Goal: Use online tool/utility: Utilize a website feature to perform a specific function

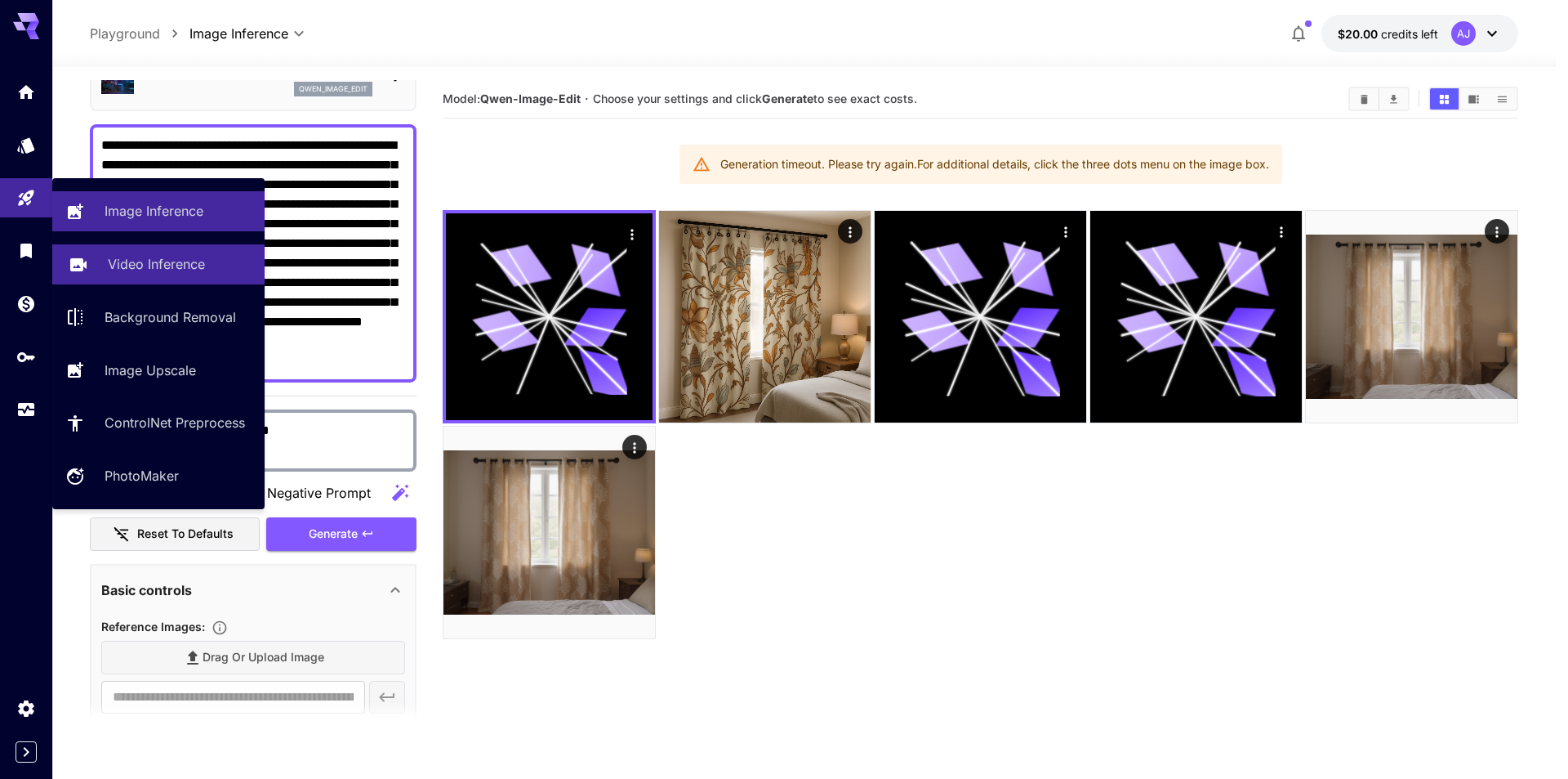
click at [152, 259] on p "Video Inference" at bounding box center [157, 264] width 98 height 20
type input "**********"
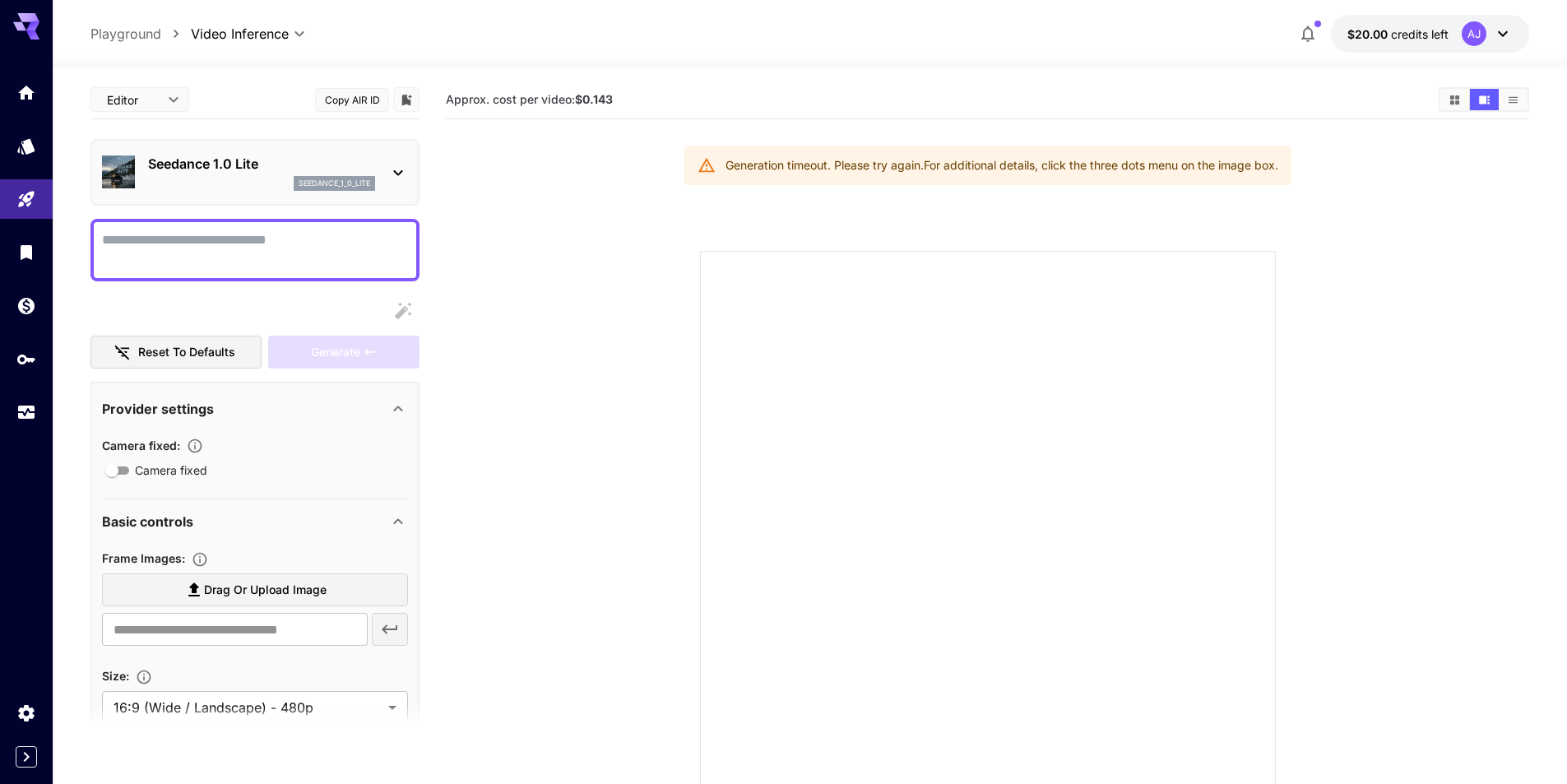
click at [365, 168] on p "Seedance 1.0 Lite" at bounding box center [262, 163] width 227 height 20
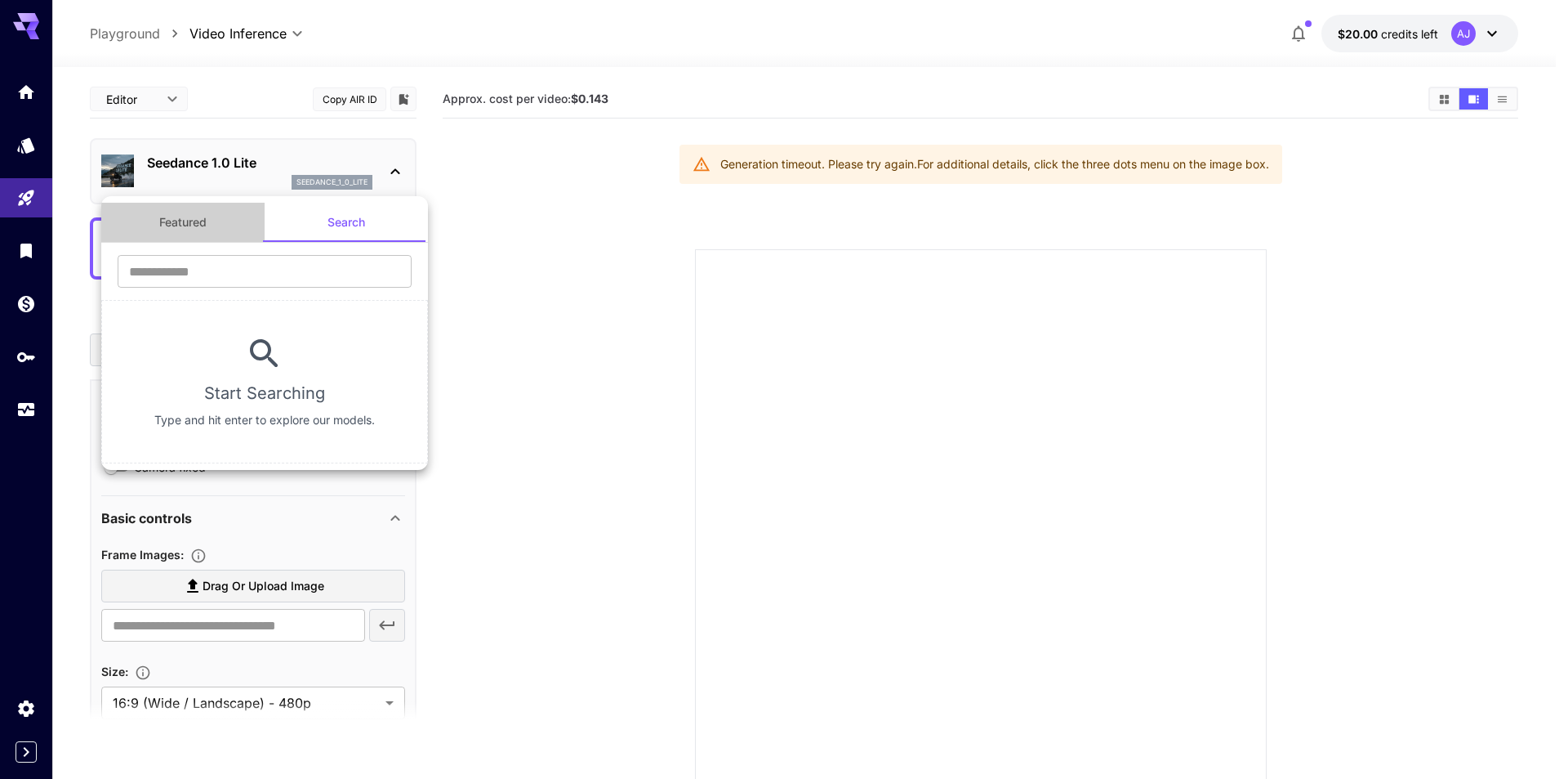
click at [171, 230] on button "Featured" at bounding box center [183, 222] width 163 height 39
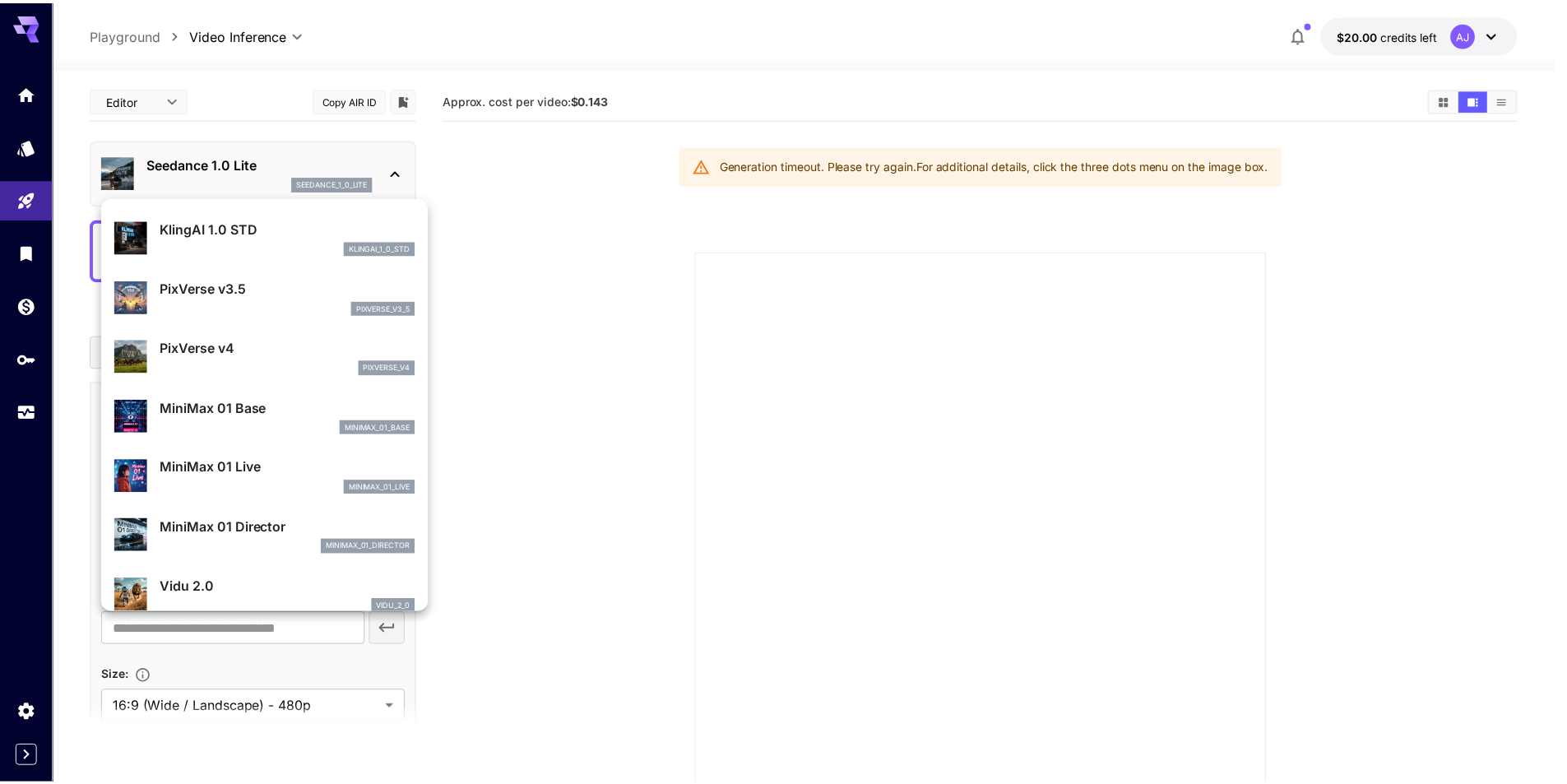
scroll to position [1210, 0]
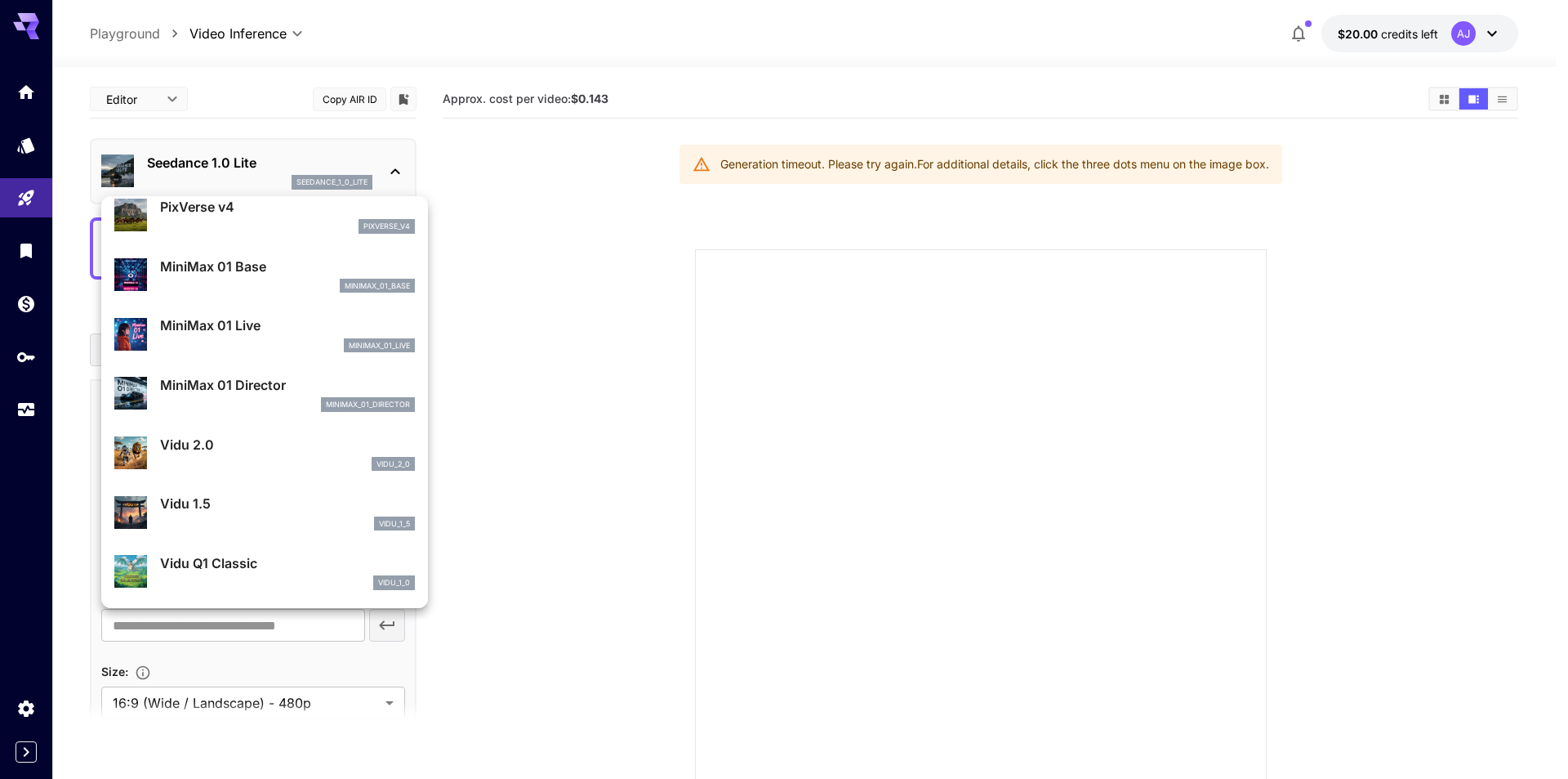
drag, startPoint x: 37, startPoint y: 140, endPoint x: 29, endPoint y: 145, distance: 9.4
click at [35, 141] on div at bounding box center [784, 390] width 1568 height 779
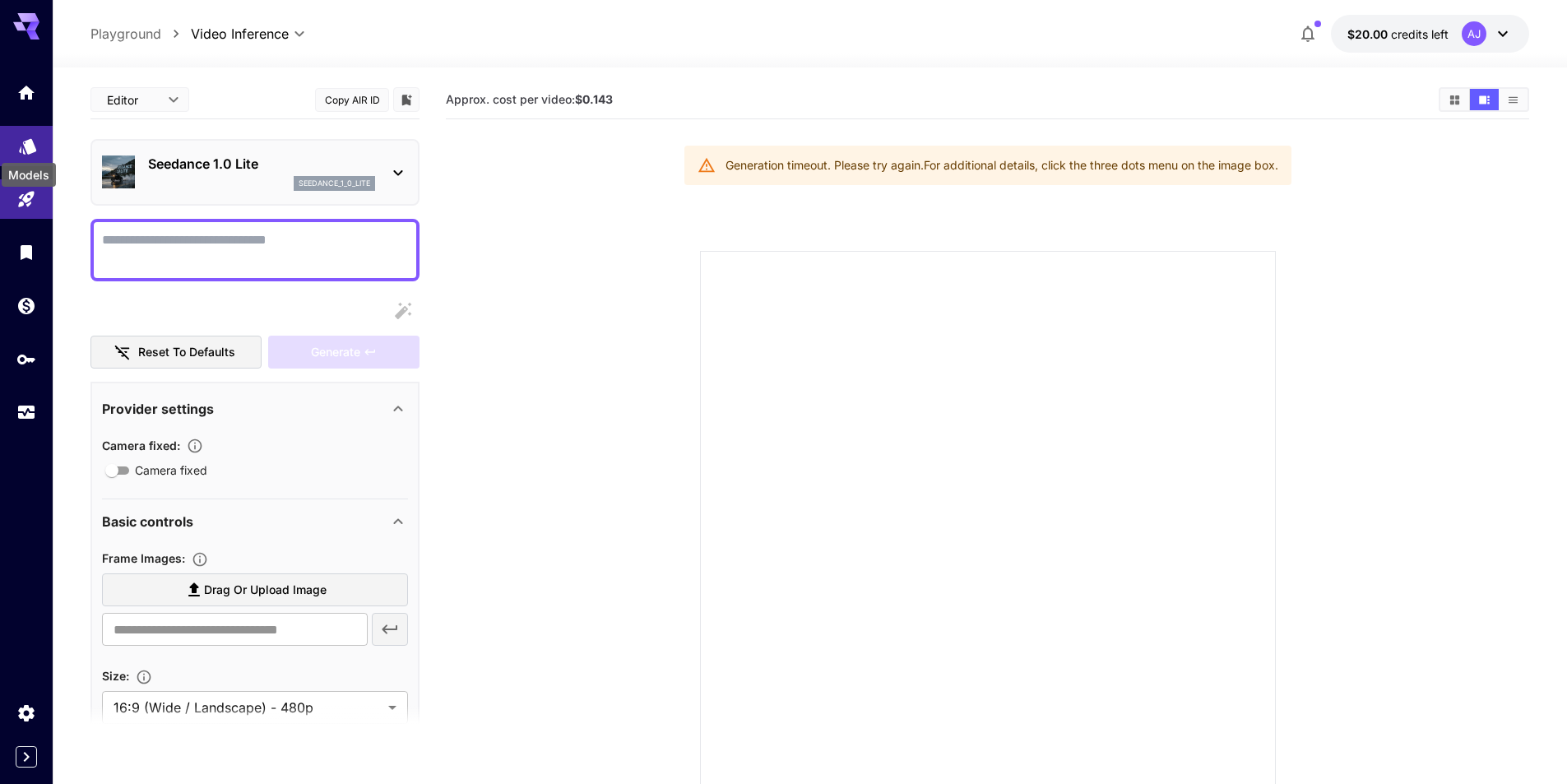
click at [26, 149] on icon "Models" at bounding box center [27, 140] width 20 height 20
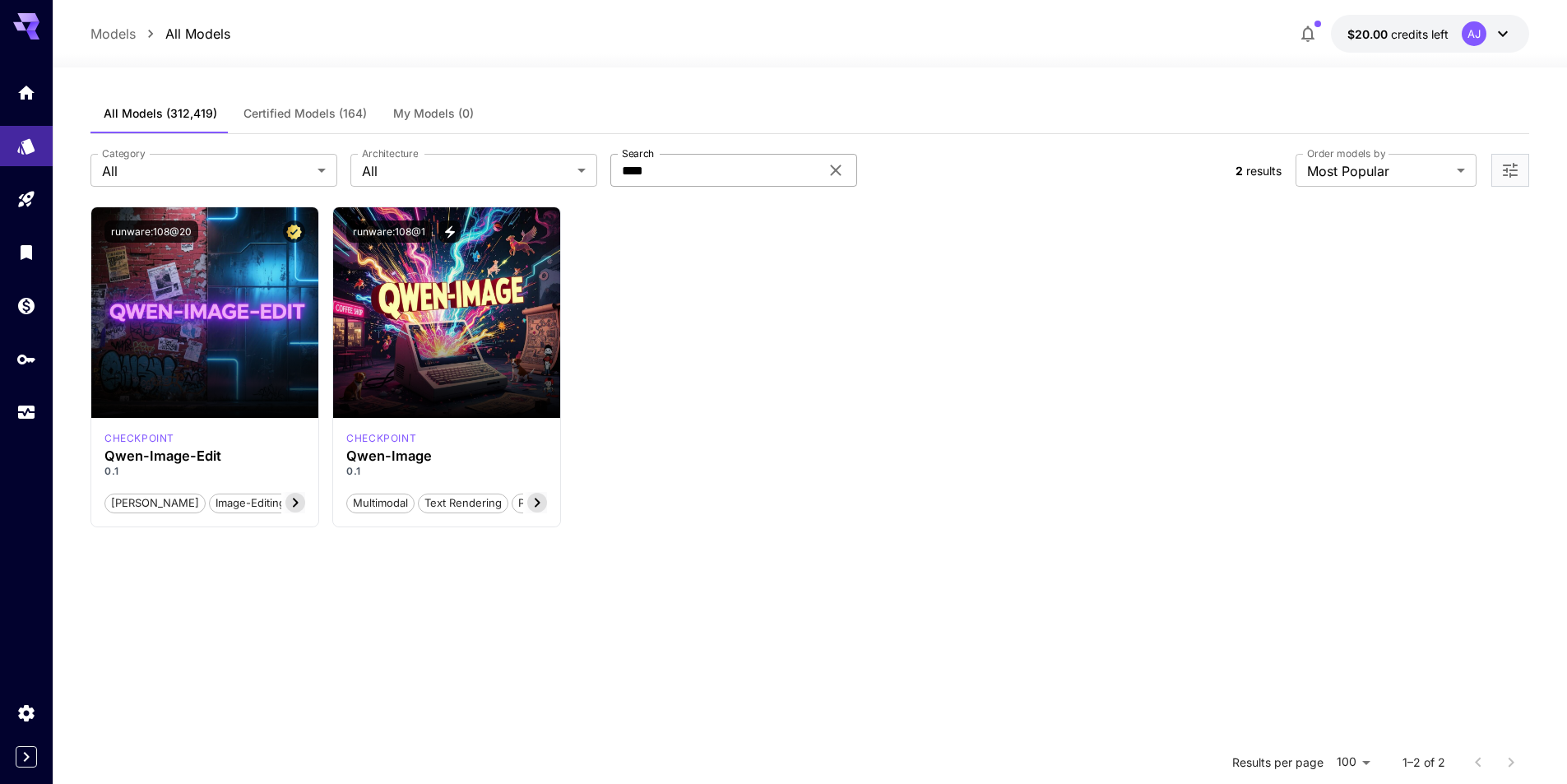
click at [836, 172] on icon at bounding box center [835, 170] width 10 height 10
click at [664, 178] on input "Search" at bounding box center [715, 170] width 209 height 33
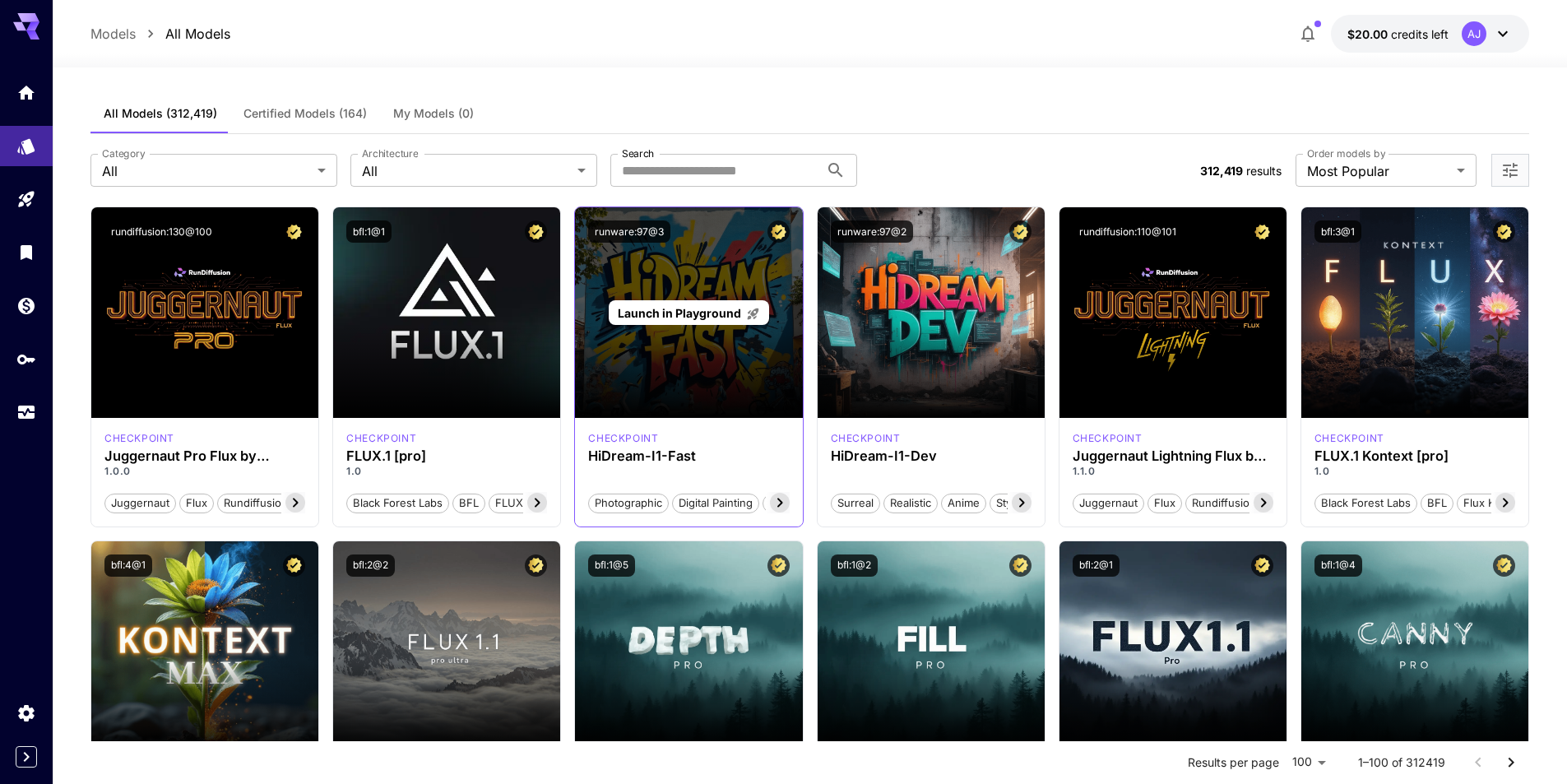
click at [699, 306] on span "Launch in Playground" at bounding box center [680, 313] width 124 height 14
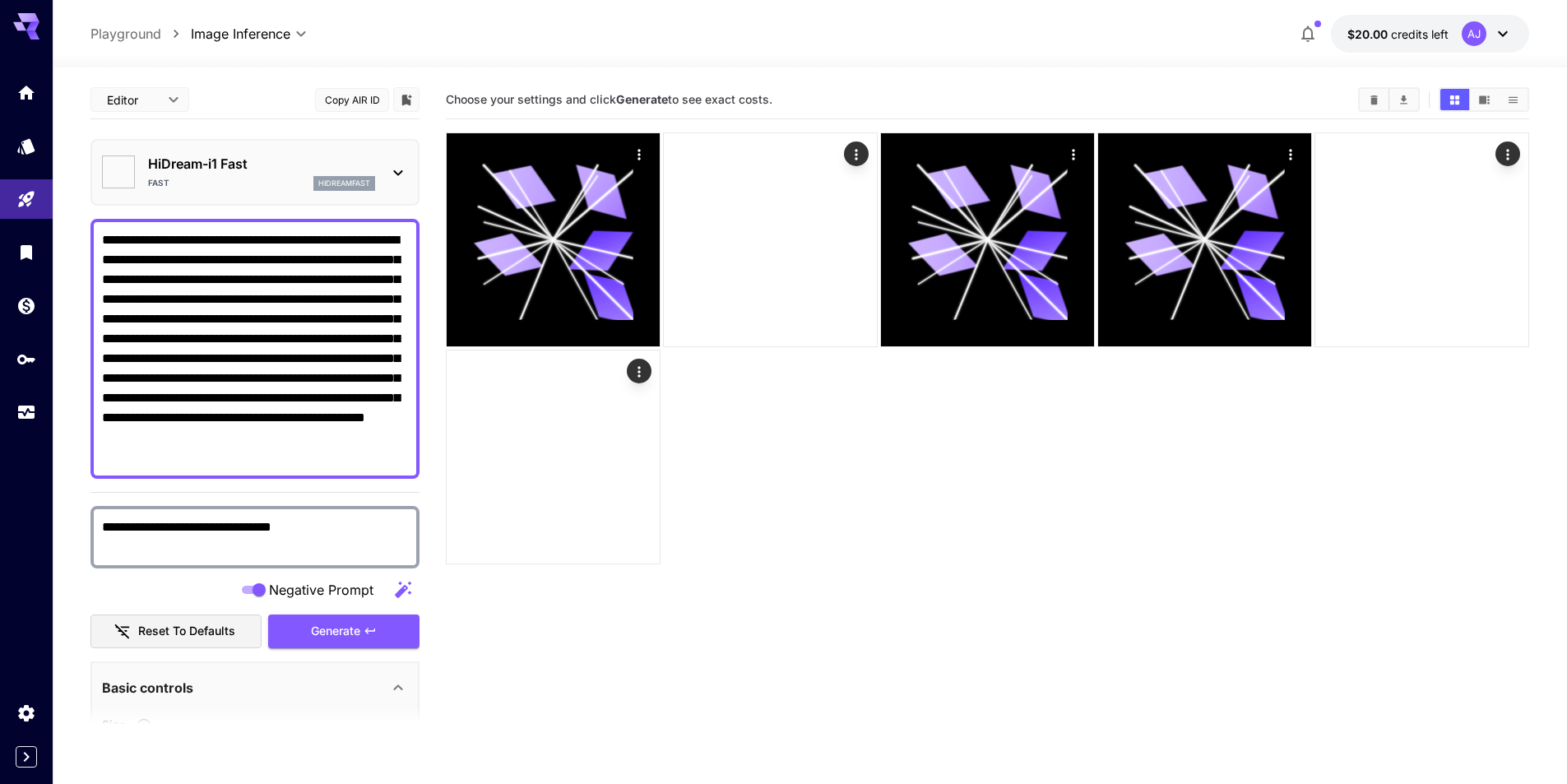
type input "*******"
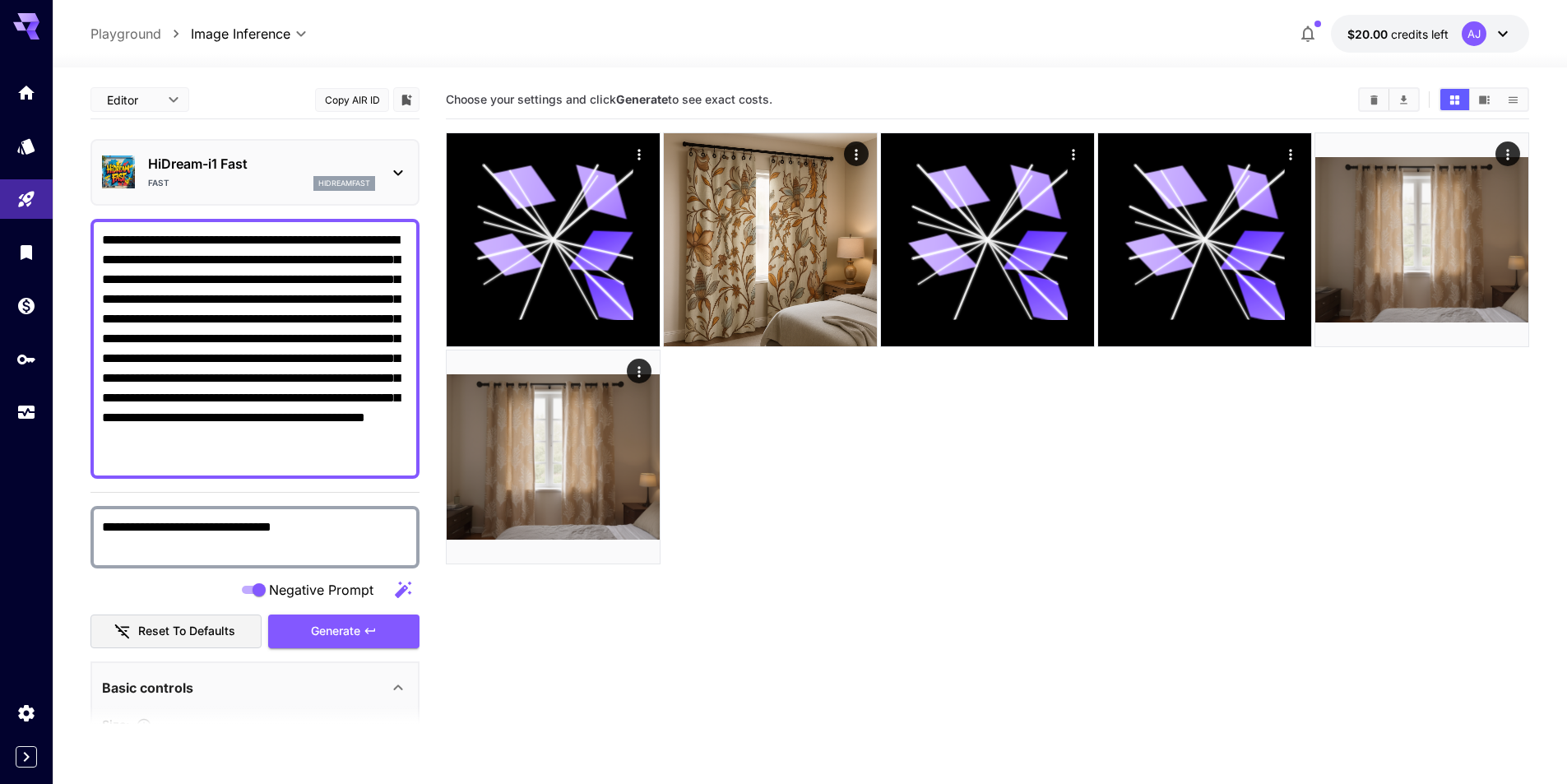
click at [259, 194] on div "HiDream-i1 Fast Fast hidreamfast" at bounding box center [255, 172] width 306 height 50
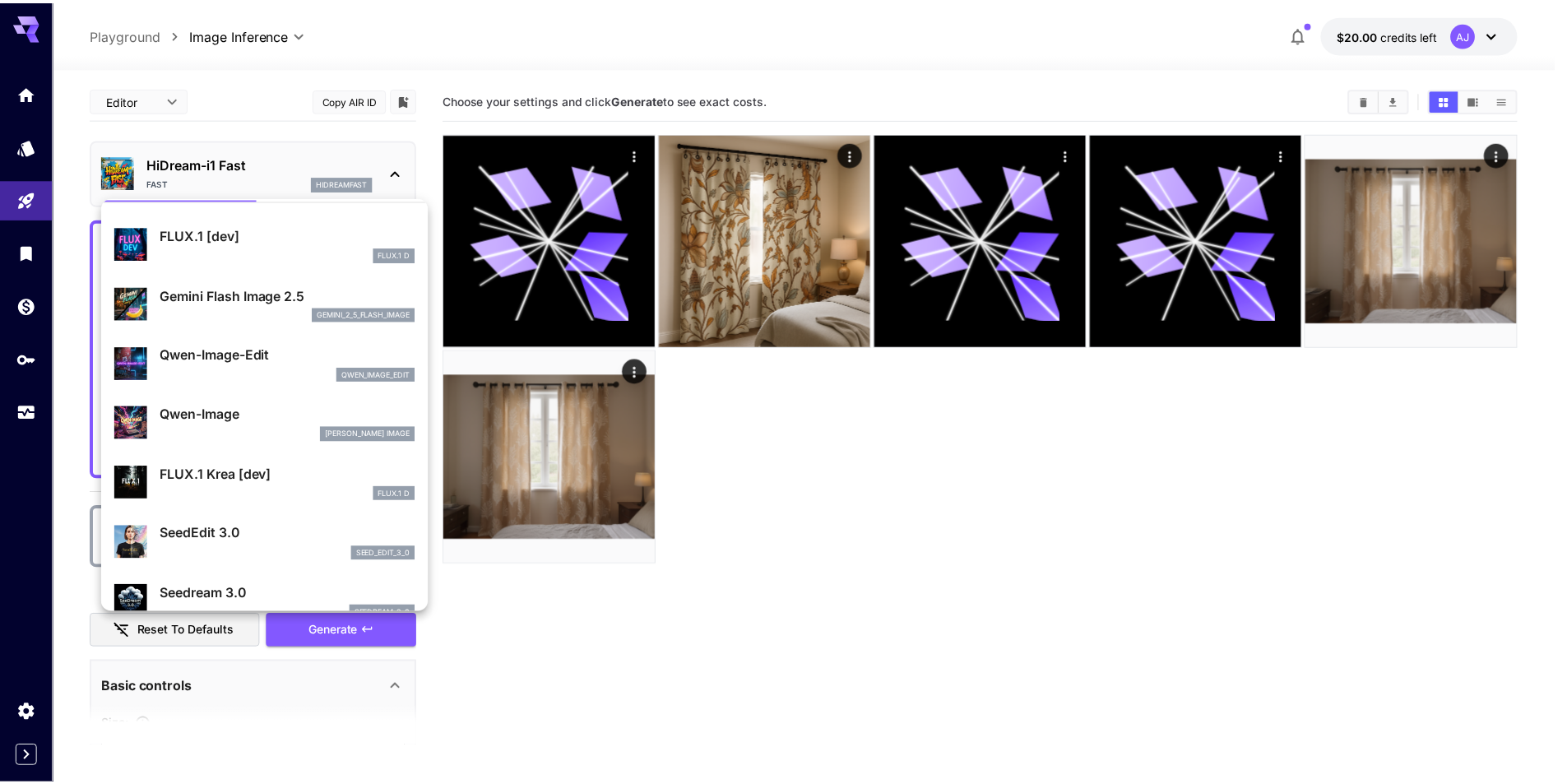
scroll to position [164, 0]
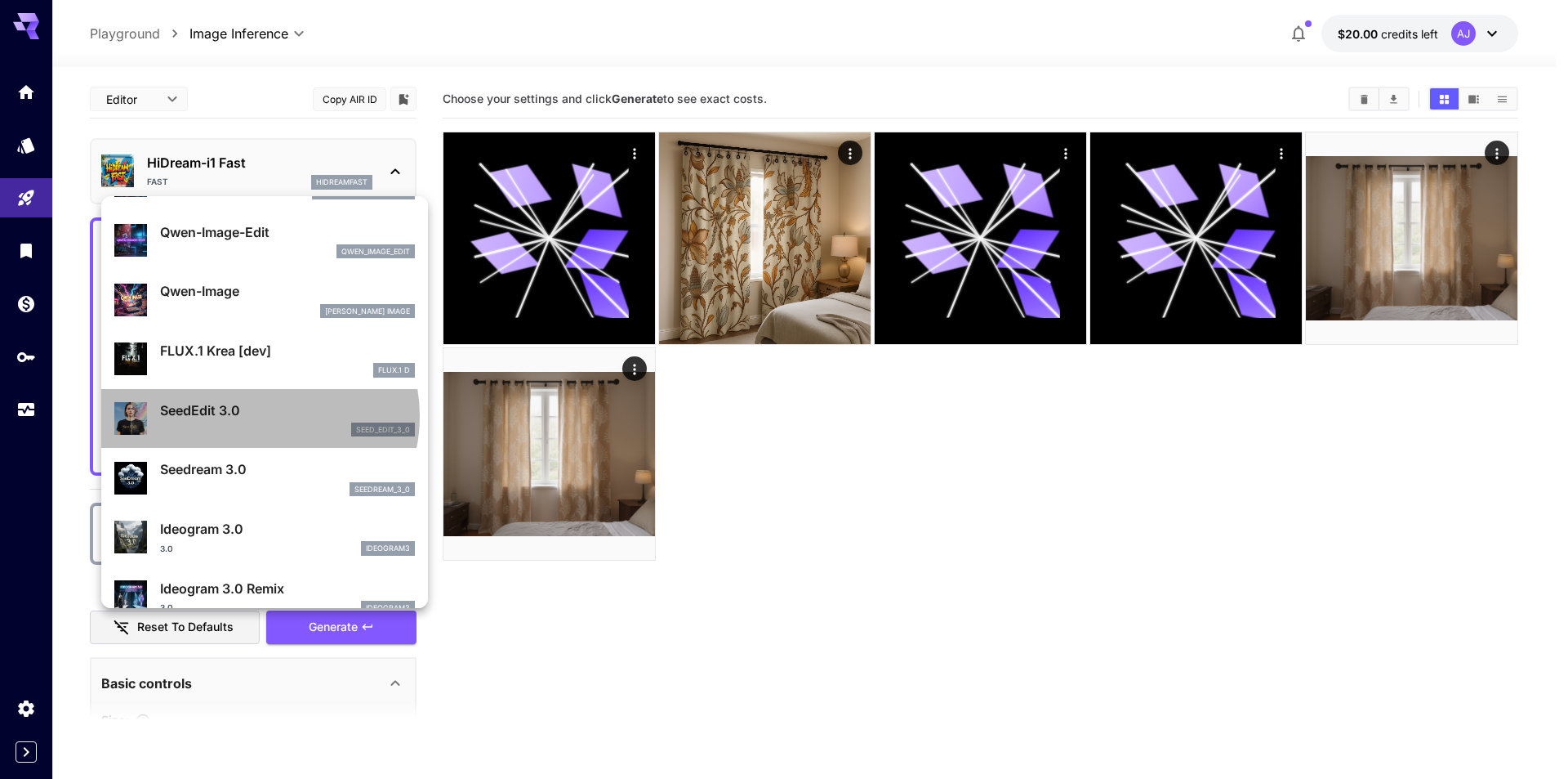
click at [256, 416] on p "SeedEdit 3.0" at bounding box center [288, 410] width 255 height 20
type input "***"
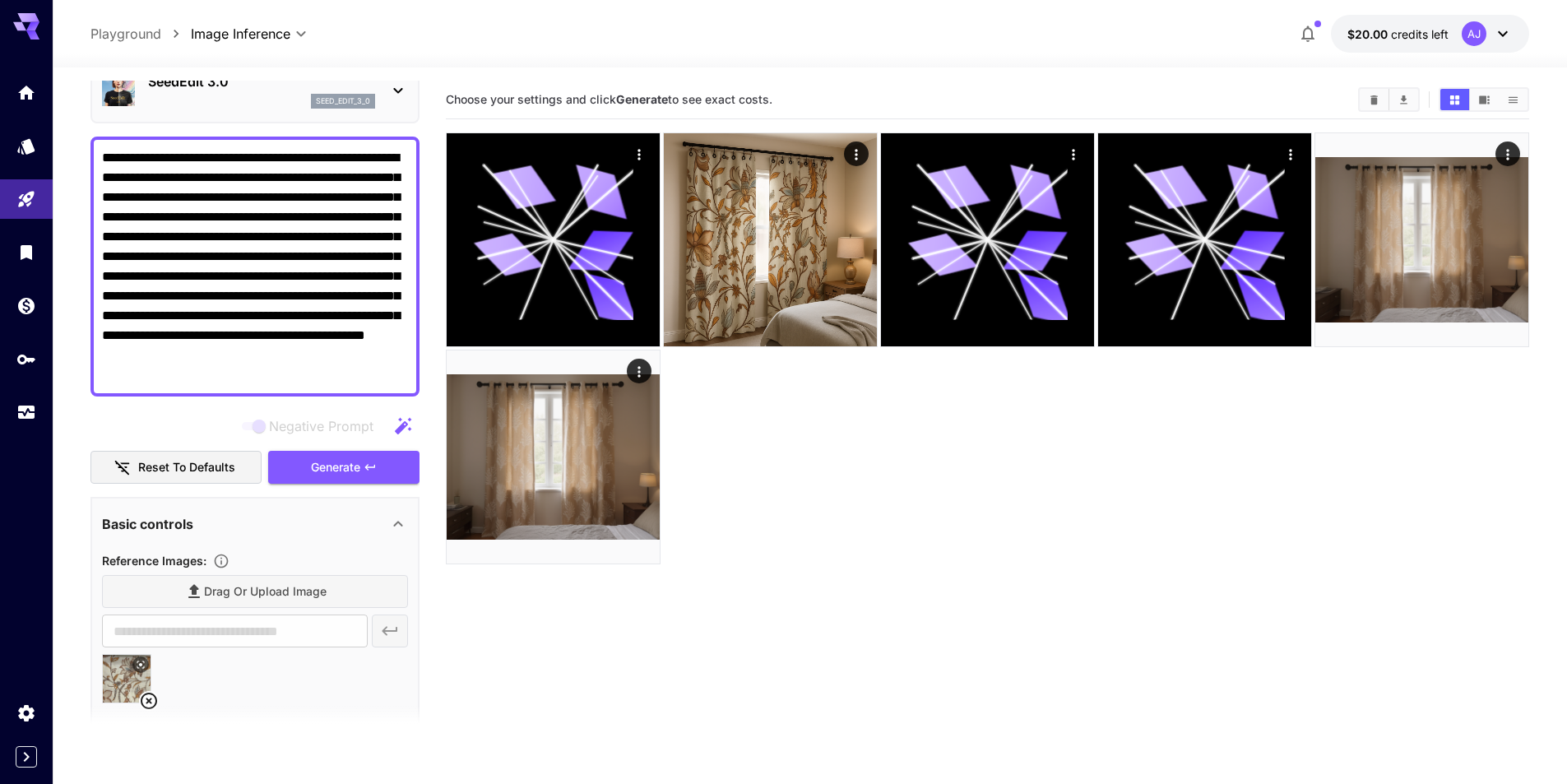
scroll to position [164, 0]
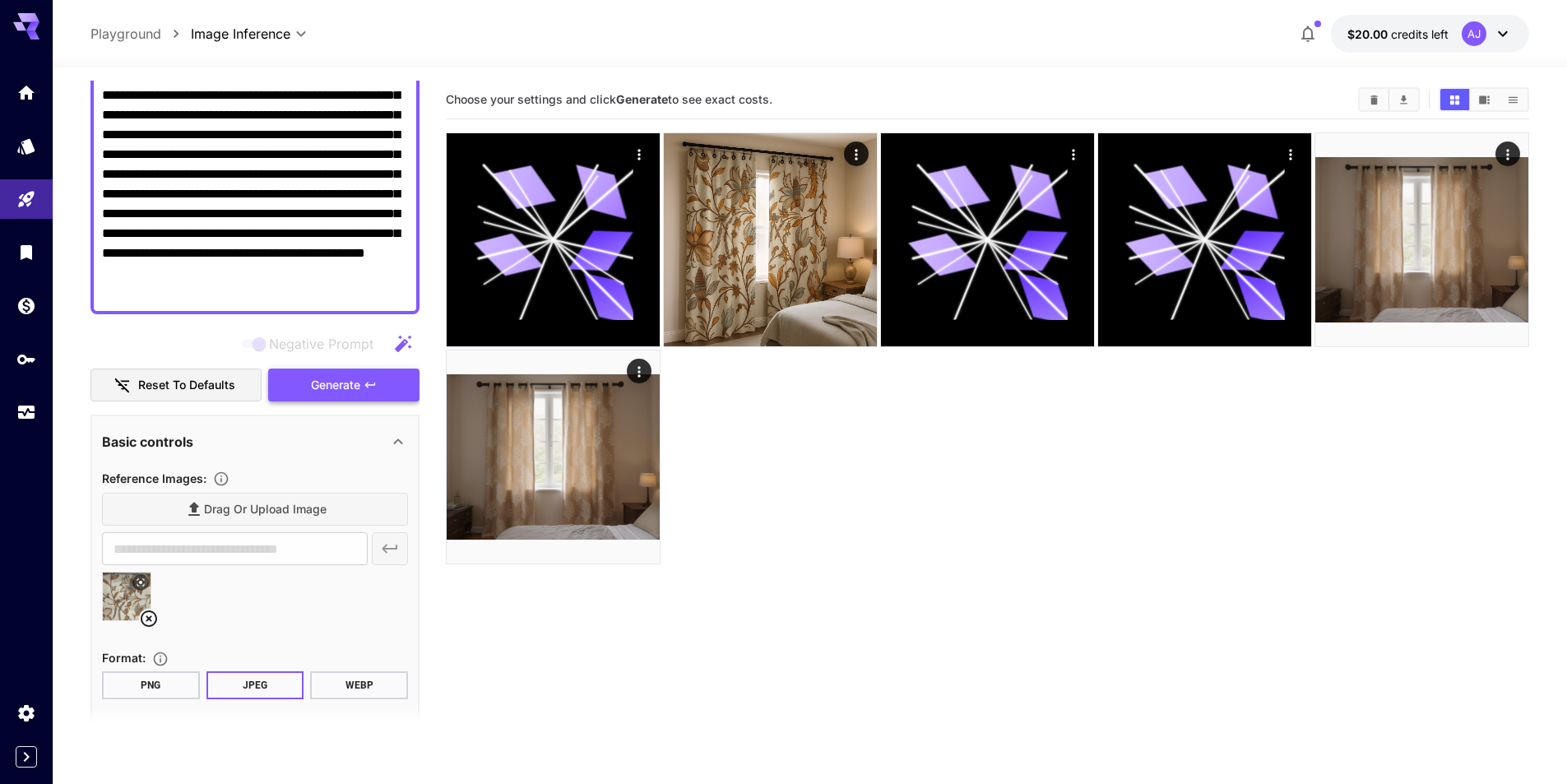
click at [370, 388] on icon "button" at bounding box center [370, 384] width 13 height 13
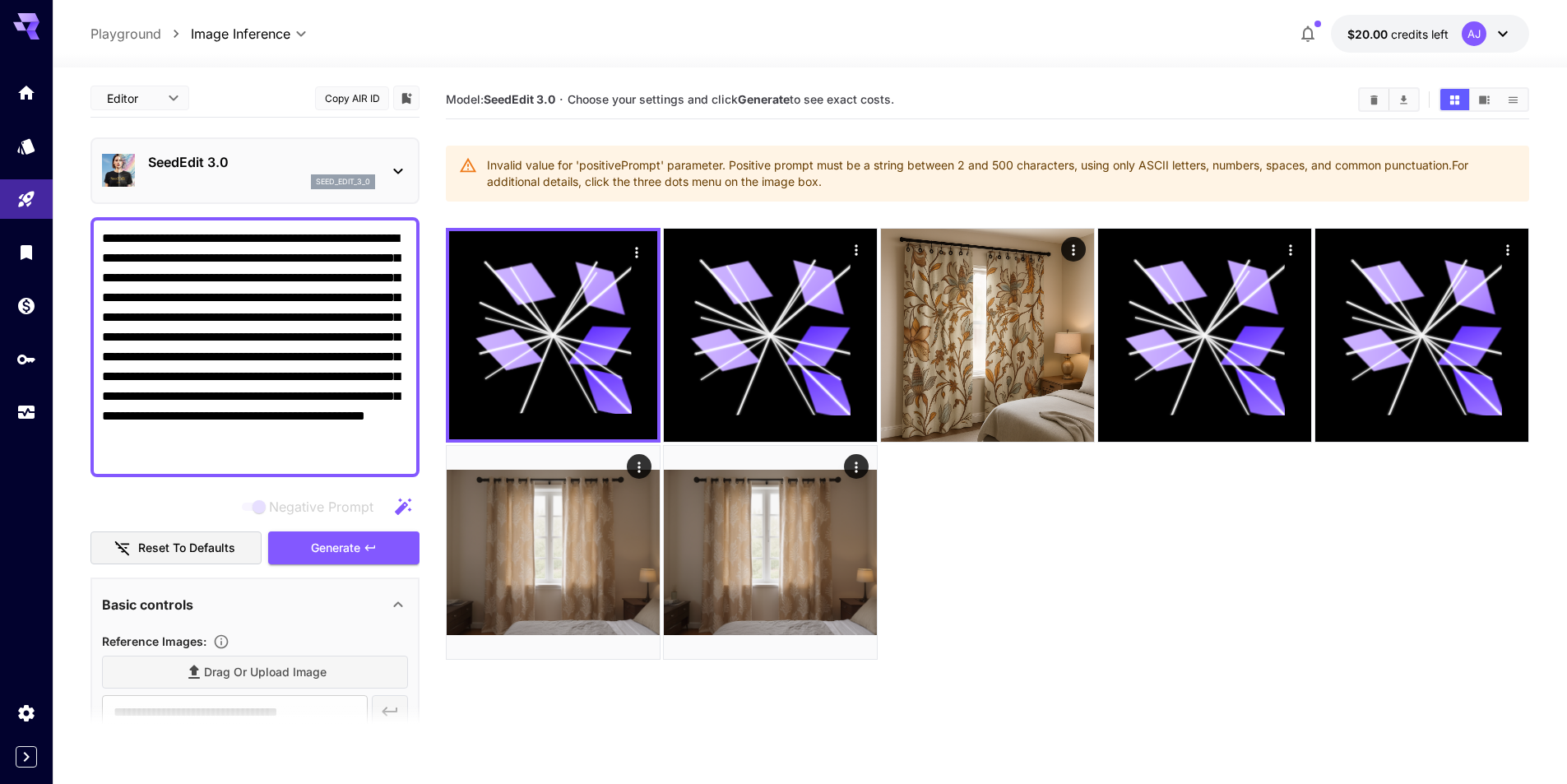
scroll to position [0, 0]
click at [270, 324] on textarea "**********" at bounding box center [255, 349] width 306 height 237
click at [391, 550] on button "Generate" at bounding box center [344, 550] width 151 height 34
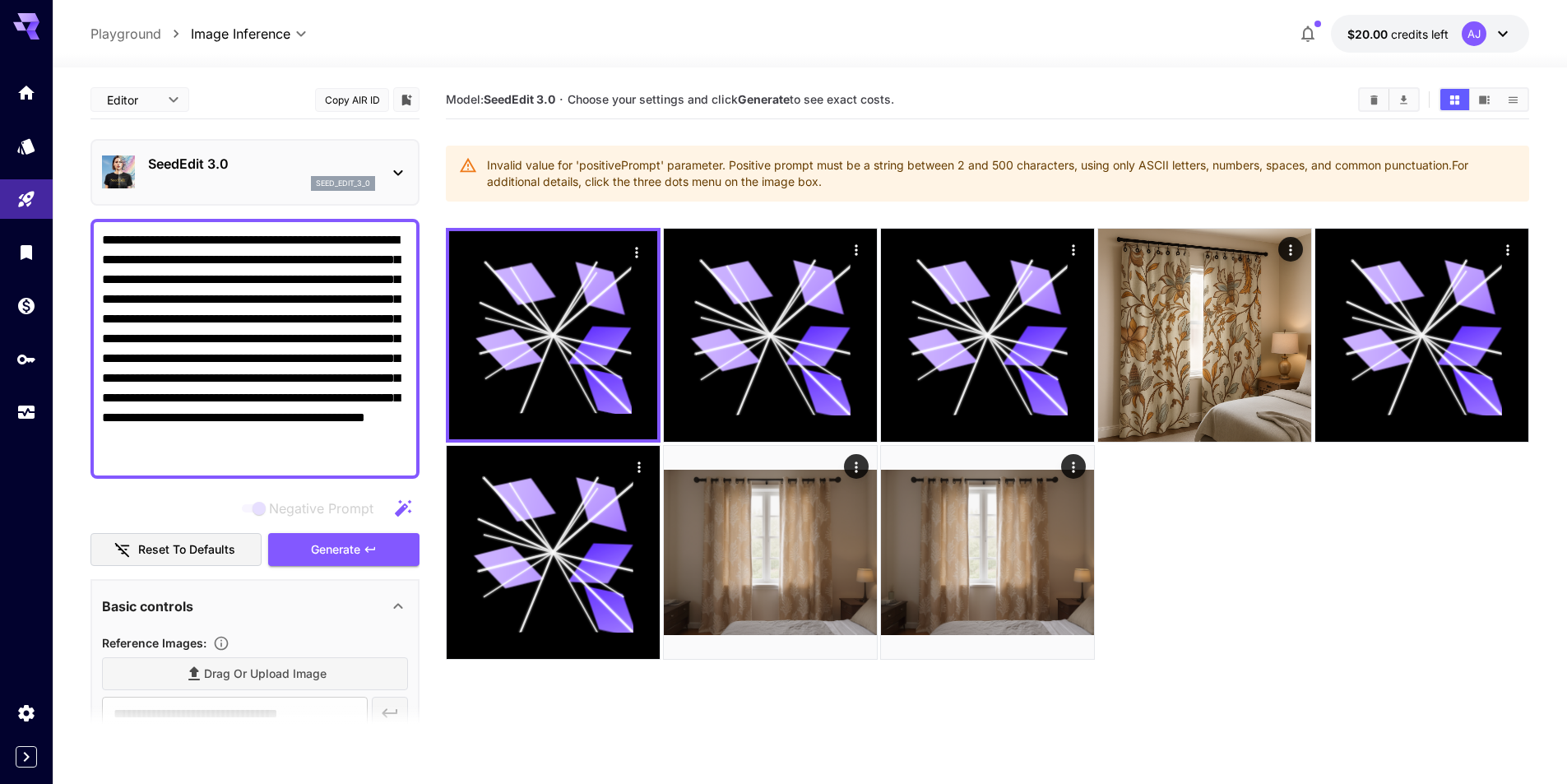
click at [320, 190] on div "seed_edit_3_0" at bounding box center [343, 183] width 64 height 15
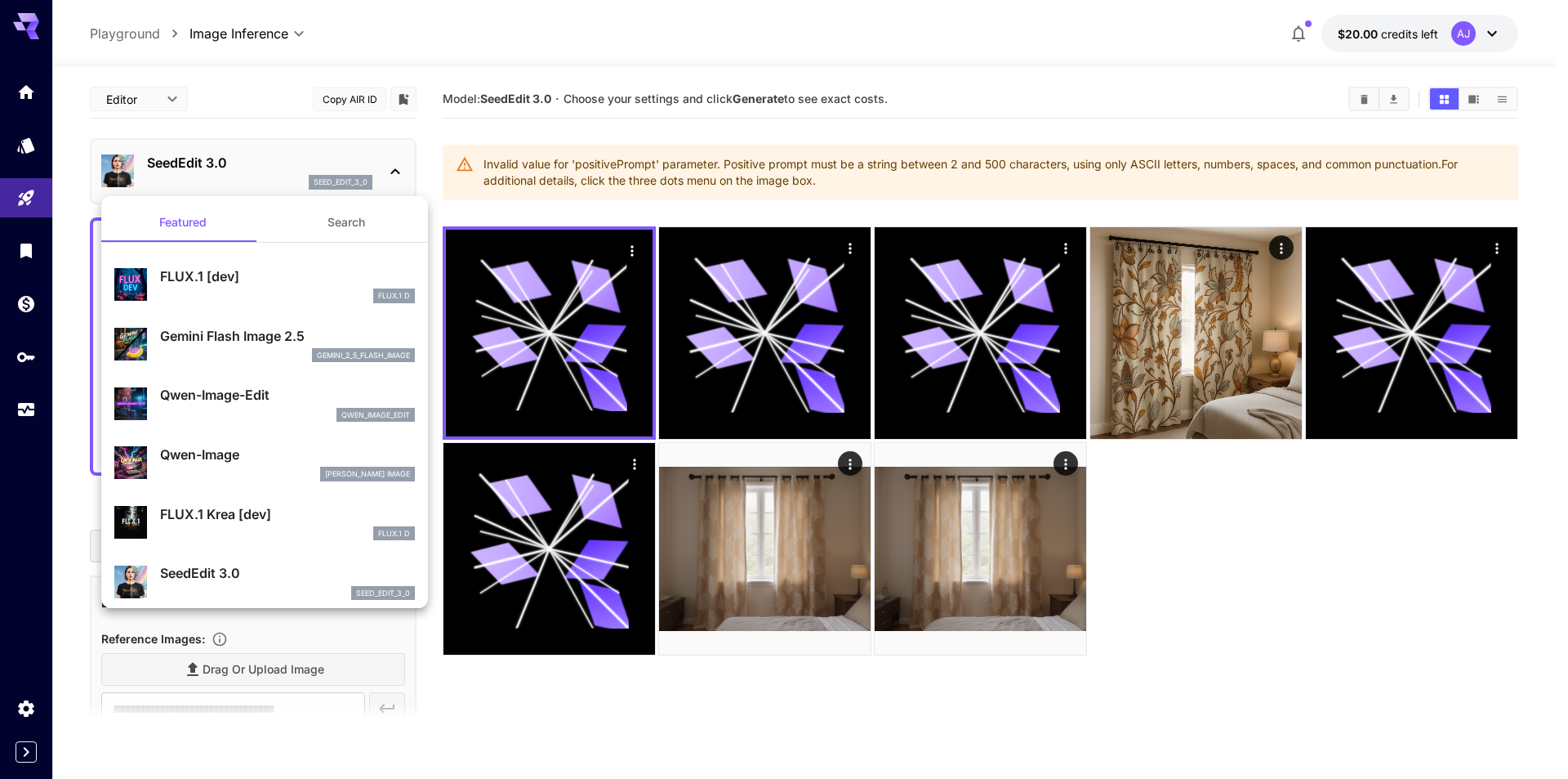
click at [315, 228] on button "Search" at bounding box center [346, 222] width 163 height 39
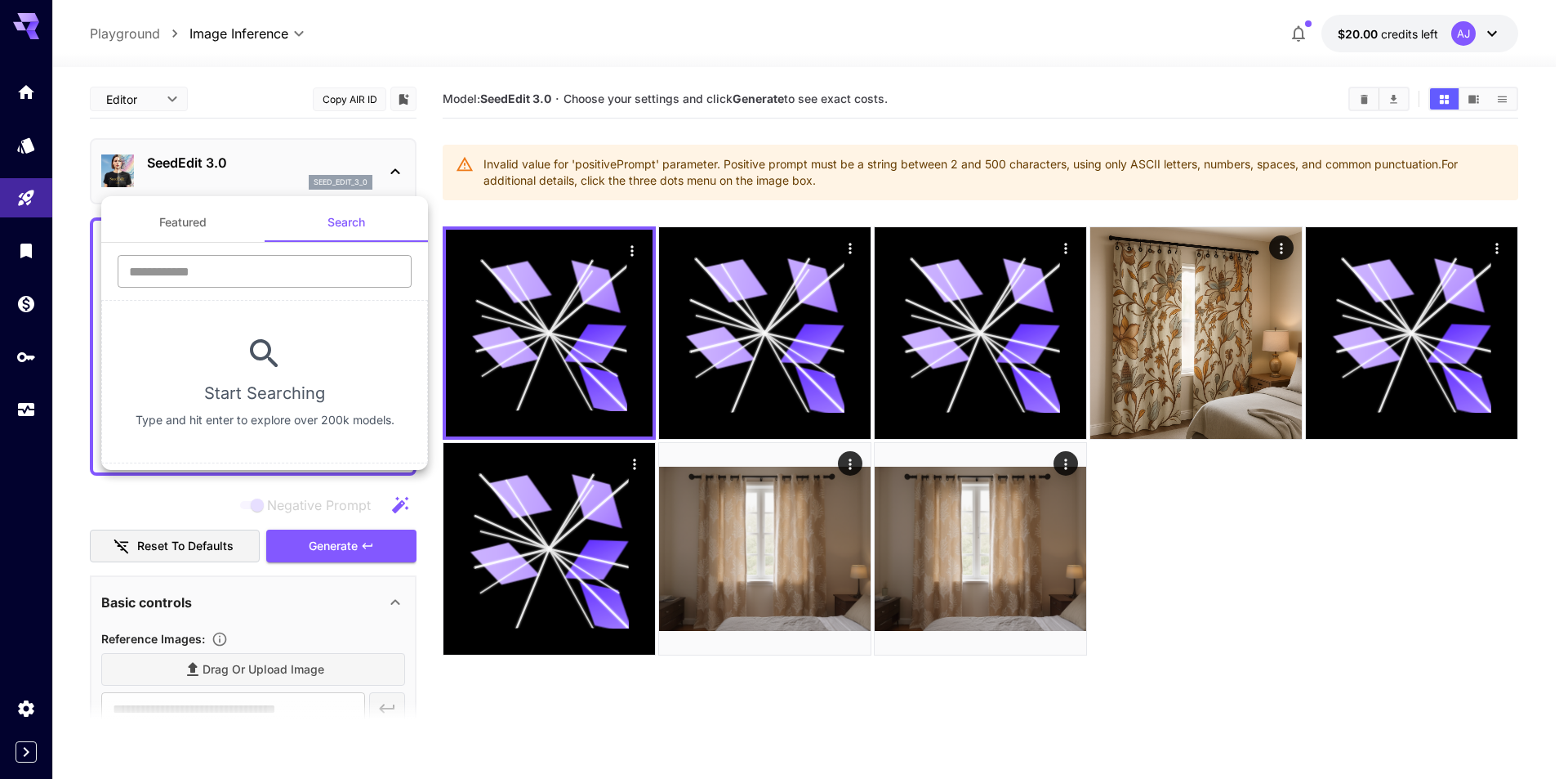
click at [216, 268] on input "text" at bounding box center [264, 271] width 294 height 33
click at [216, 268] on input "****" at bounding box center [264, 271] width 294 height 33
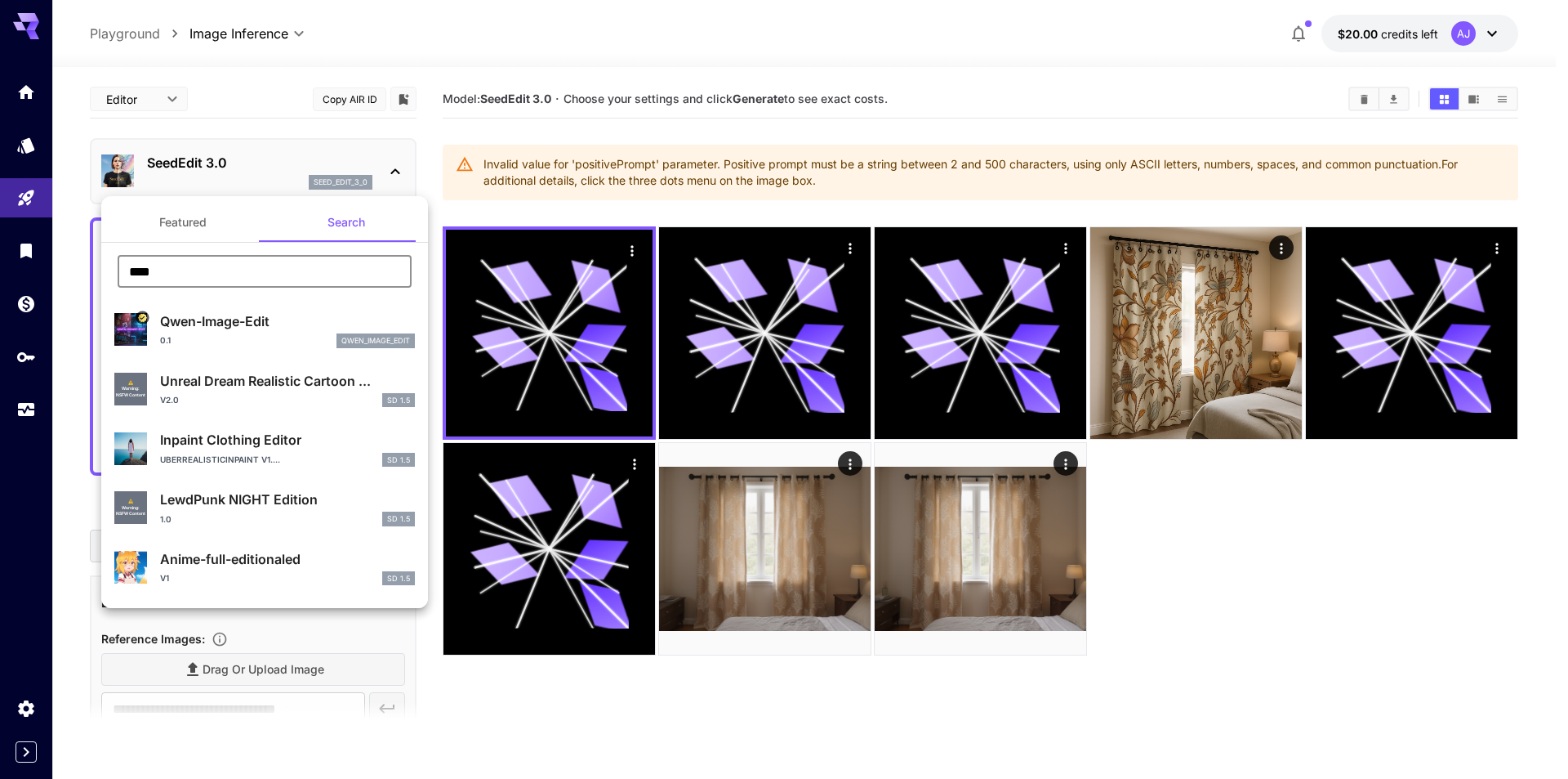
type input "****"
click at [176, 218] on button "Featured" at bounding box center [183, 222] width 163 height 39
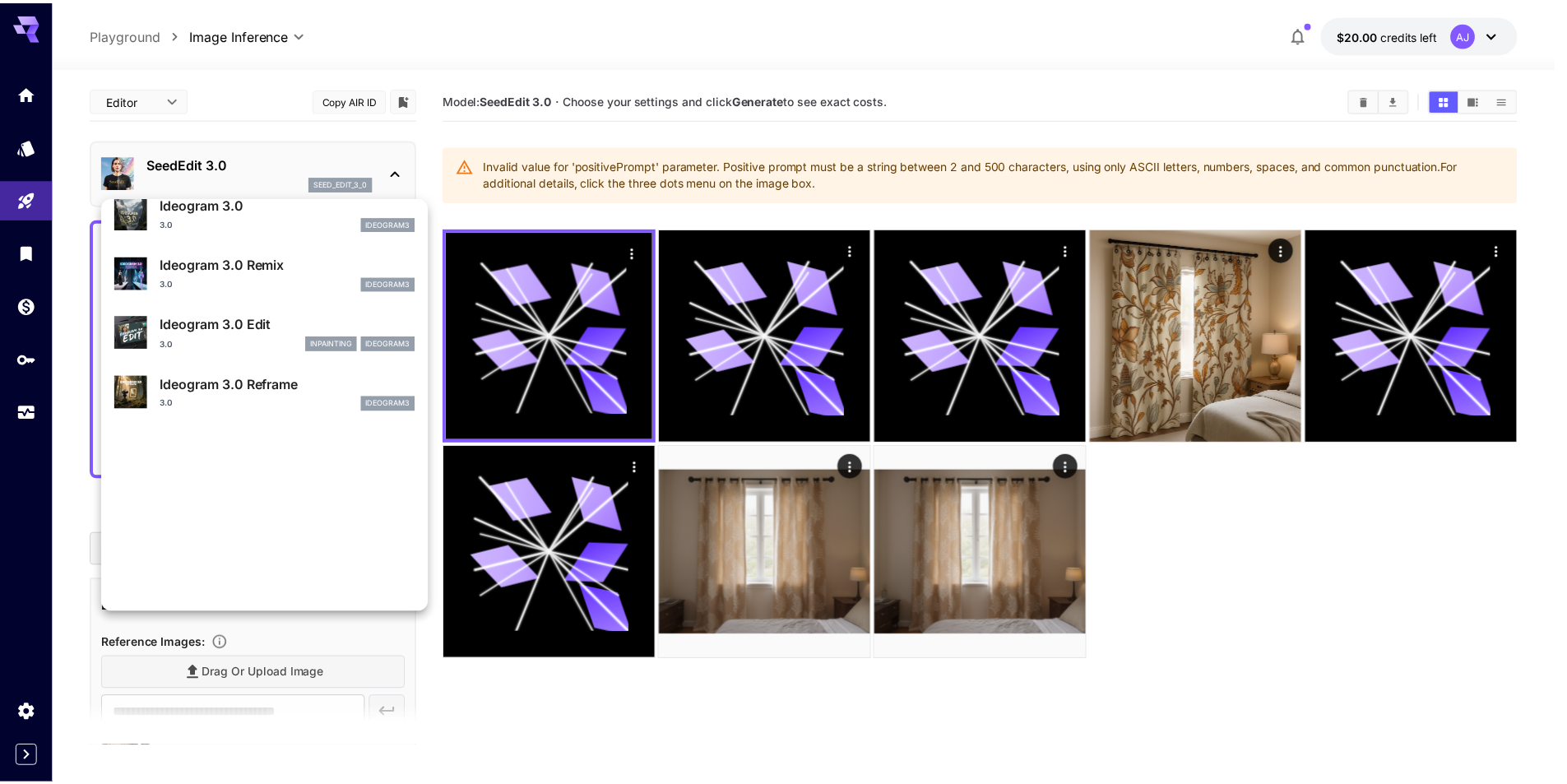
scroll to position [494, 0]
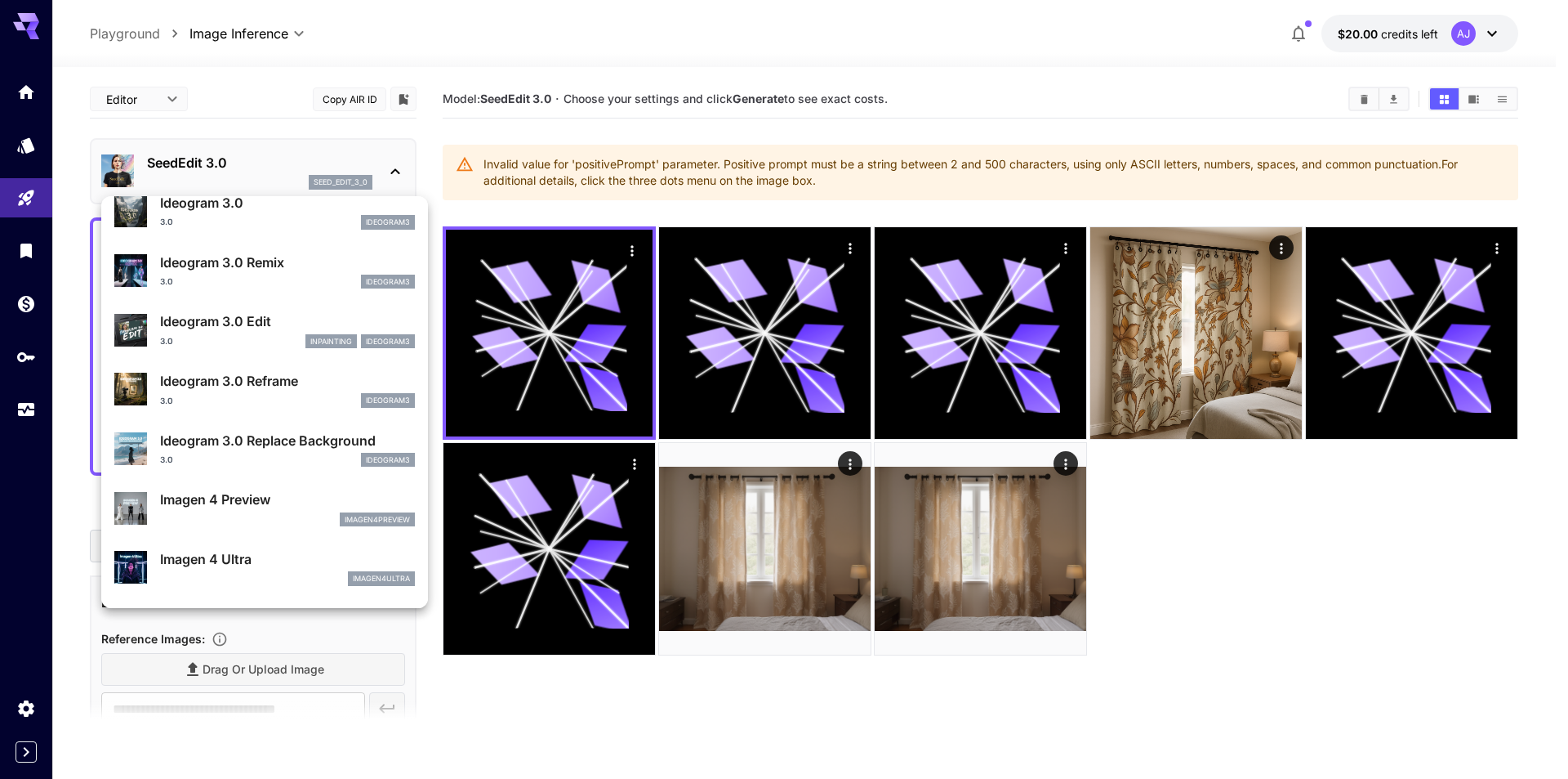
click at [223, 325] on p "Ideogram 3.0 Edit" at bounding box center [288, 321] width 255 height 20
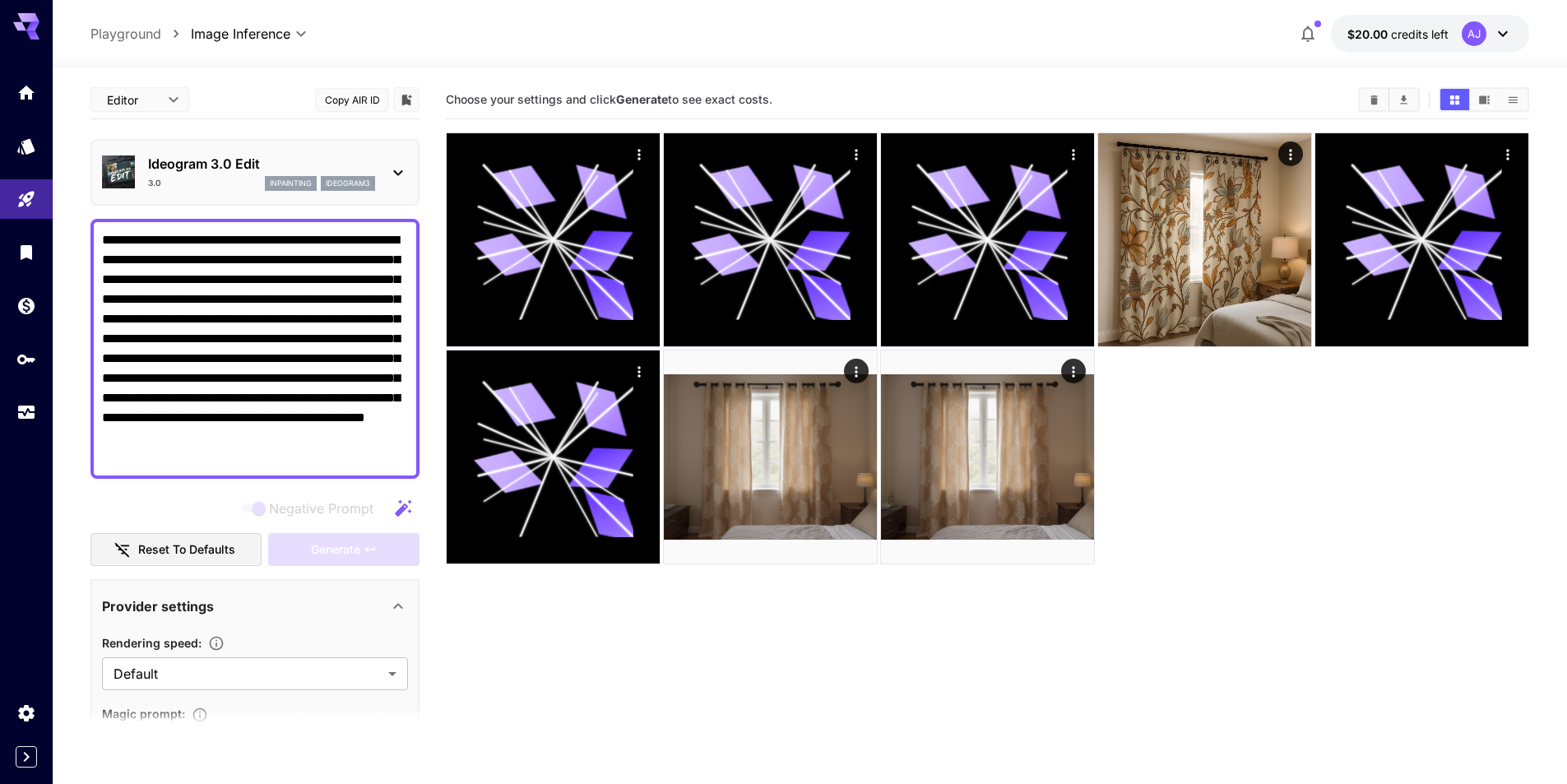
click at [269, 188] on div "inpainting" at bounding box center [290, 183] width 52 height 15
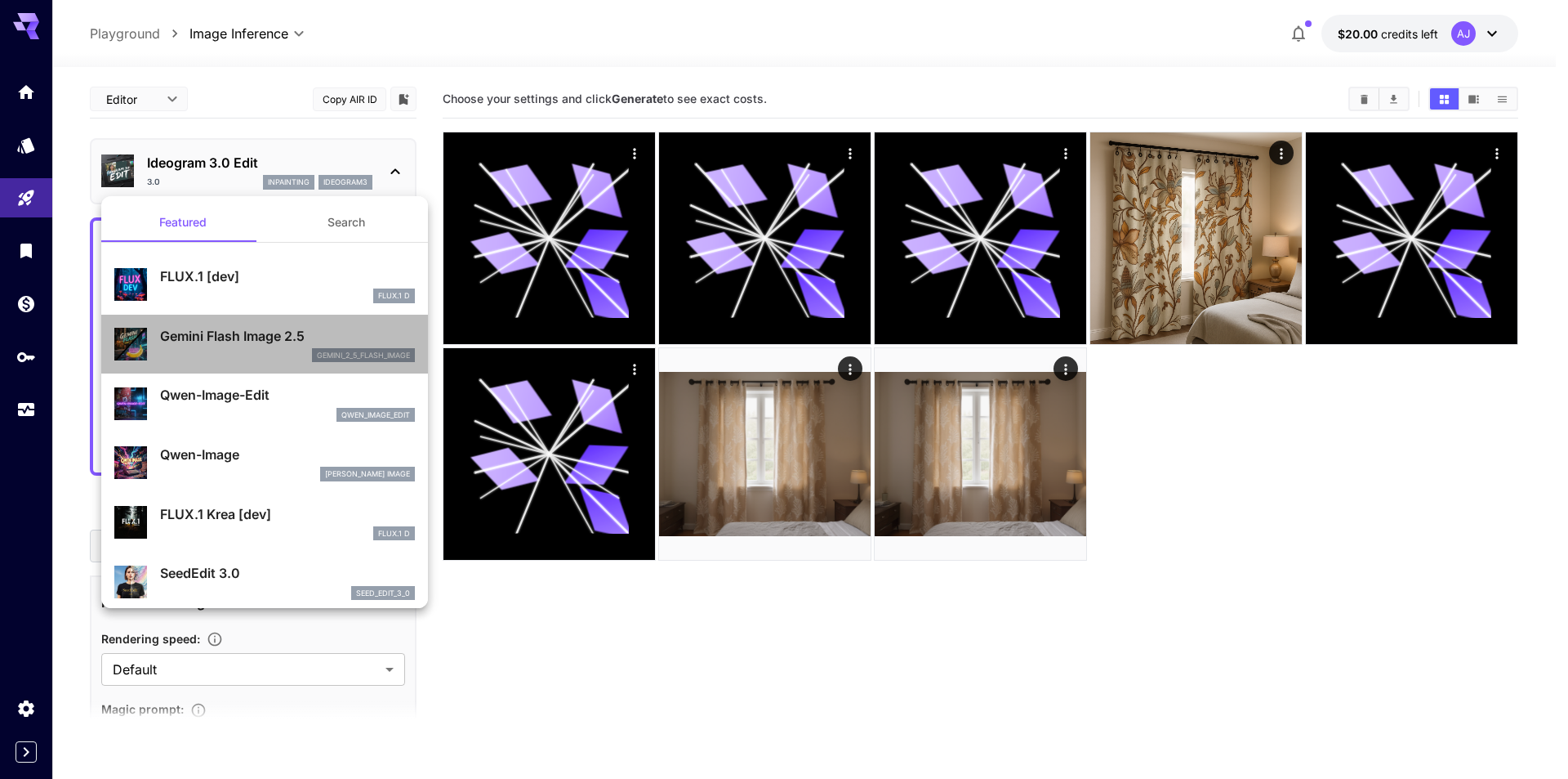
click at [266, 358] on div "gemini_2_5_flash_image" at bounding box center [288, 356] width 255 height 15
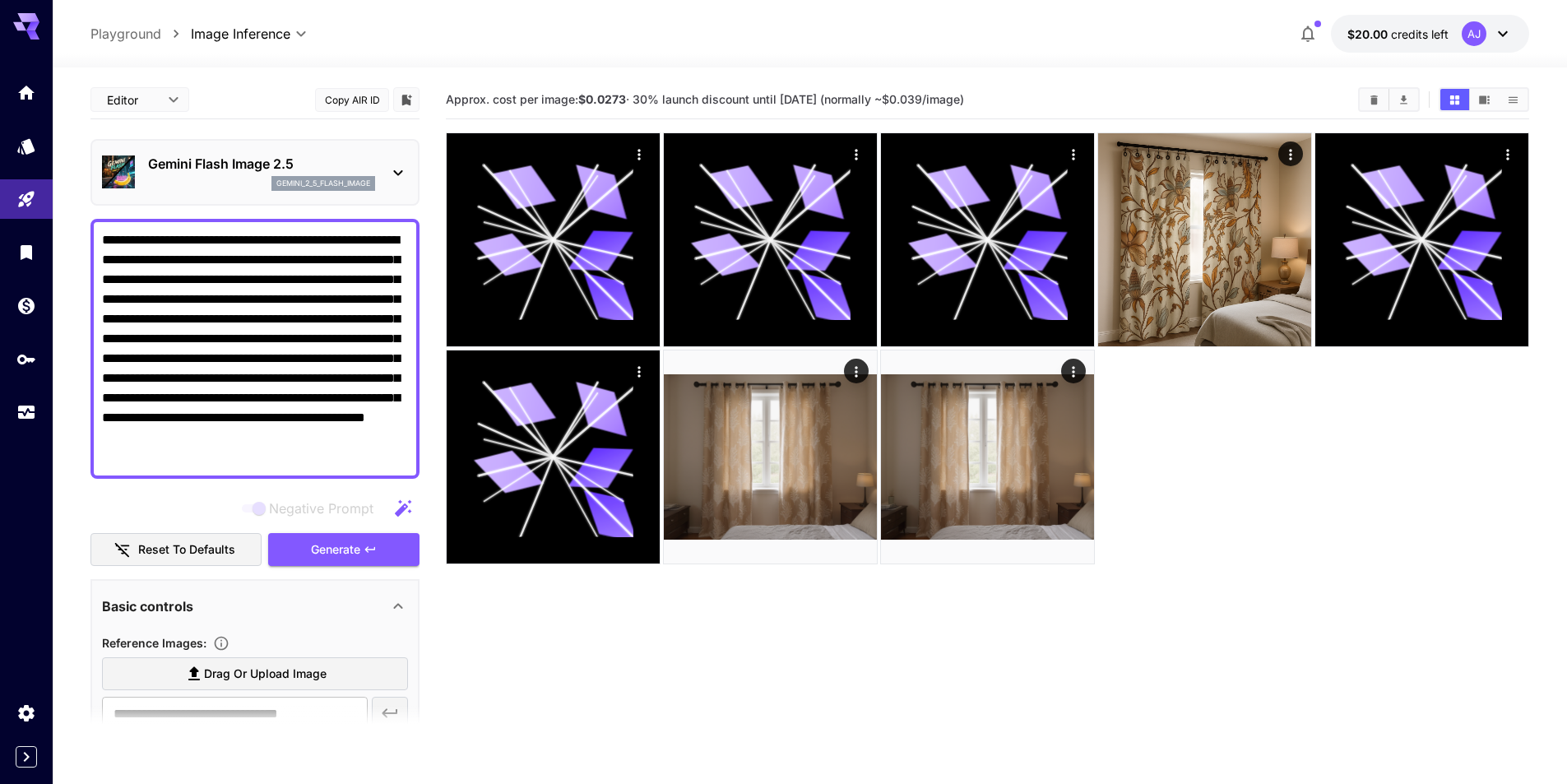
click at [266, 179] on div "gemini_2_5_flash_image" at bounding box center [262, 183] width 227 height 15
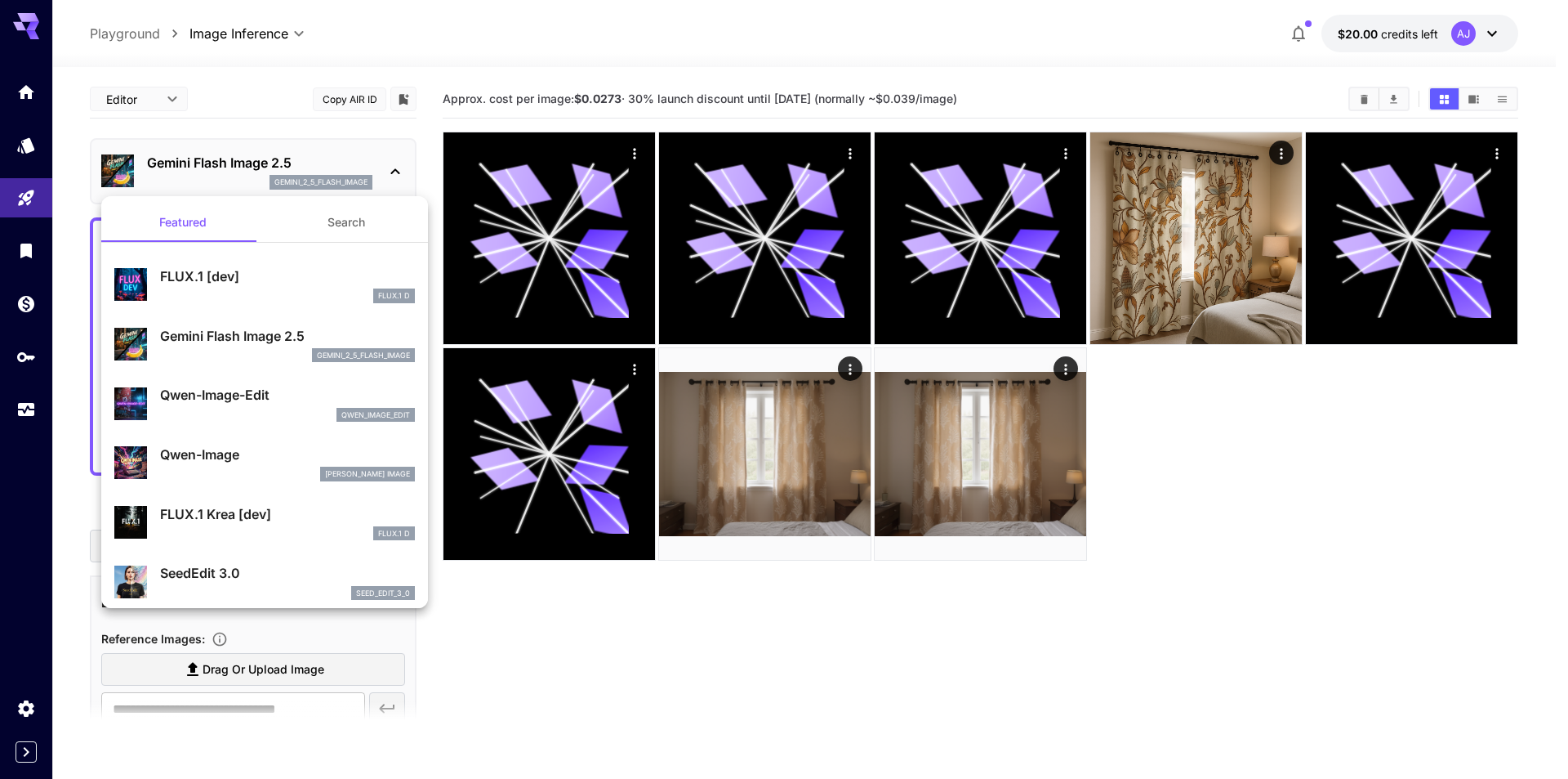
click at [262, 406] on div "[PERSON_NAME]-Image-Edit qwen_image_edit" at bounding box center [288, 403] width 255 height 37
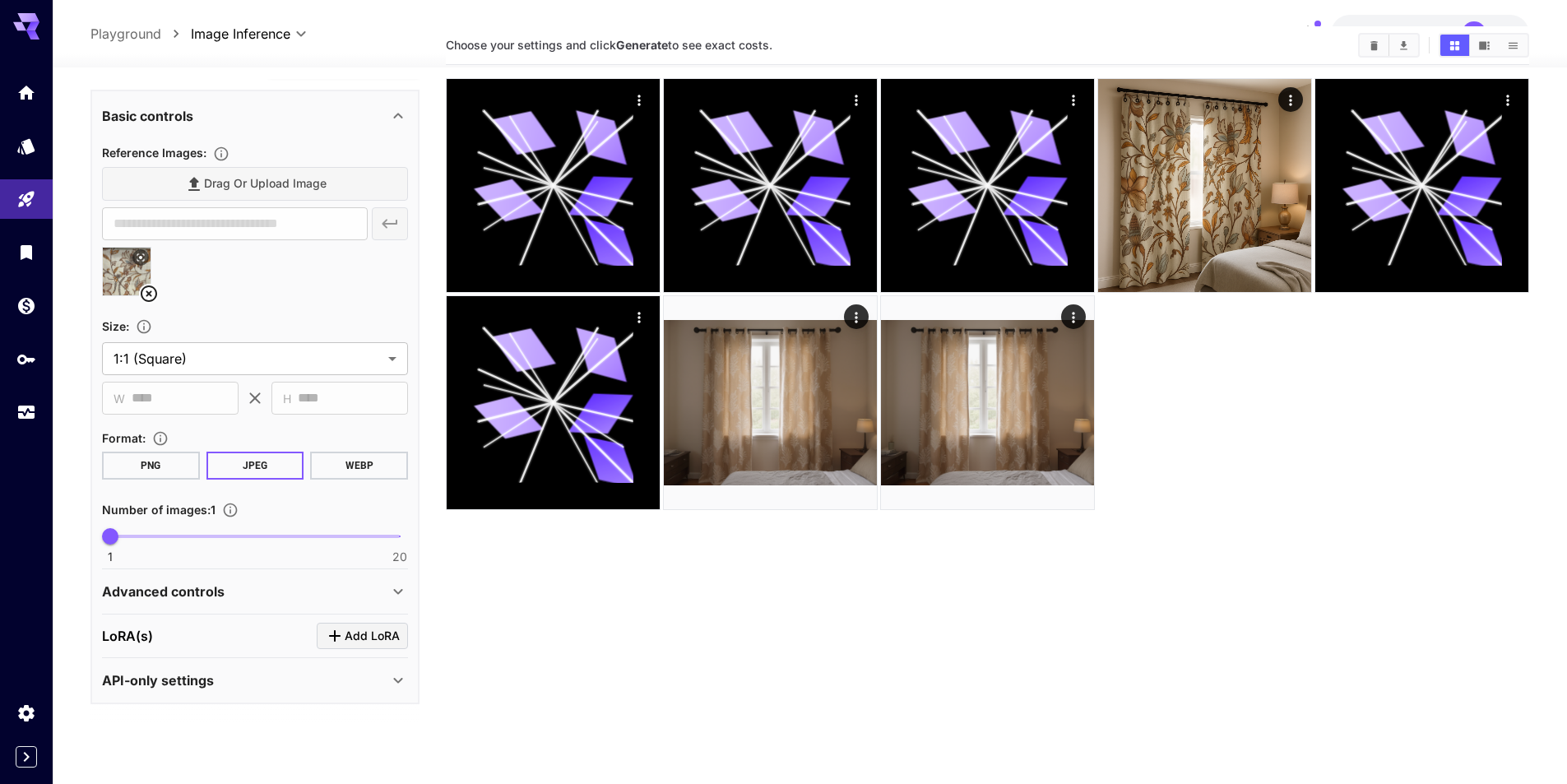
scroll to position [82, 0]
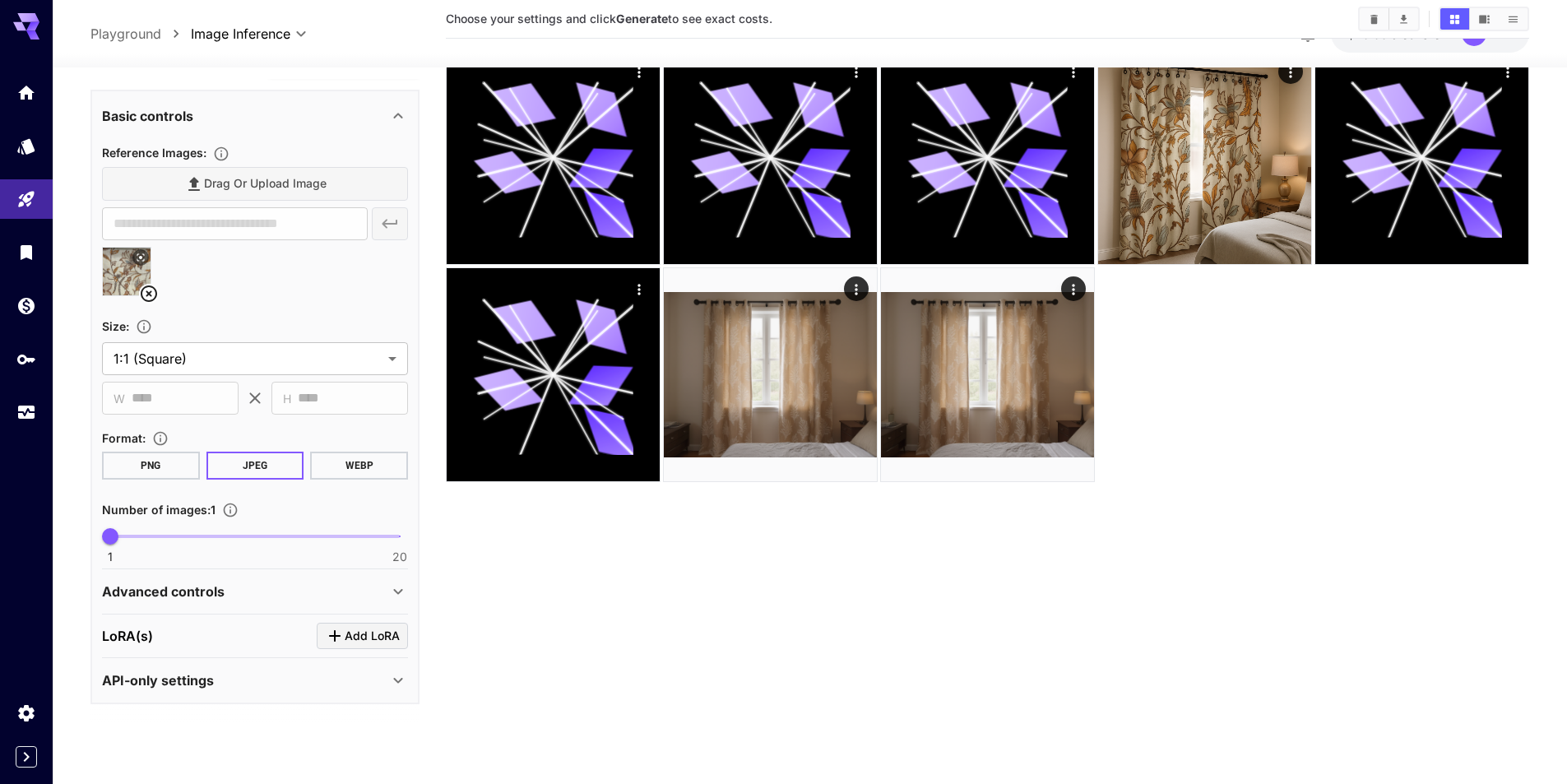
click at [313, 587] on div "Advanced controls" at bounding box center [245, 590] width 286 height 20
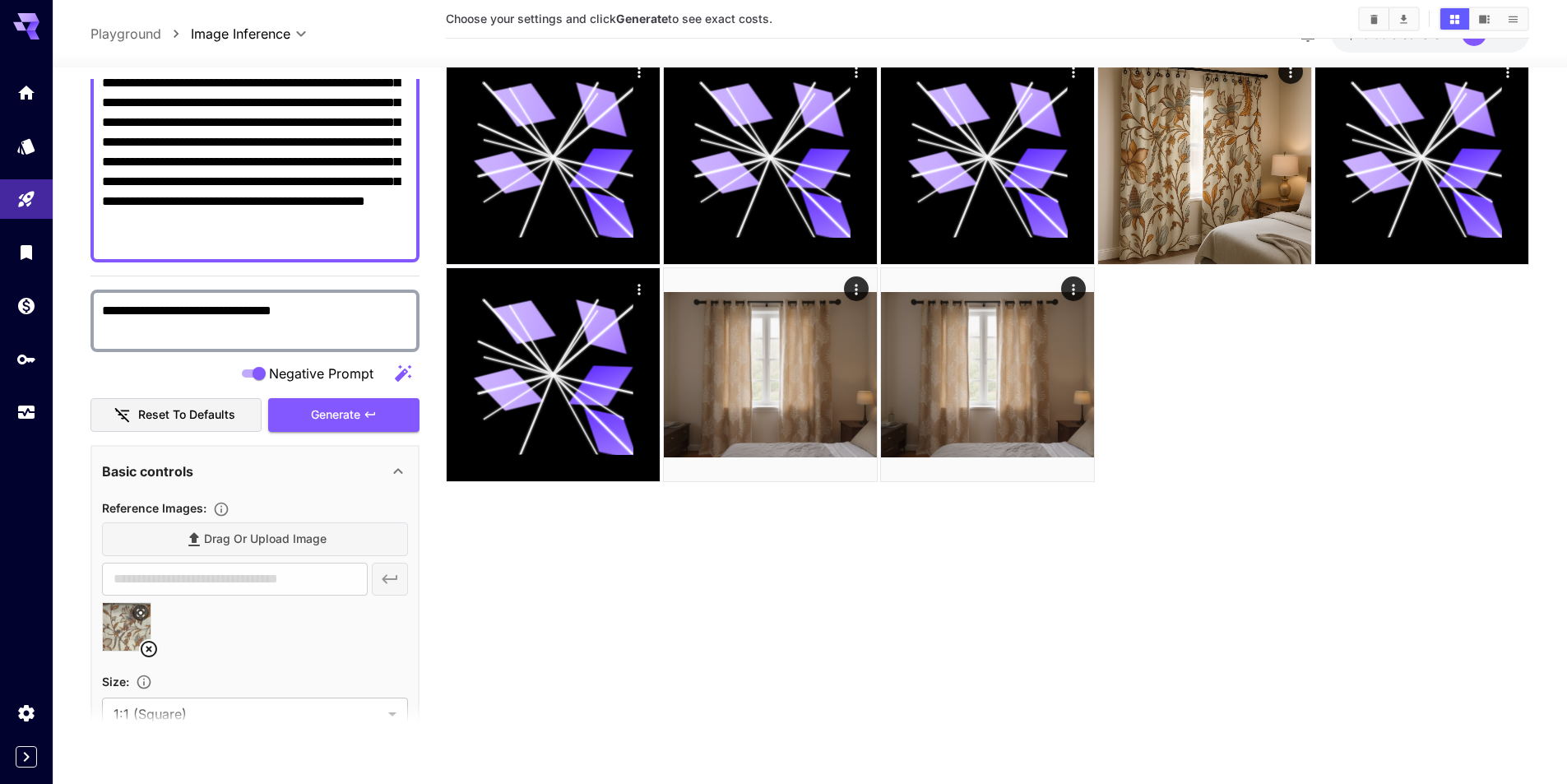
scroll to position [54, 0]
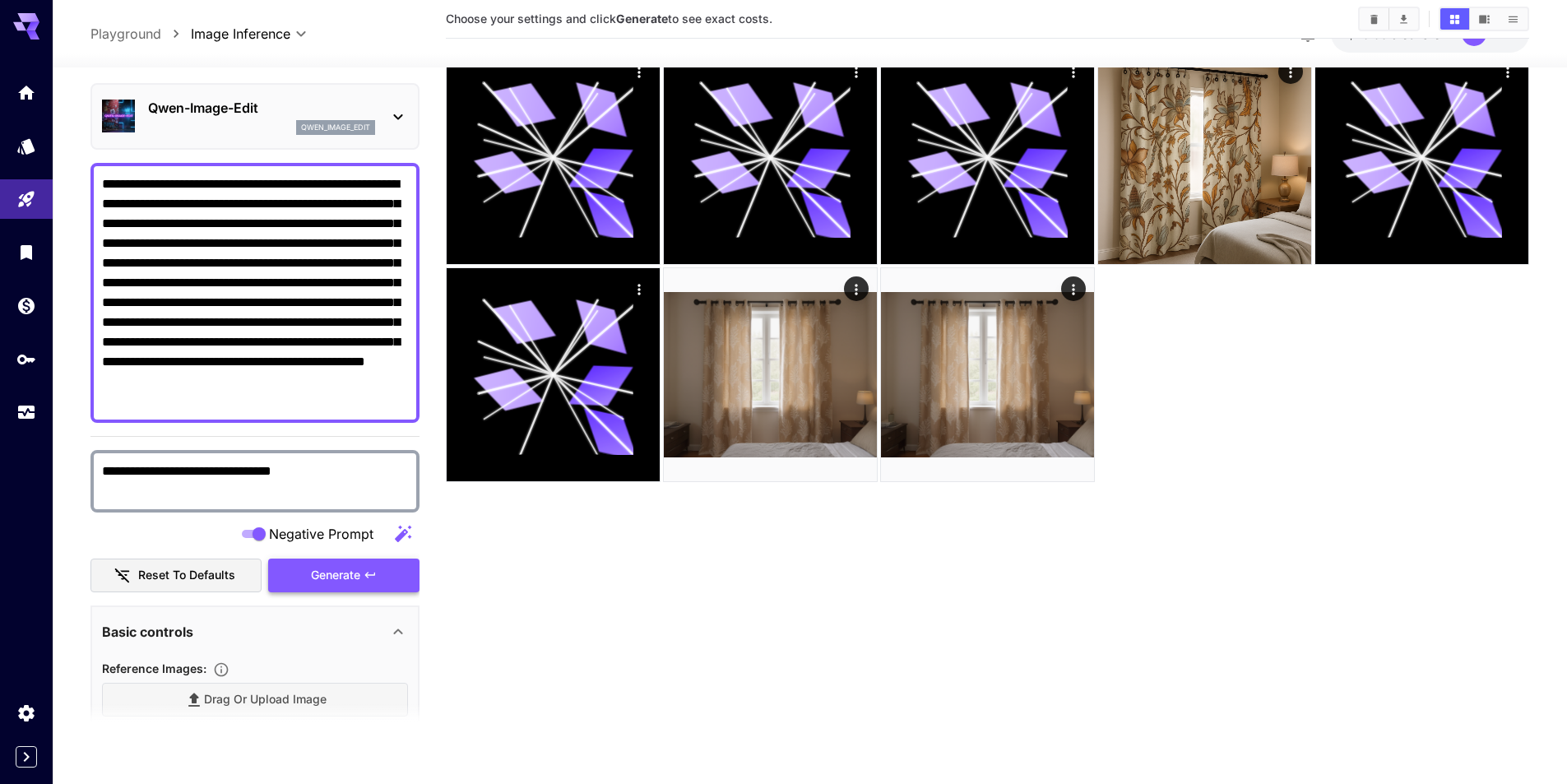
click at [337, 560] on button "Generate" at bounding box center [344, 575] width 151 height 34
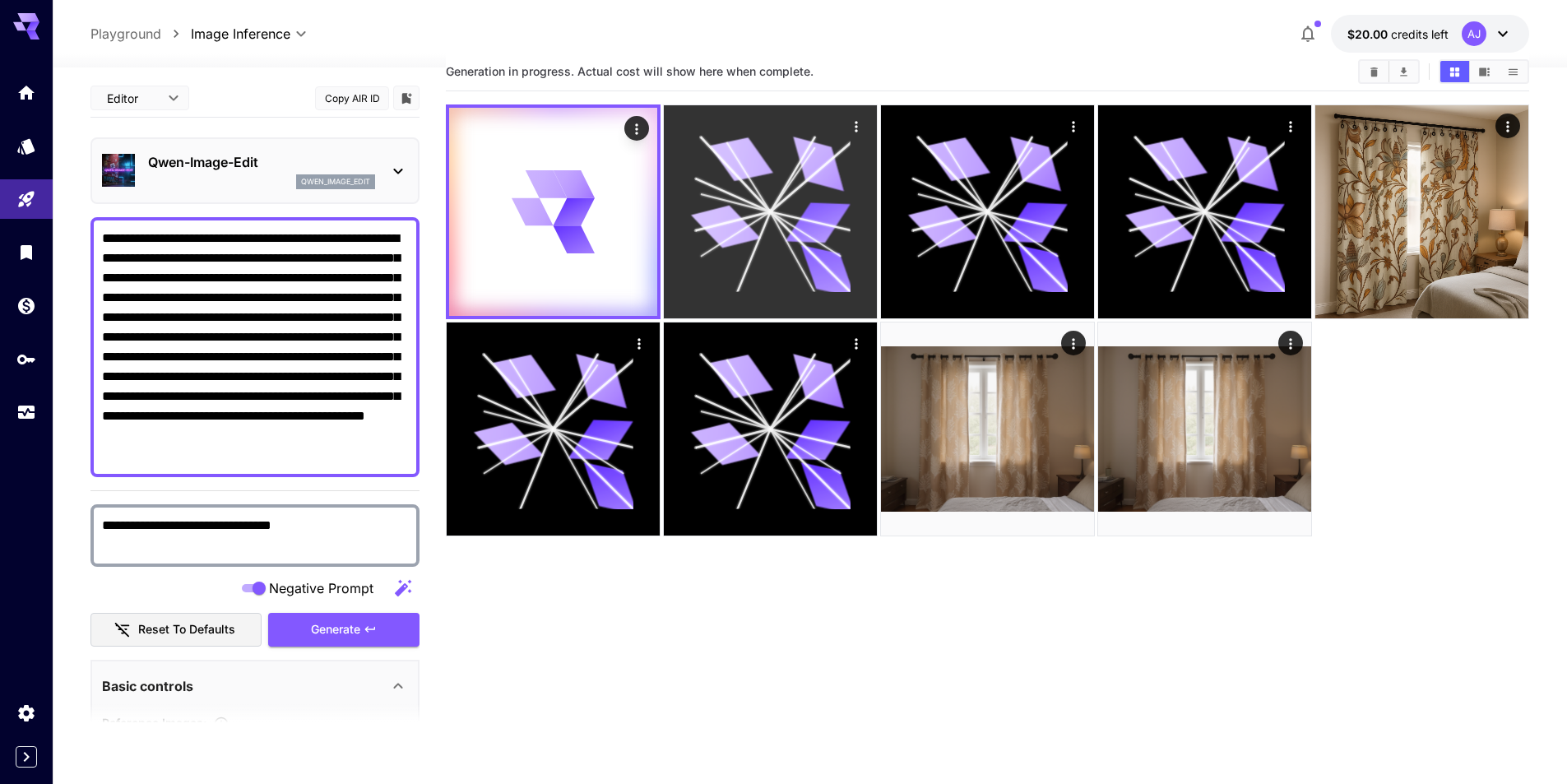
scroll to position [0, 0]
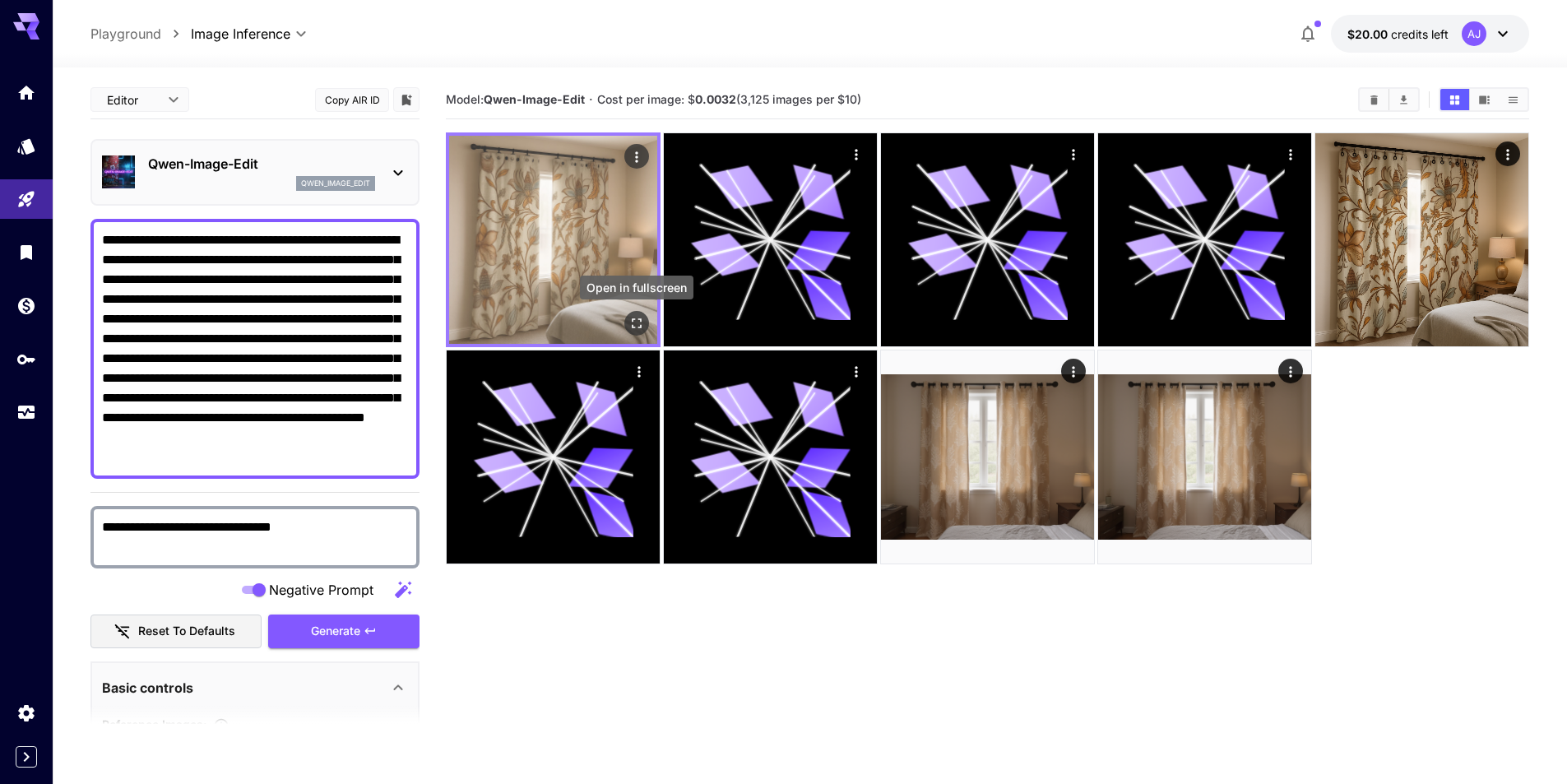
click at [640, 316] on icon "Open in fullscreen" at bounding box center [636, 322] width 16 height 16
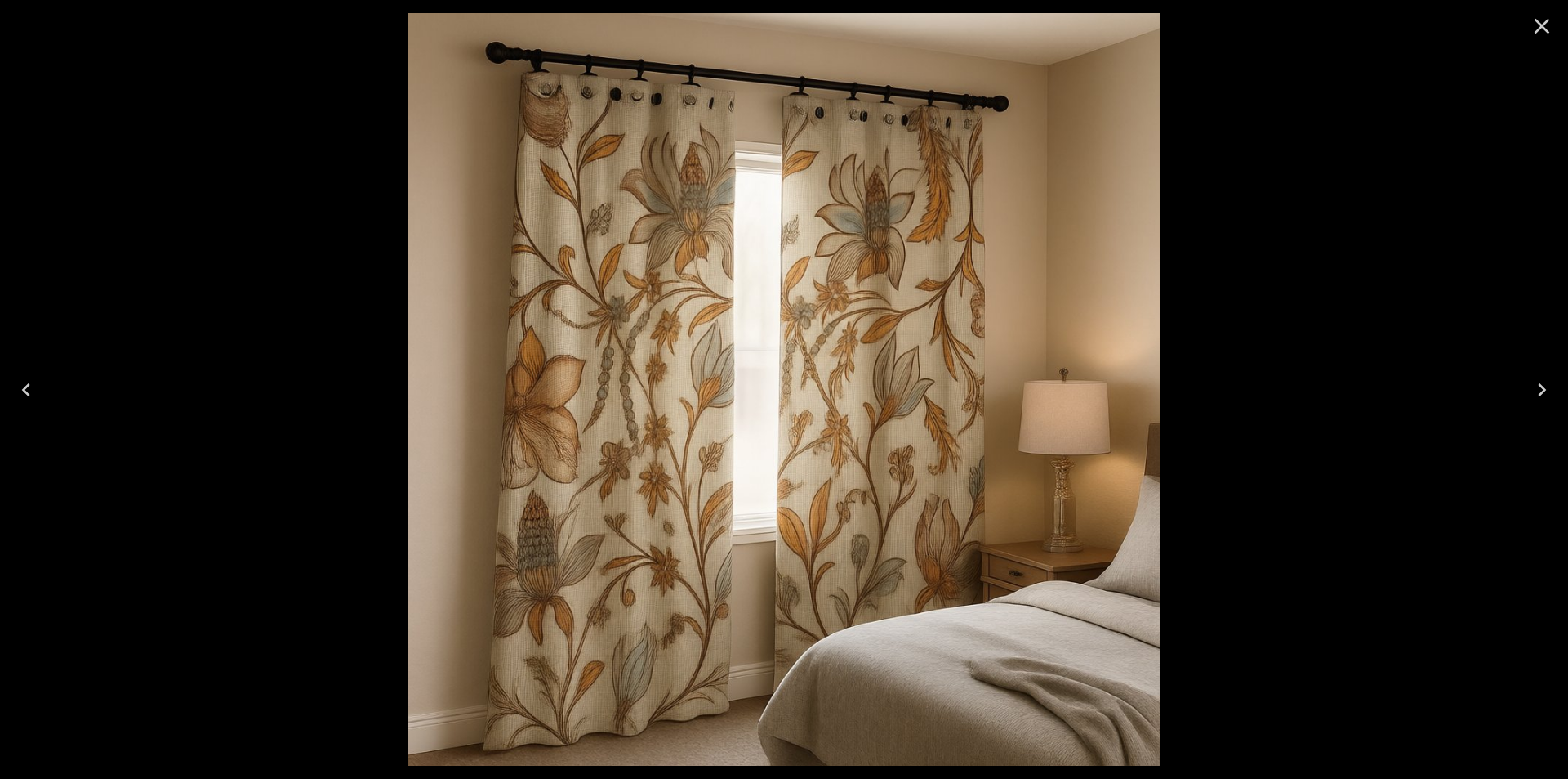
click at [1438, 142] on div at bounding box center [784, 390] width 1568 height 779
click at [1540, 28] on icon "Close" at bounding box center [1543, 26] width 16 height 16
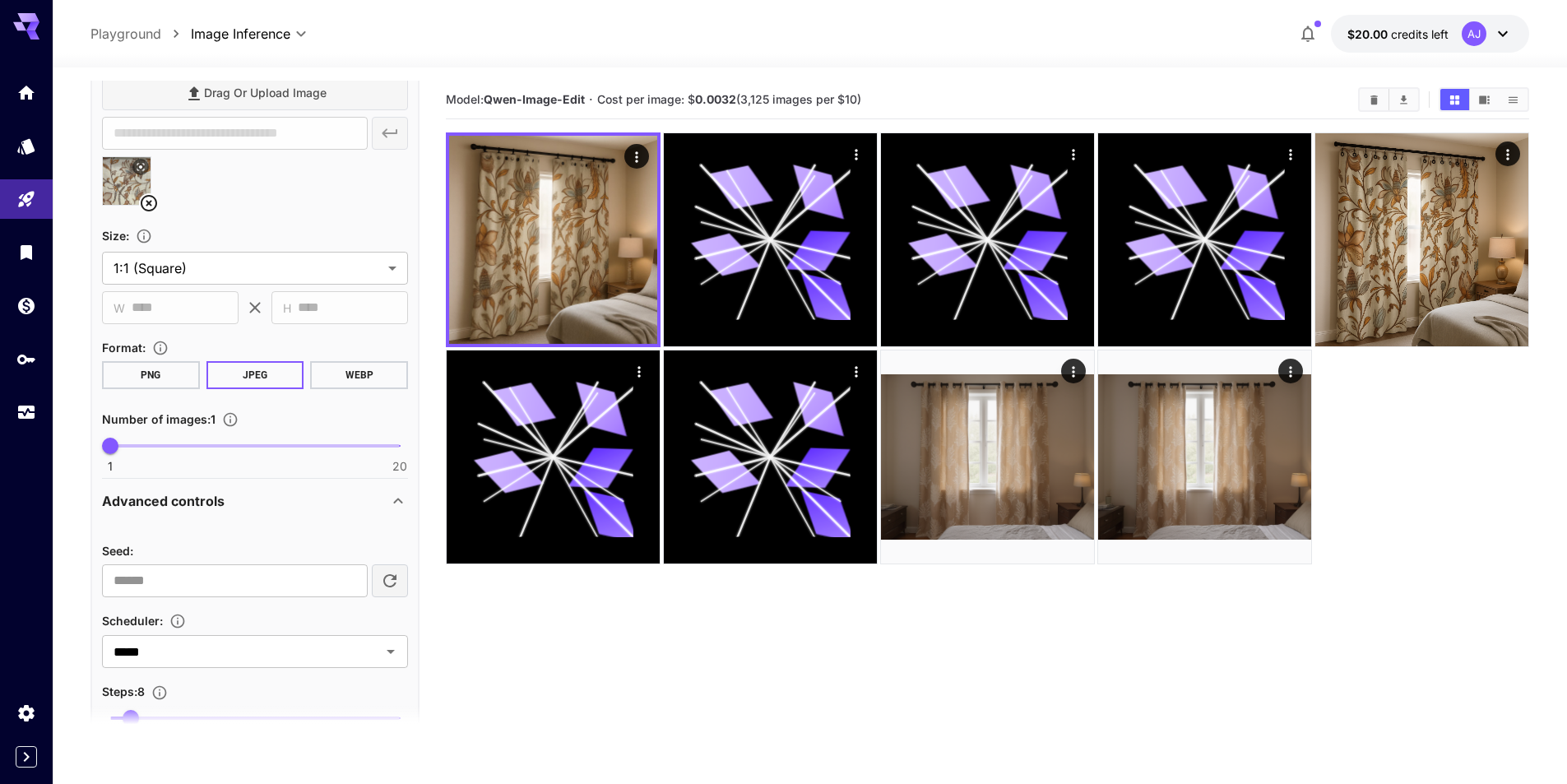
scroll to position [822, 0]
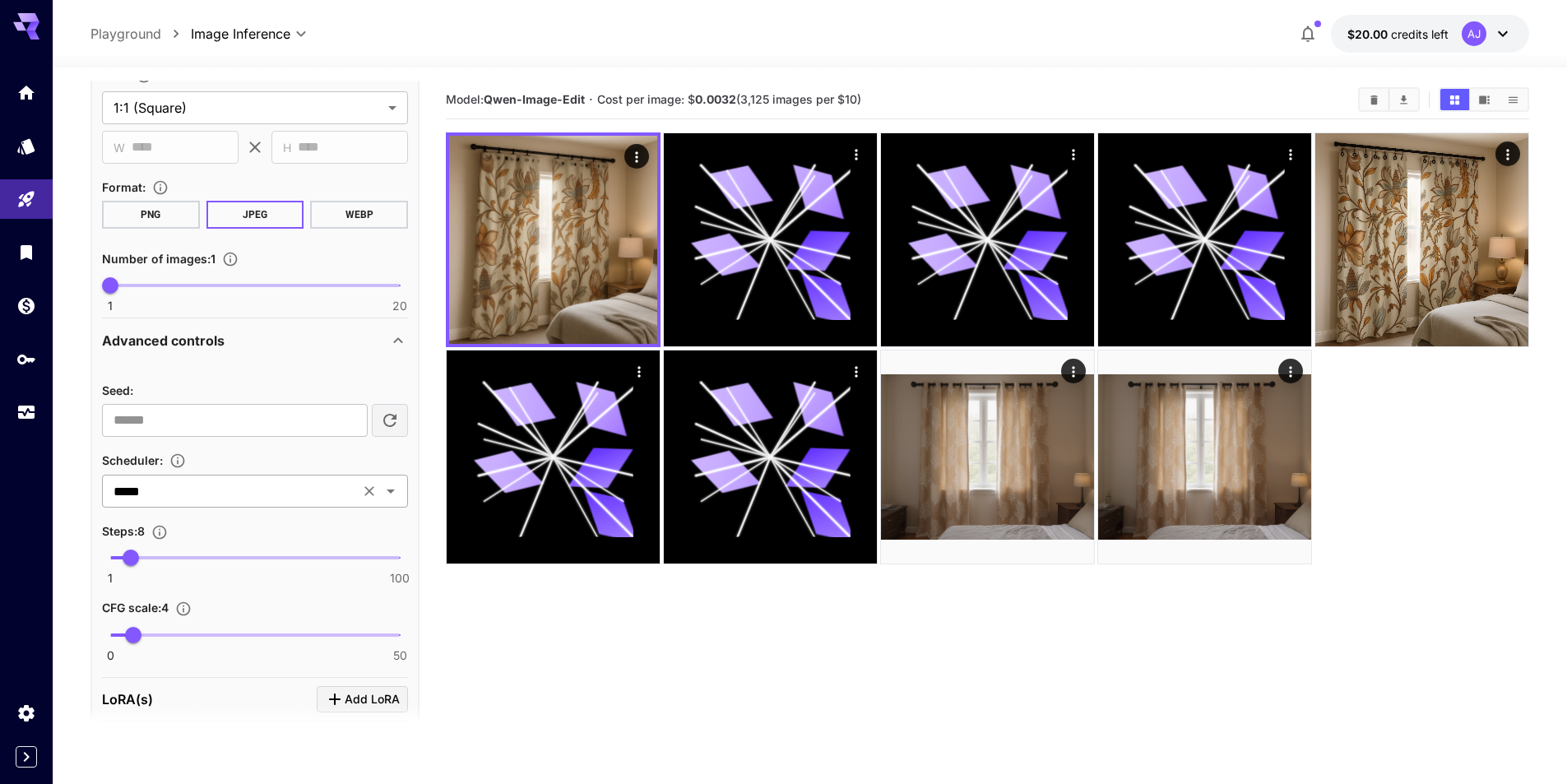
click at [388, 492] on icon "Open" at bounding box center [390, 490] width 20 height 20
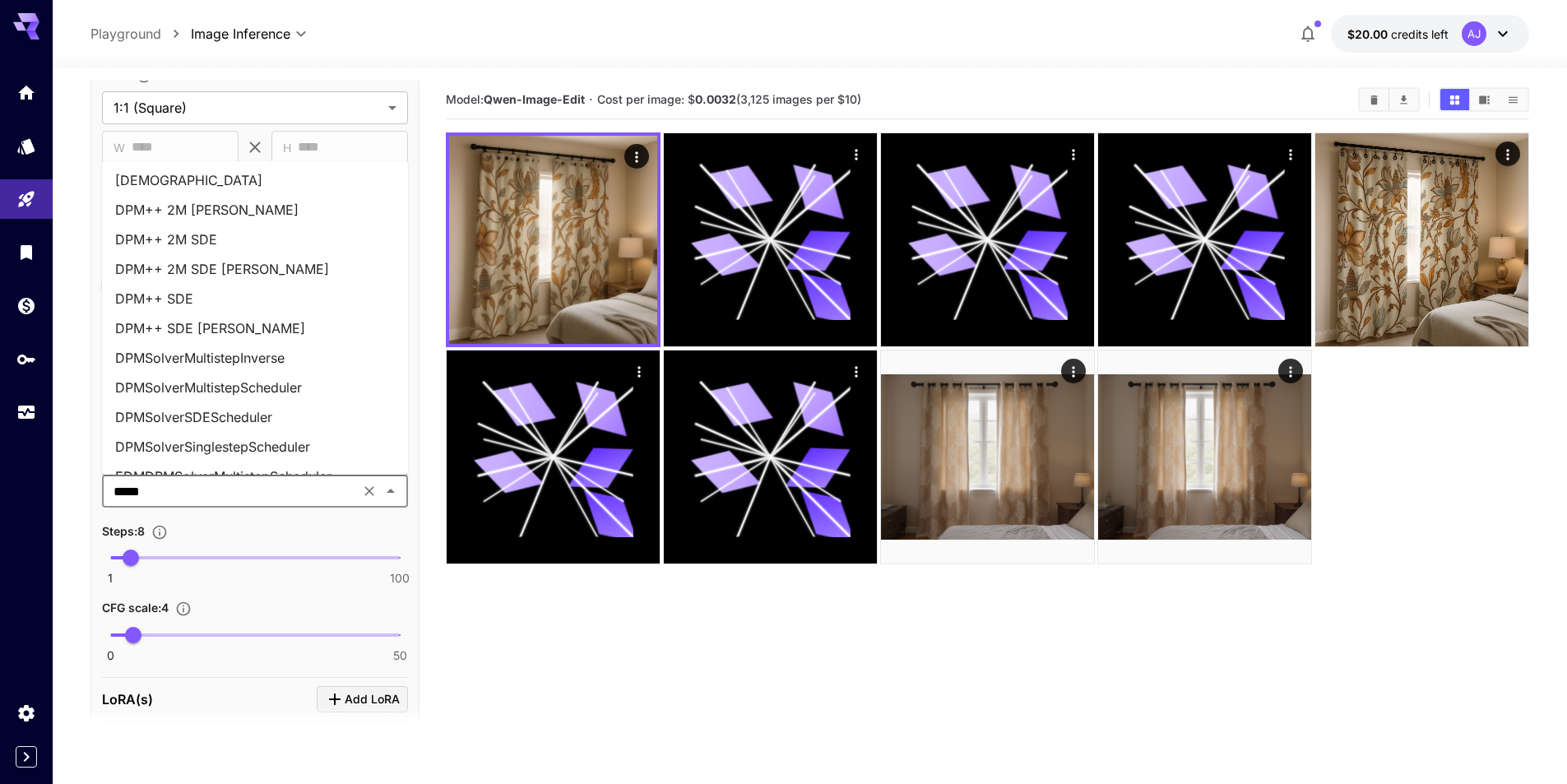
scroll to position [0, 0]
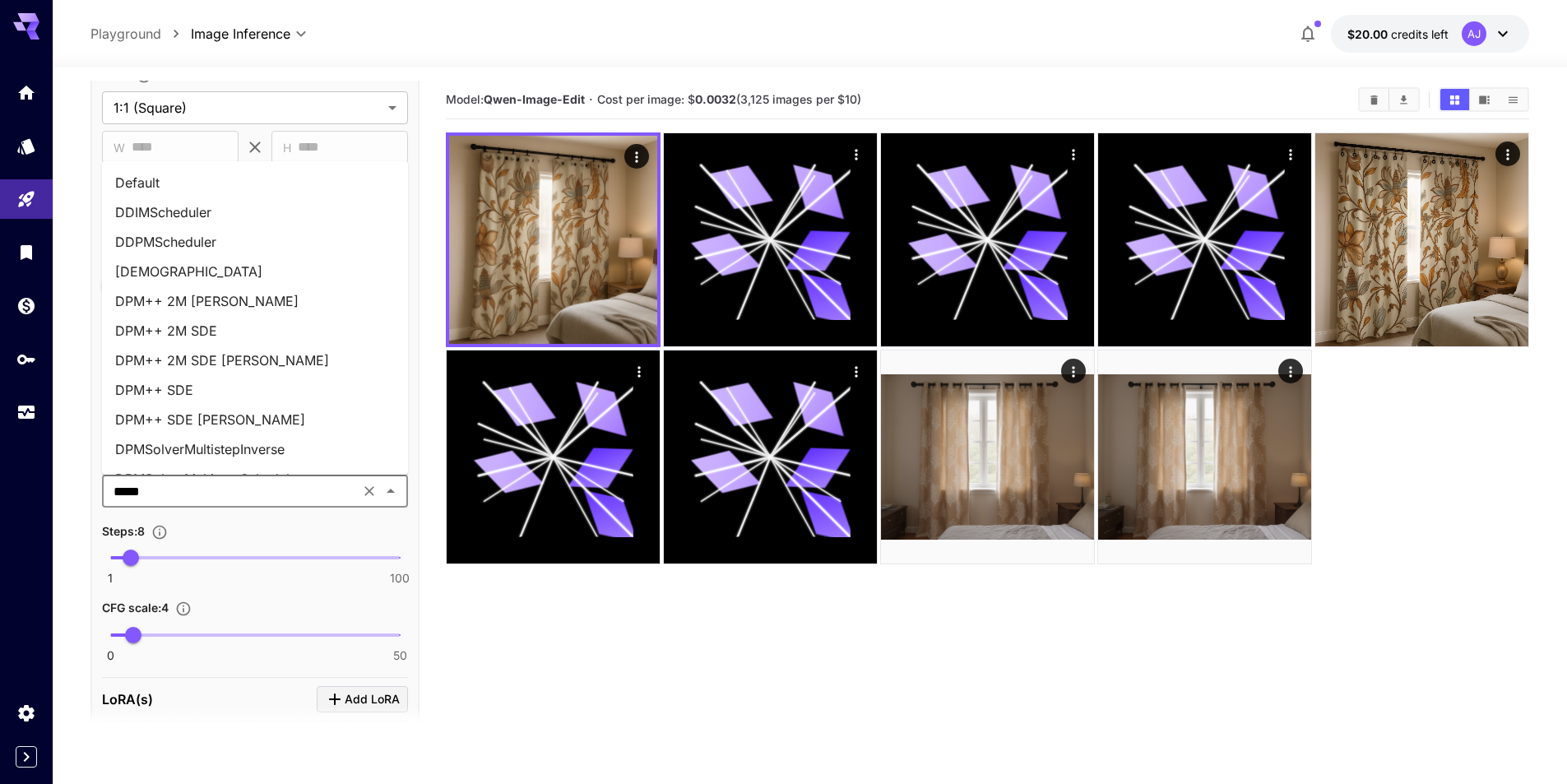
click at [182, 191] on li "Default" at bounding box center [255, 182] width 306 height 29
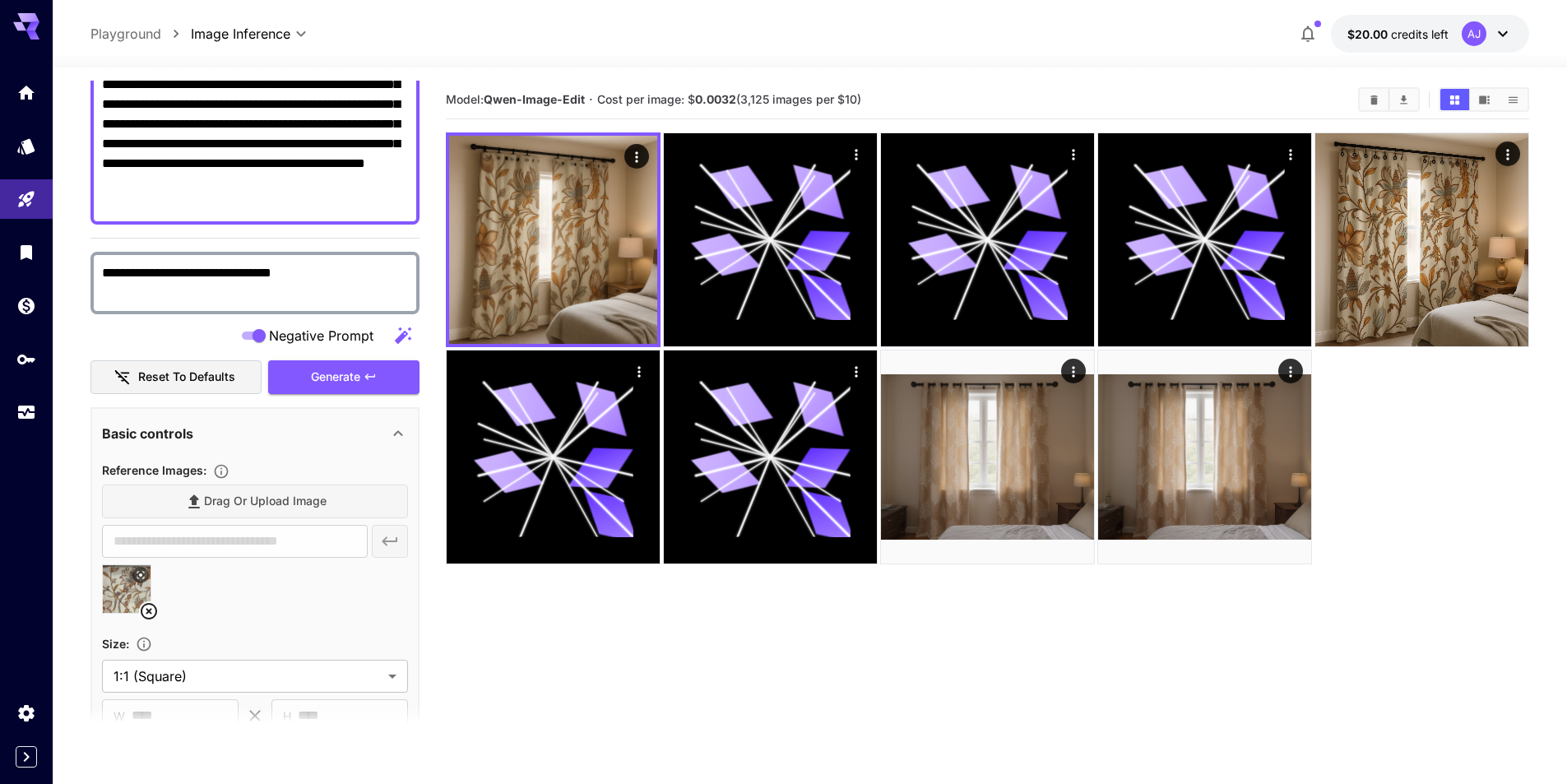
scroll to position [247, 0]
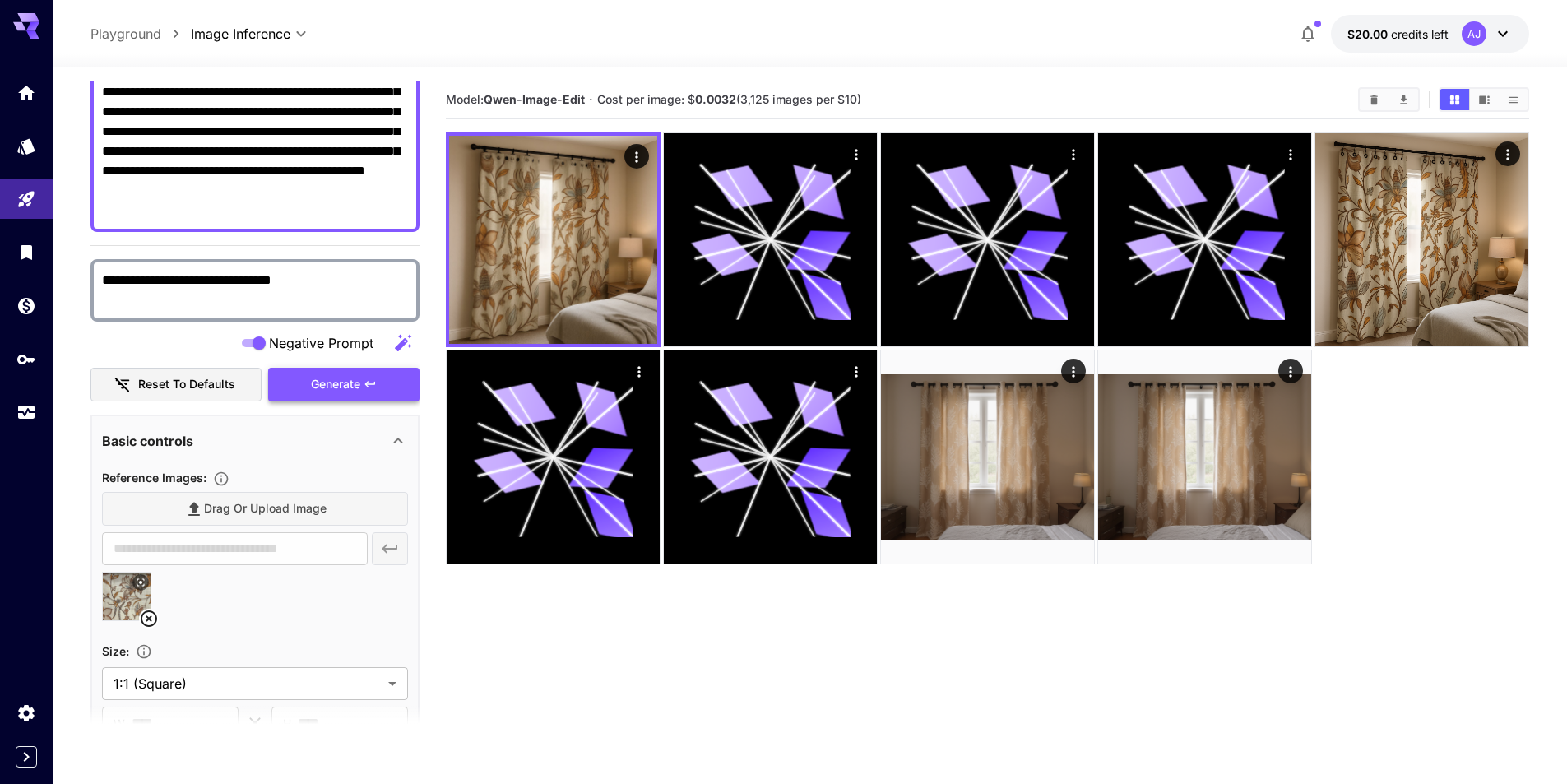
click at [359, 386] on span "Generate" at bounding box center [336, 384] width 49 height 21
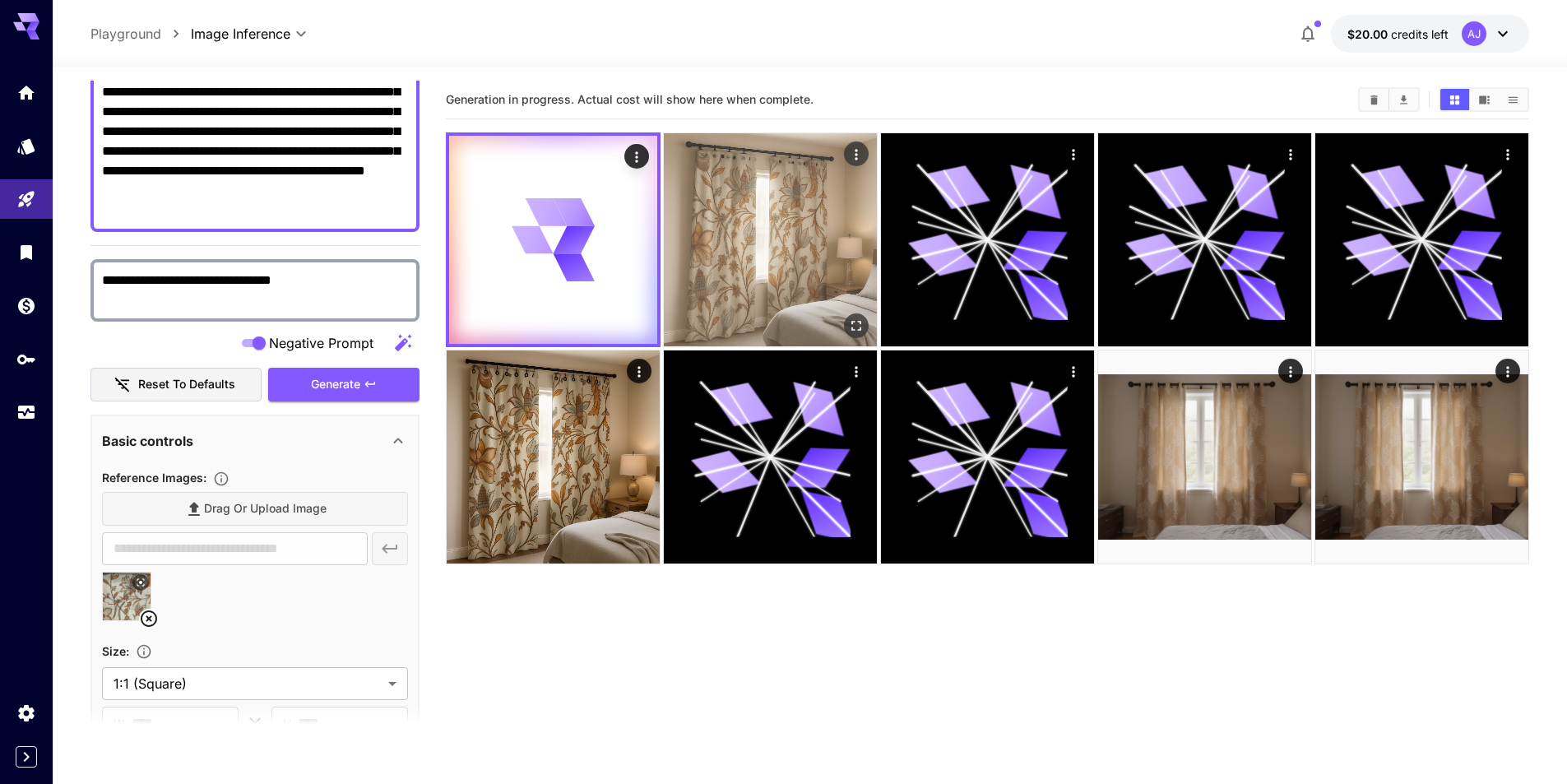
click at [737, 236] on img at bounding box center [769, 239] width 213 height 213
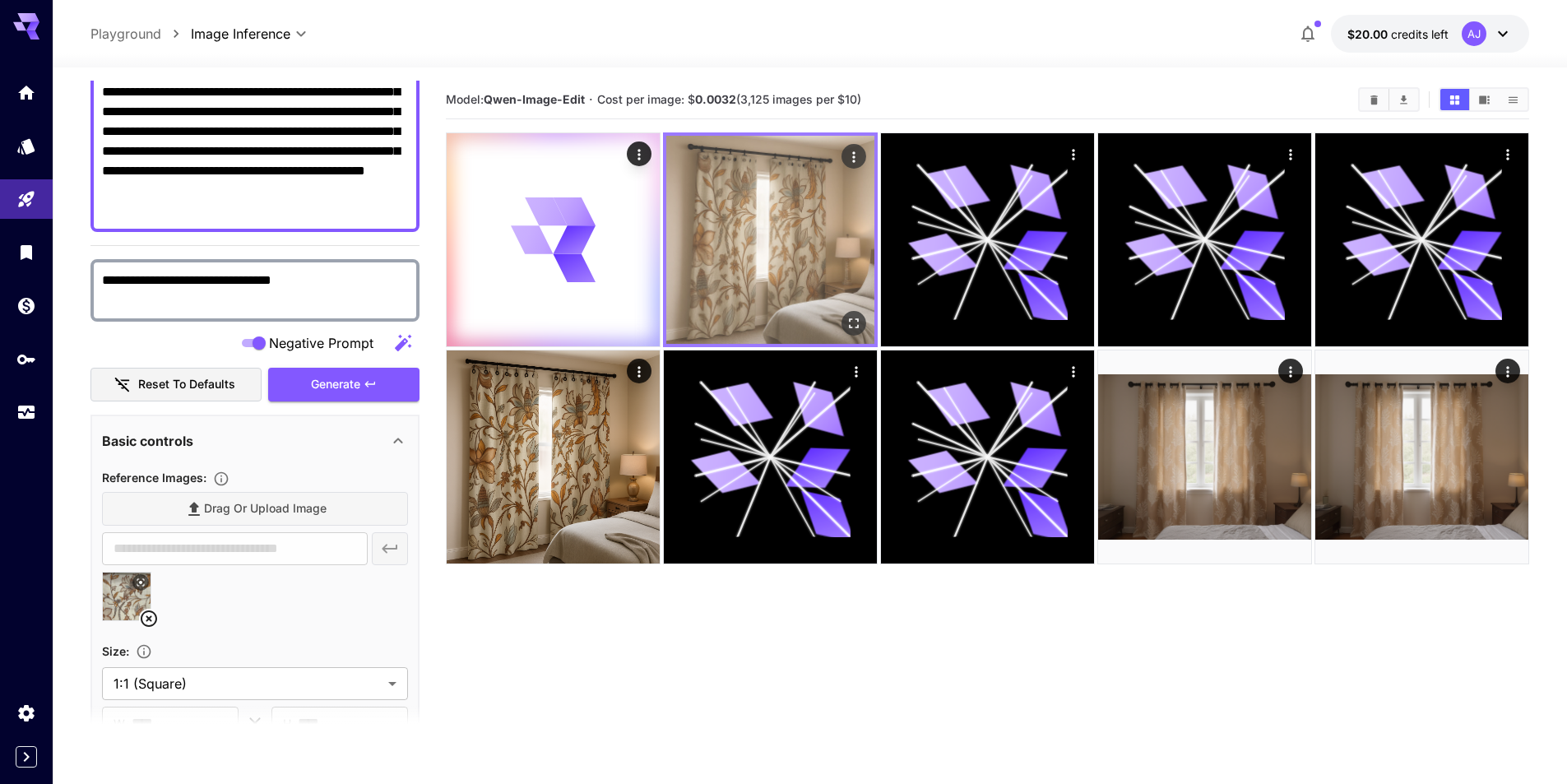
click at [849, 317] on icon "Open in fullscreen" at bounding box center [853, 322] width 16 height 16
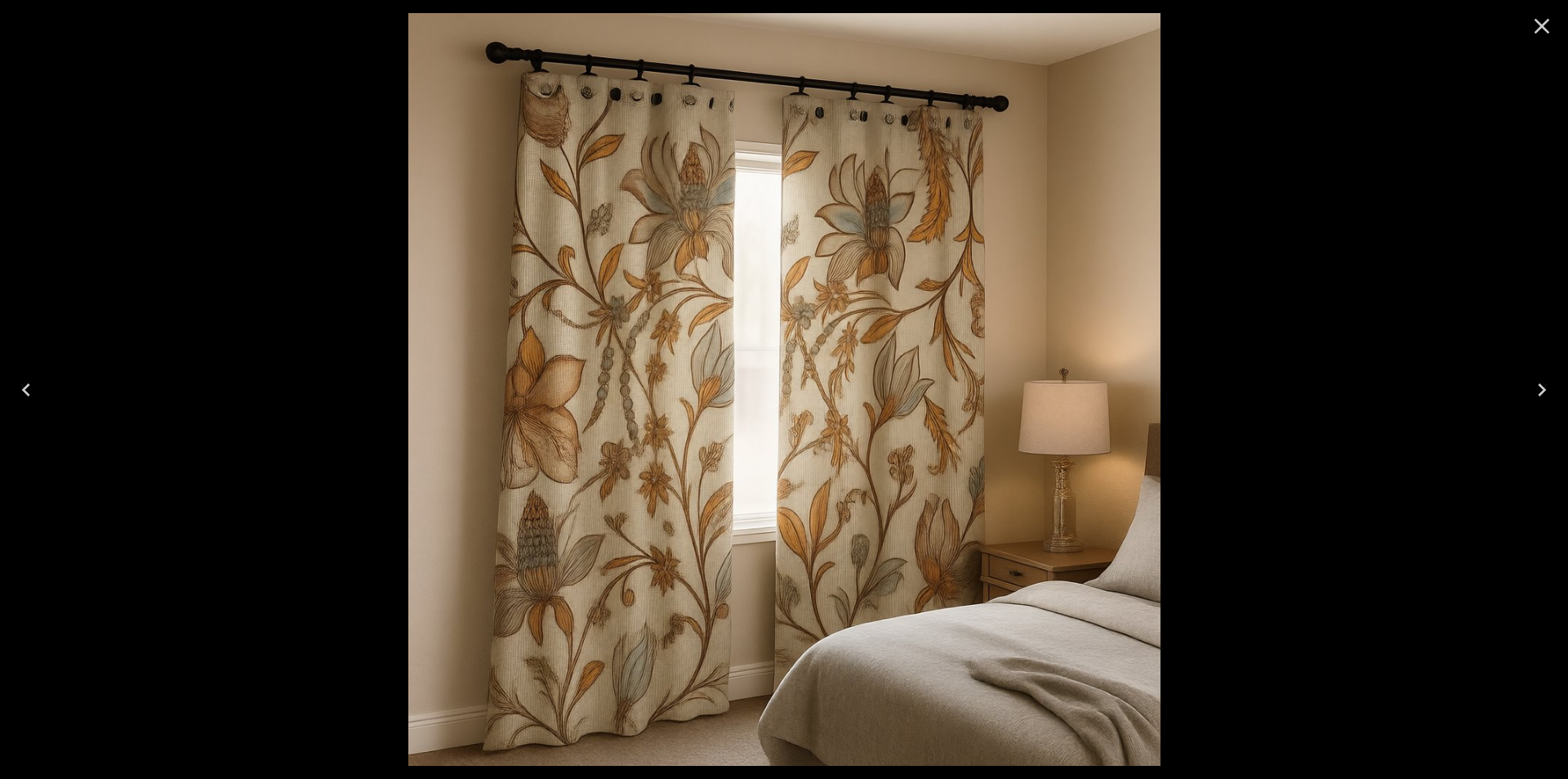
click at [1409, 224] on div at bounding box center [784, 390] width 1568 height 779
click at [1549, 36] on icon "Close" at bounding box center [1542, 26] width 26 height 26
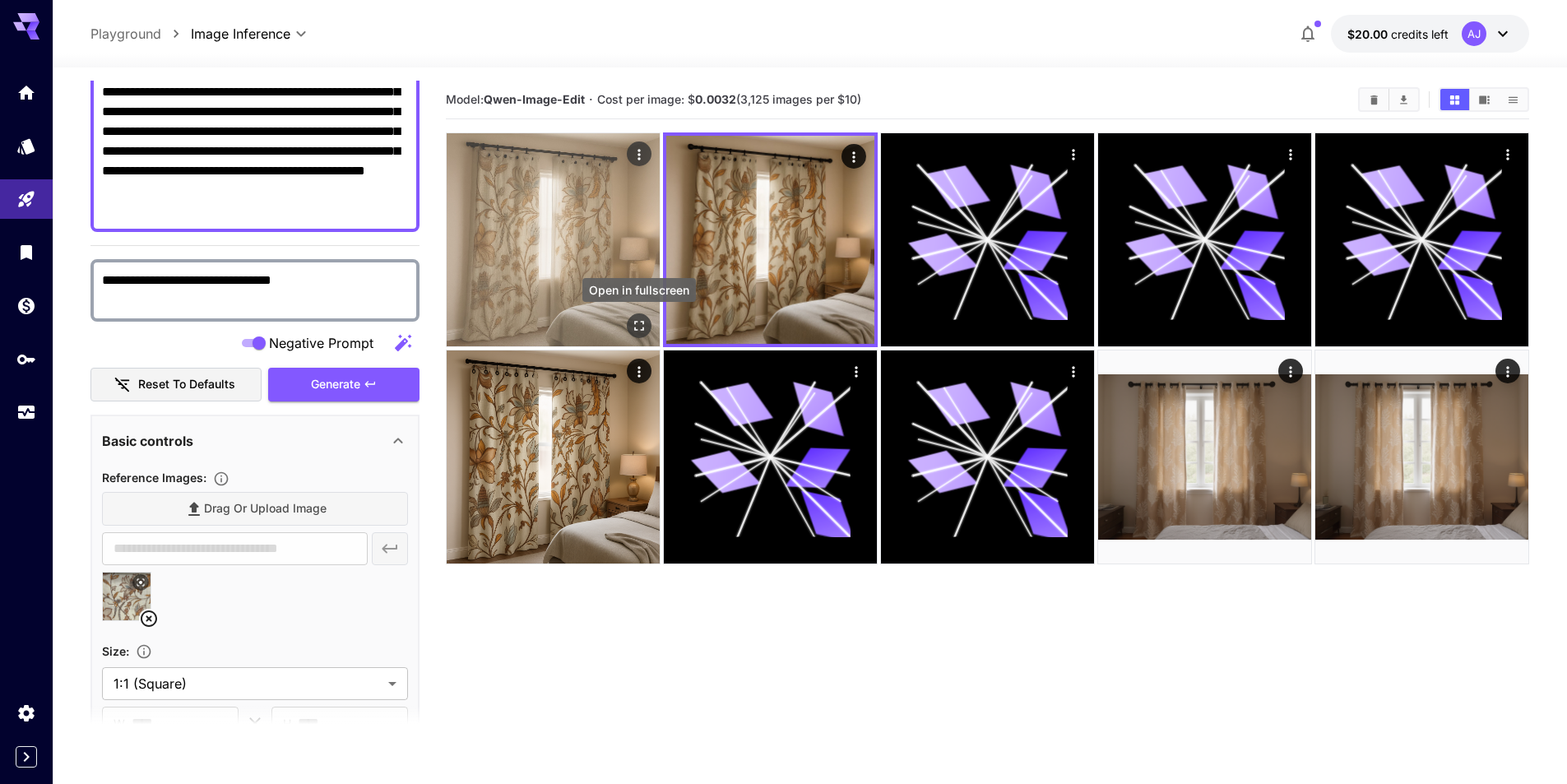
click at [638, 315] on button "Open in fullscreen" at bounding box center [639, 326] width 25 height 25
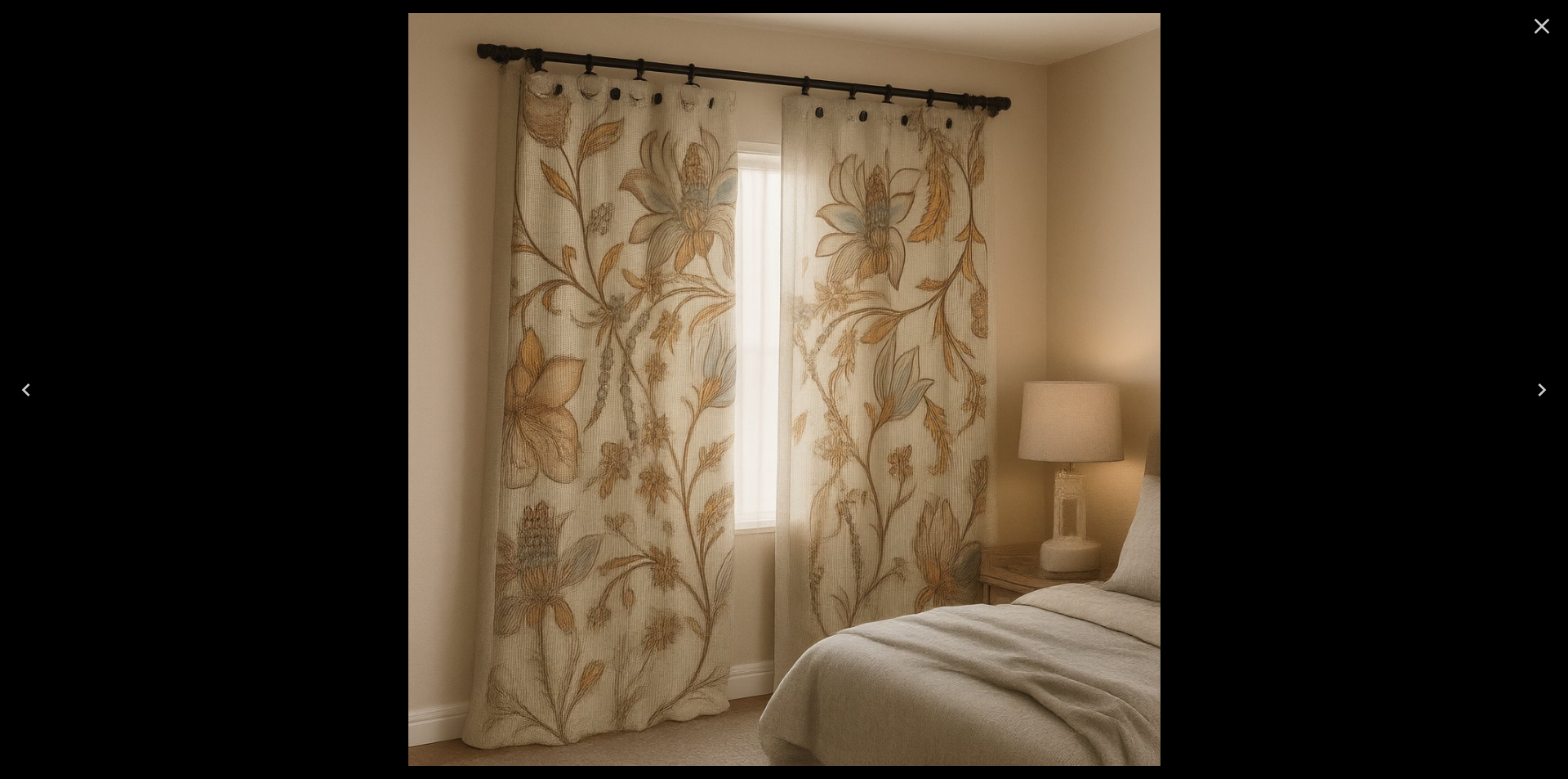
click at [1538, 27] on icon "Close" at bounding box center [1542, 26] width 26 height 26
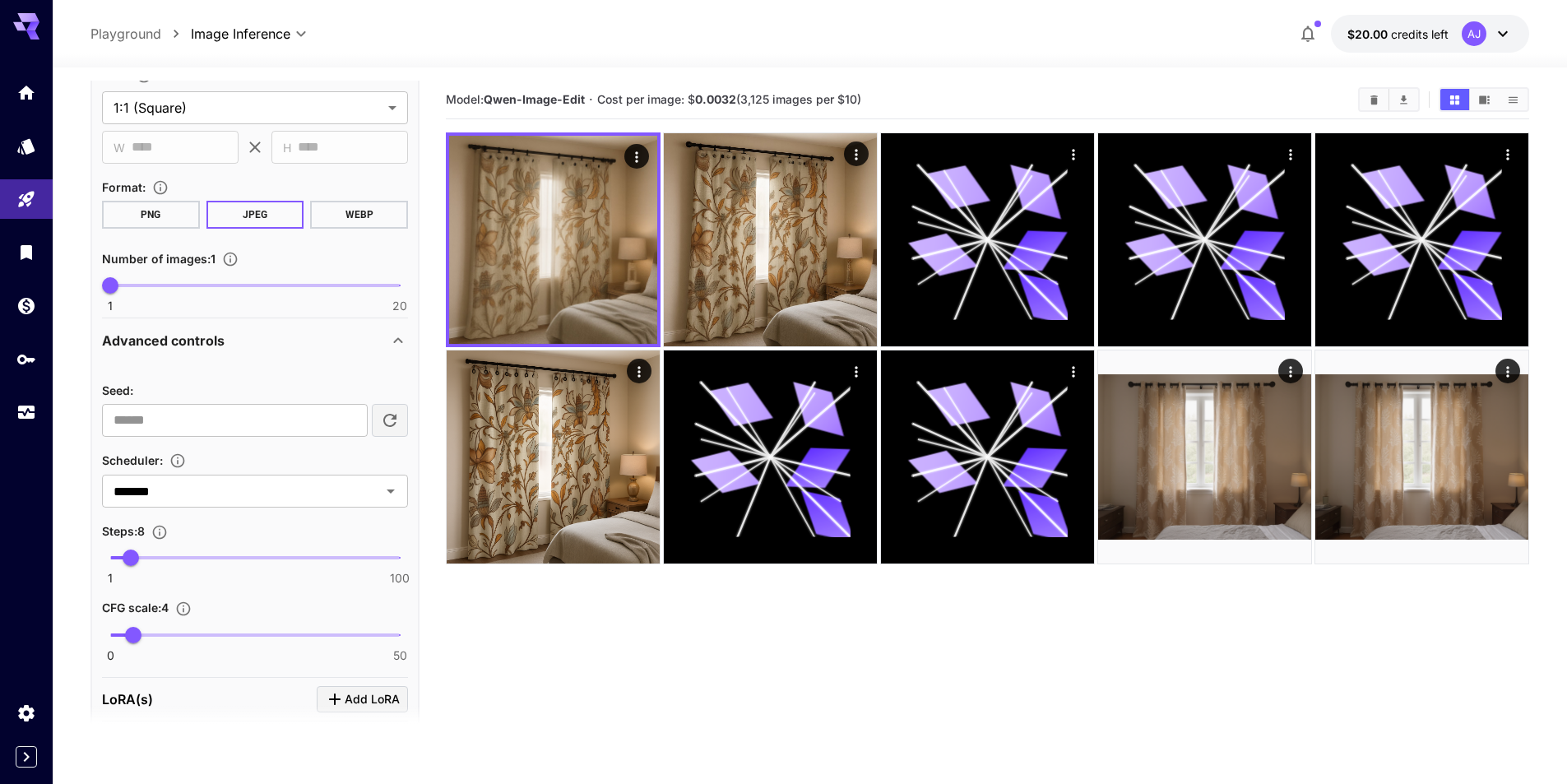
scroll to position [884, 0]
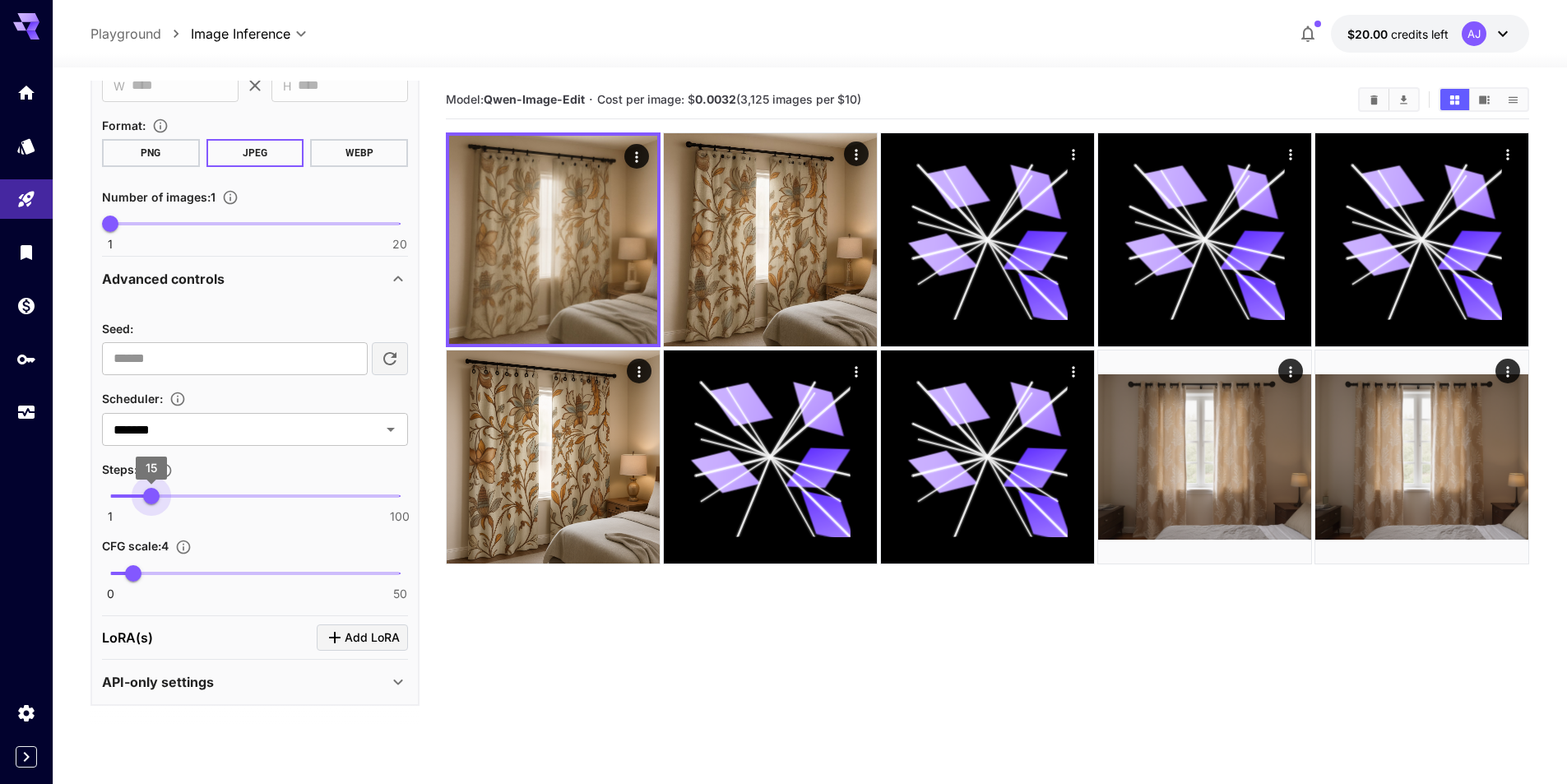
drag, startPoint x: 140, startPoint y: 494, endPoint x: 150, endPoint y: 494, distance: 10.0
click at [150, 494] on span "15" at bounding box center [150, 495] width 16 height 16
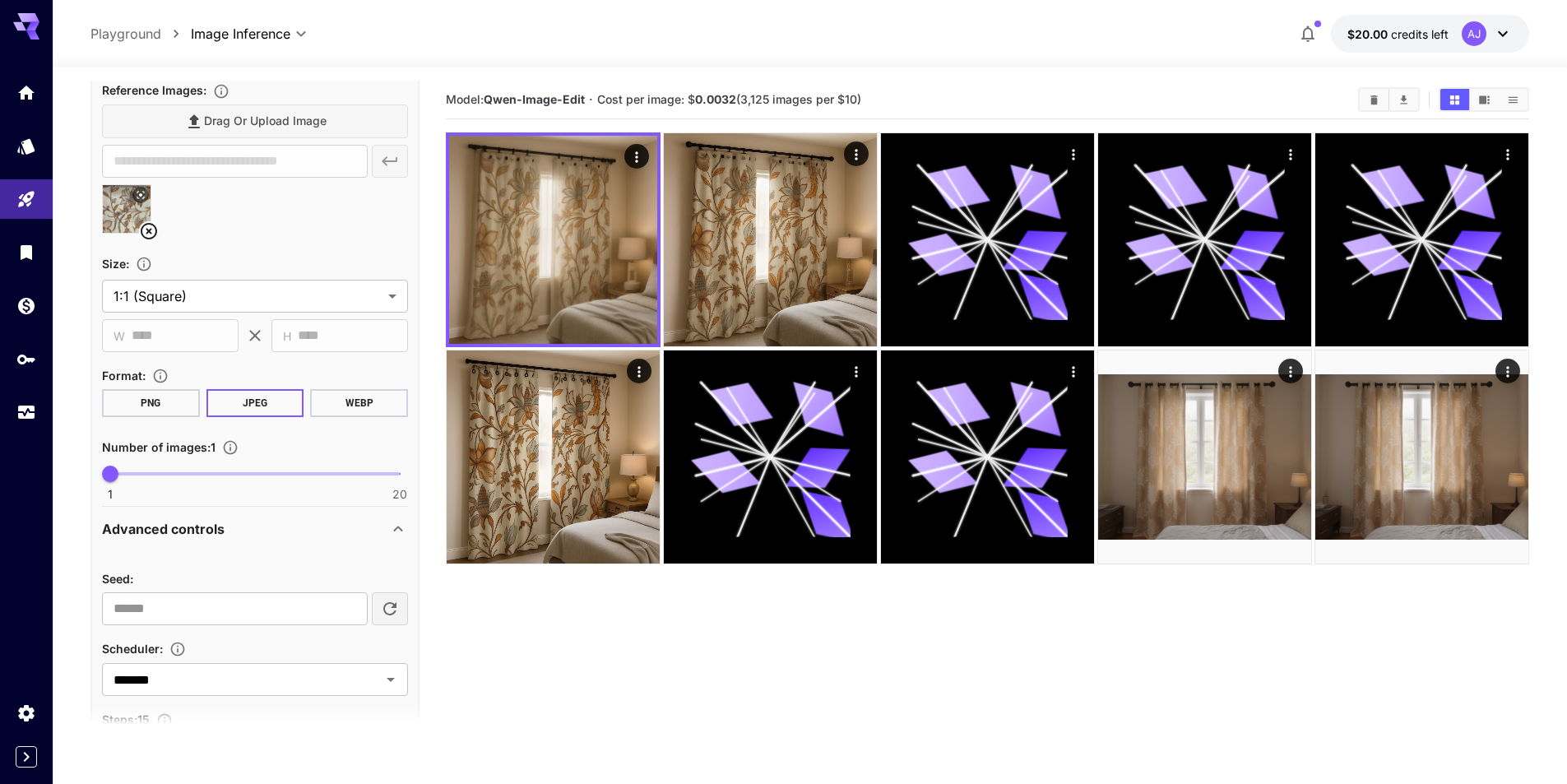
scroll to position [473, 0]
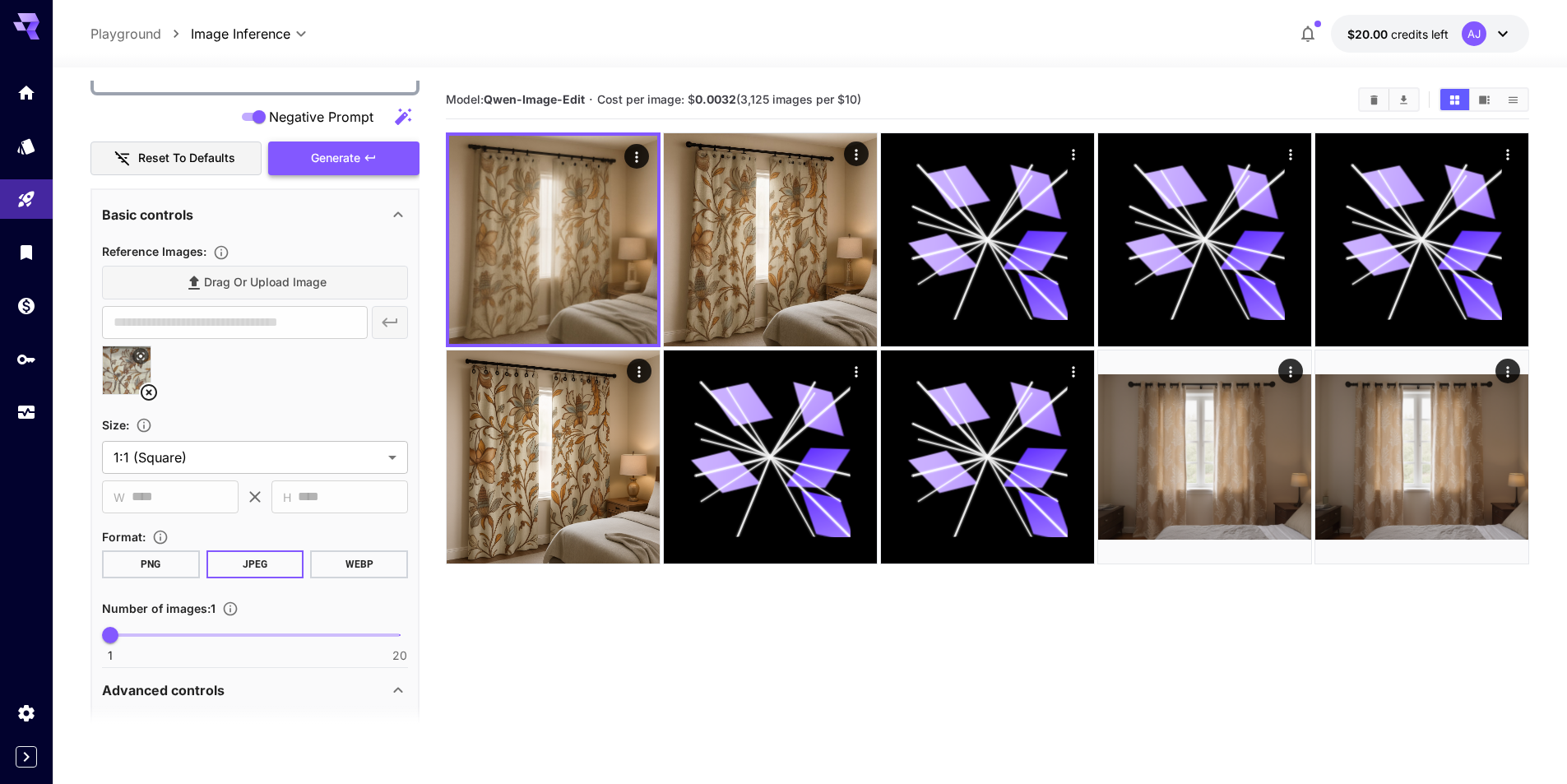
click at [385, 166] on button "Generate" at bounding box center [344, 159] width 151 height 34
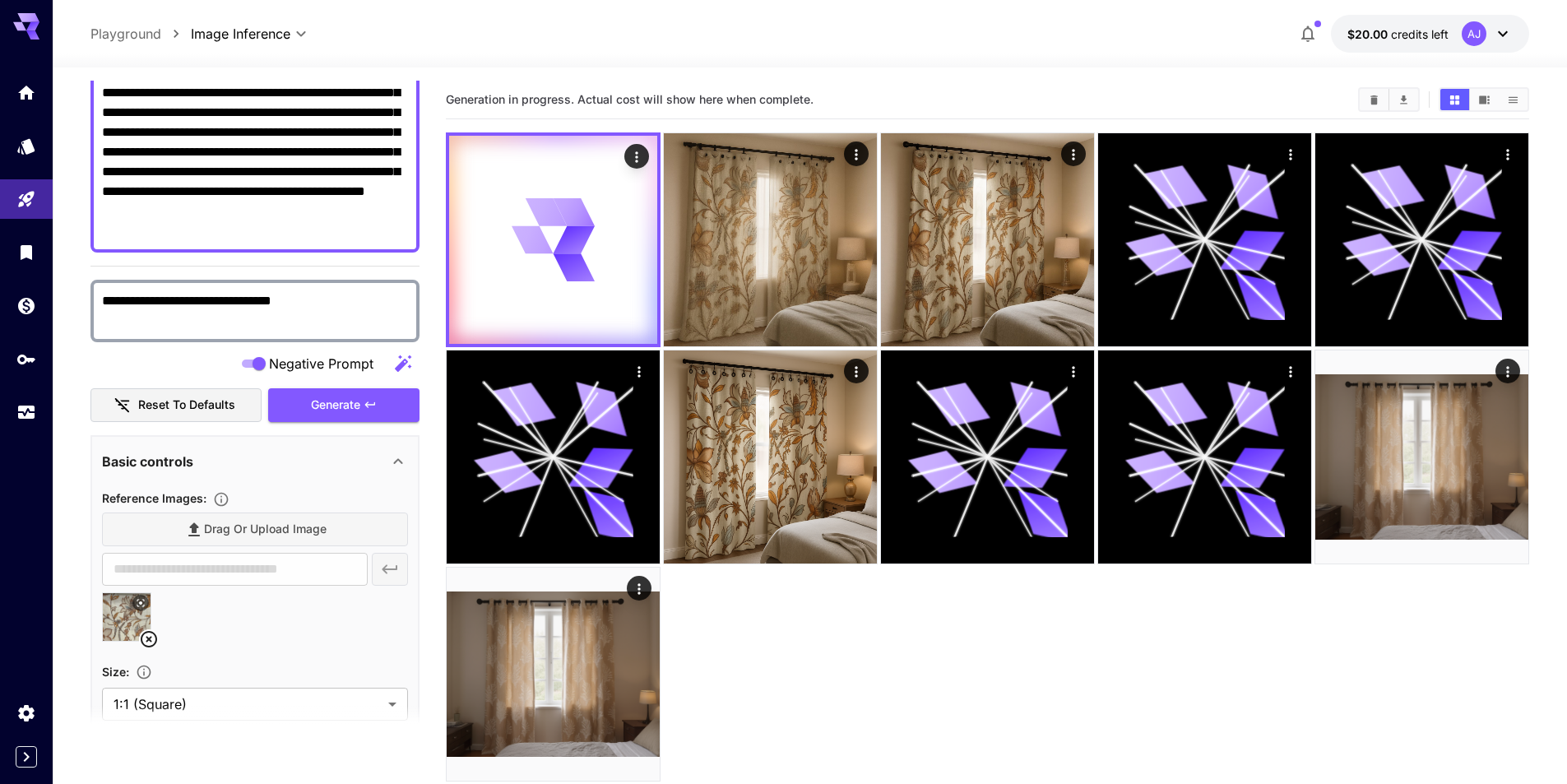
scroll to position [61, 0]
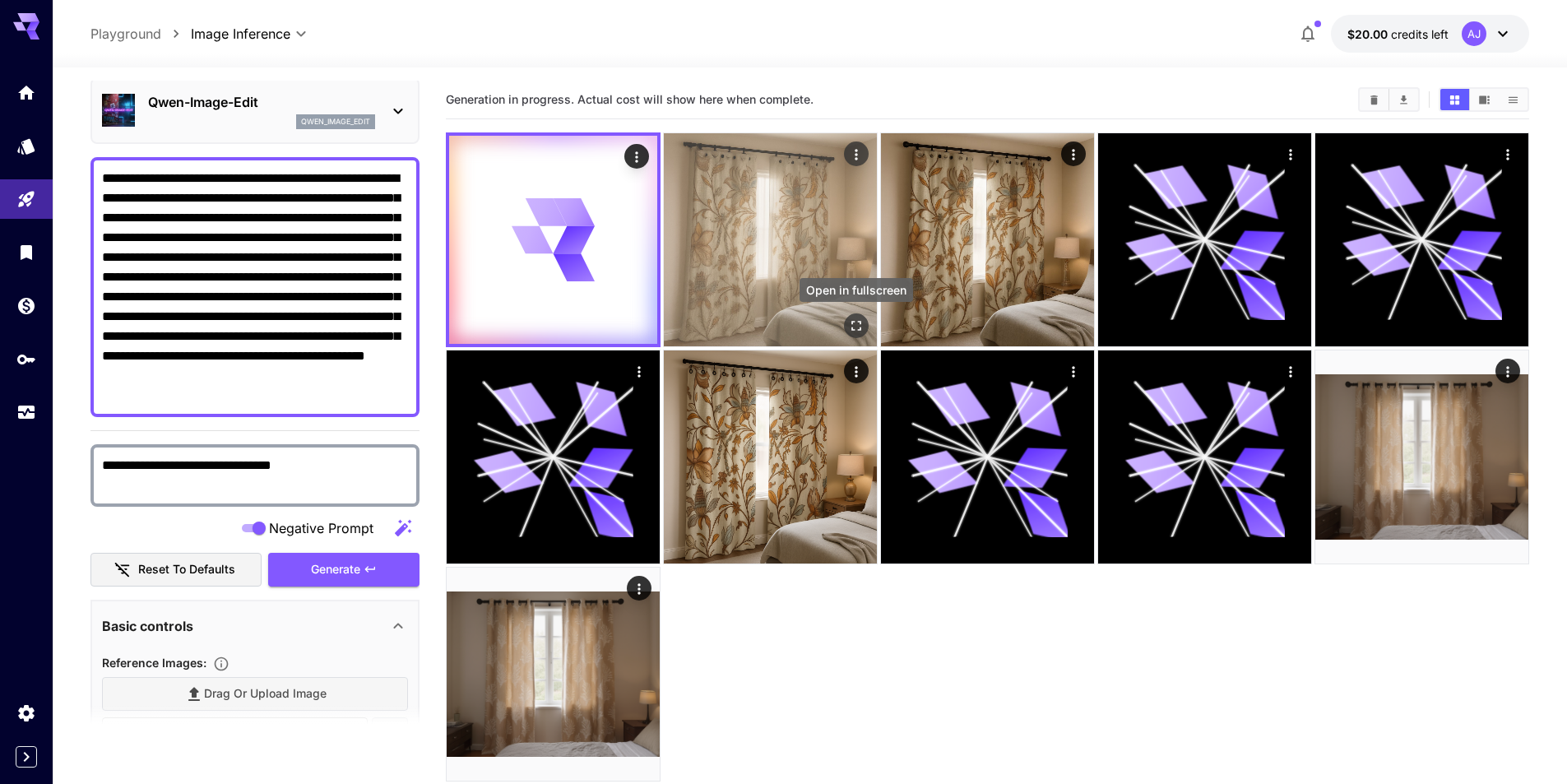
click at [856, 320] on icon "Open in fullscreen" at bounding box center [855, 325] width 16 height 16
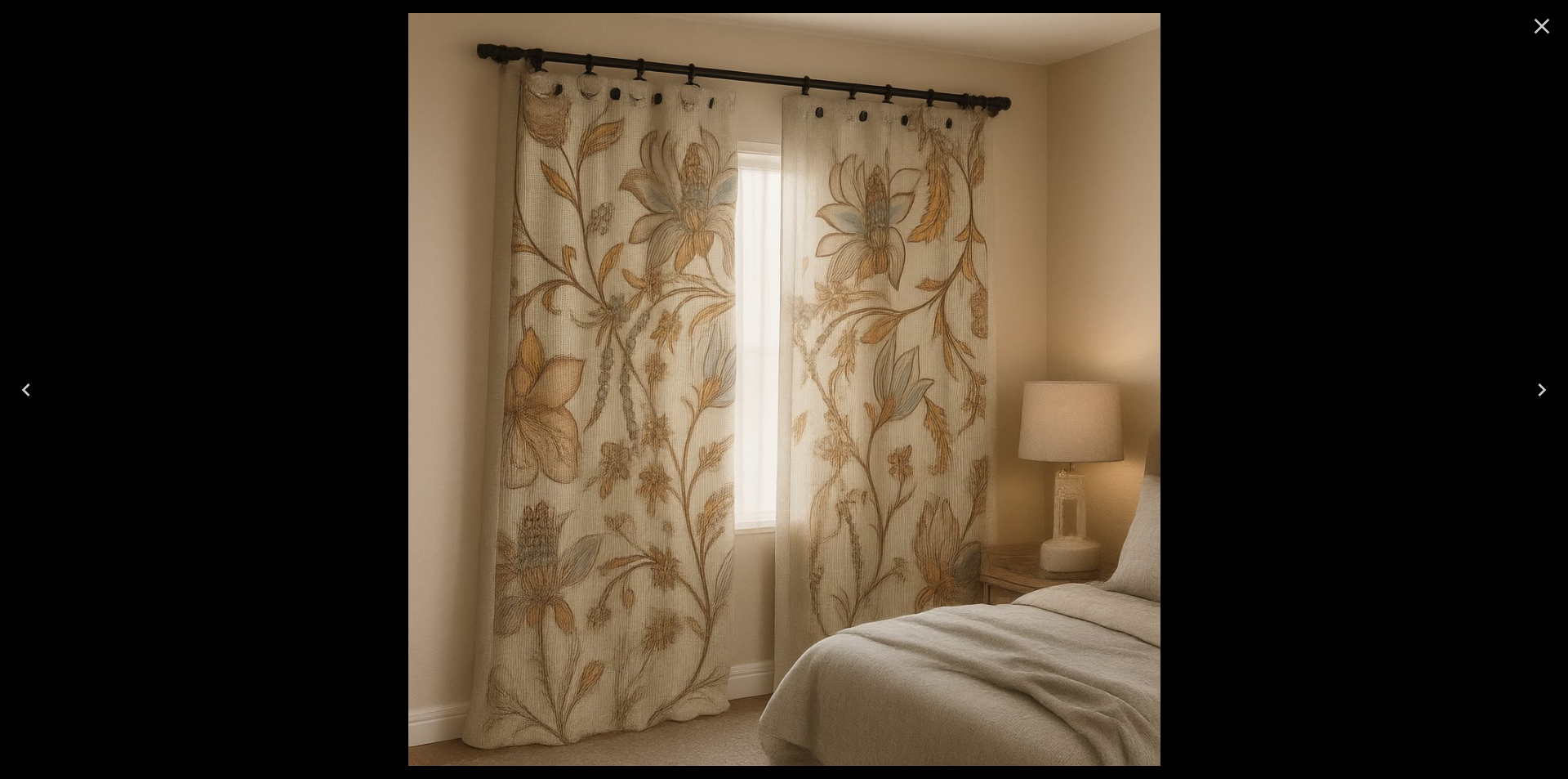
click at [1398, 229] on div at bounding box center [784, 390] width 1568 height 779
click at [1534, 24] on icon "Close" at bounding box center [1542, 26] width 26 height 26
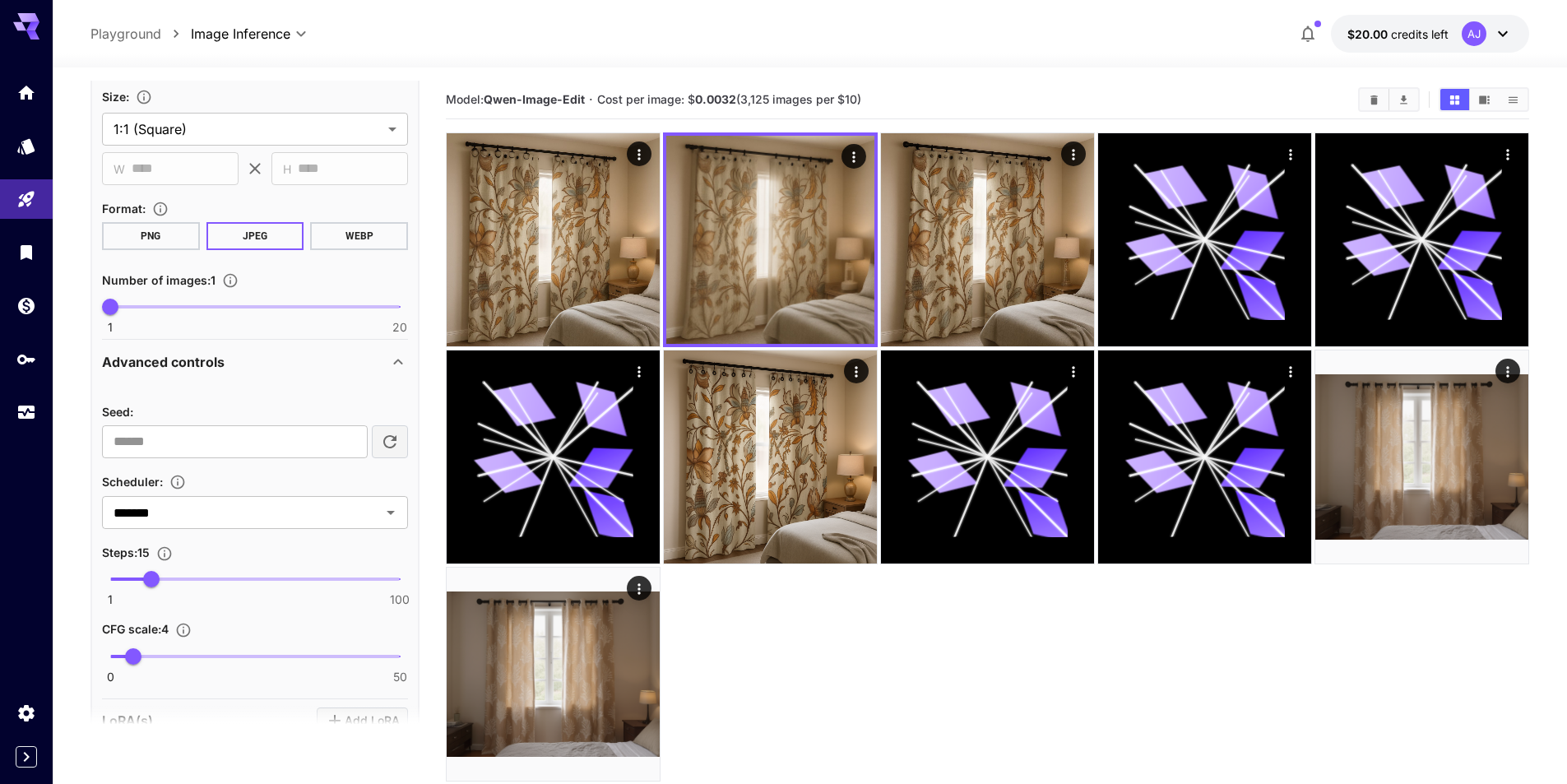
scroll to position [802, 0]
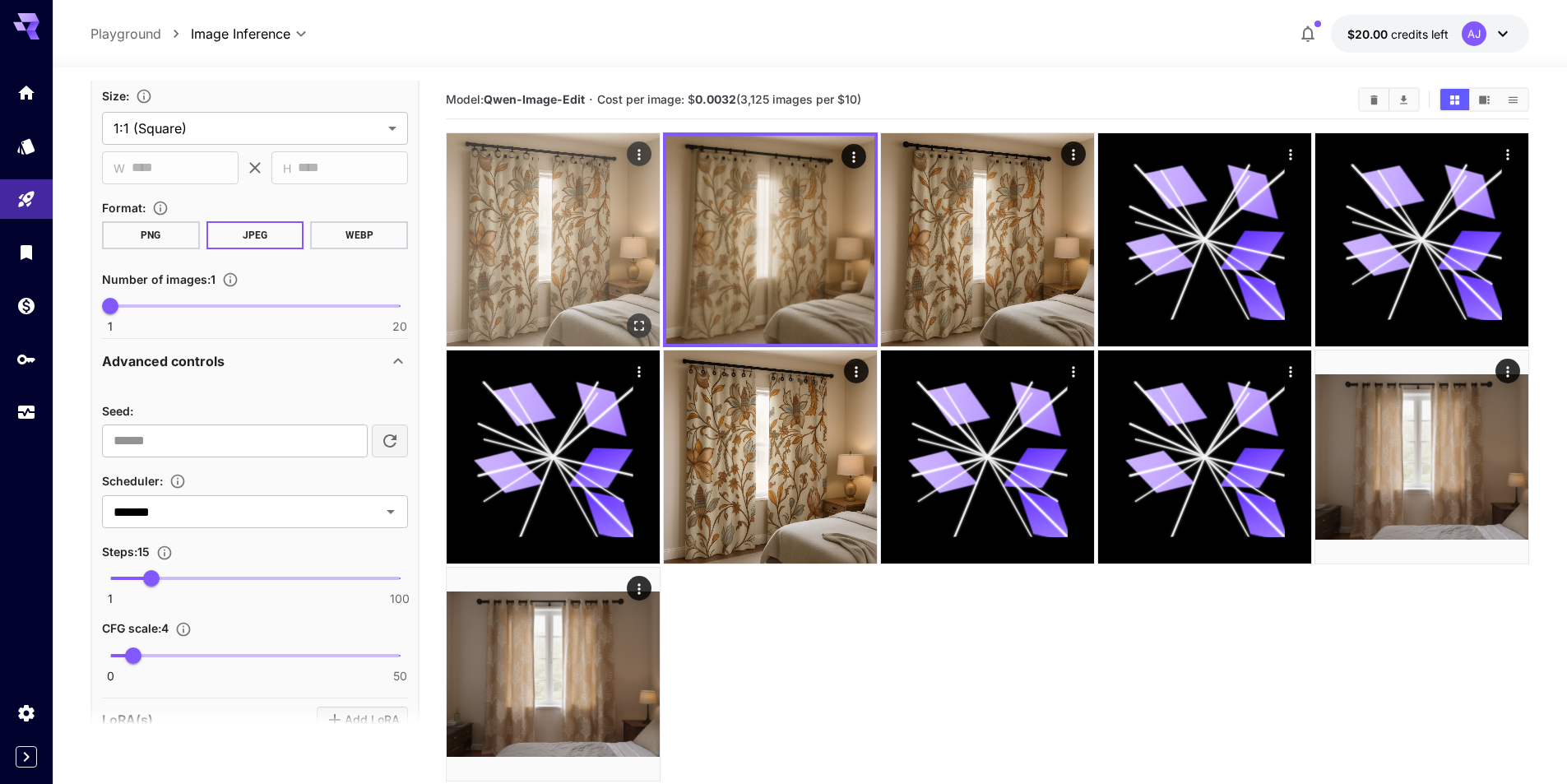
click at [639, 322] on icon "Open in fullscreen" at bounding box center [639, 325] width 16 height 16
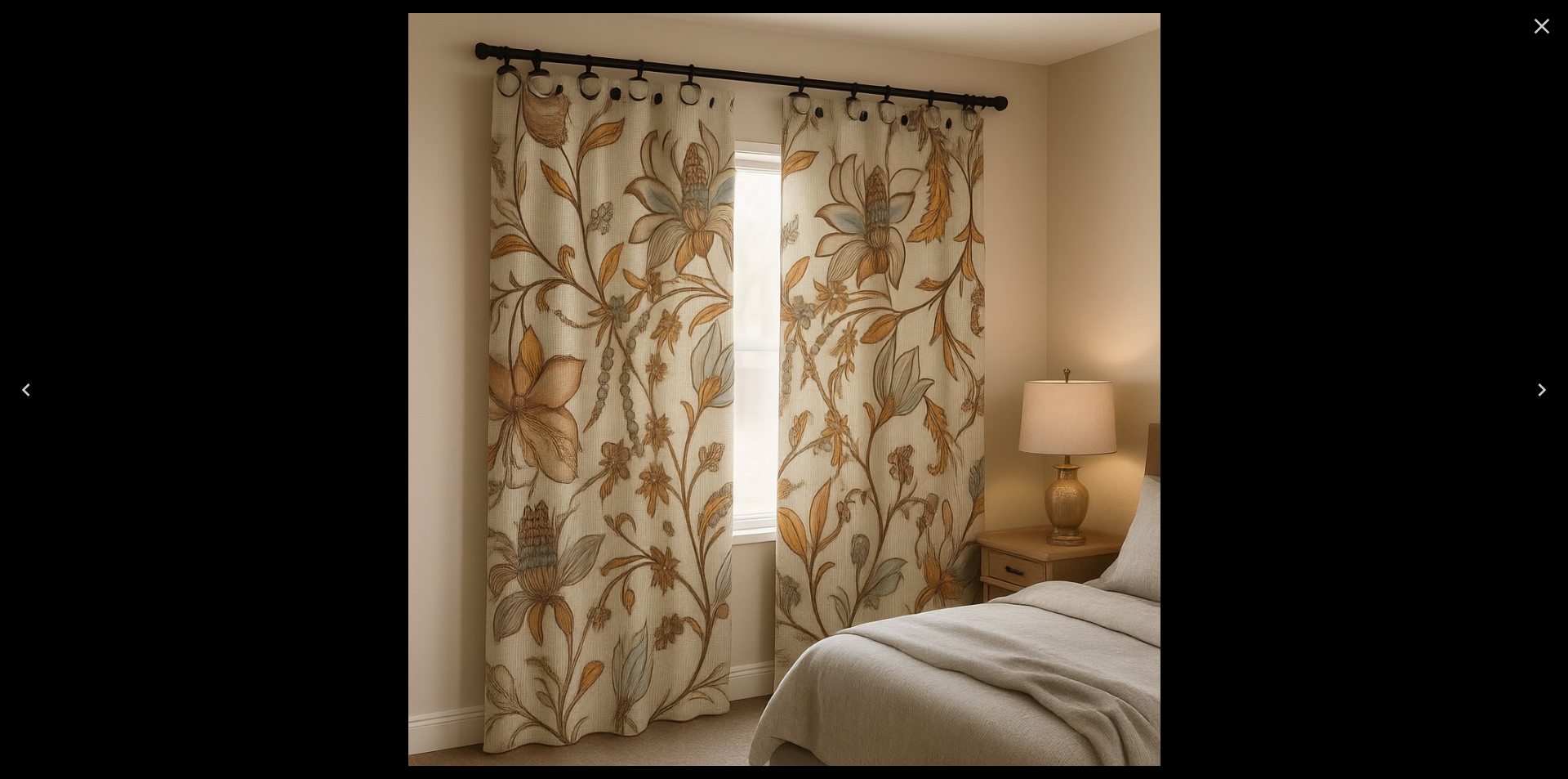
click at [1538, 23] on icon "Close" at bounding box center [1542, 26] width 26 height 26
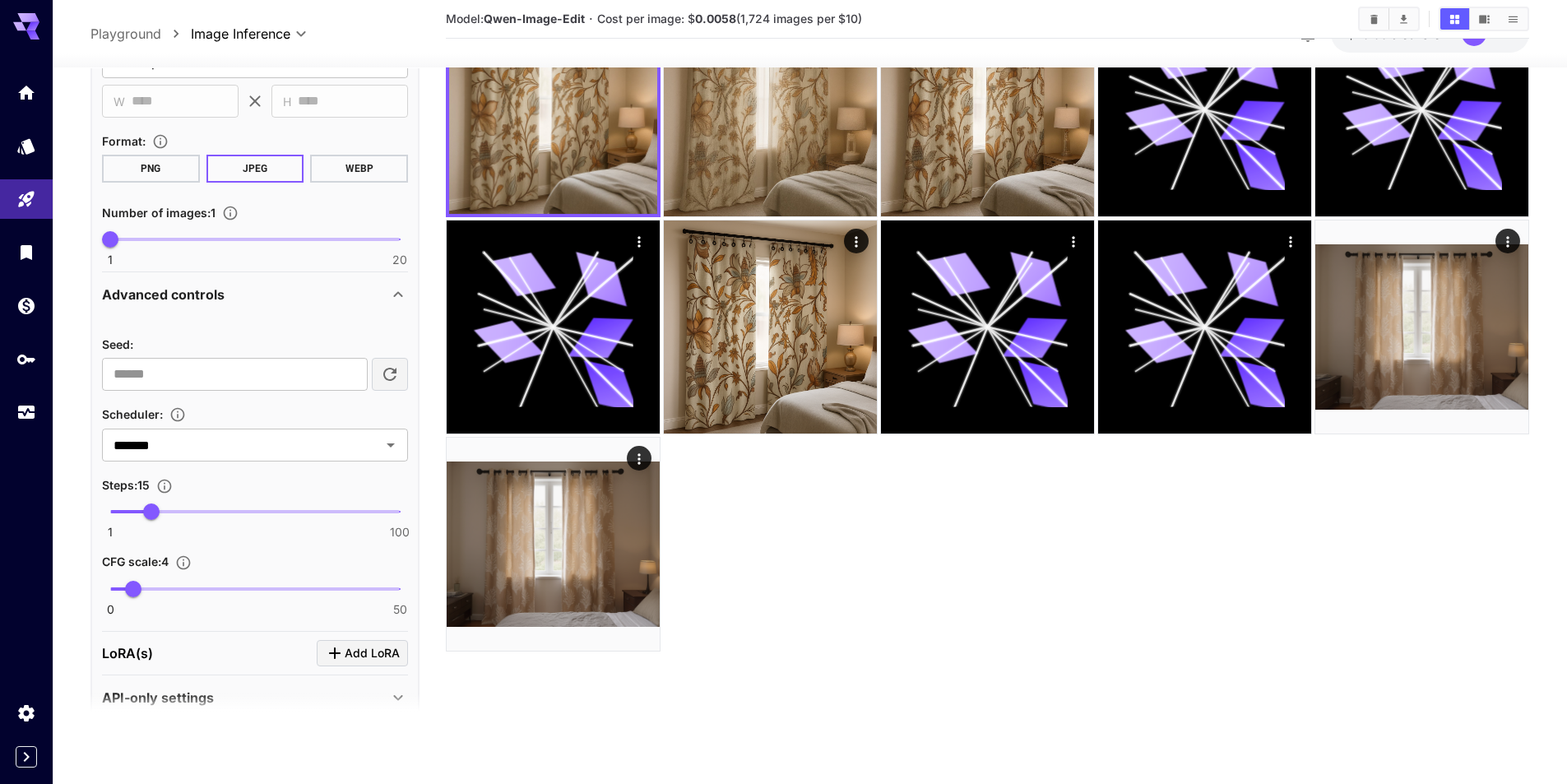
scroll to position [884, 0]
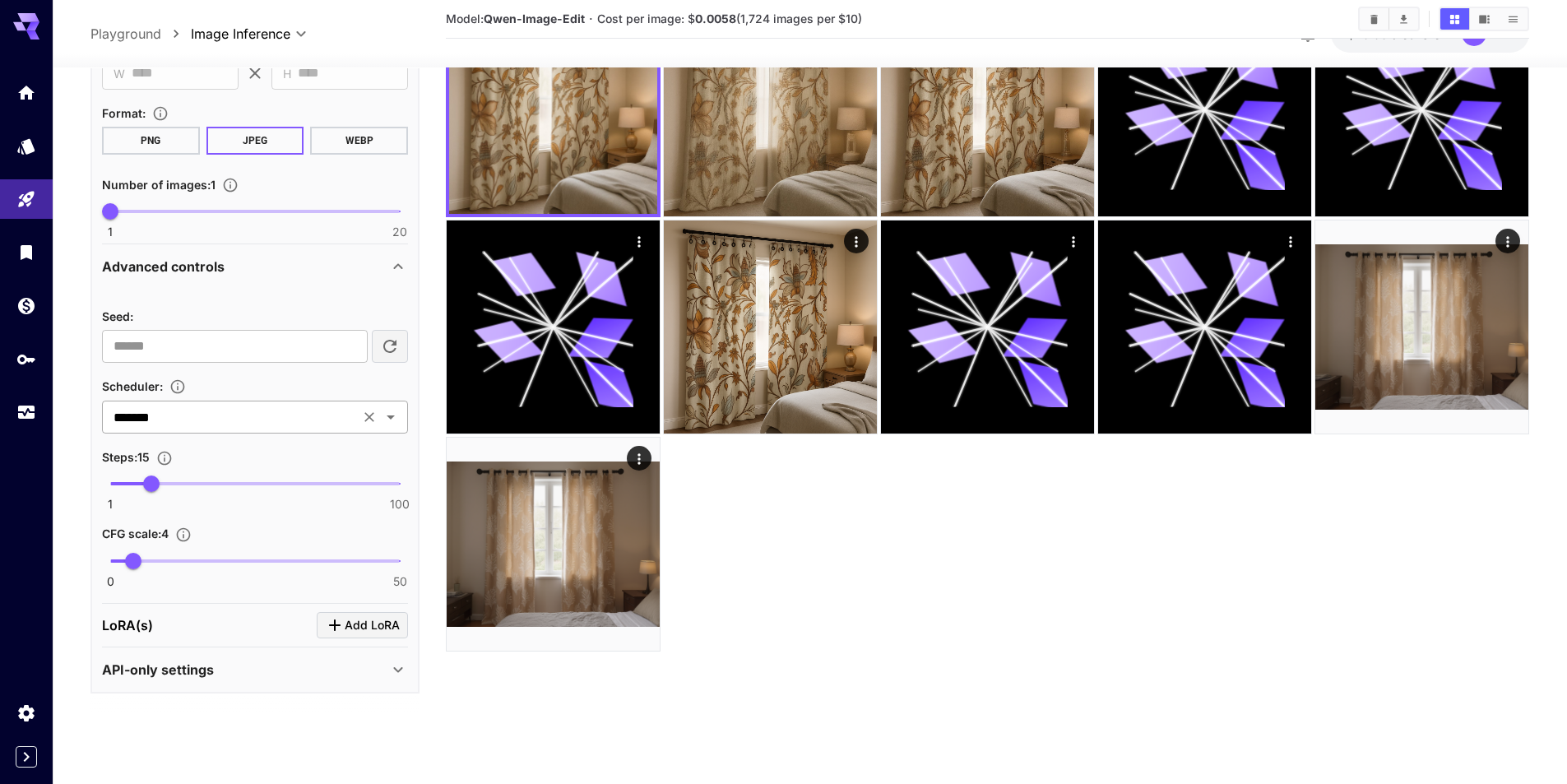
click at [393, 421] on icon "Open" at bounding box center [390, 417] width 20 height 20
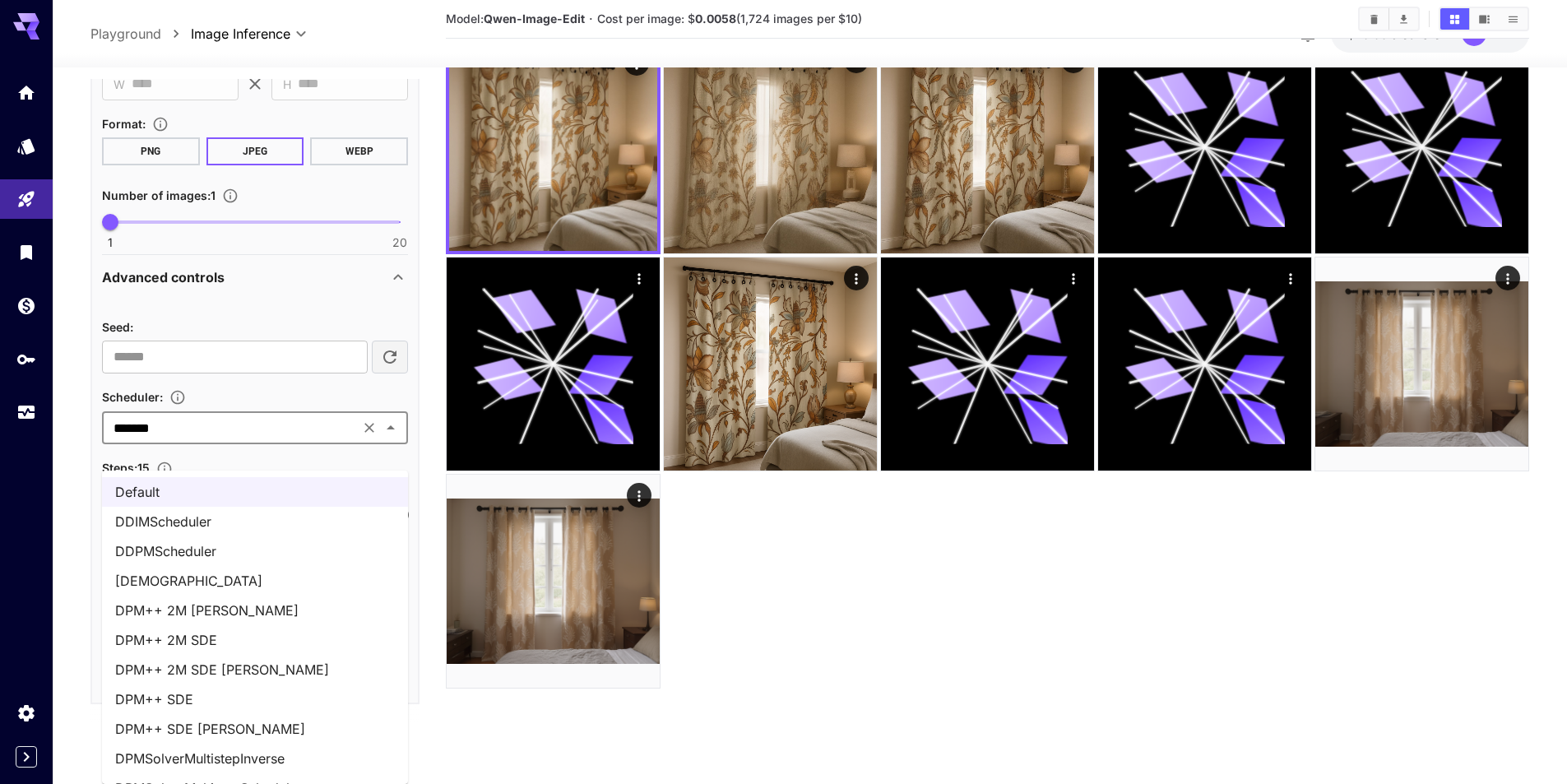
scroll to position [0, 0]
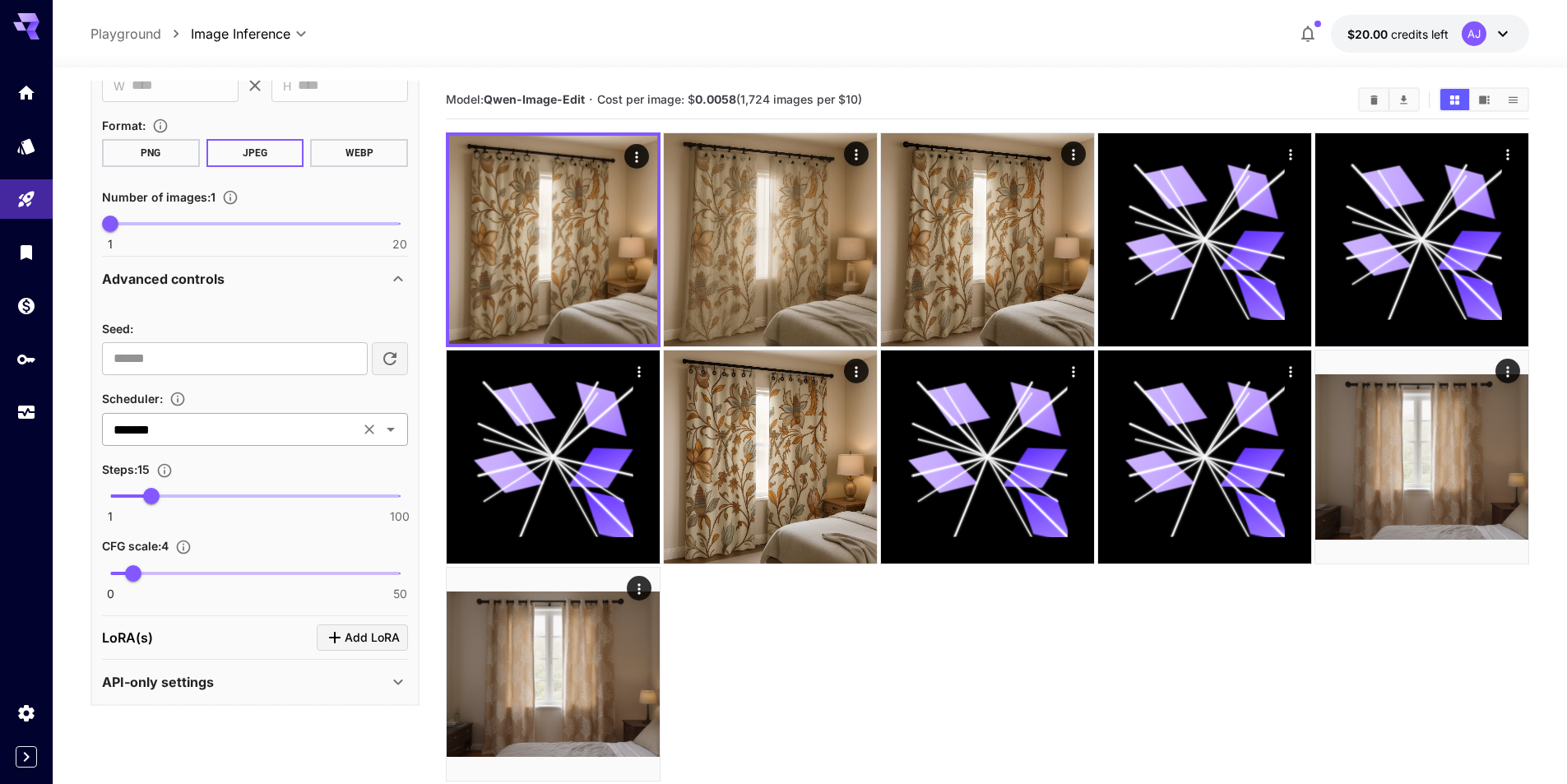
drag, startPoint x: 79, startPoint y: 489, endPoint x: 162, endPoint y: 439, distance: 96.9
click at [82, 488] on section "**********" at bounding box center [810, 490] width 1514 height 846
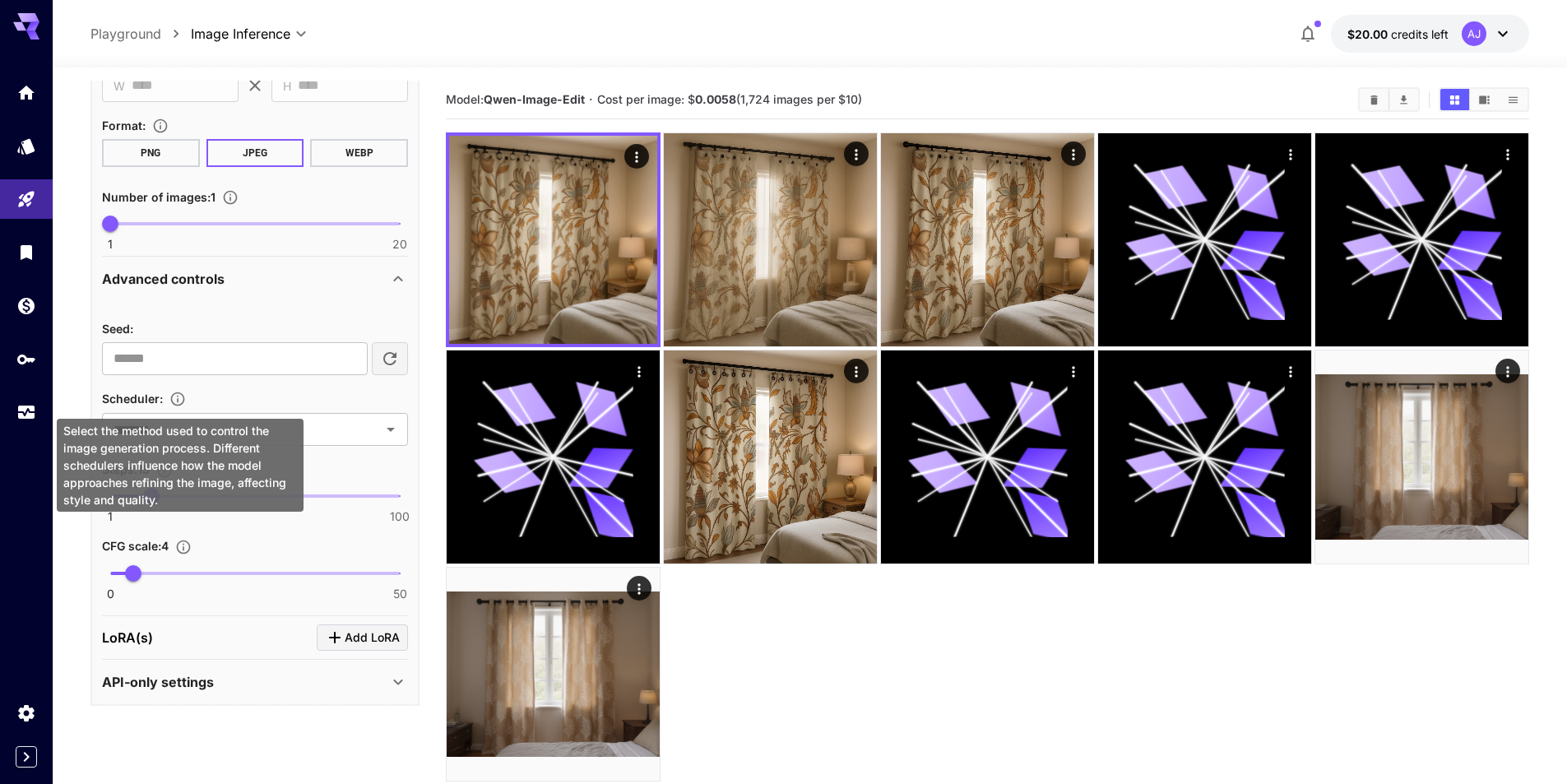
click at [181, 397] on icon "Select the method used to control the image generation process. Different sched…" at bounding box center [177, 398] width 16 height 16
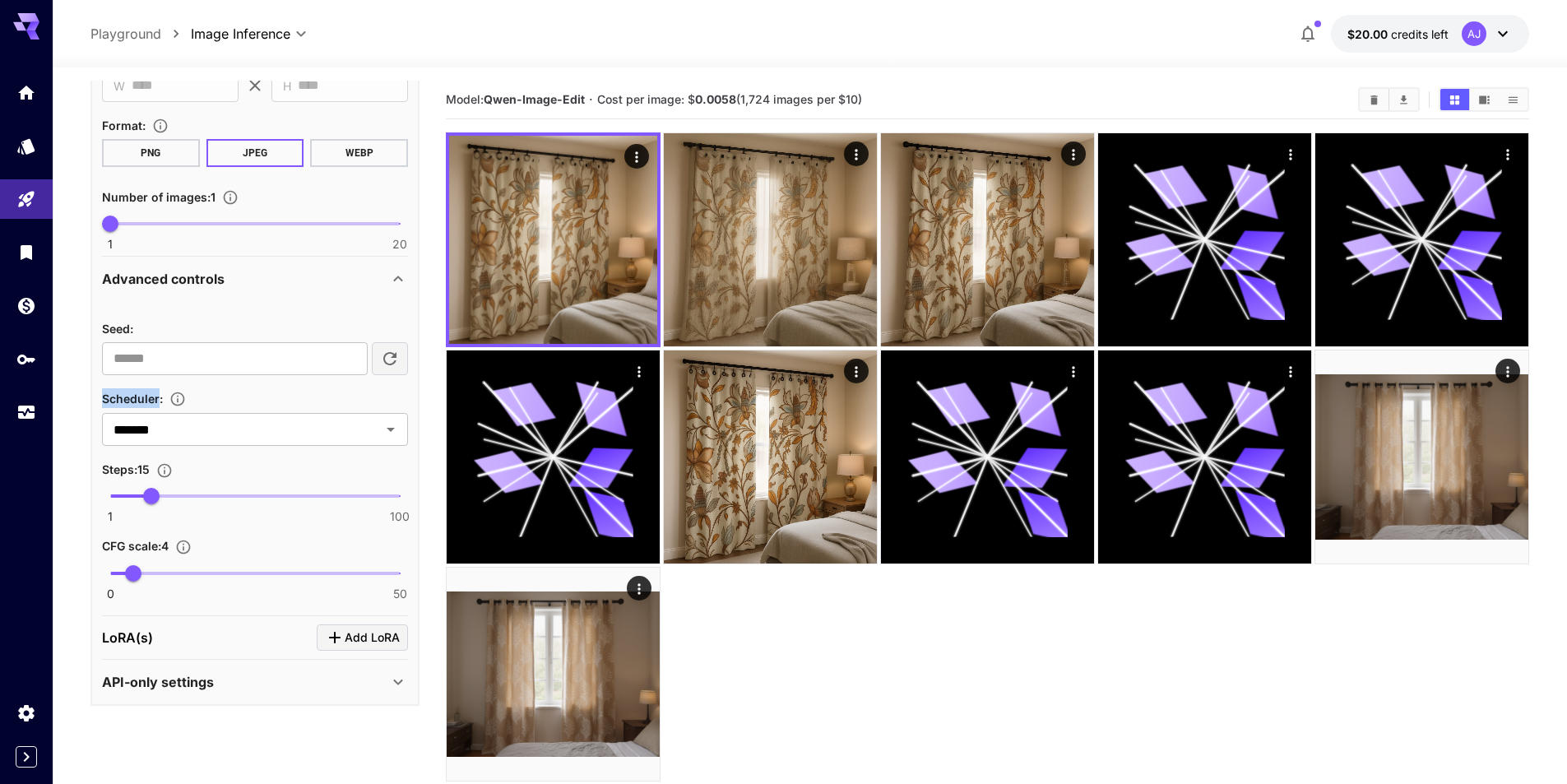
drag, startPoint x: 96, startPoint y: 396, endPoint x: 160, endPoint y: 399, distance: 64.1
click at [160, 399] on div "**********" at bounding box center [255, 241] width 329 height 929
copy span "Scheduler"
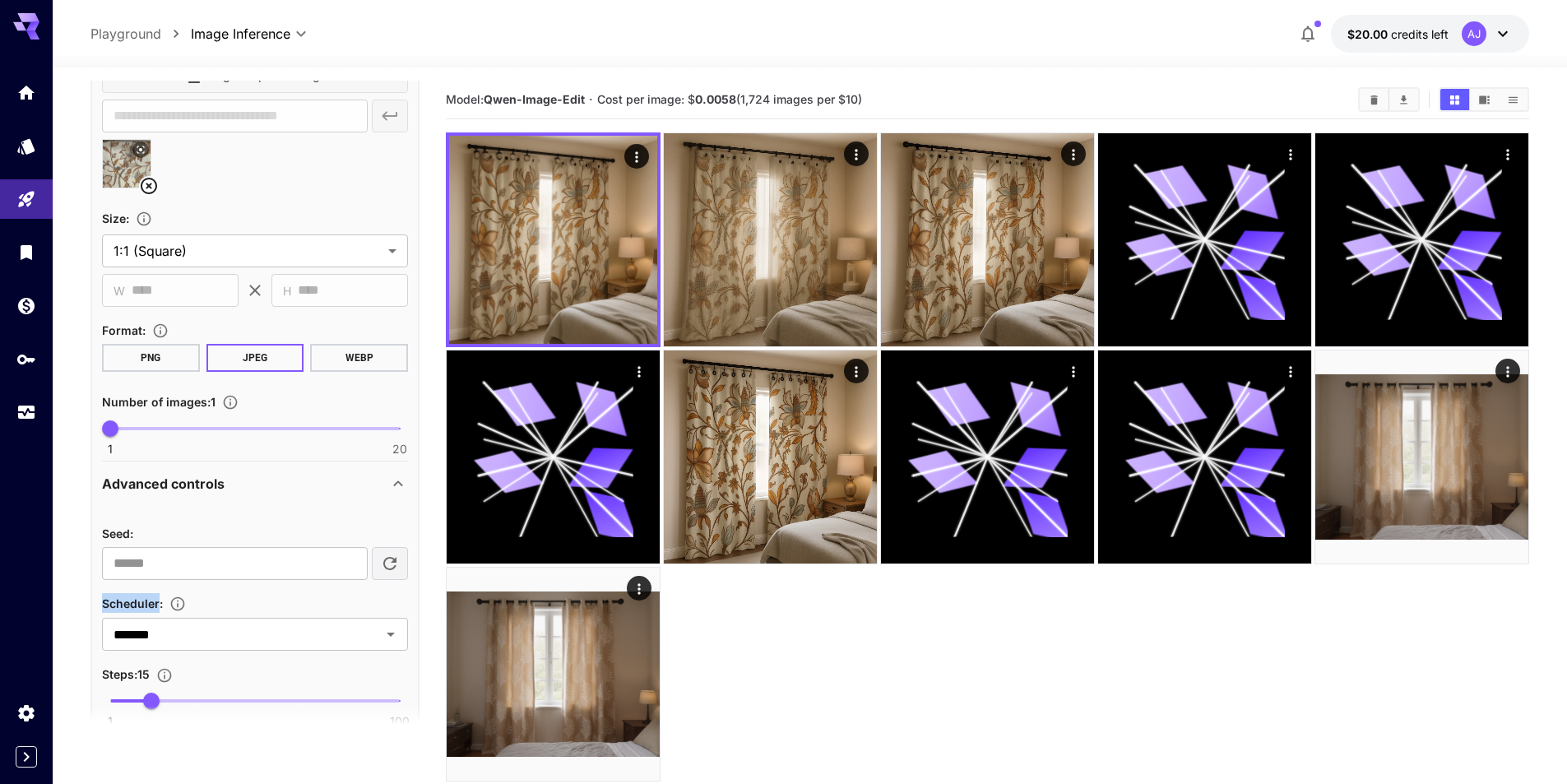
scroll to position [638, 0]
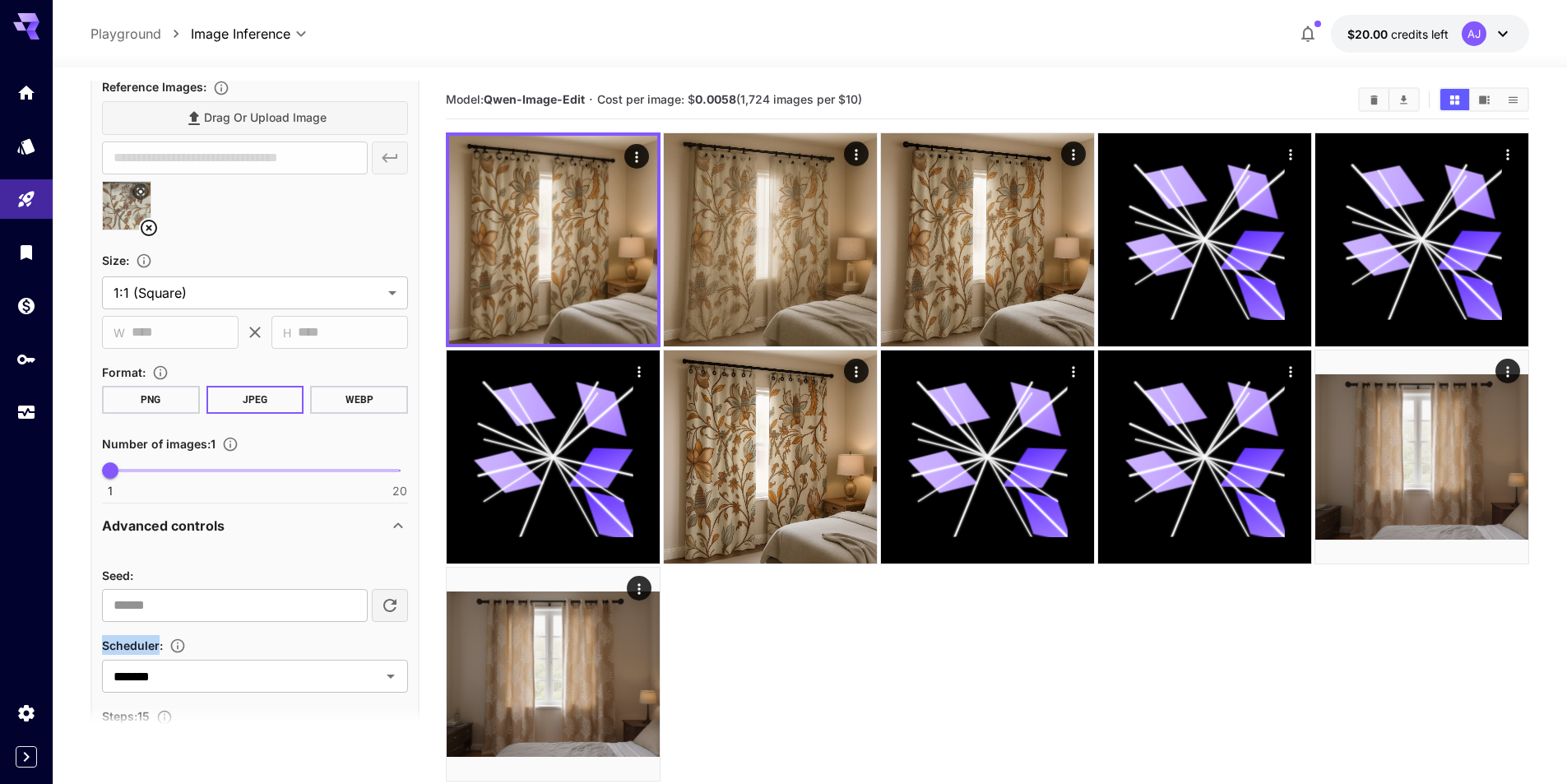
copy span "Scheduler"
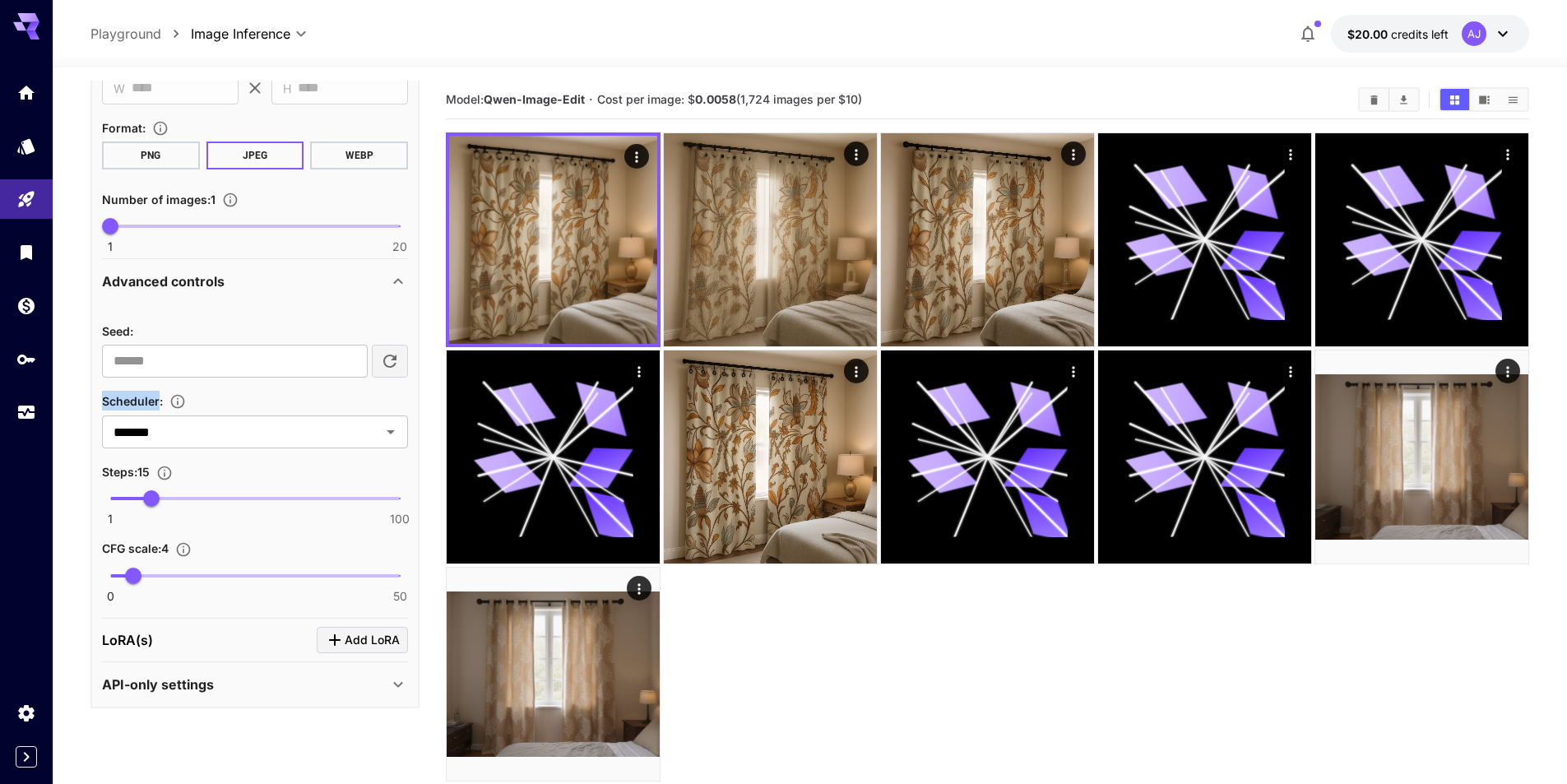
scroll to position [884, 0]
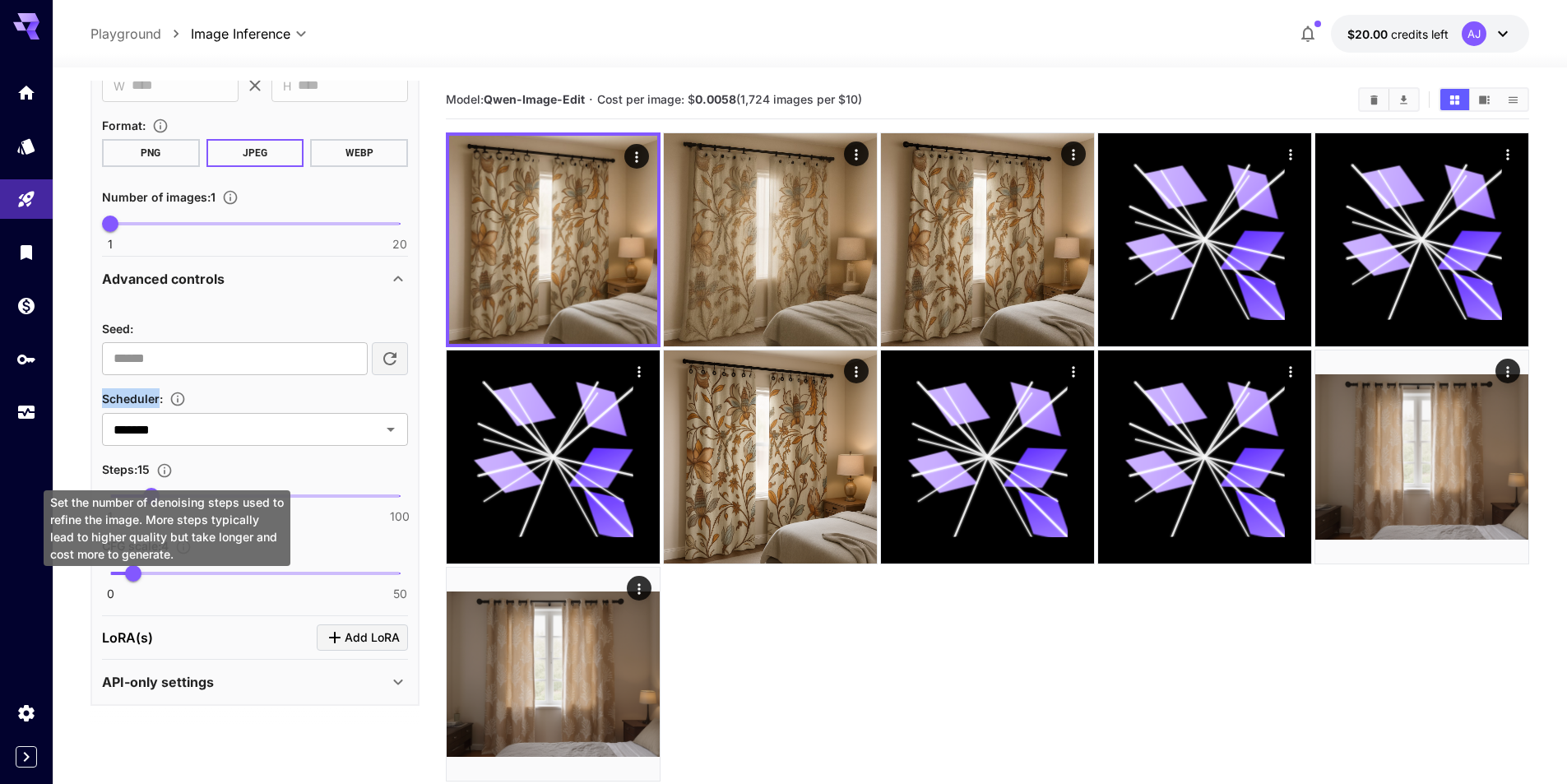
click at [168, 469] on icon "Set the number of denoising steps used to refine the image. More steps typicall…" at bounding box center [164, 469] width 16 height 16
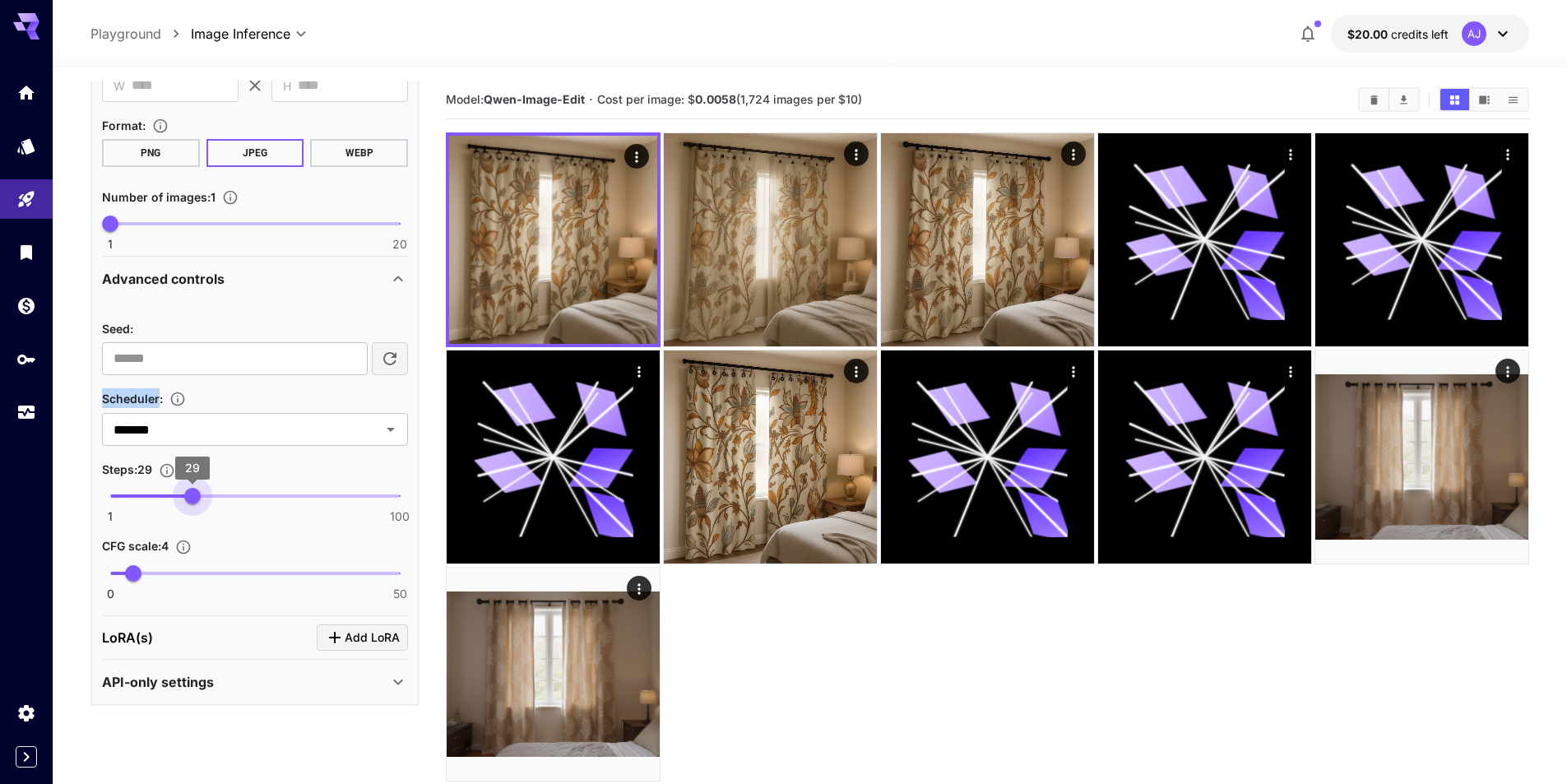
type input "**"
drag, startPoint x: 156, startPoint y: 488, endPoint x: 194, endPoint y: 490, distance: 38.1
click at [194, 490] on span "30" at bounding box center [195, 495] width 16 height 16
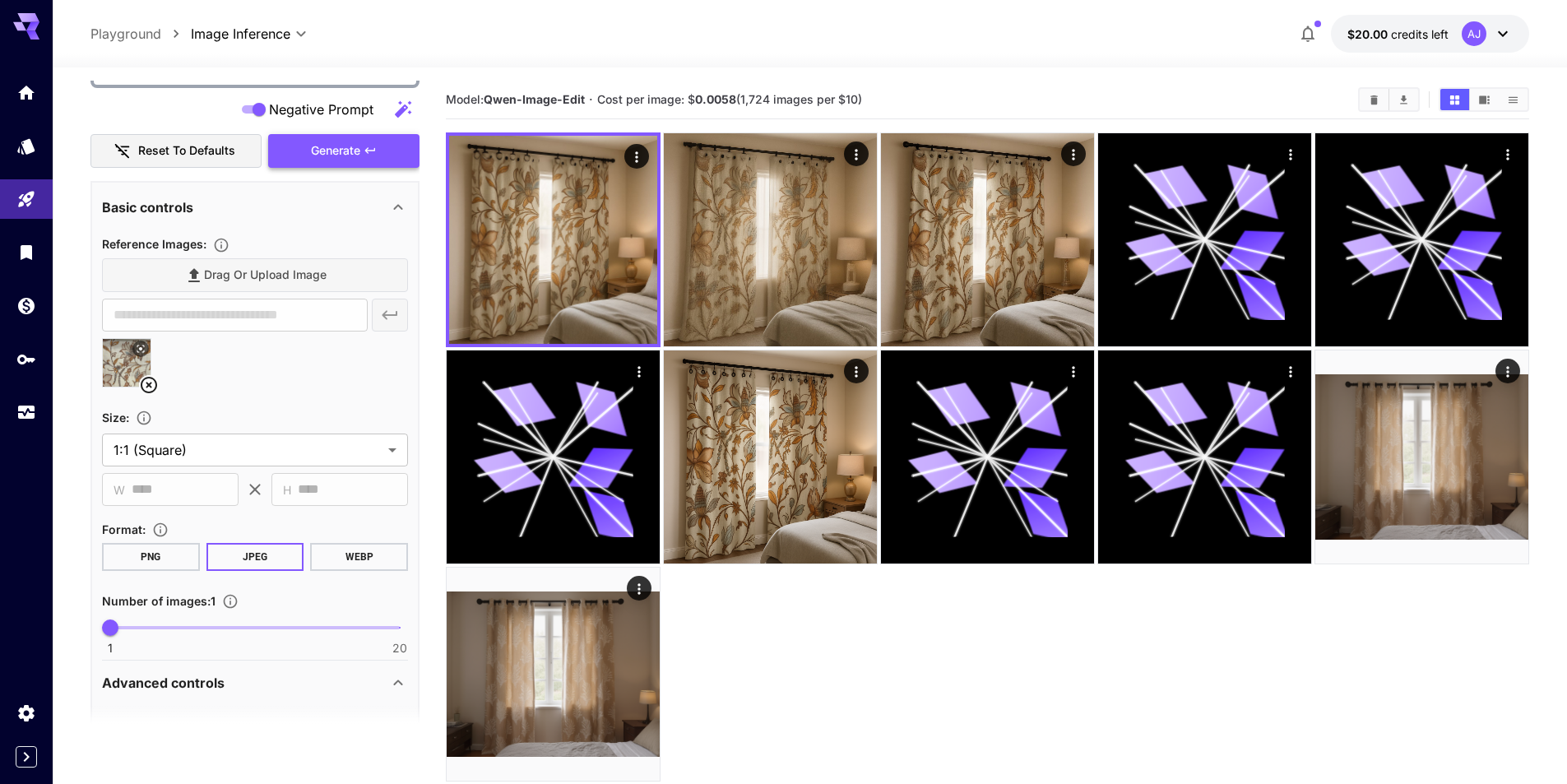
scroll to position [473, 0]
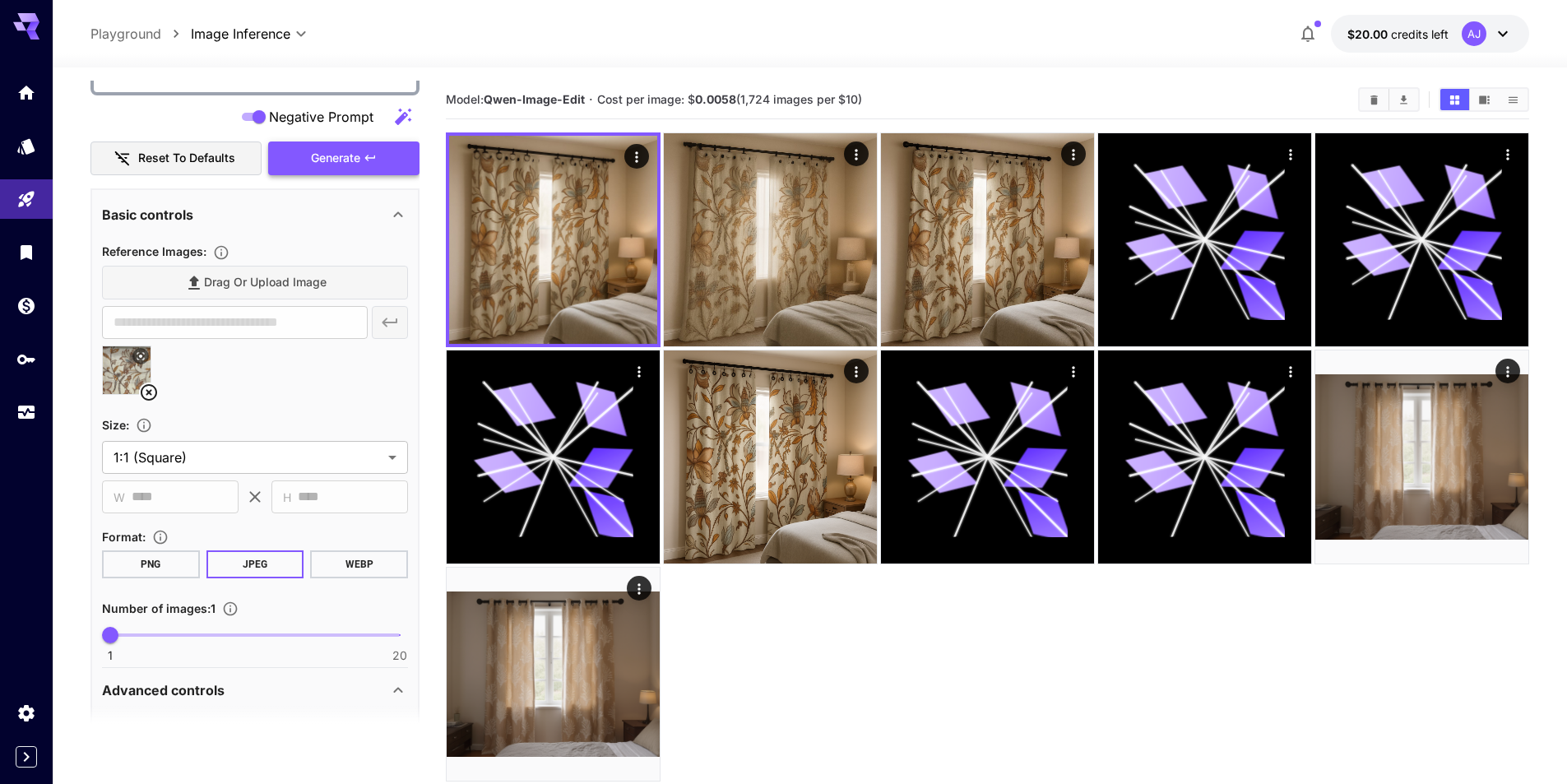
click at [358, 163] on span "Generate" at bounding box center [336, 159] width 49 height 21
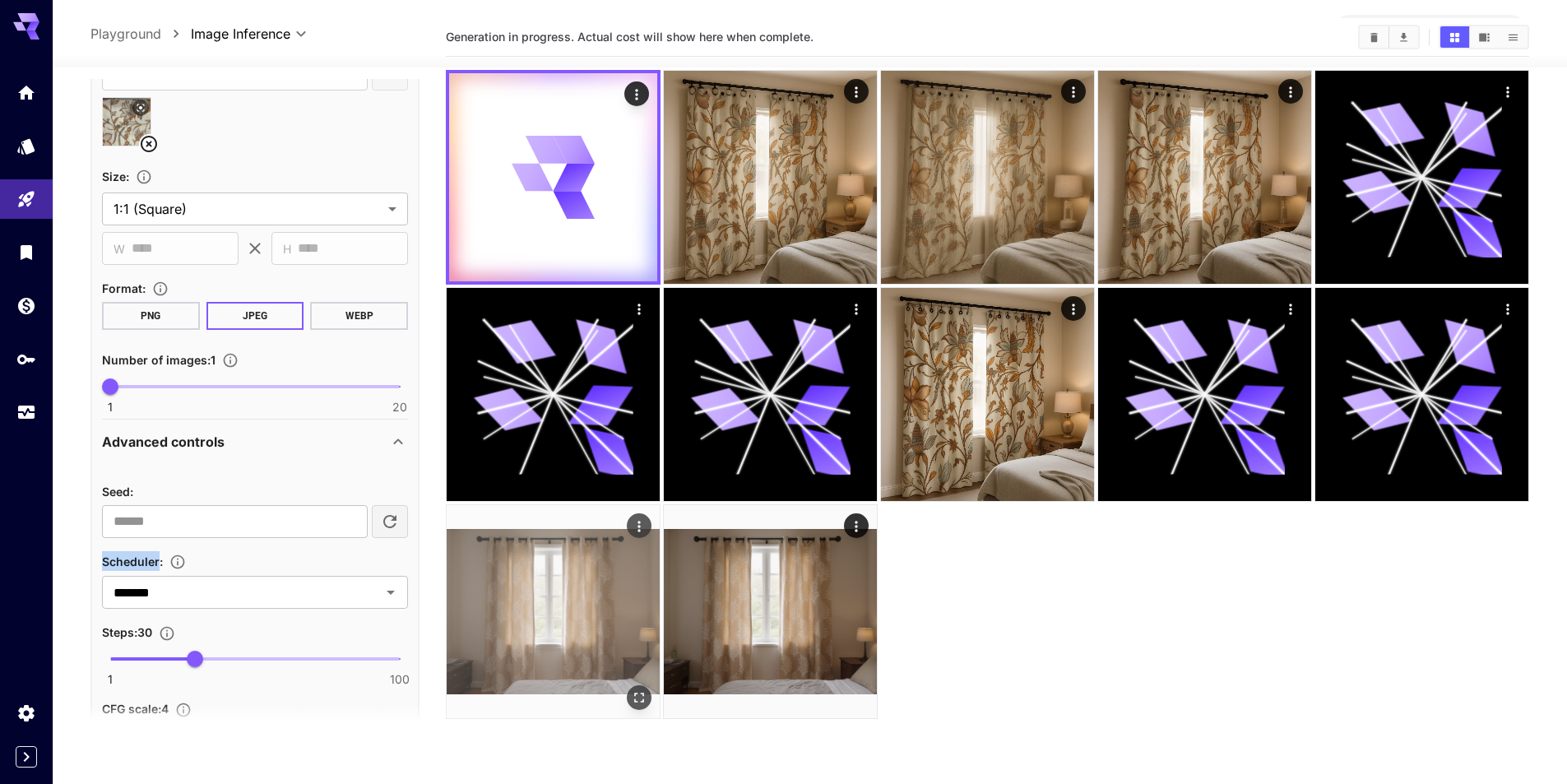
scroll to position [0, 0]
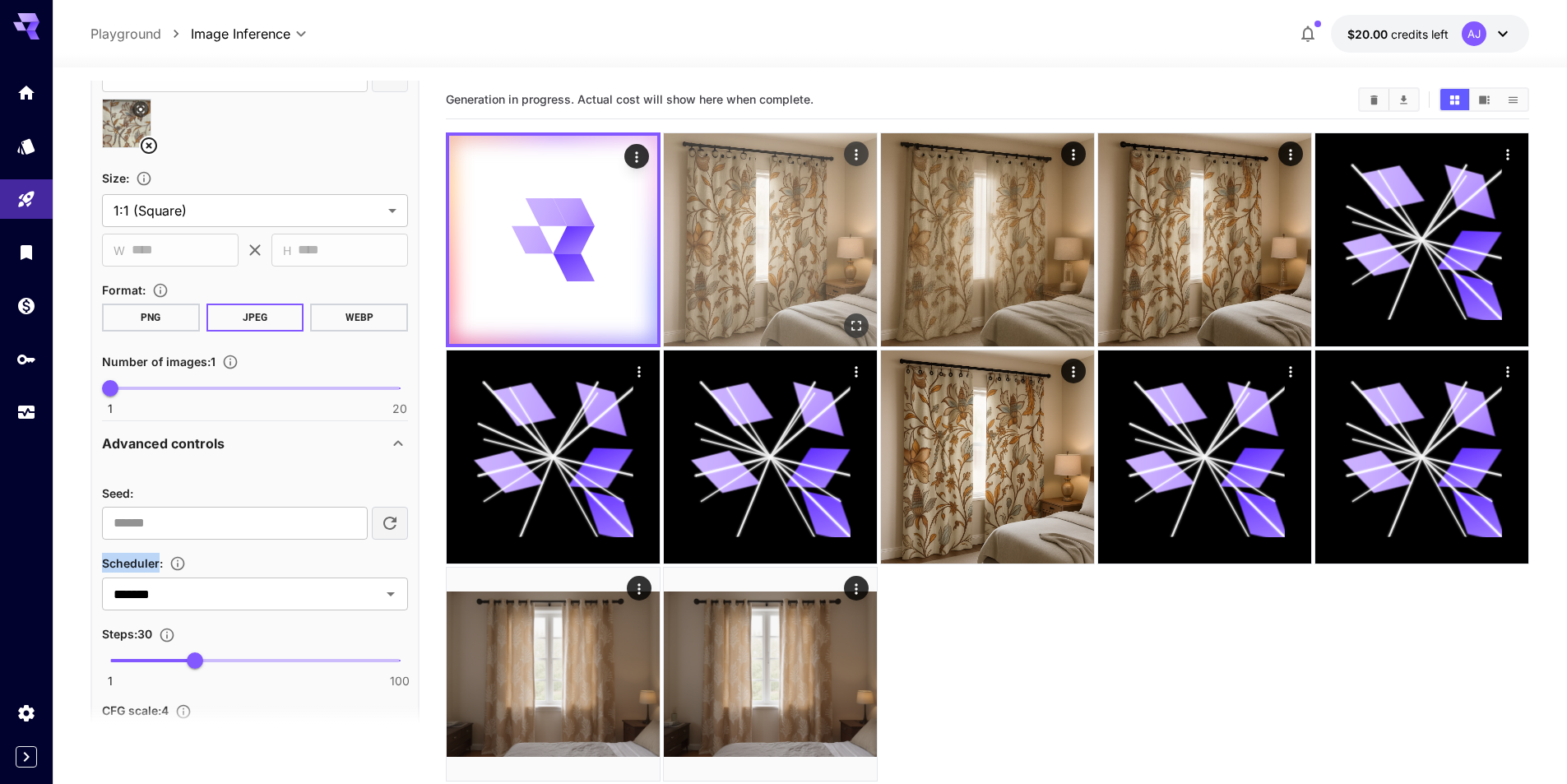
click at [778, 205] on img at bounding box center [769, 239] width 213 height 213
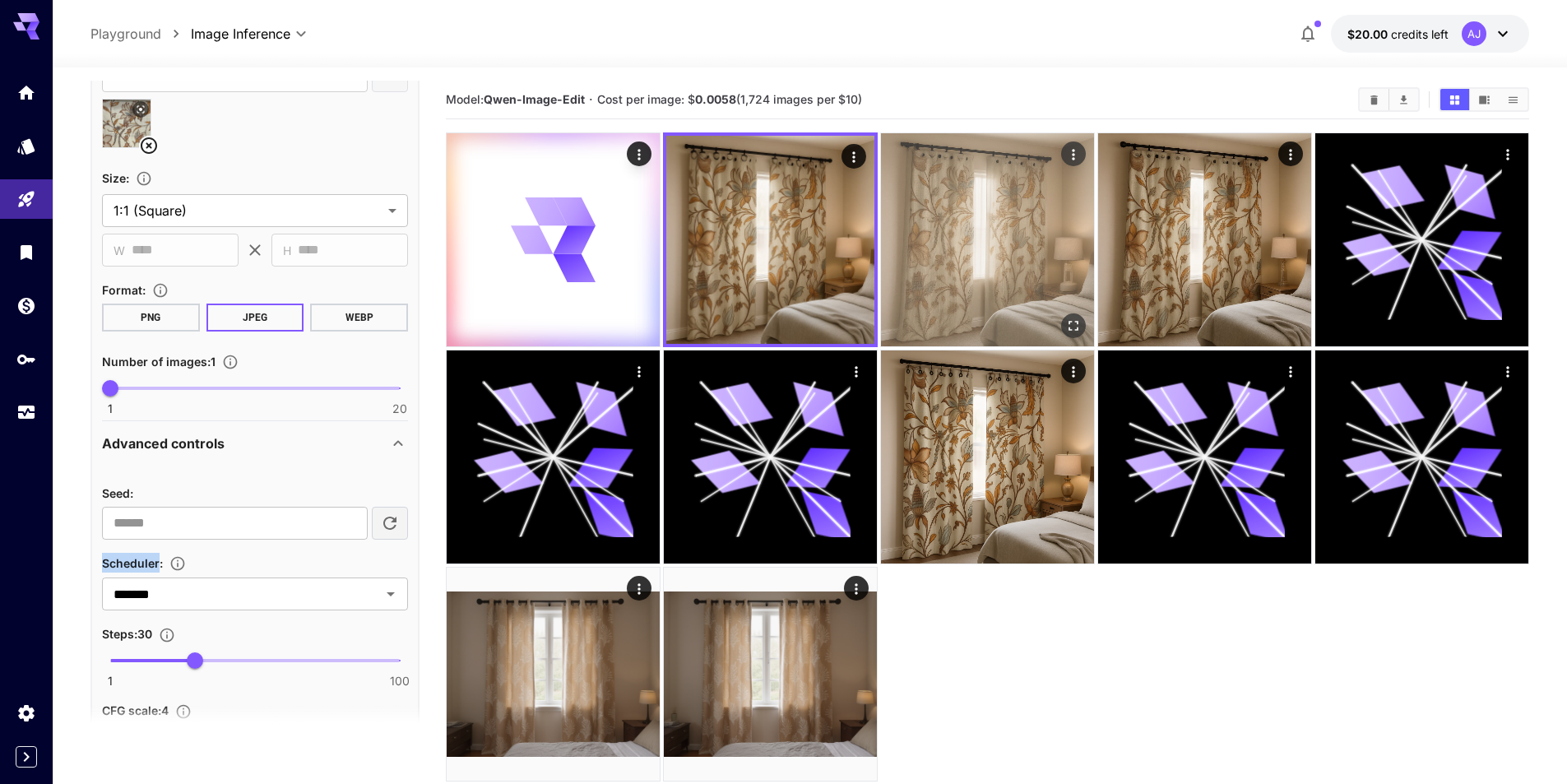
click at [945, 215] on img at bounding box center [987, 239] width 213 height 213
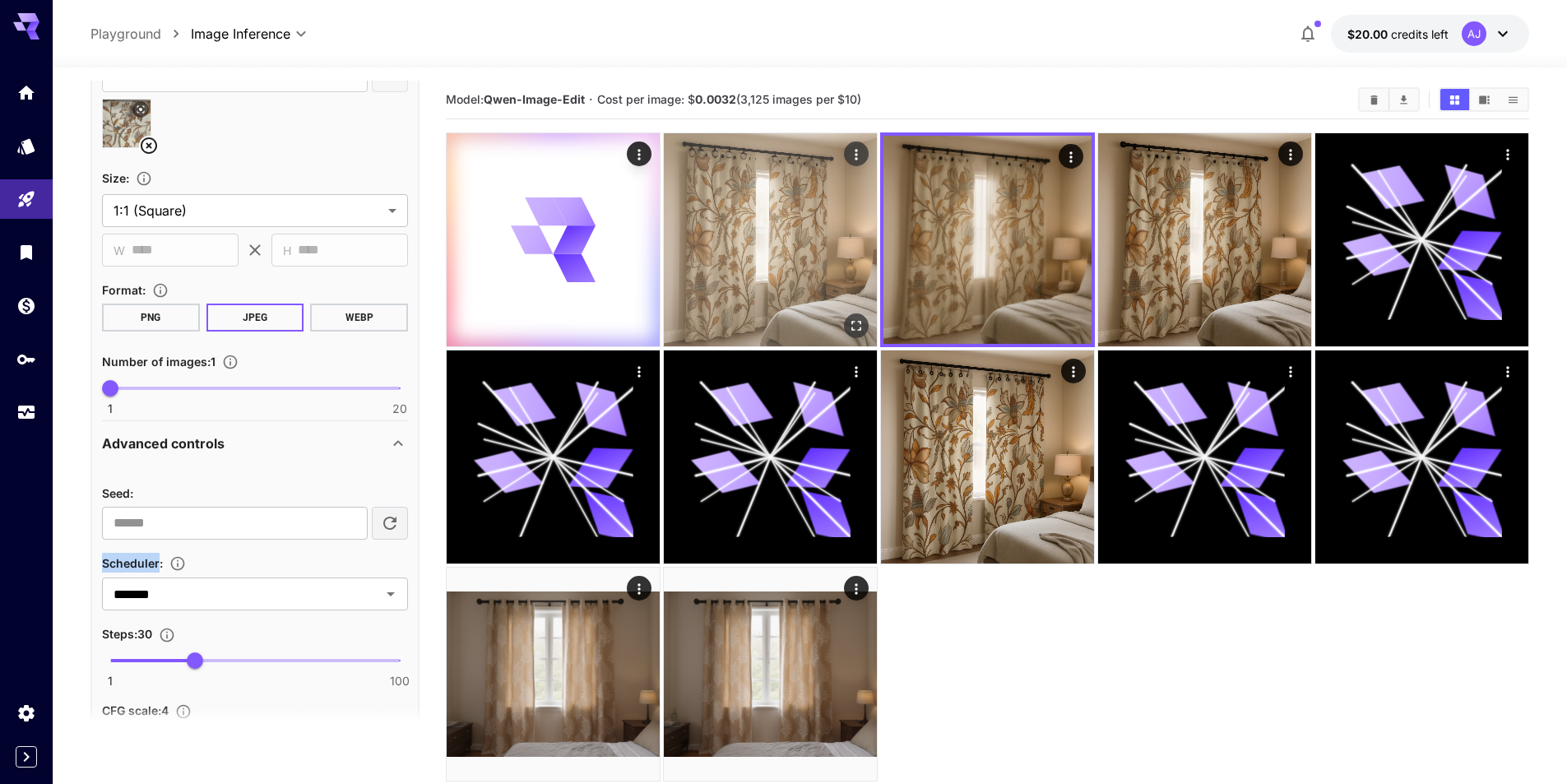
click at [854, 230] on img at bounding box center [769, 239] width 213 height 213
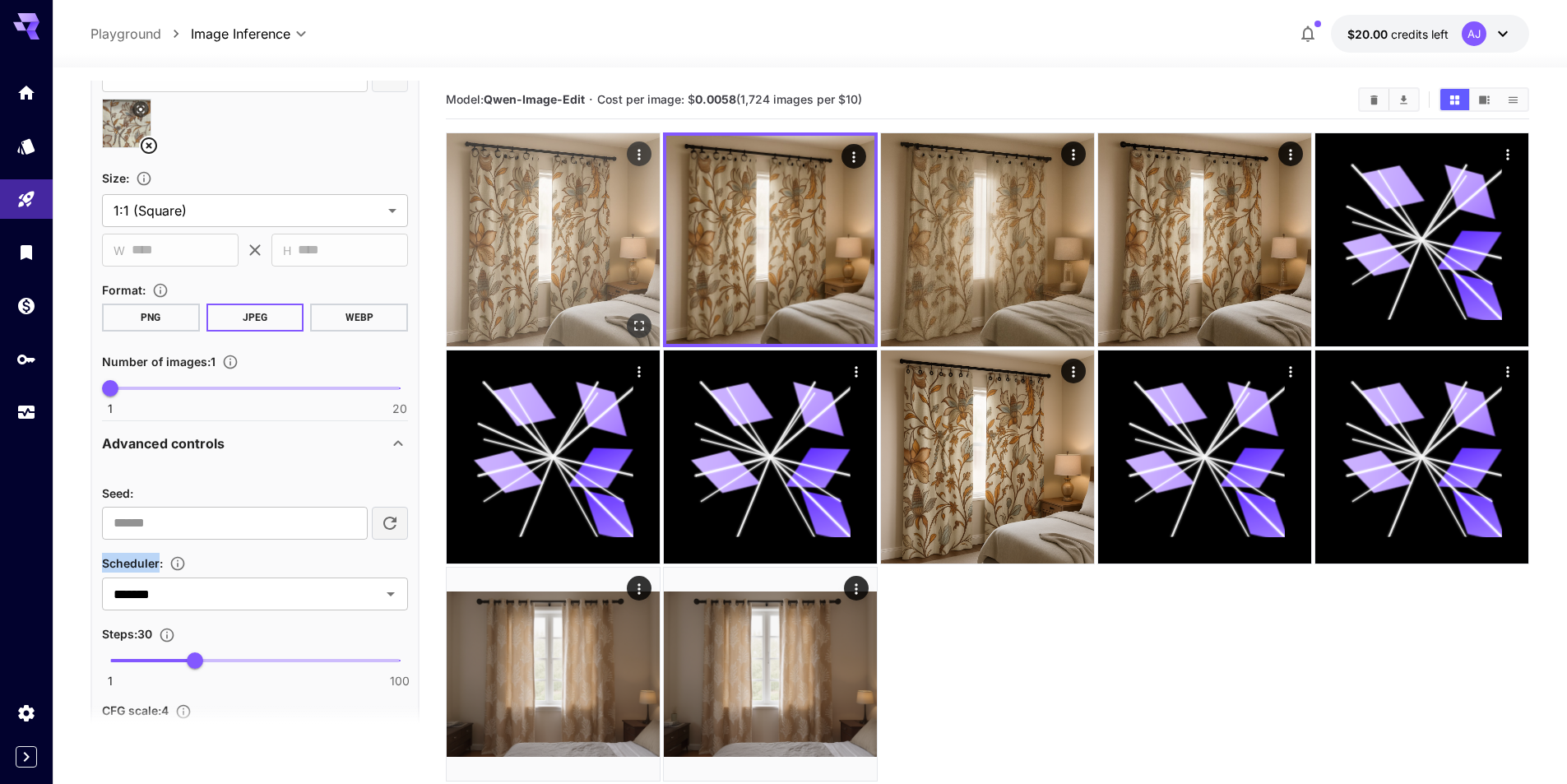
click at [582, 206] on img at bounding box center [553, 239] width 213 height 213
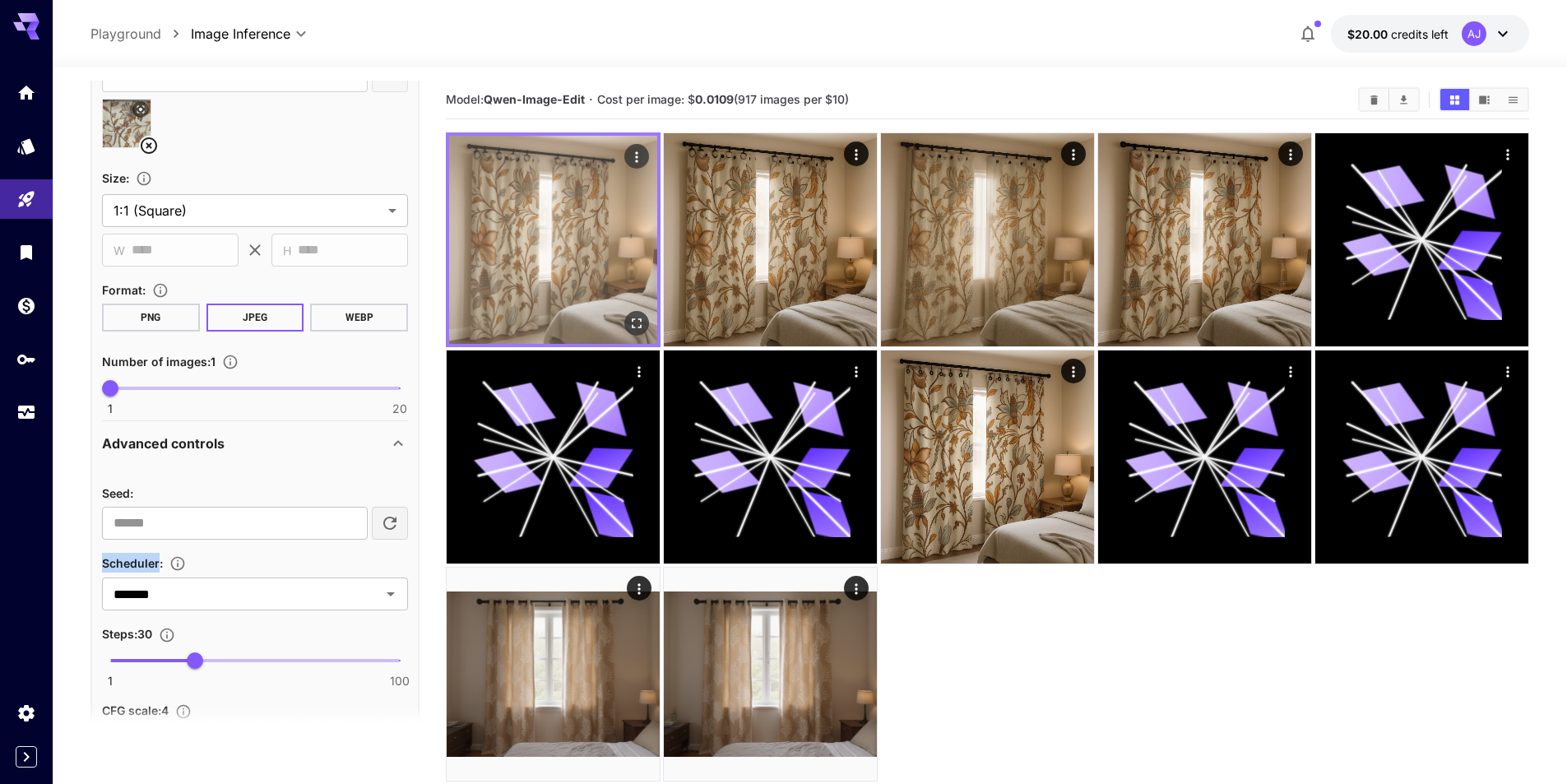
click at [629, 318] on icon "Open in fullscreen" at bounding box center [636, 322] width 16 height 16
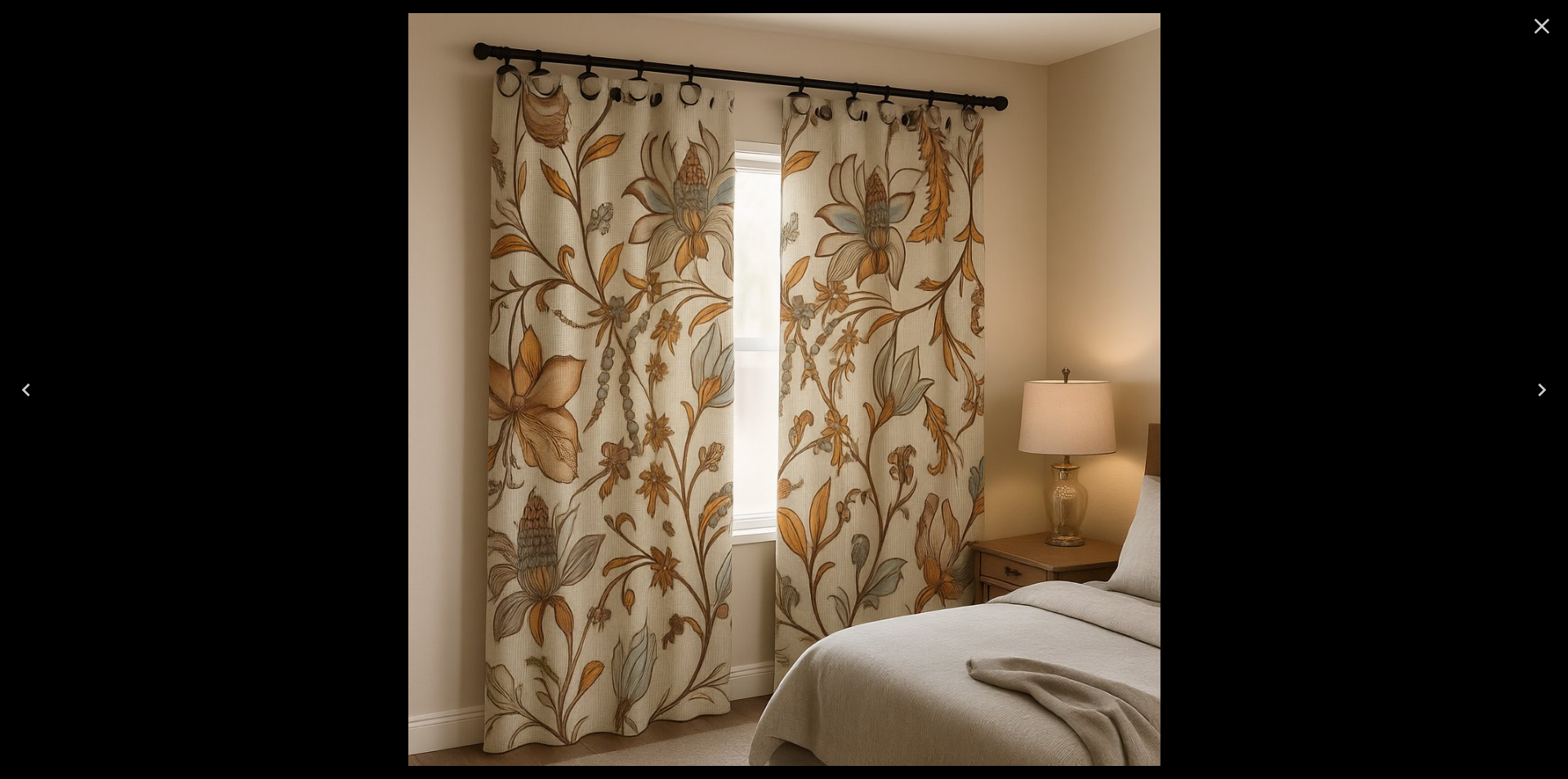
click at [1469, 193] on div at bounding box center [784, 390] width 1568 height 779
click at [1532, 28] on icon "Close" at bounding box center [1542, 26] width 26 height 26
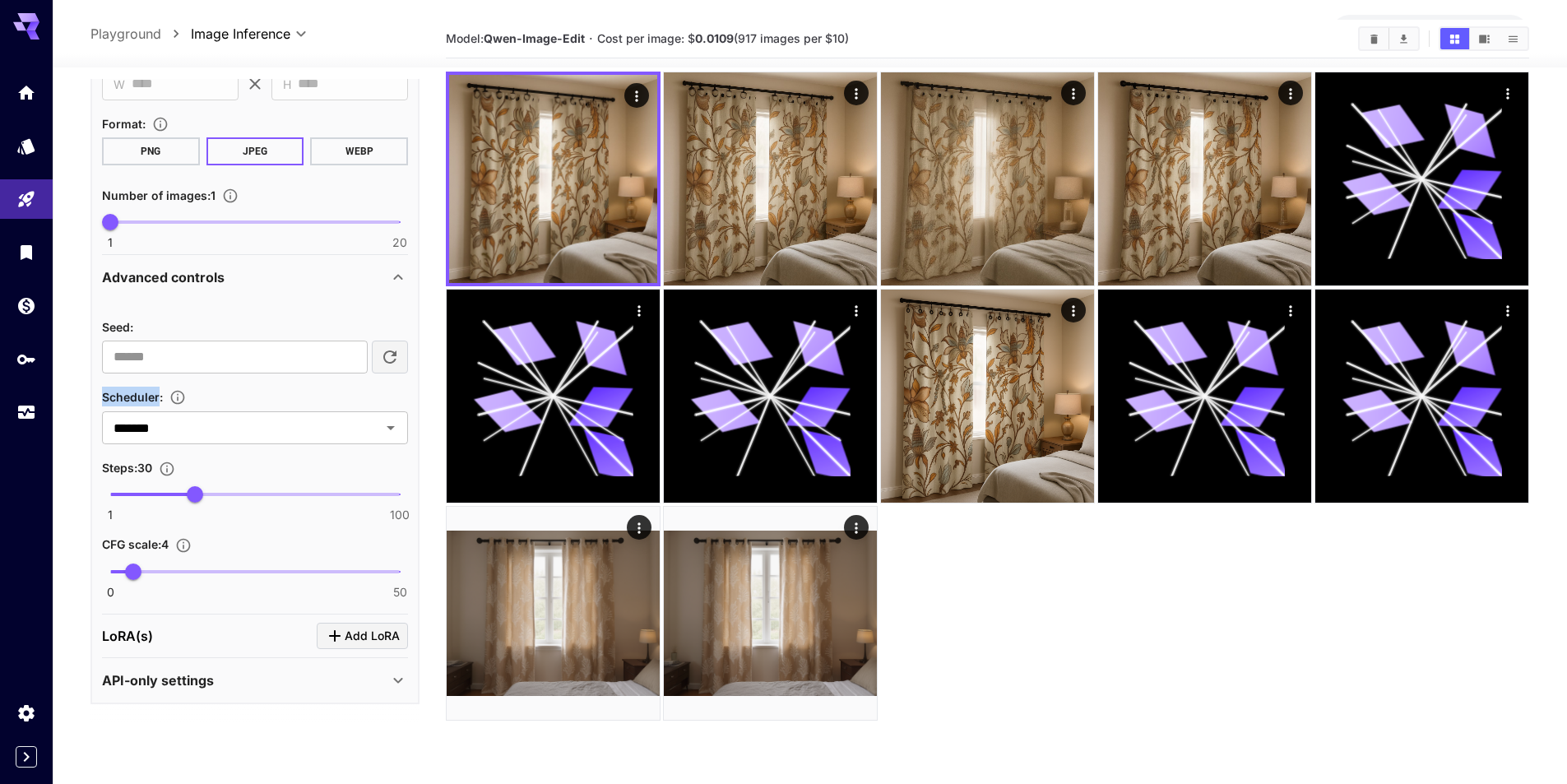
scroll to position [130, 0]
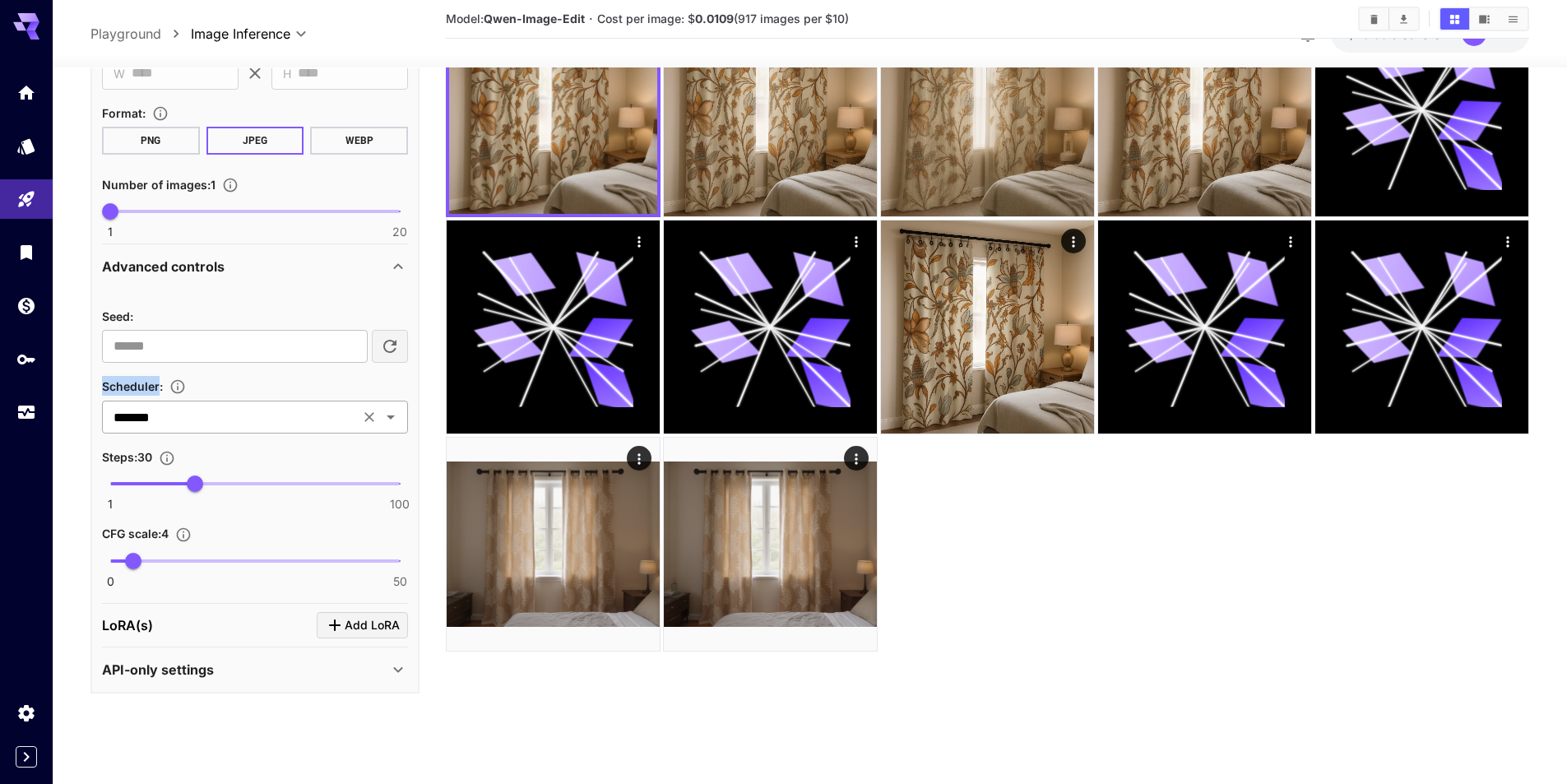
click at [398, 416] on icon "Open" at bounding box center [390, 417] width 20 height 20
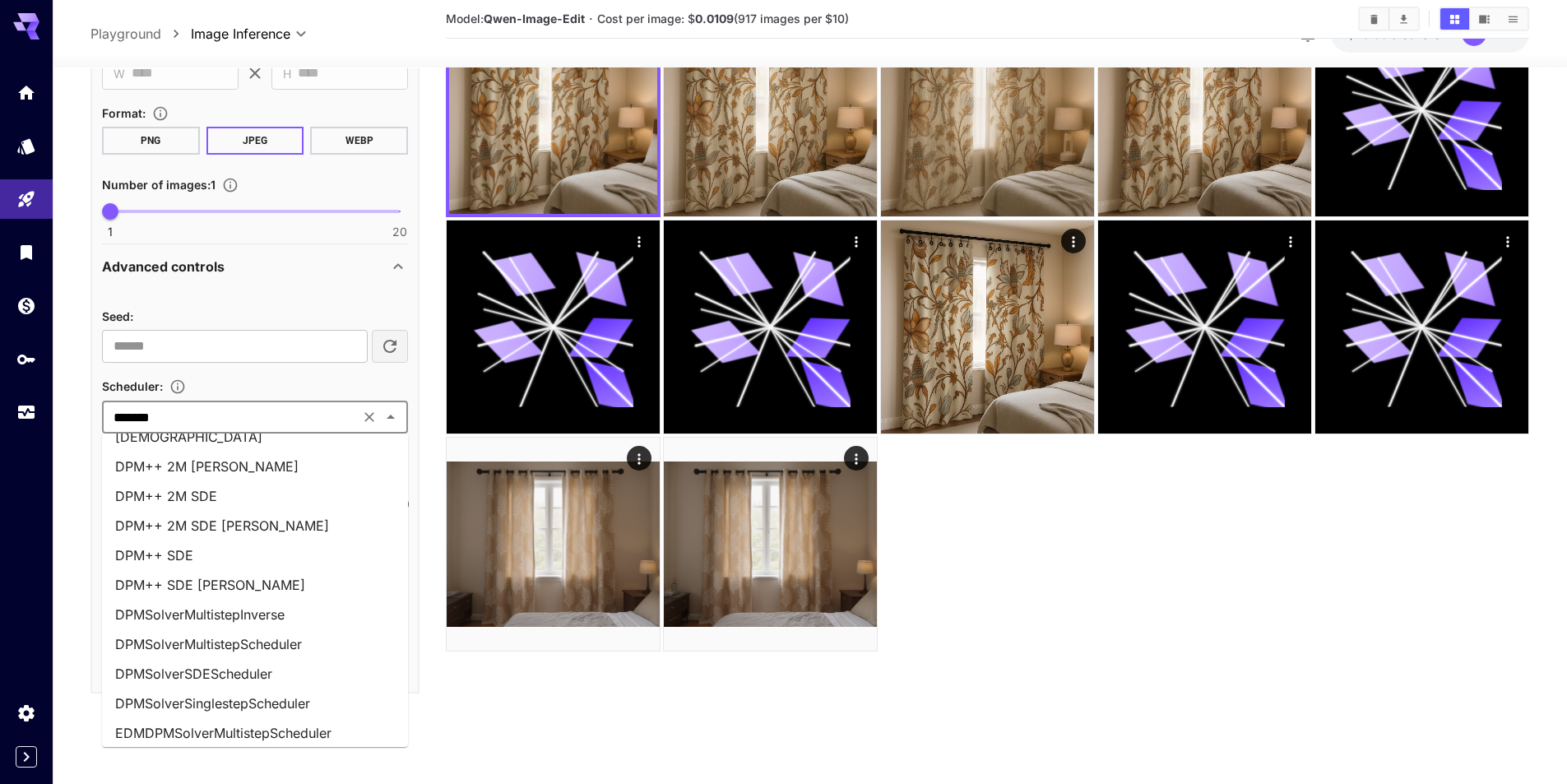
scroll to position [0, 0]
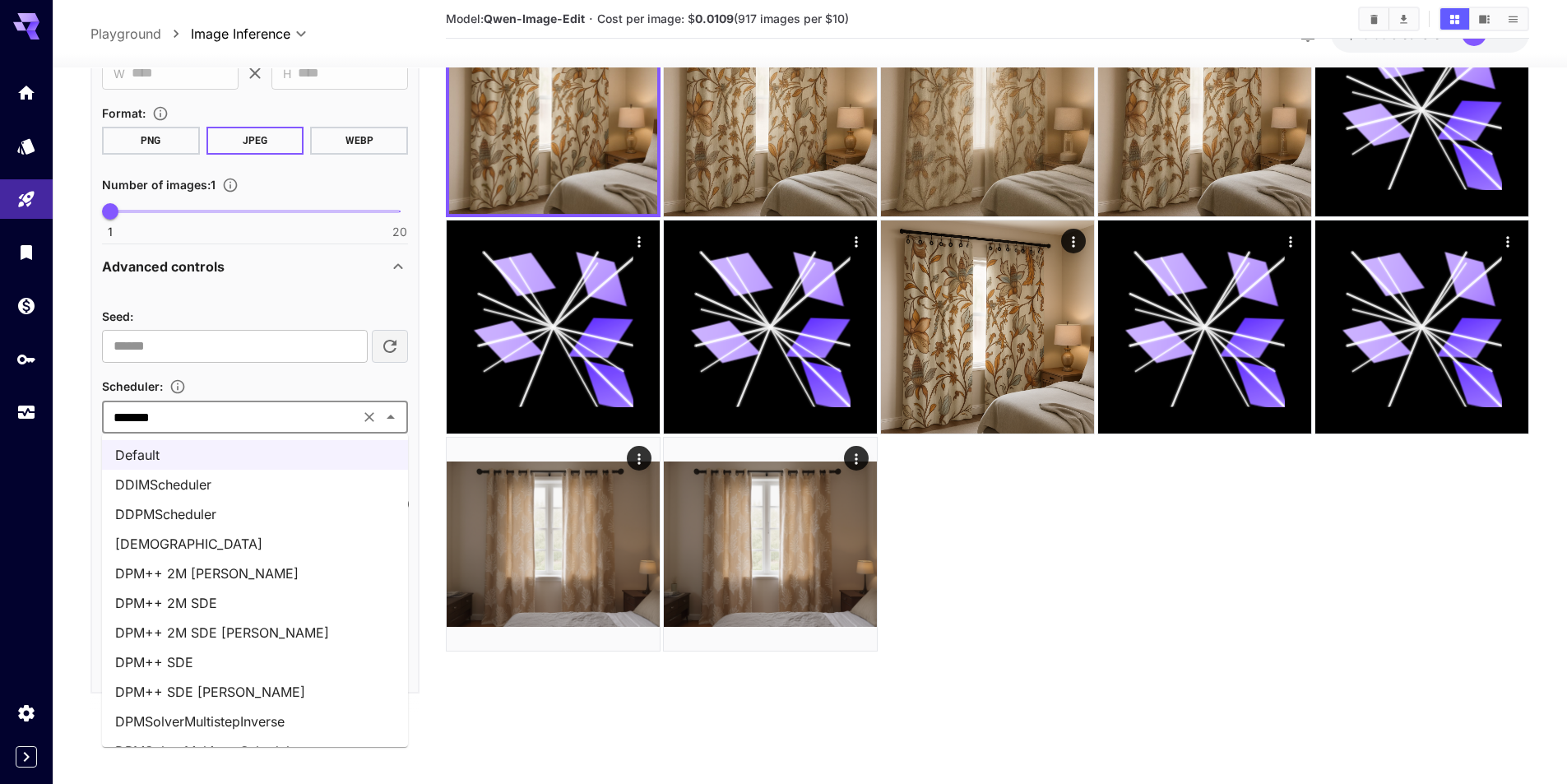
click at [217, 518] on li "DDPMScheduler" at bounding box center [255, 513] width 306 height 29
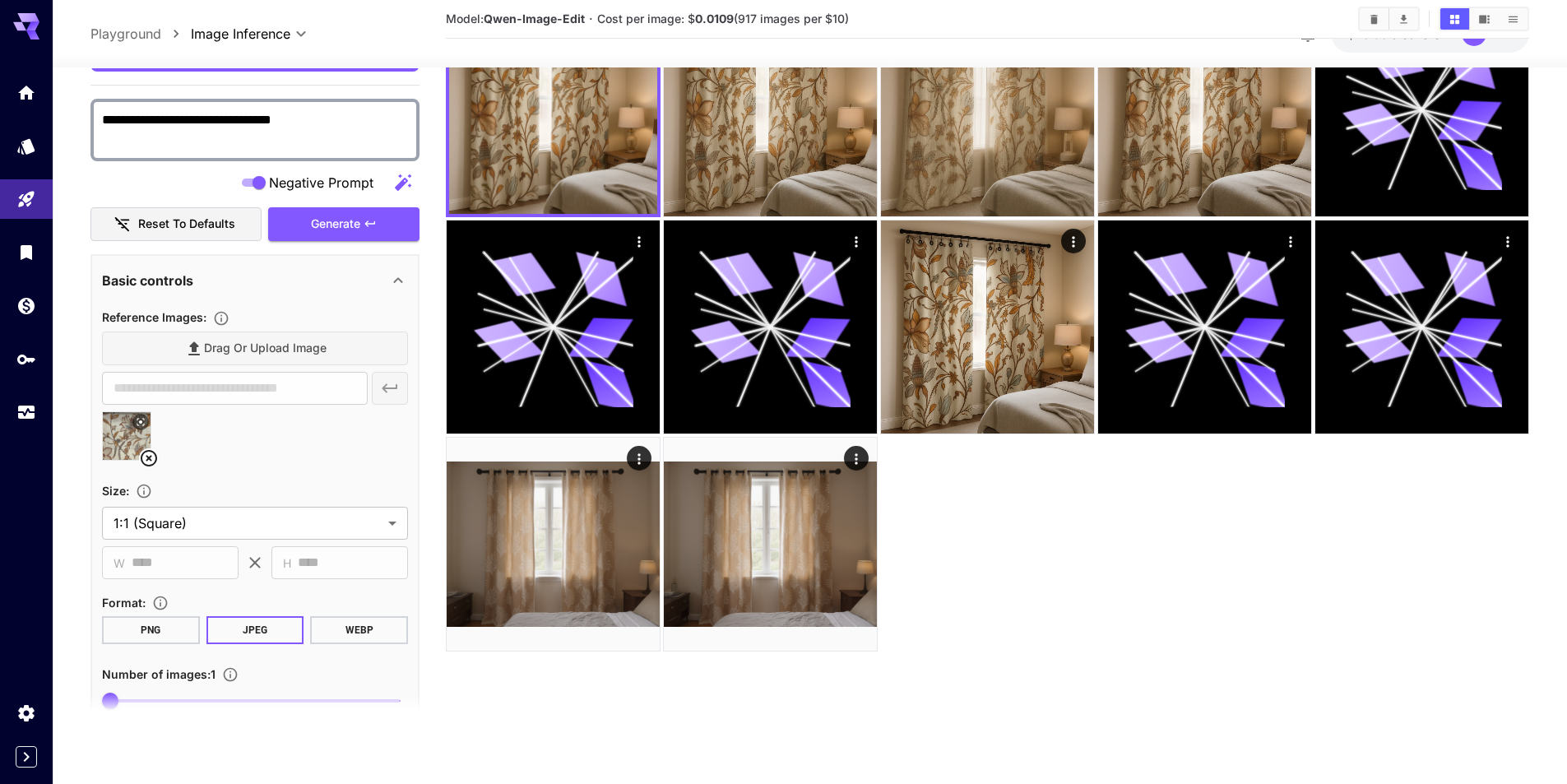
scroll to position [390, 0]
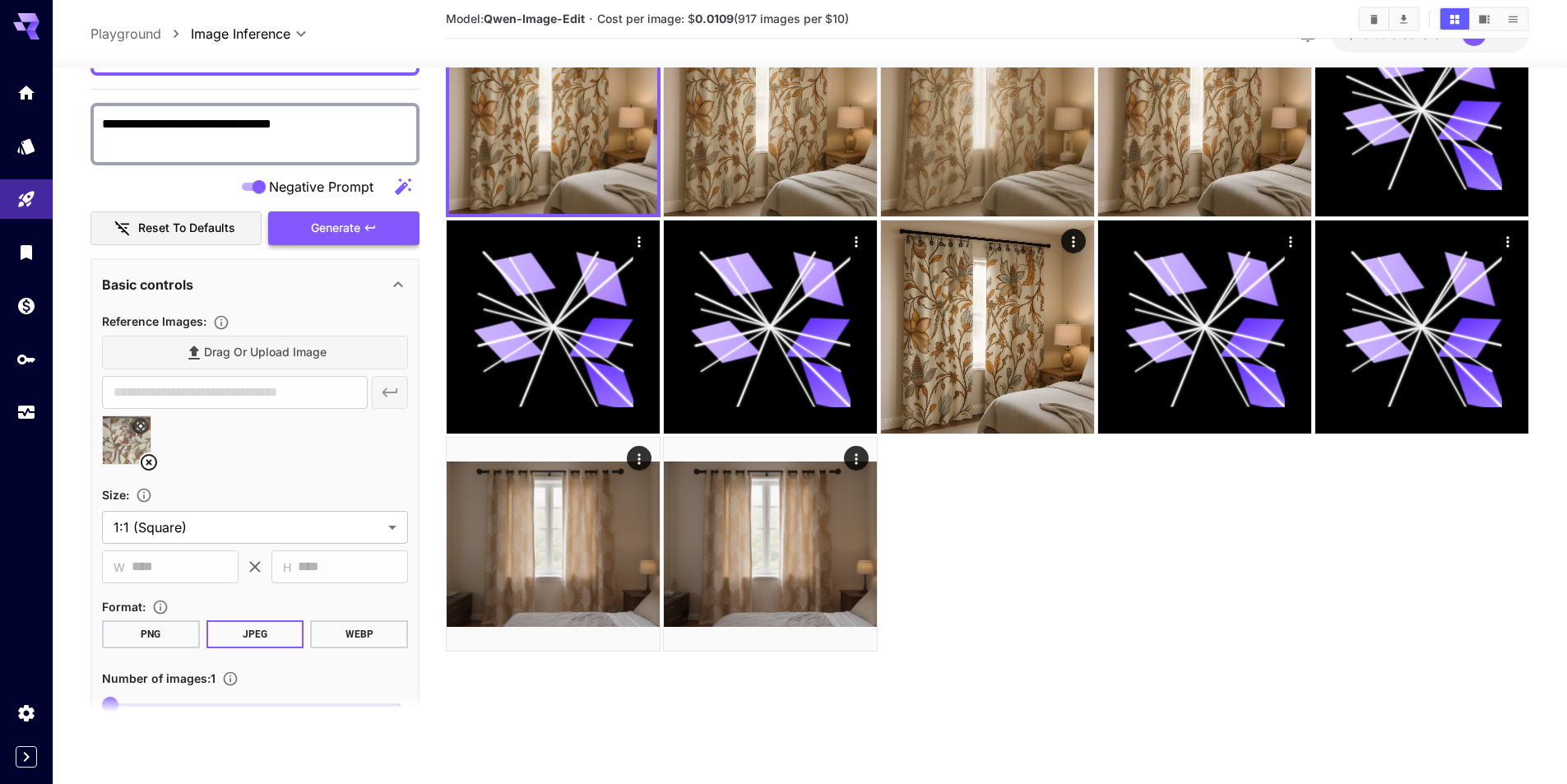
click at [317, 231] on span "Generate" at bounding box center [336, 229] width 49 height 21
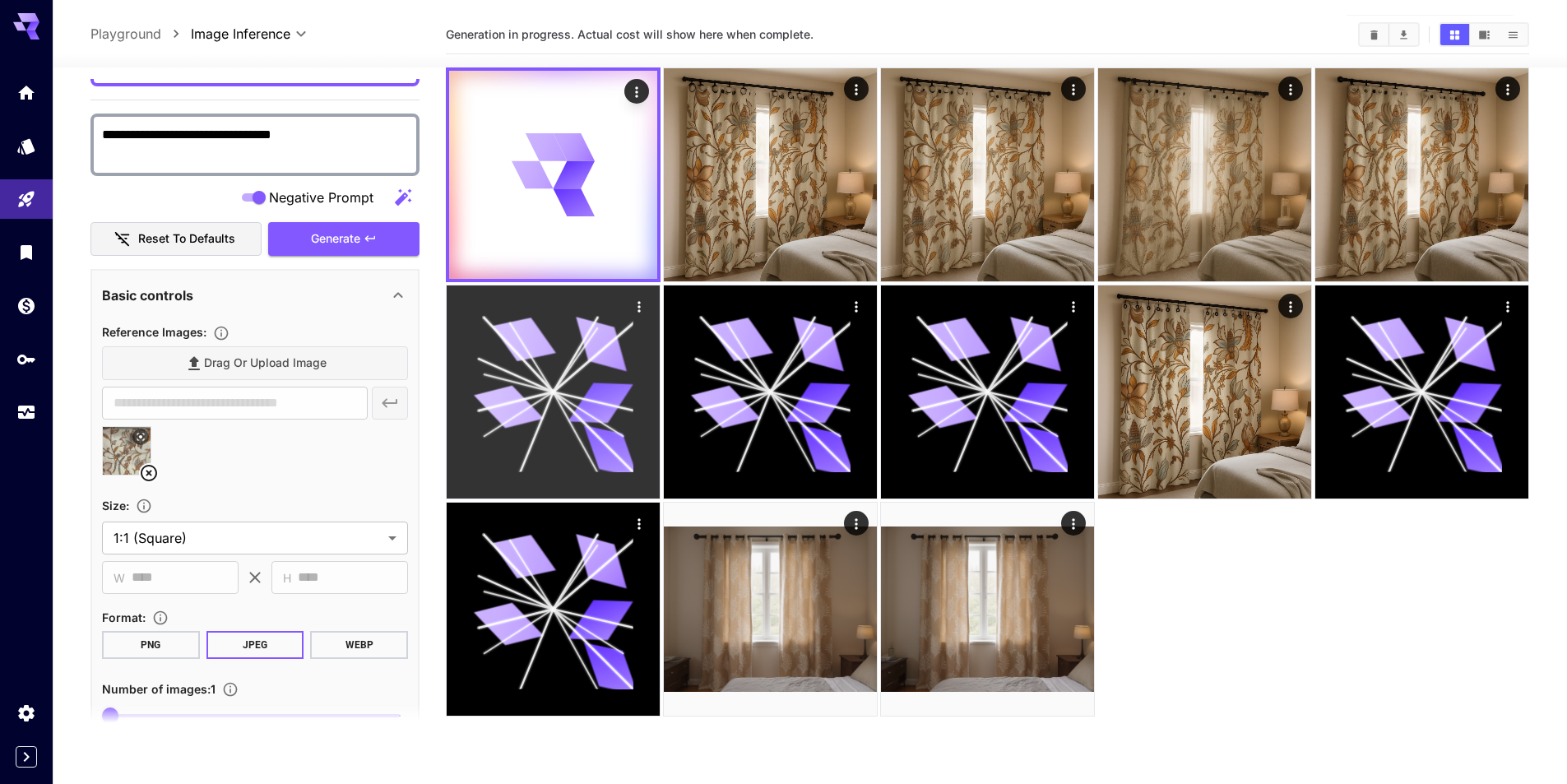
scroll to position [0, 0]
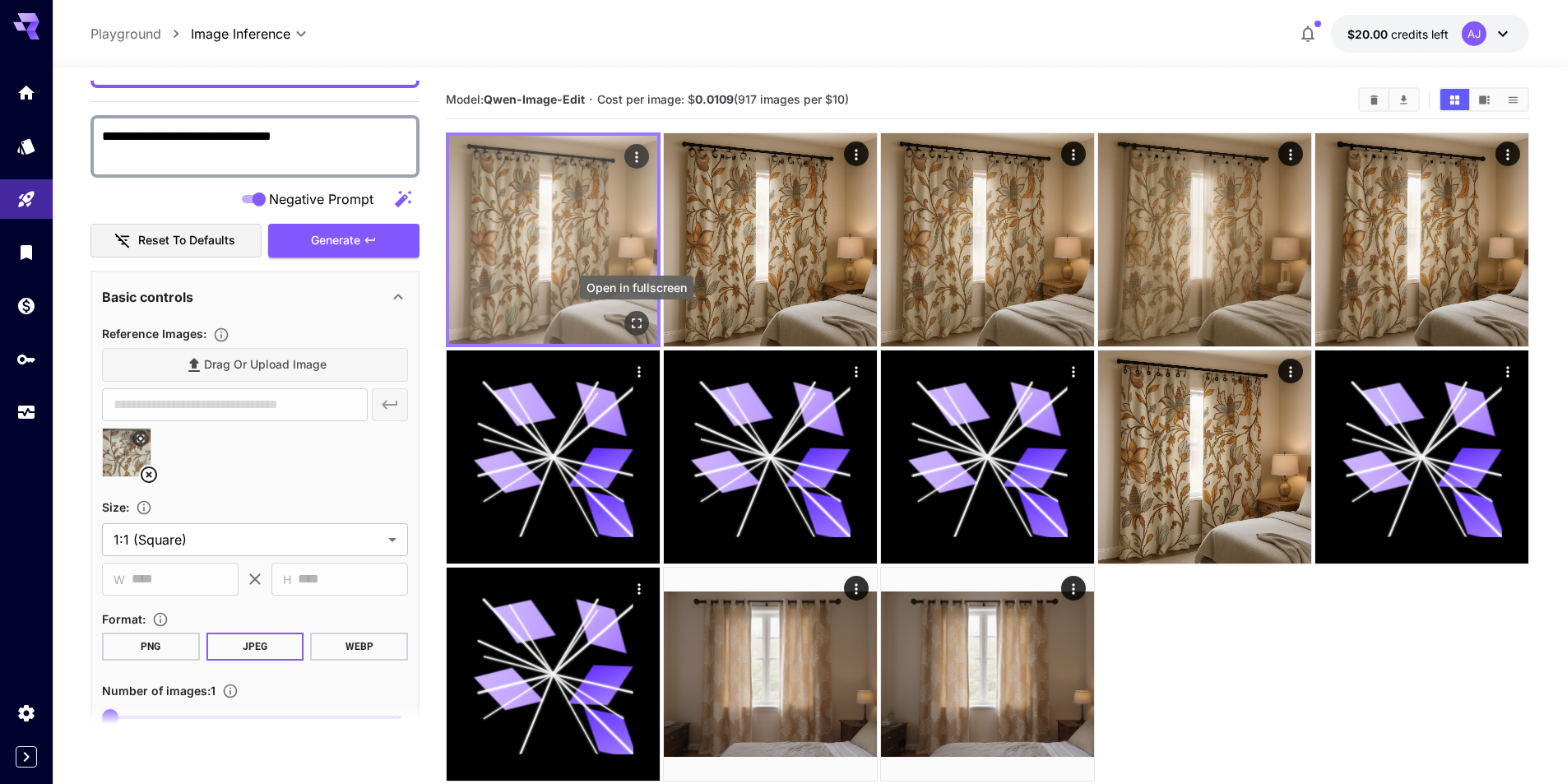
click at [636, 323] on icon "Open in fullscreen" at bounding box center [636, 322] width 16 height 16
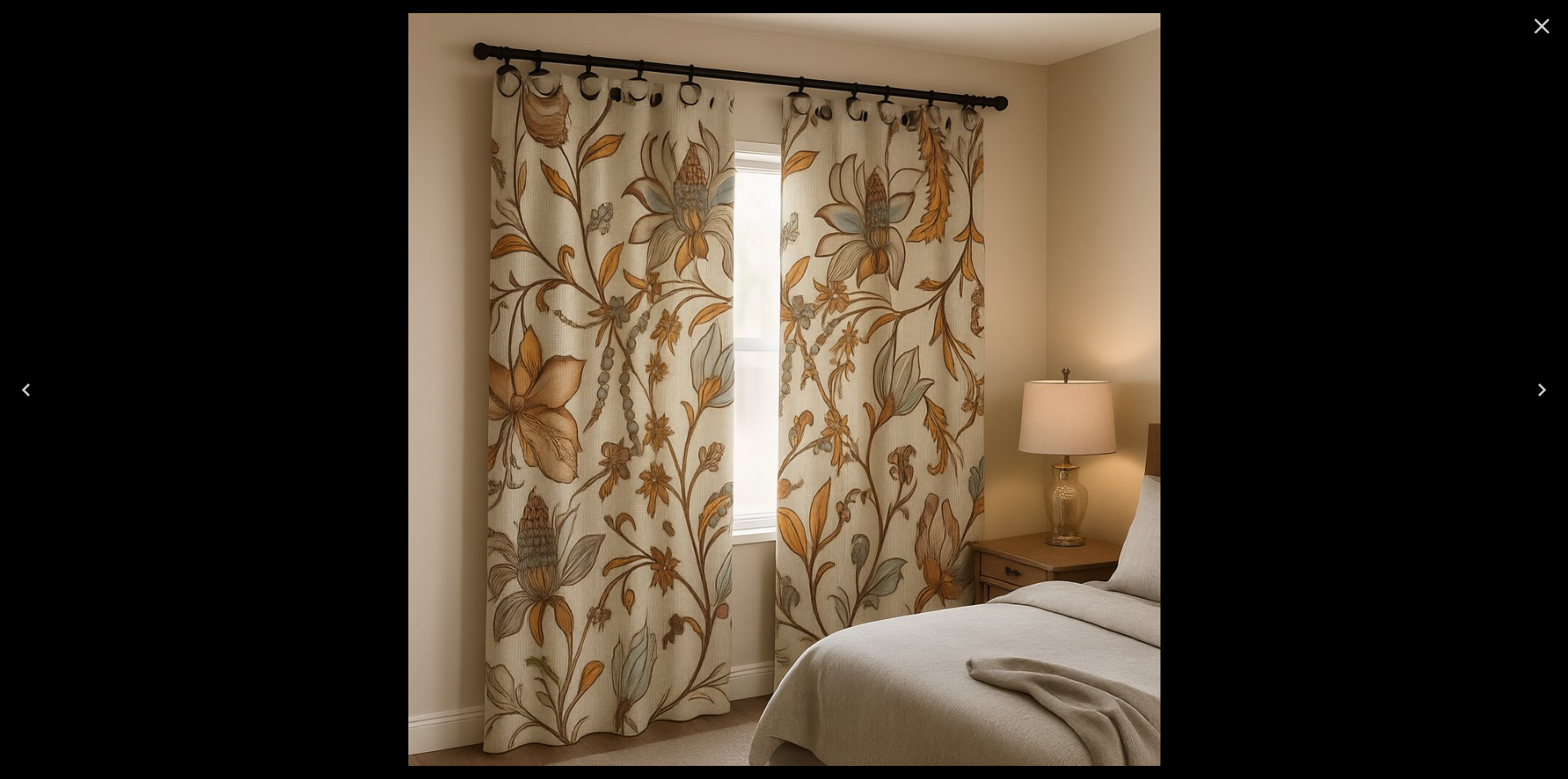
click at [1326, 274] on div at bounding box center [784, 390] width 1568 height 779
click at [1547, 14] on icon "Close" at bounding box center [1542, 26] width 26 height 26
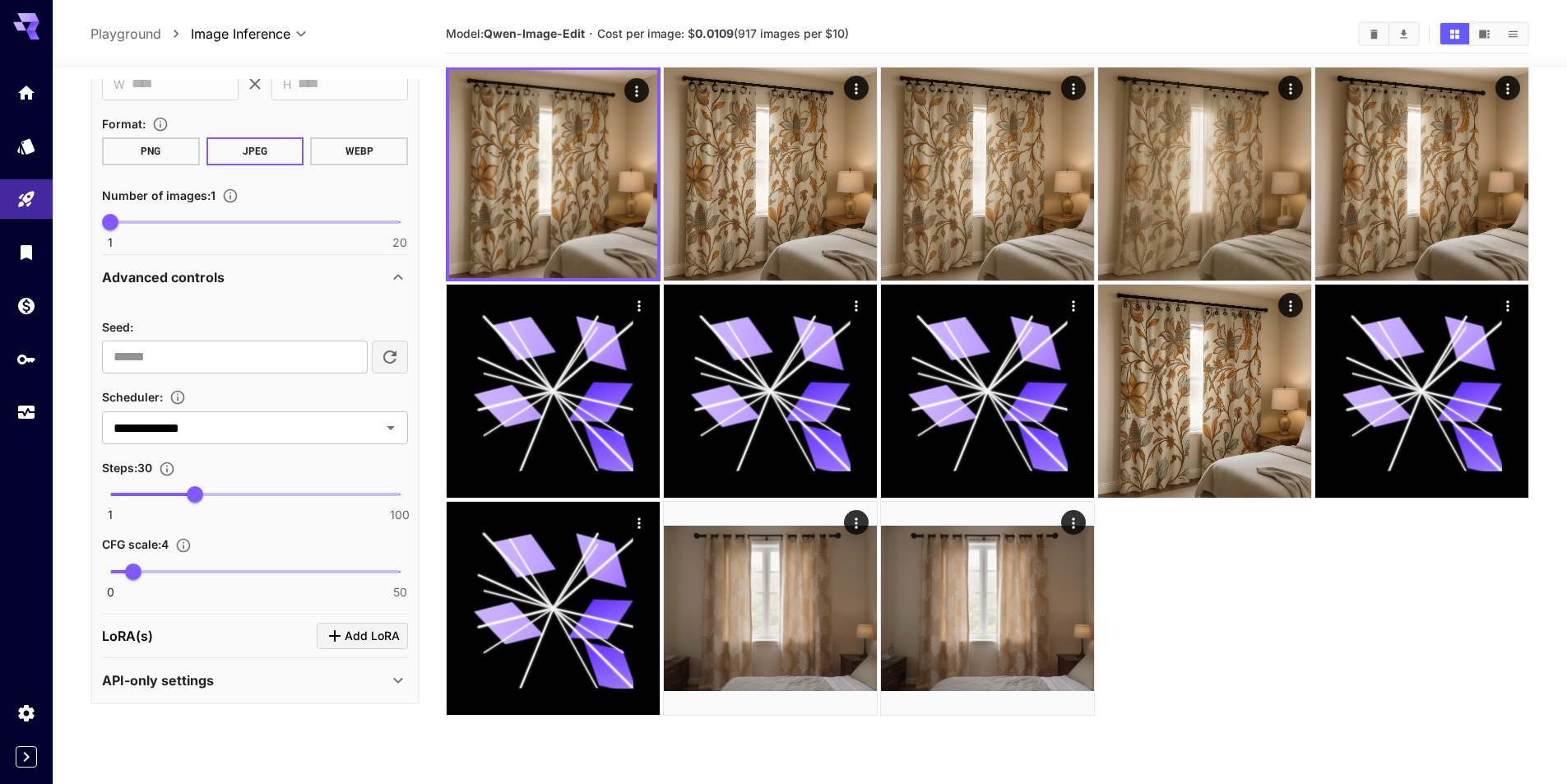
scroll to position [130, 0]
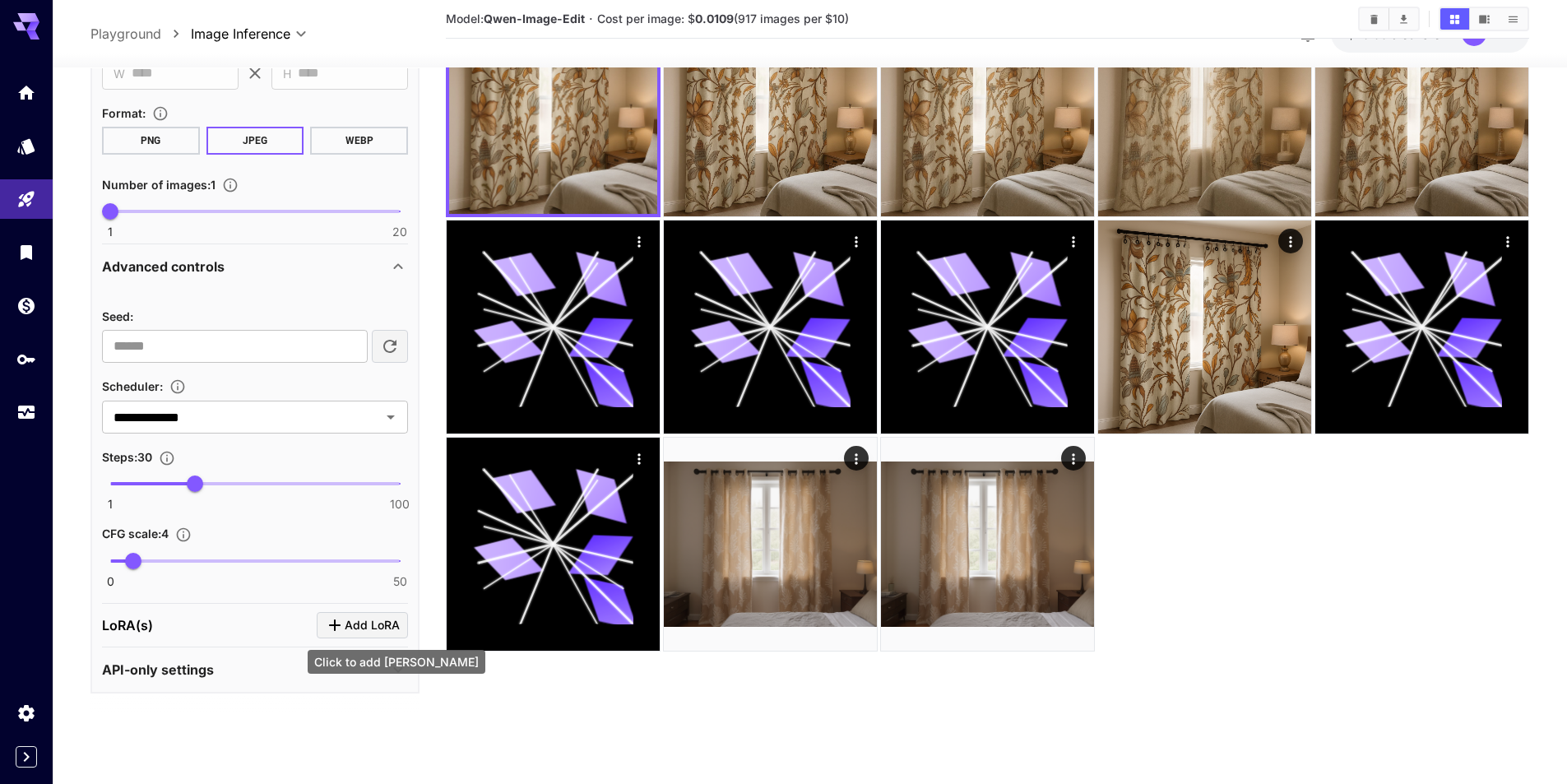
click at [361, 625] on span "Add LoRA" at bounding box center [372, 625] width 55 height 21
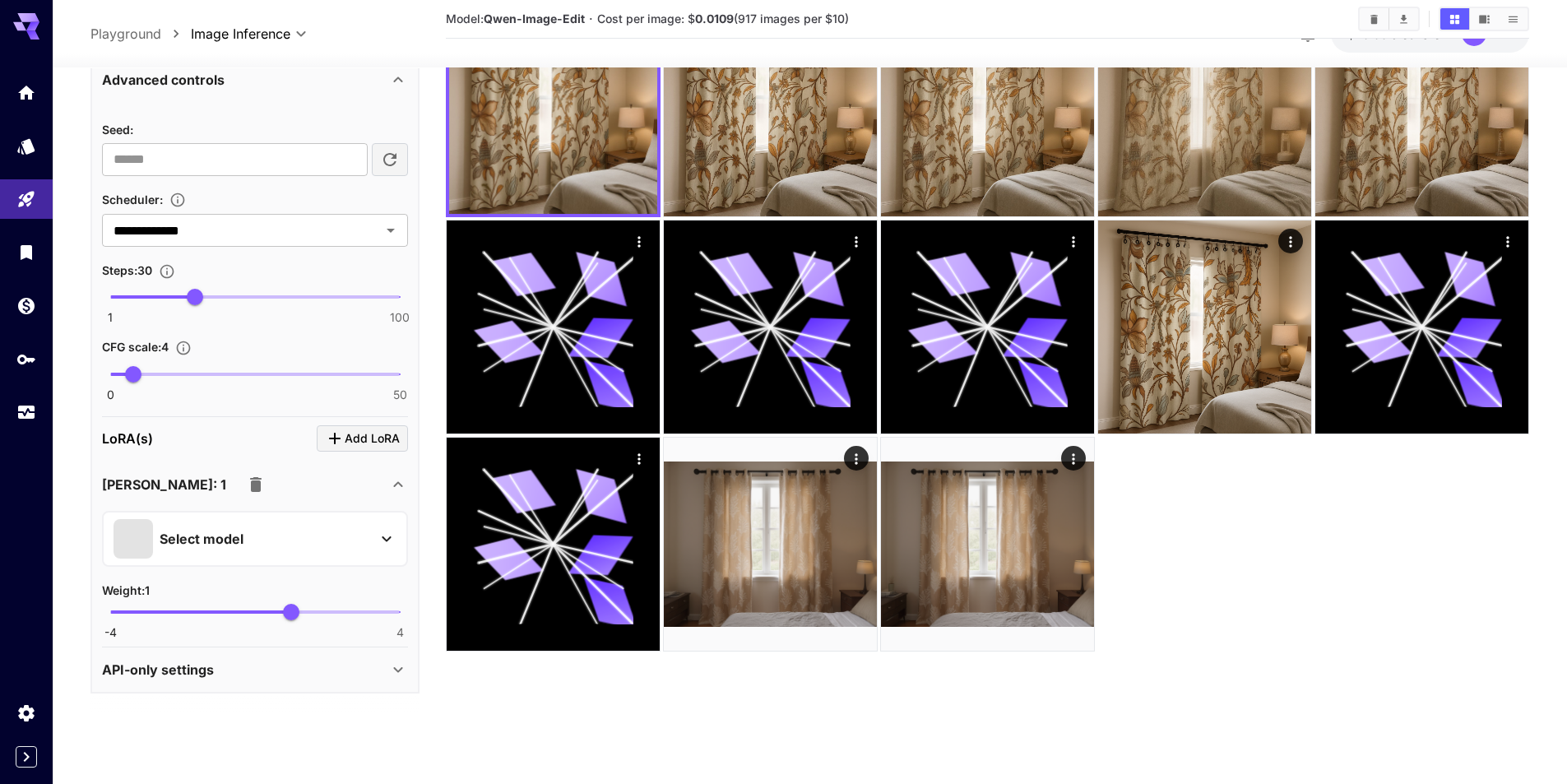
click at [290, 538] on div "Select model" at bounding box center [242, 538] width 257 height 40
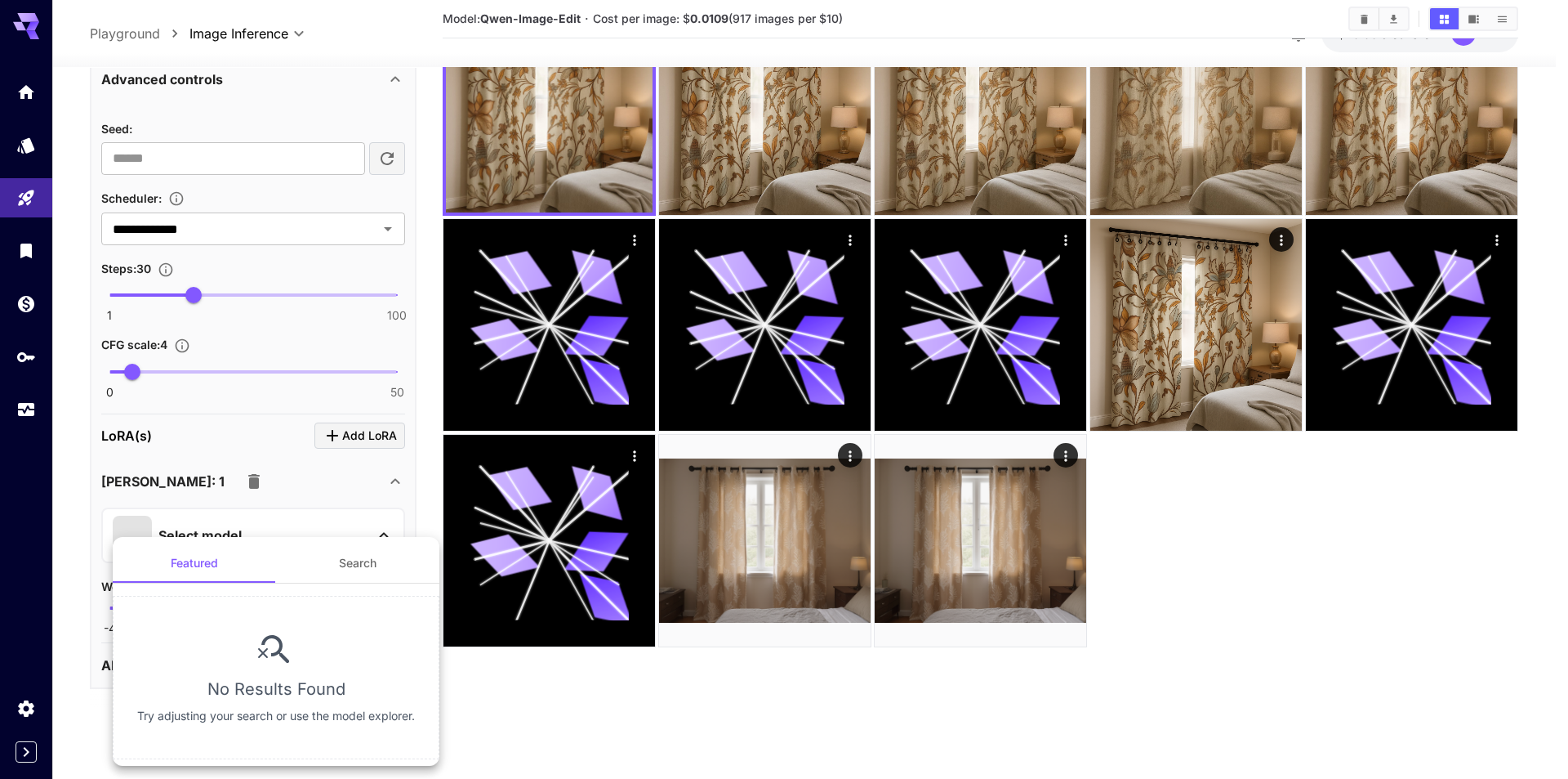
click at [352, 570] on button "Search" at bounding box center [358, 563] width 163 height 39
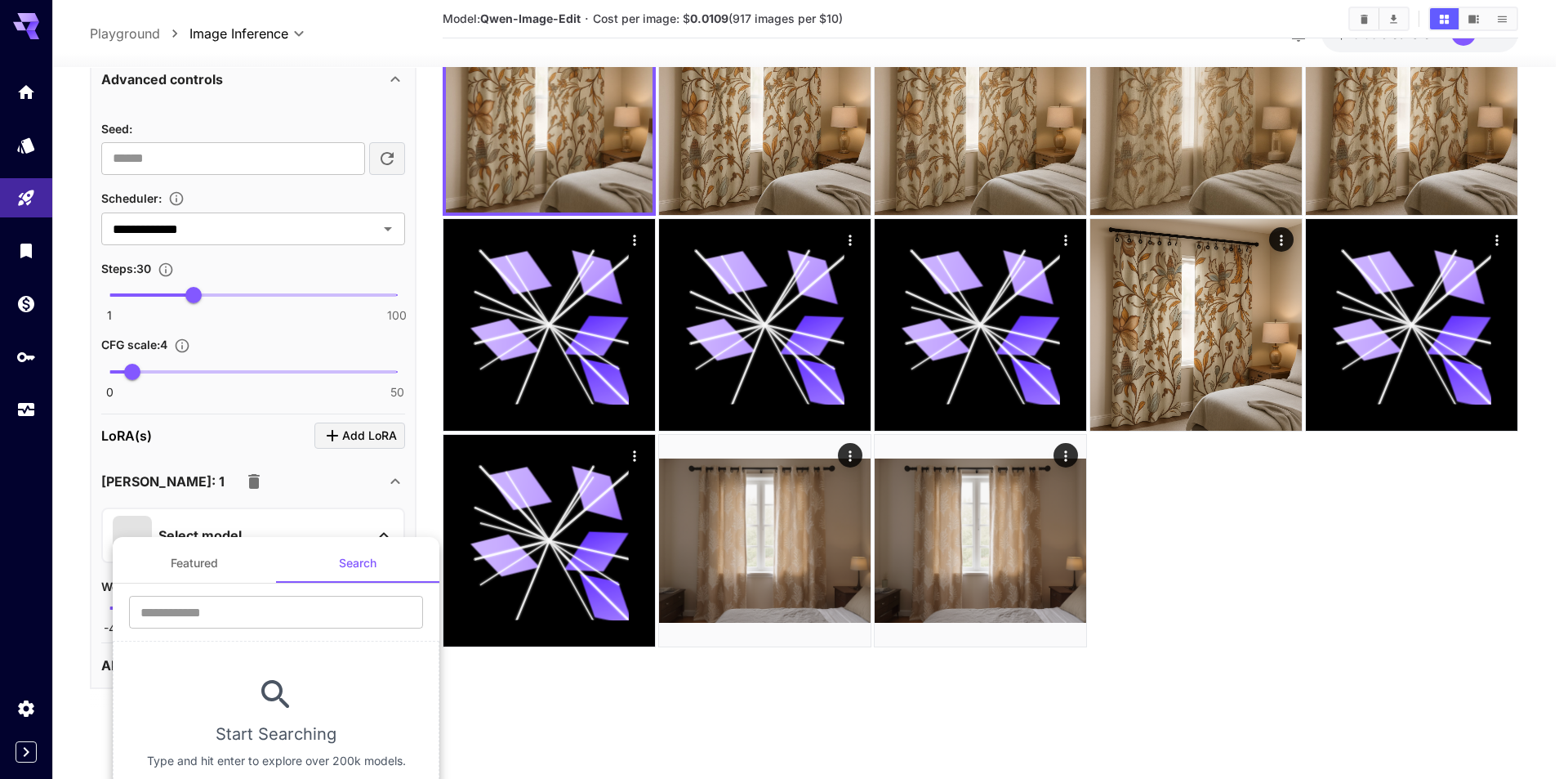
click at [186, 574] on button "Featured" at bounding box center [194, 563] width 163 height 39
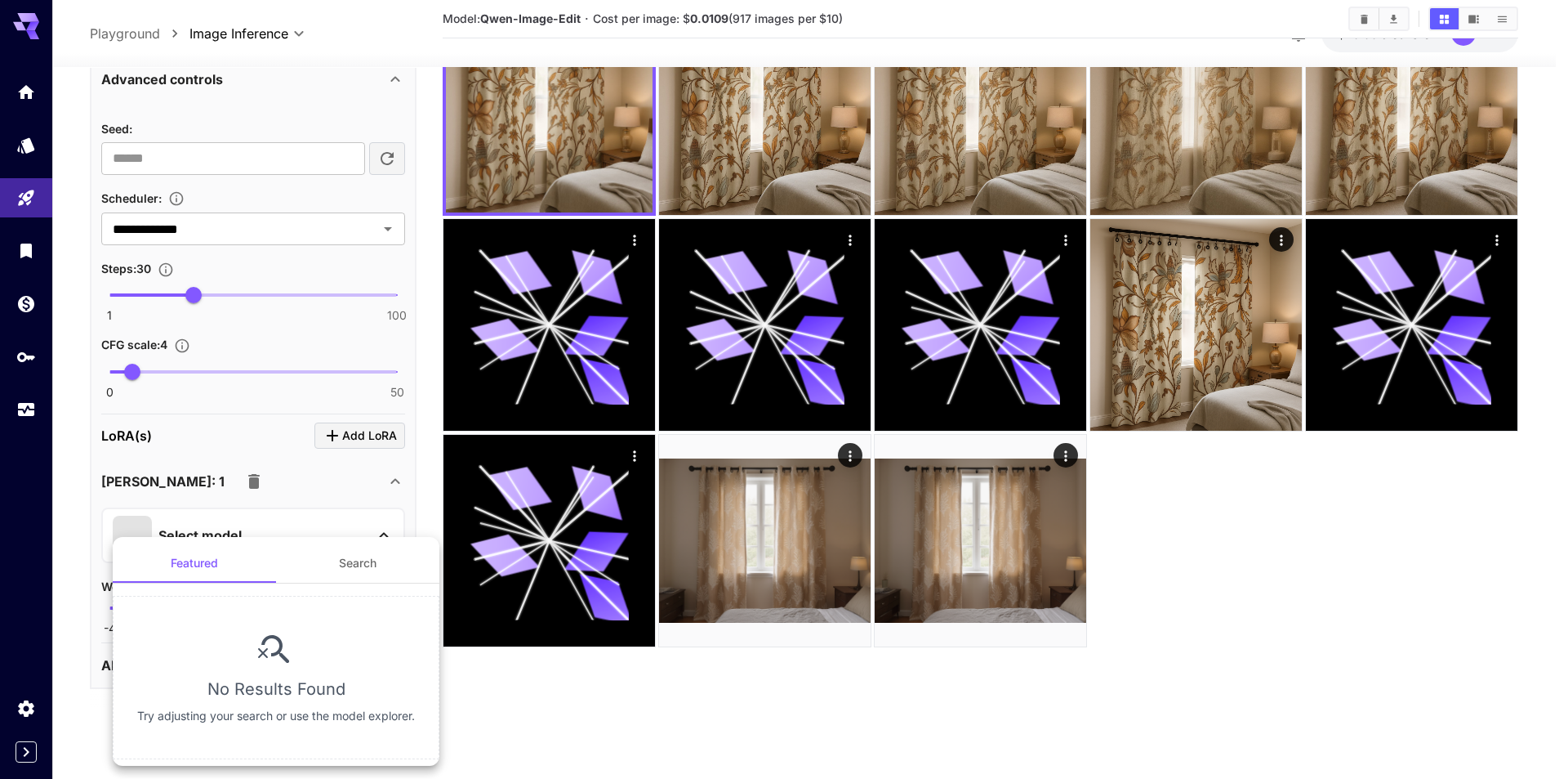
click at [48, 565] on div at bounding box center [784, 390] width 1568 height 779
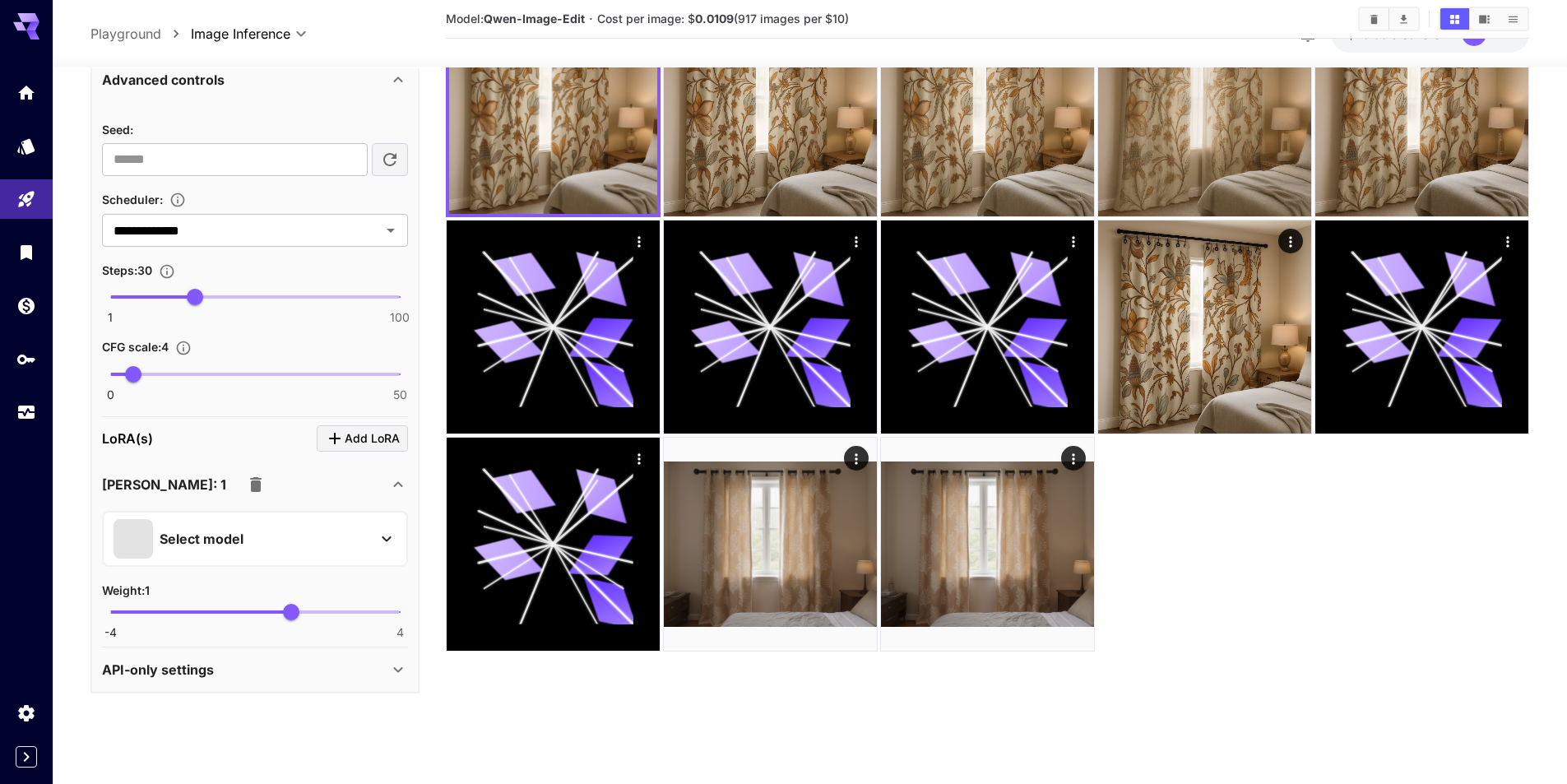
click at [367, 532] on div "Select model" at bounding box center [242, 538] width 257 height 40
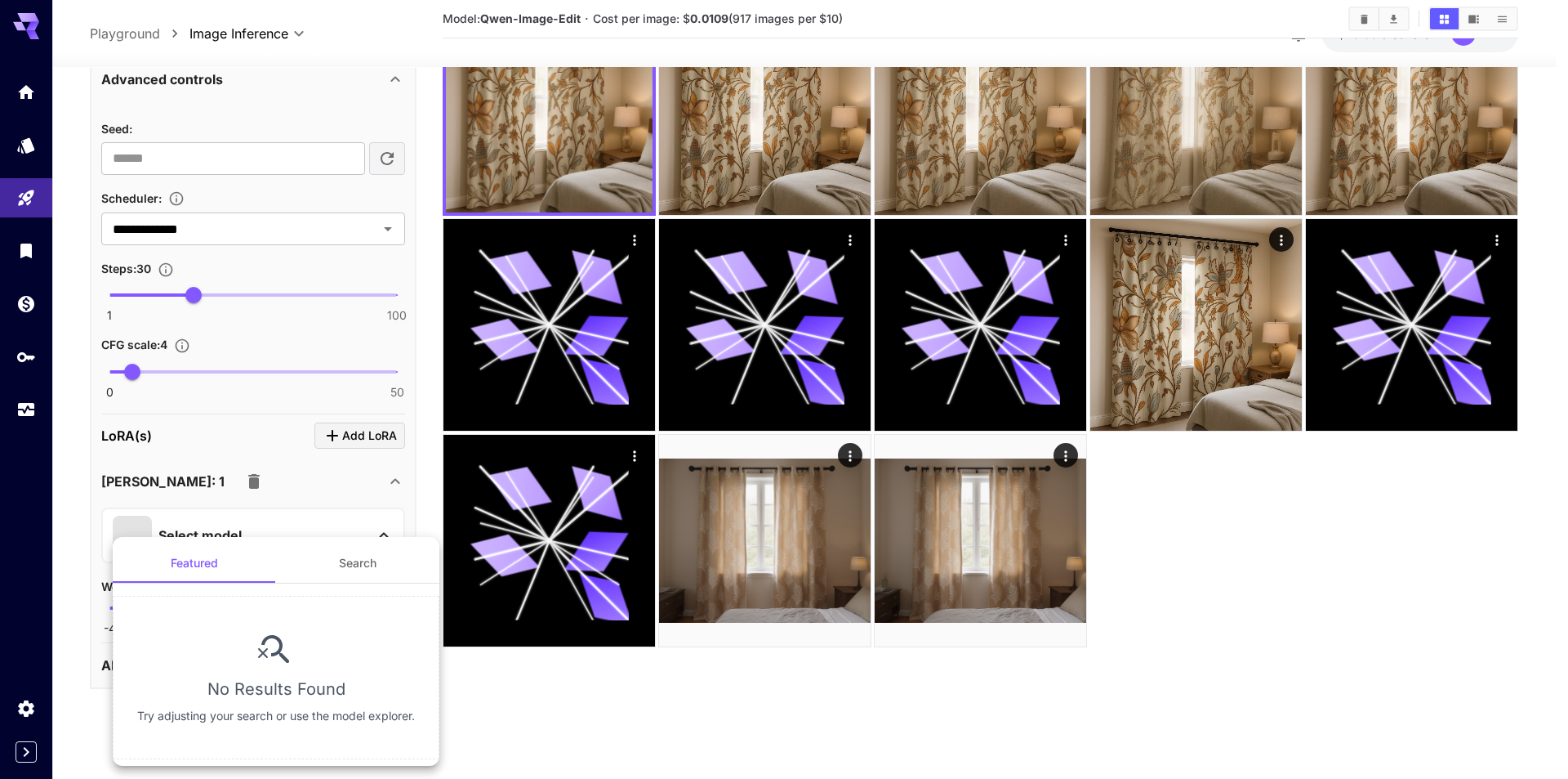
click at [347, 571] on button "Search" at bounding box center [358, 563] width 163 height 39
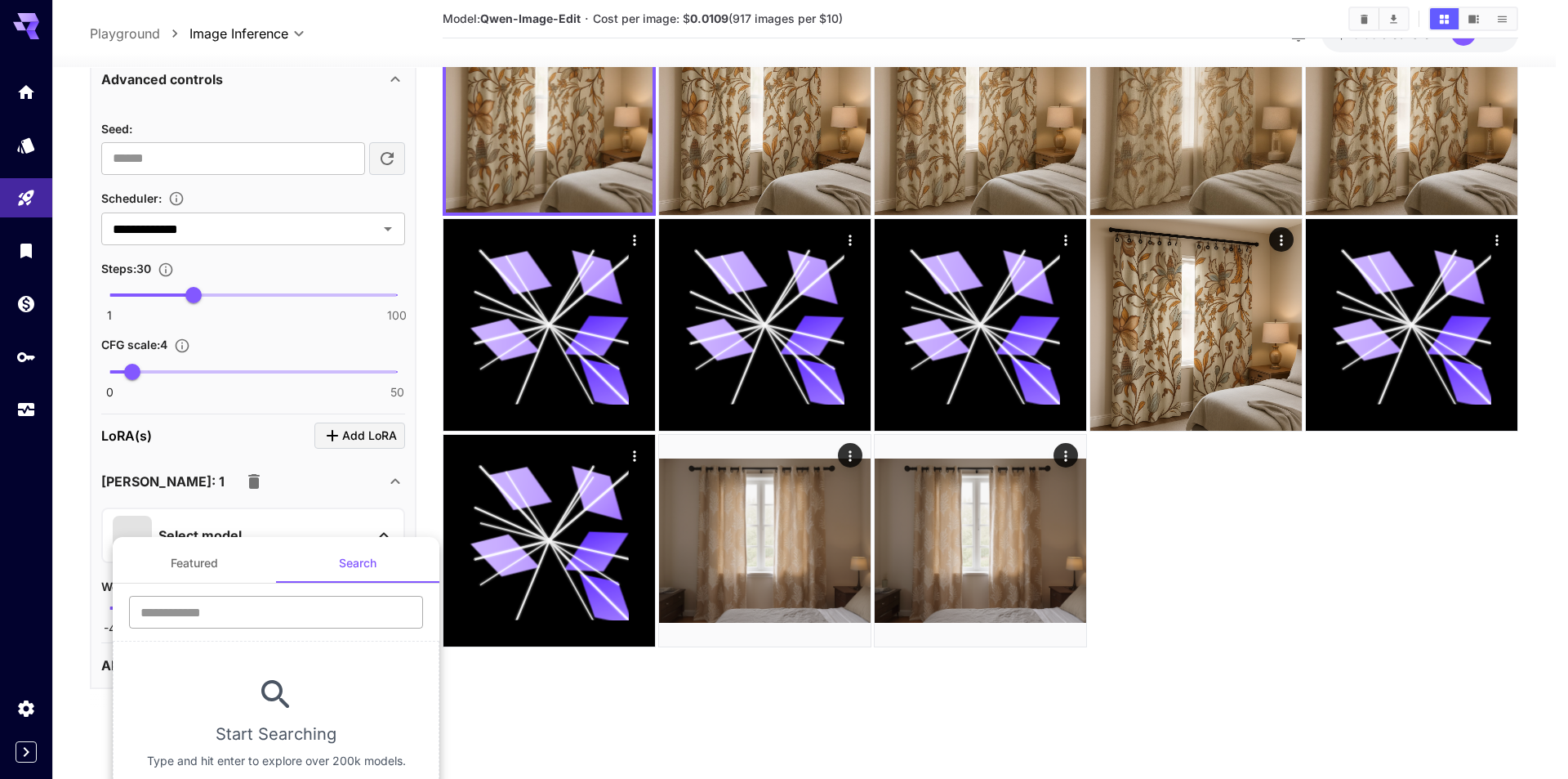
click at [264, 603] on input "text" at bounding box center [276, 612] width 294 height 33
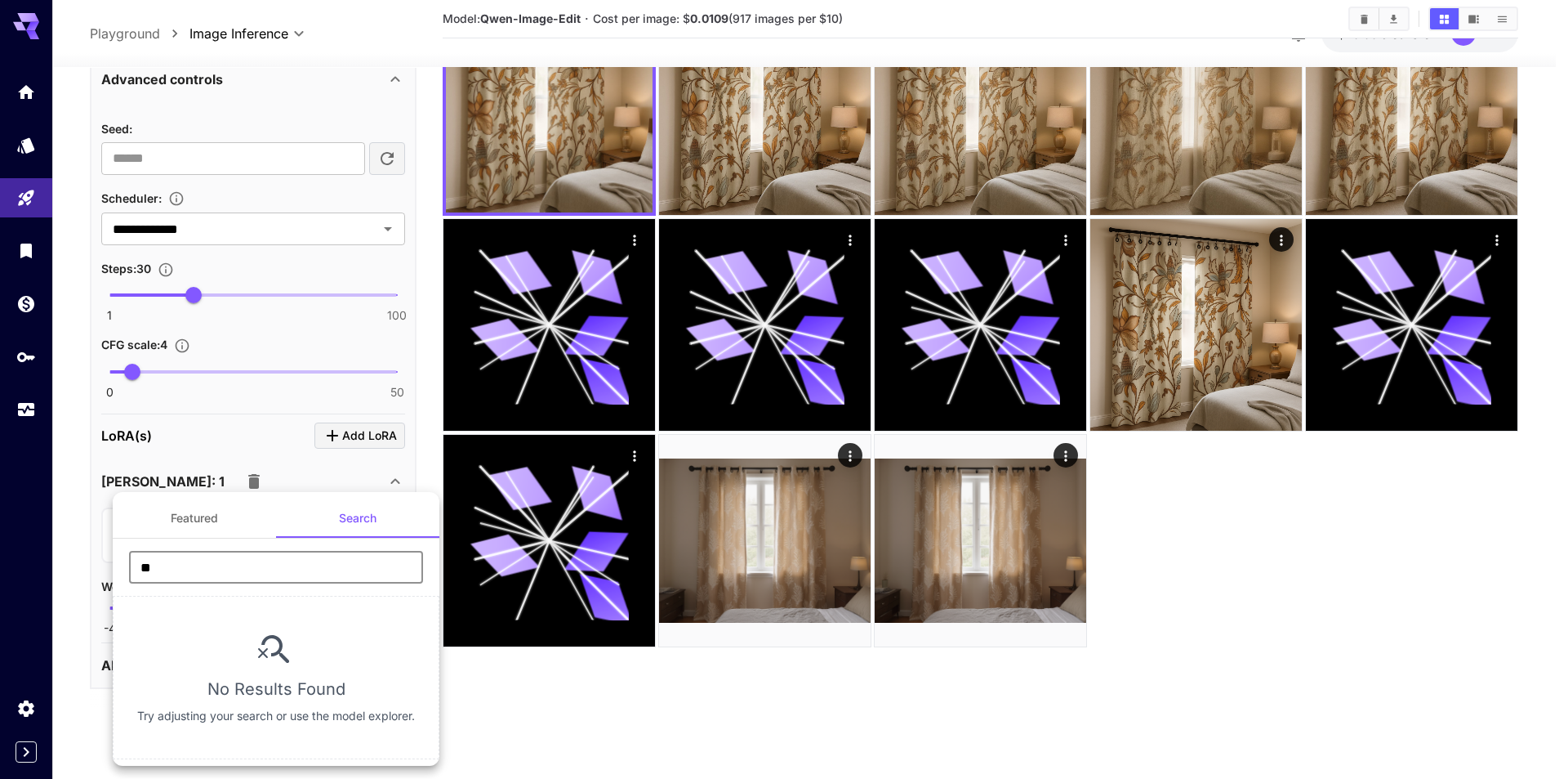
type input "*"
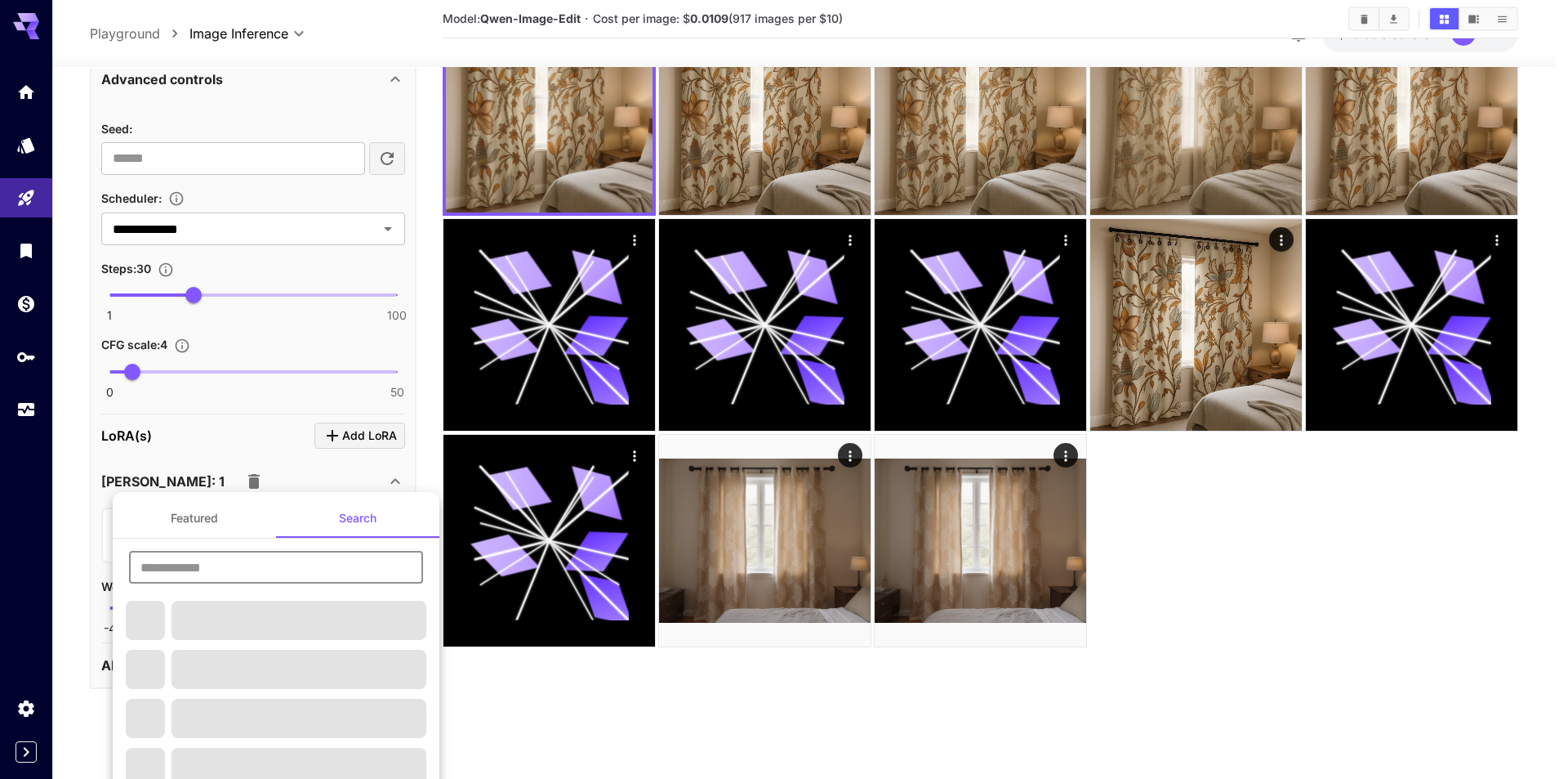
click at [168, 507] on div "Featured Search ​" at bounding box center [276, 645] width 327 height 293
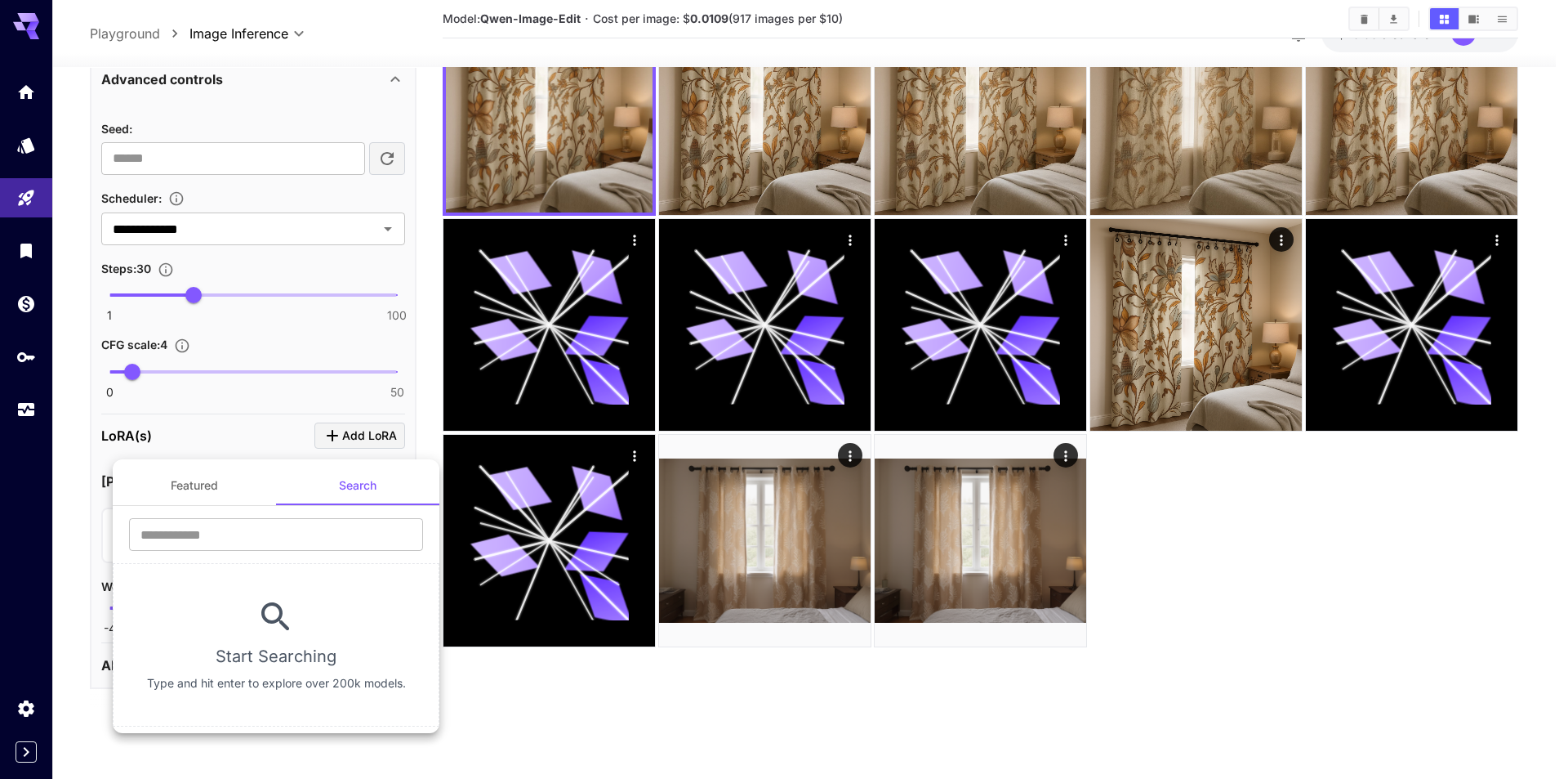
click at [192, 482] on button "Featured" at bounding box center [194, 485] width 163 height 39
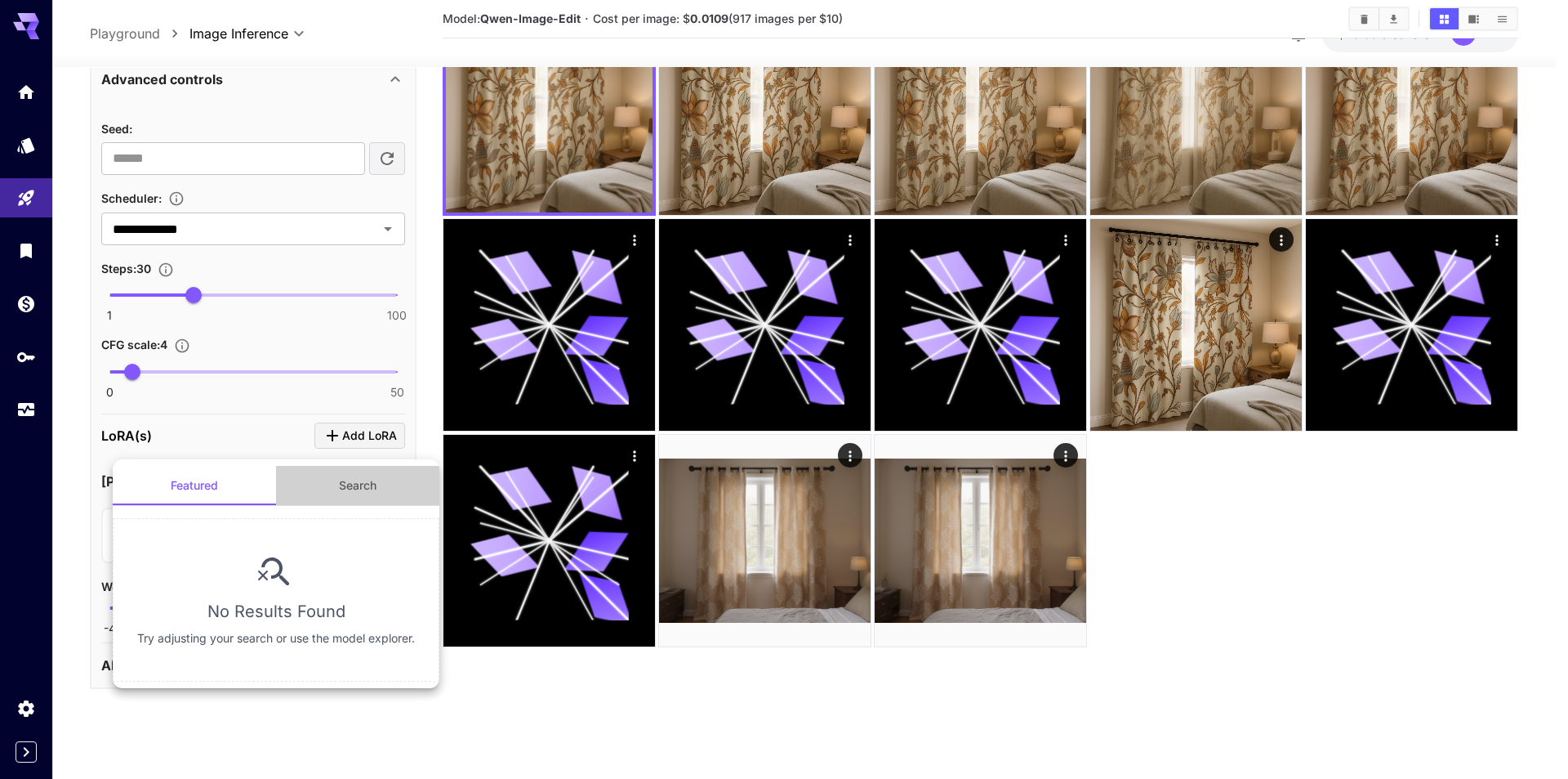
click at [342, 481] on button "Search" at bounding box center [358, 485] width 163 height 39
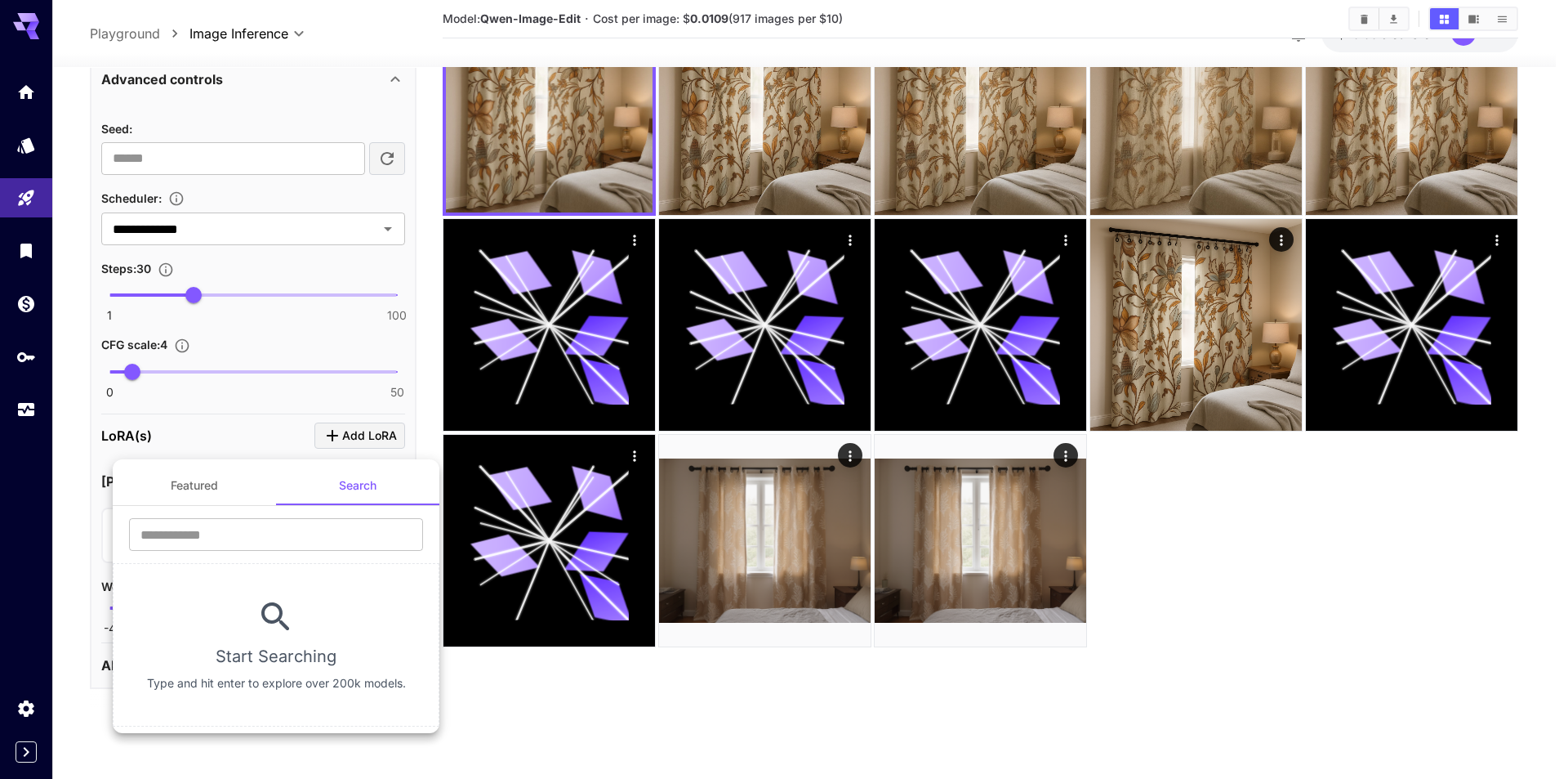
click at [18, 556] on div at bounding box center [784, 390] width 1568 height 779
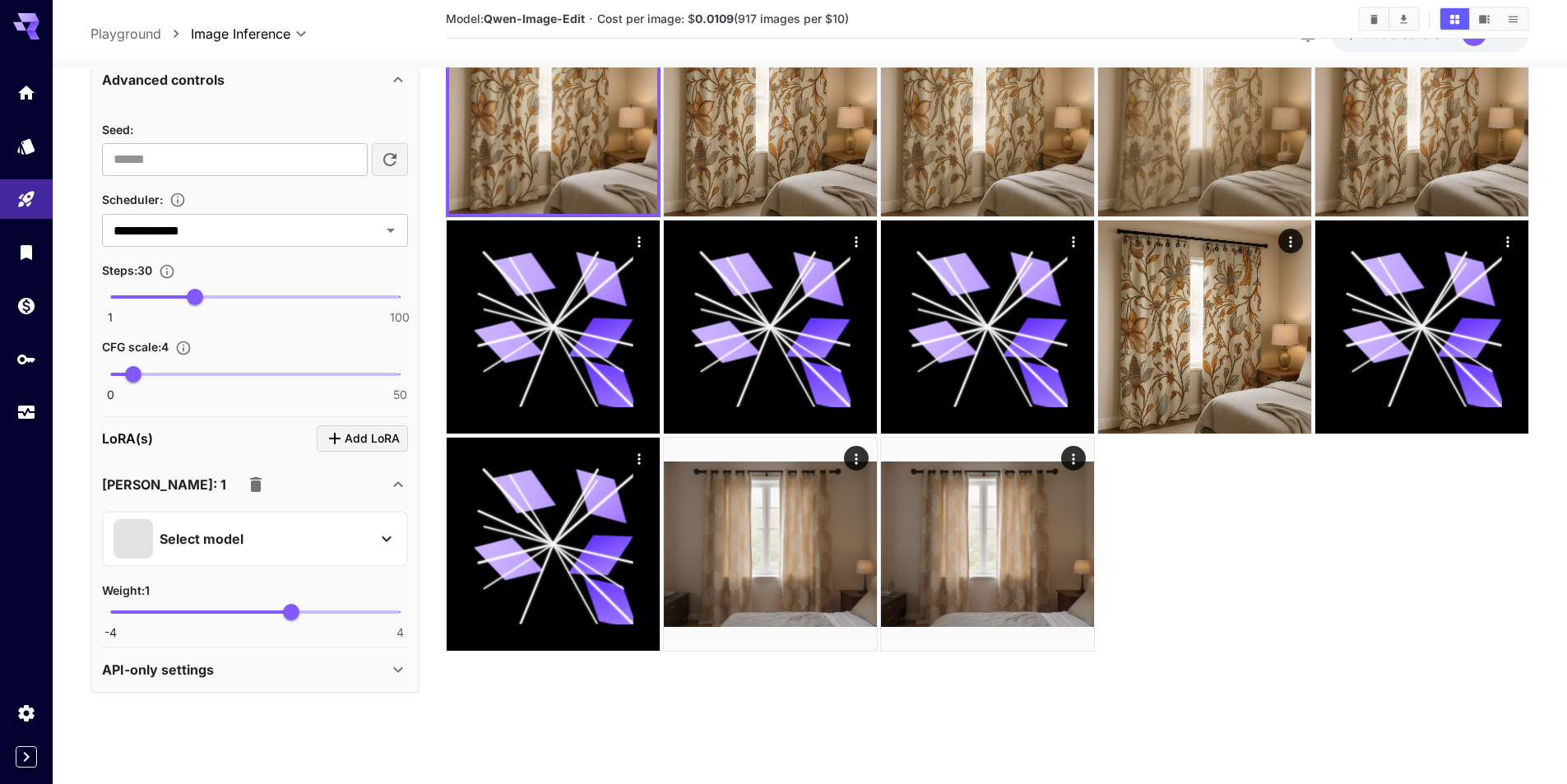
click at [52, 554] on div at bounding box center [26, 392] width 53 height 784
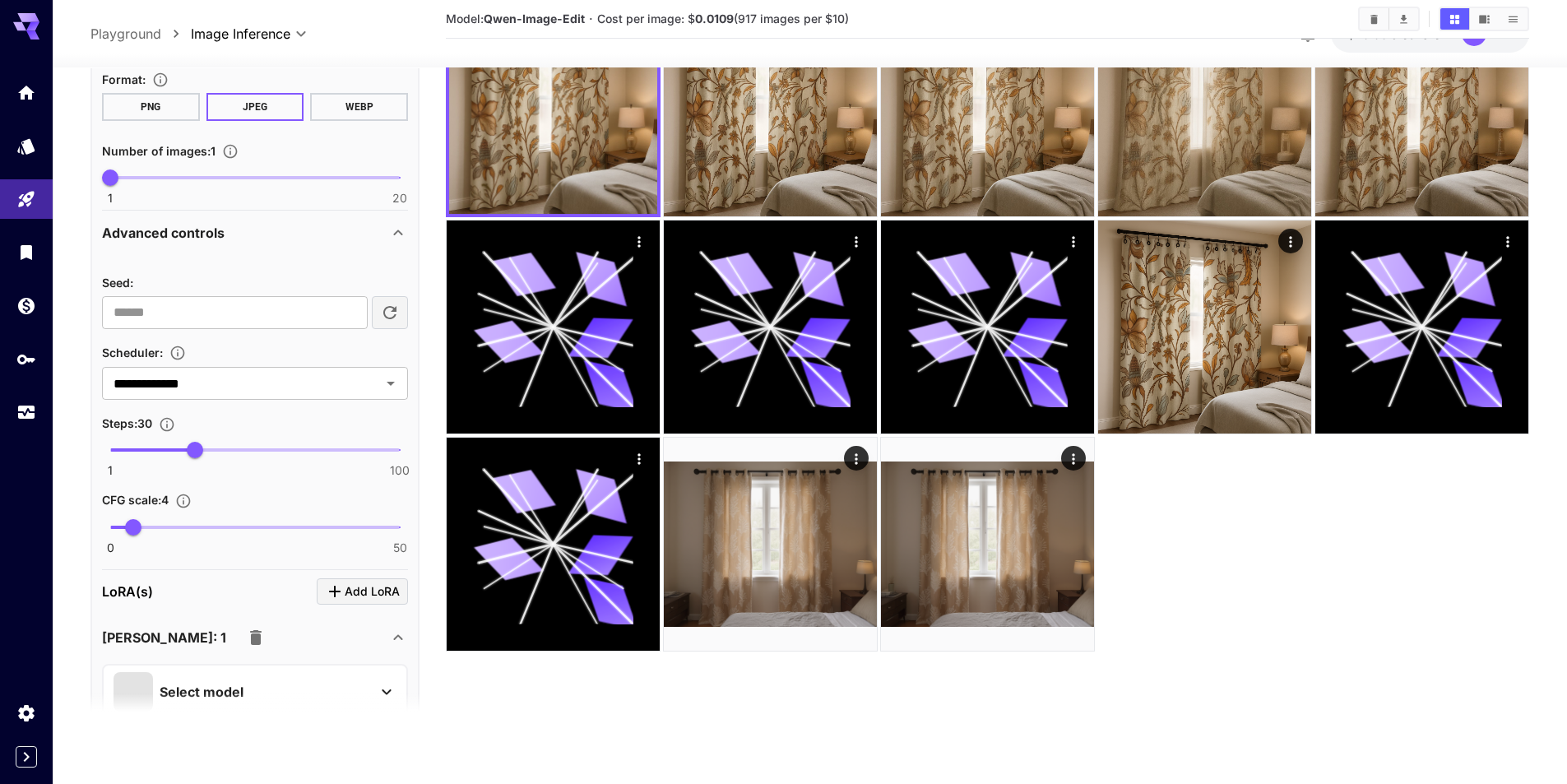
scroll to position [906, 0]
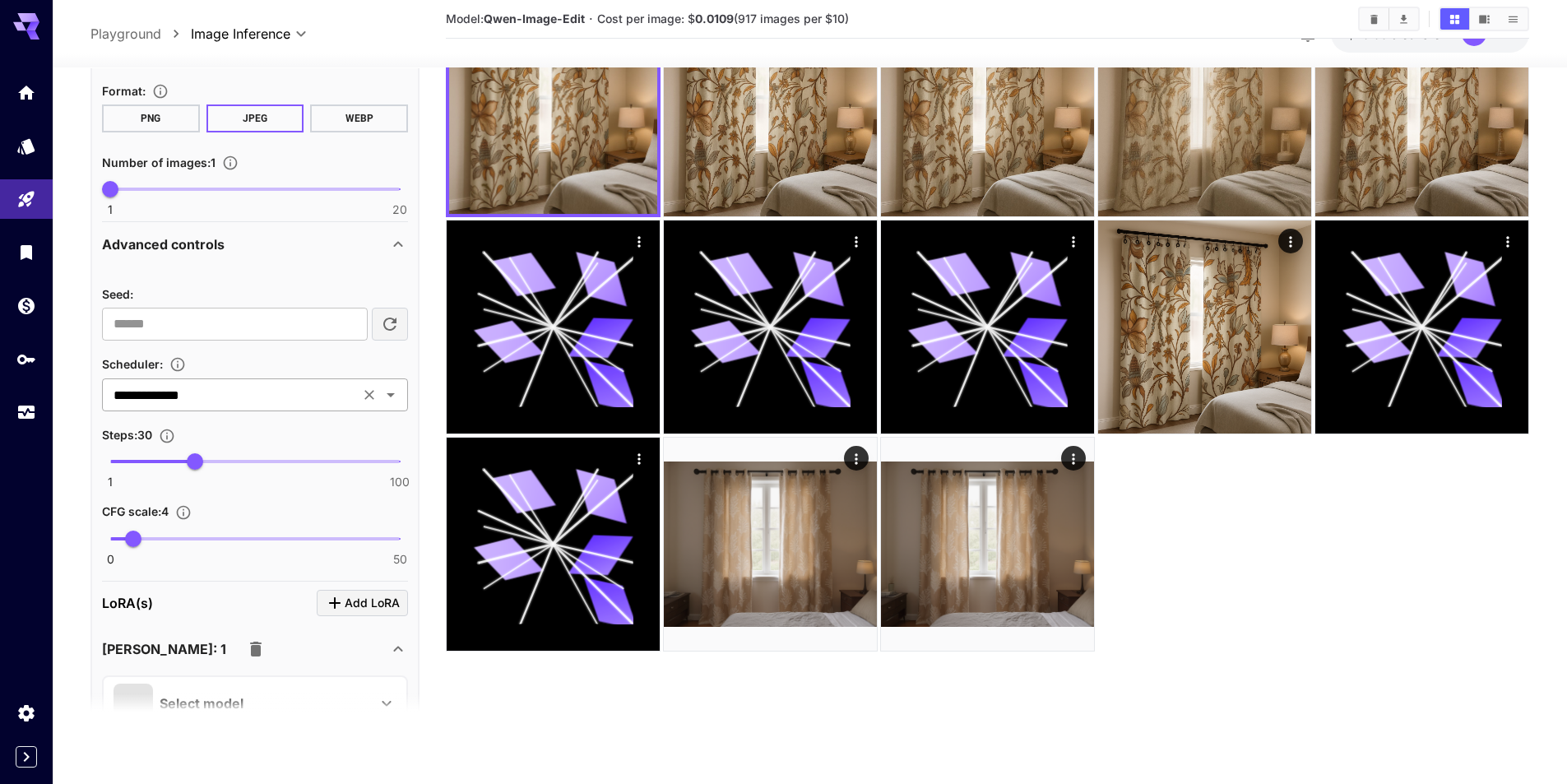
click at [188, 399] on input "**********" at bounding box center [231, 395] width 248 height 23
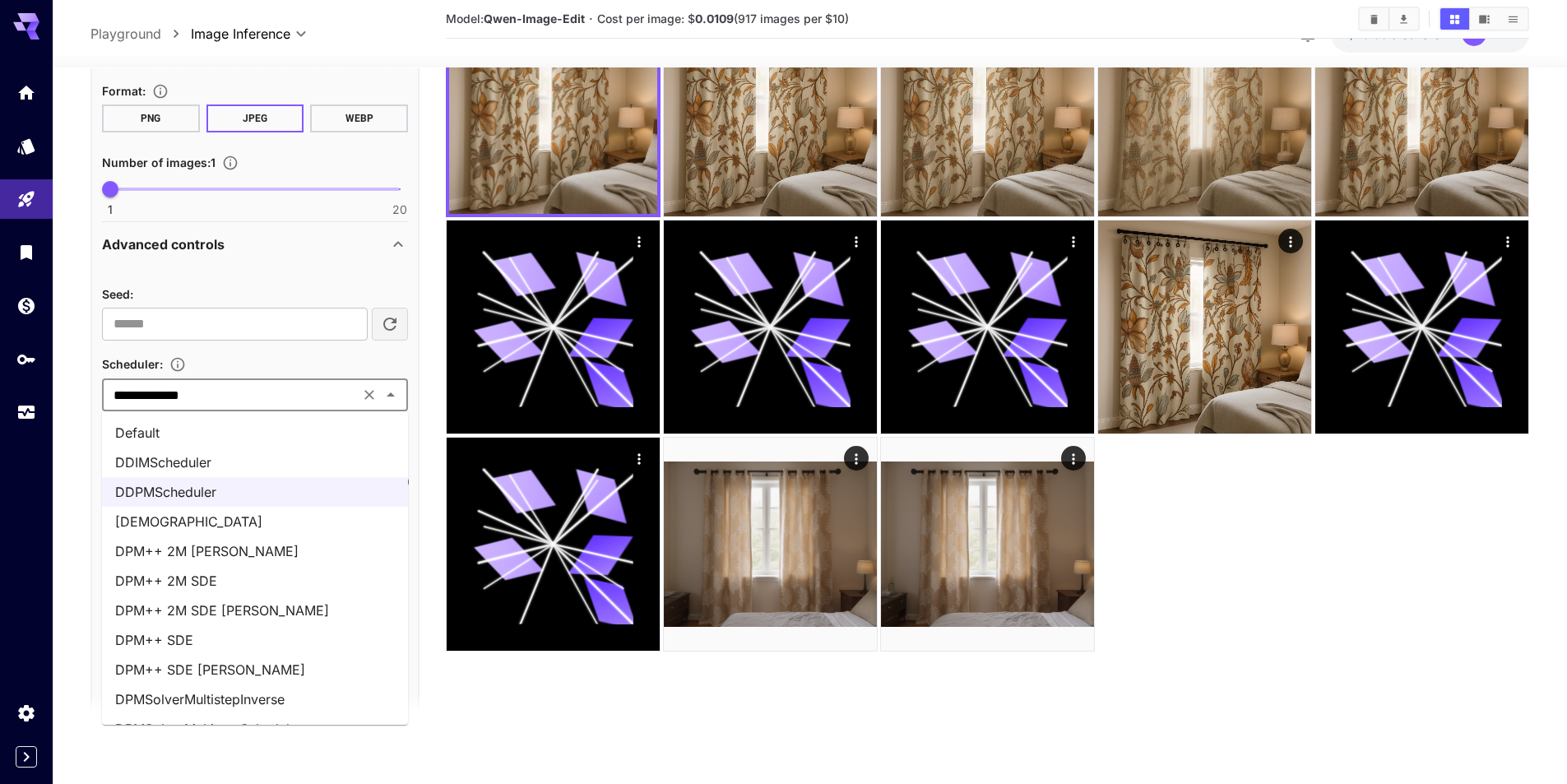
click at [268, 549] on li "DPM++ 2M [PERSON_NAME]" at bounding box center [255, 551] width 306 height 29
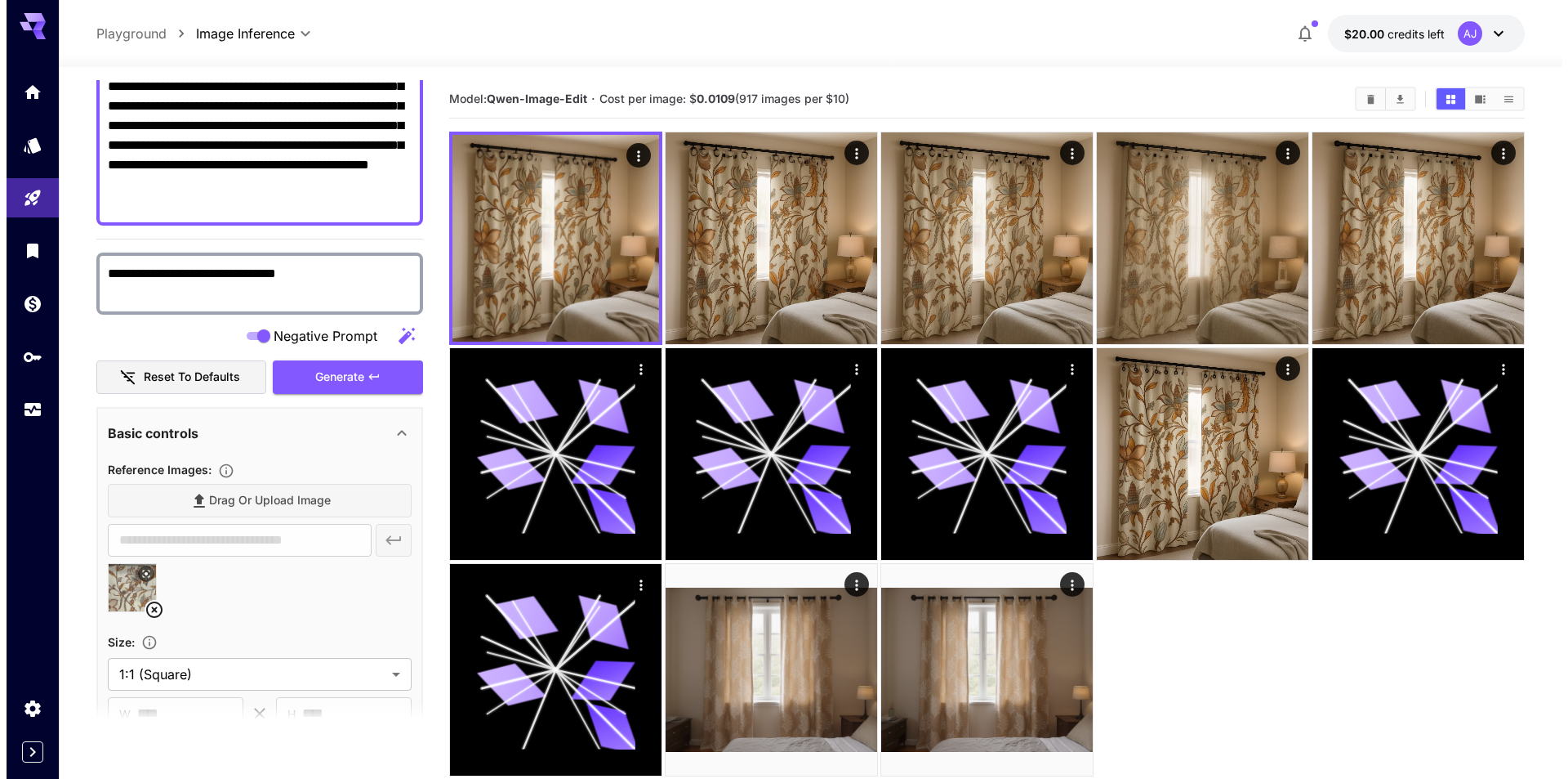
scroll to position [247, 0]
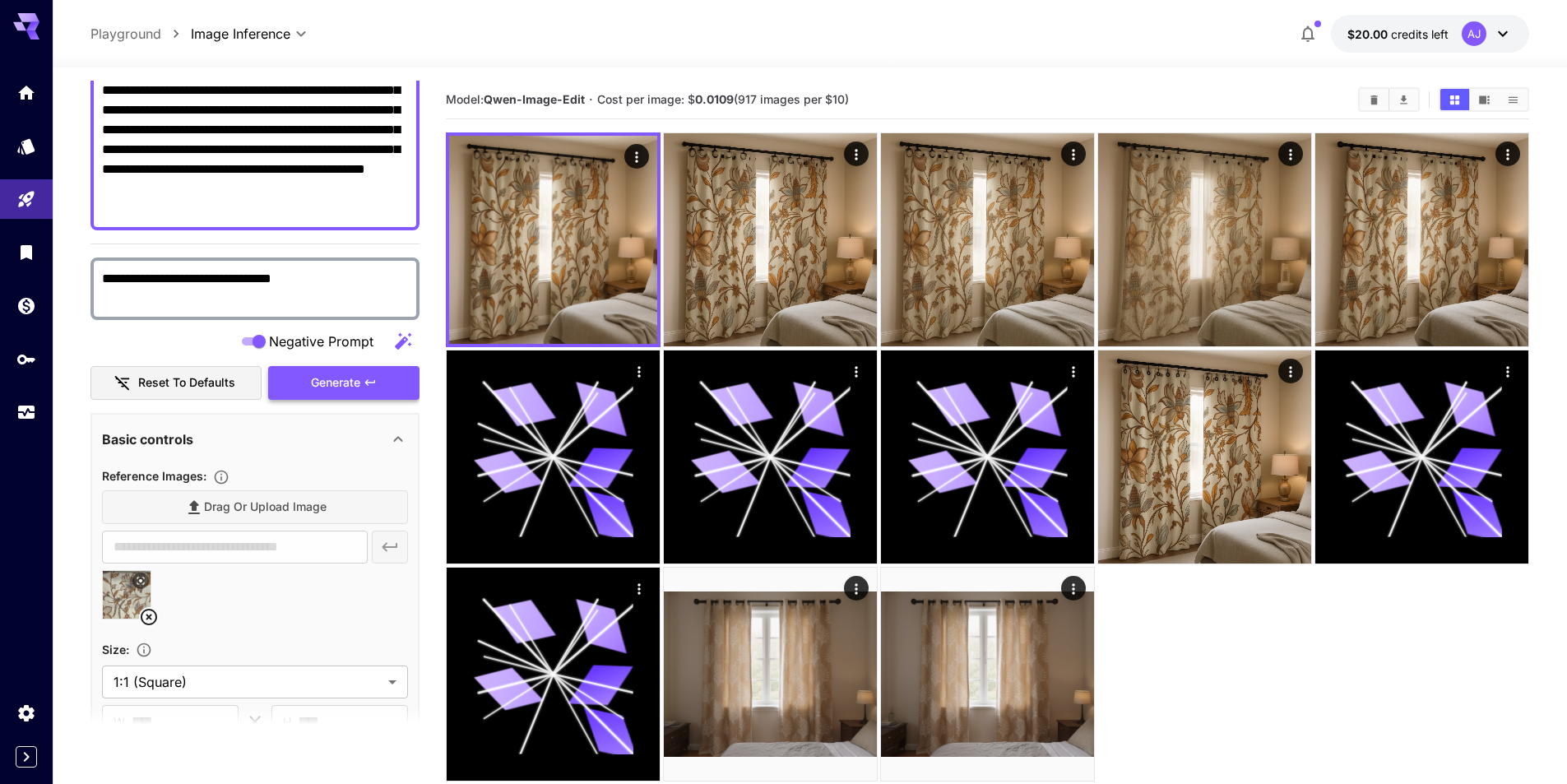
click at [392, 382] on button "Generate" at bounding box center [344, 383] width 151 height 34
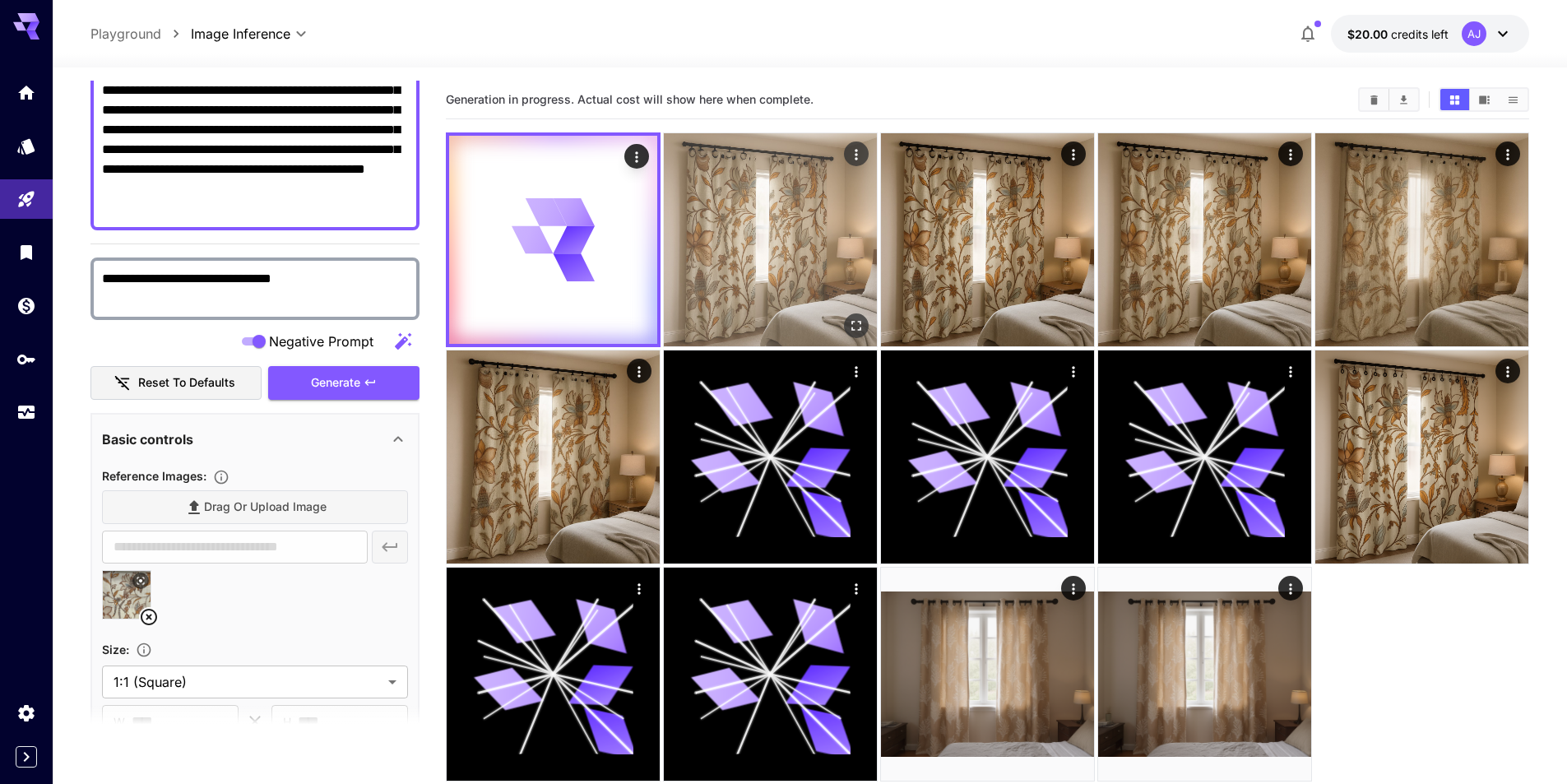
click at [786, 257] on img at bounding box center [769, 239] width 213 height 213
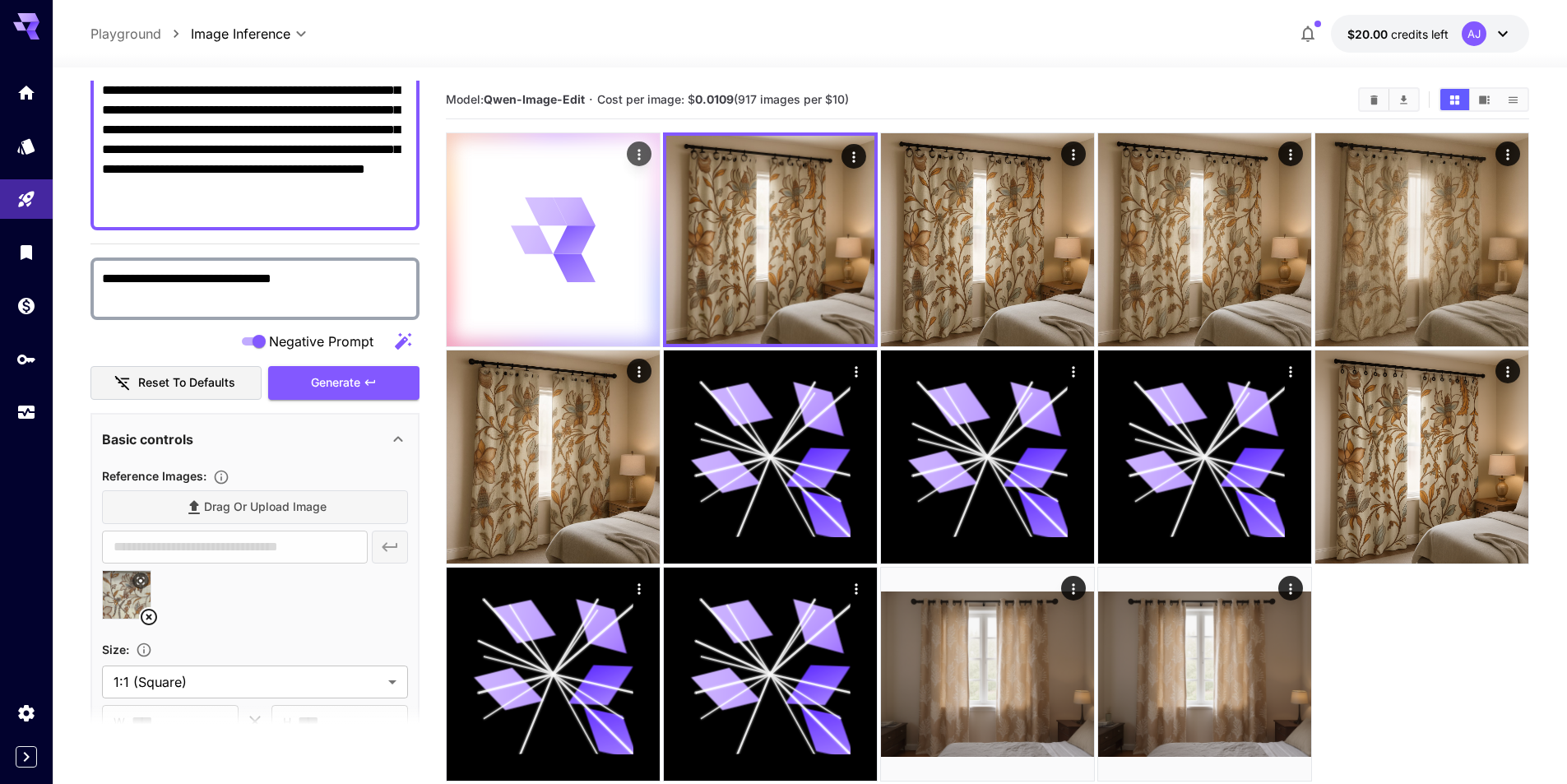
click at [537, 237] on icon at bounding box center [531, 240] width 43 height 28
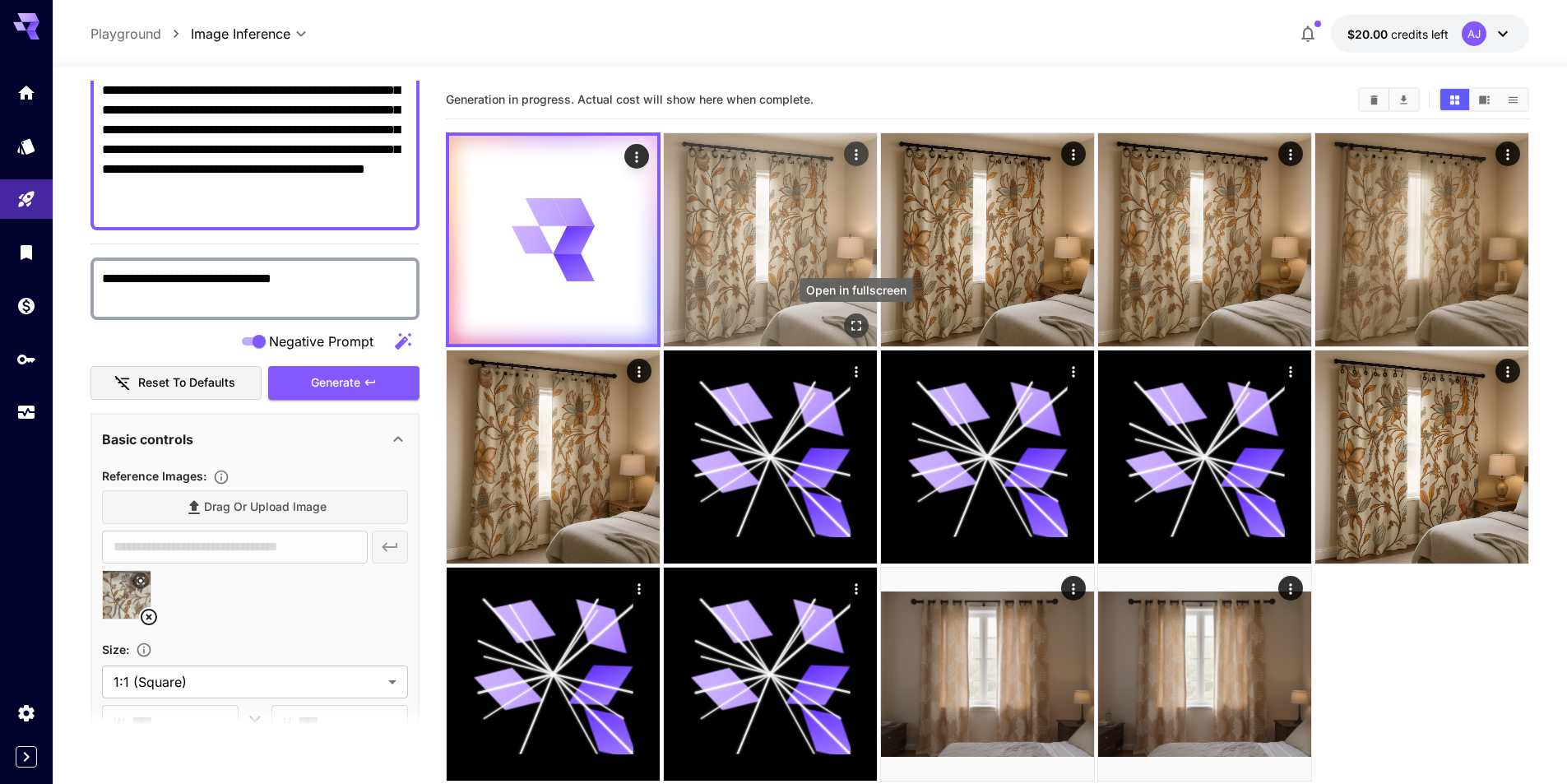
click at [855, 319] on icon "Open in fullscreen" at bounding box center [855, 325] width 16 height 16
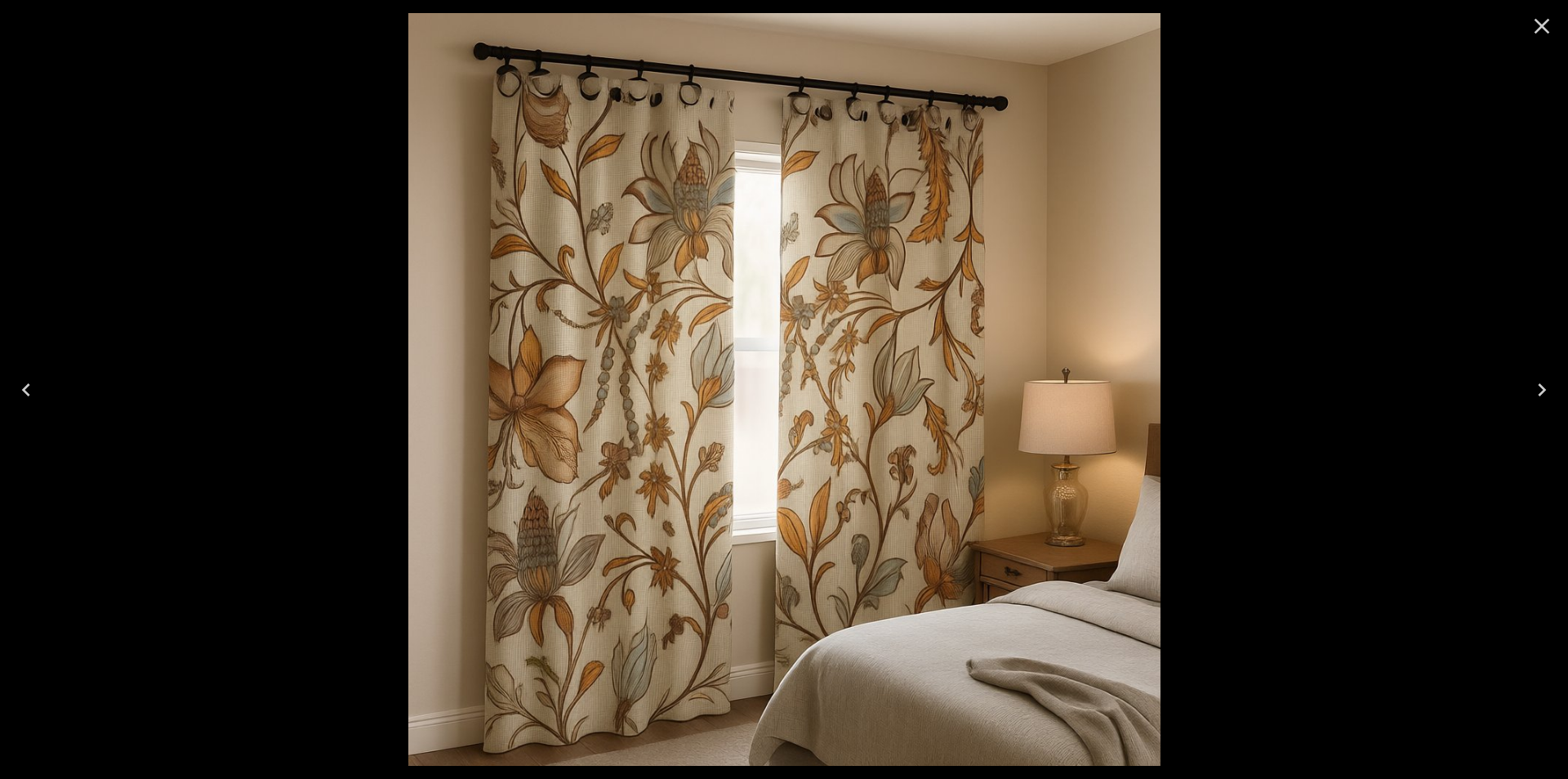
click at [1555, 27] on div at bounding box center [1543, 26] width 53 height 53
drag, startPoint x: 1550, startPoint y: 31, endPoint x: 1542, endPoint y: 33, distance: 8.2
click at [1549, 31] on icon "Close" at bounding box center [1542, 26] width 26 height 26
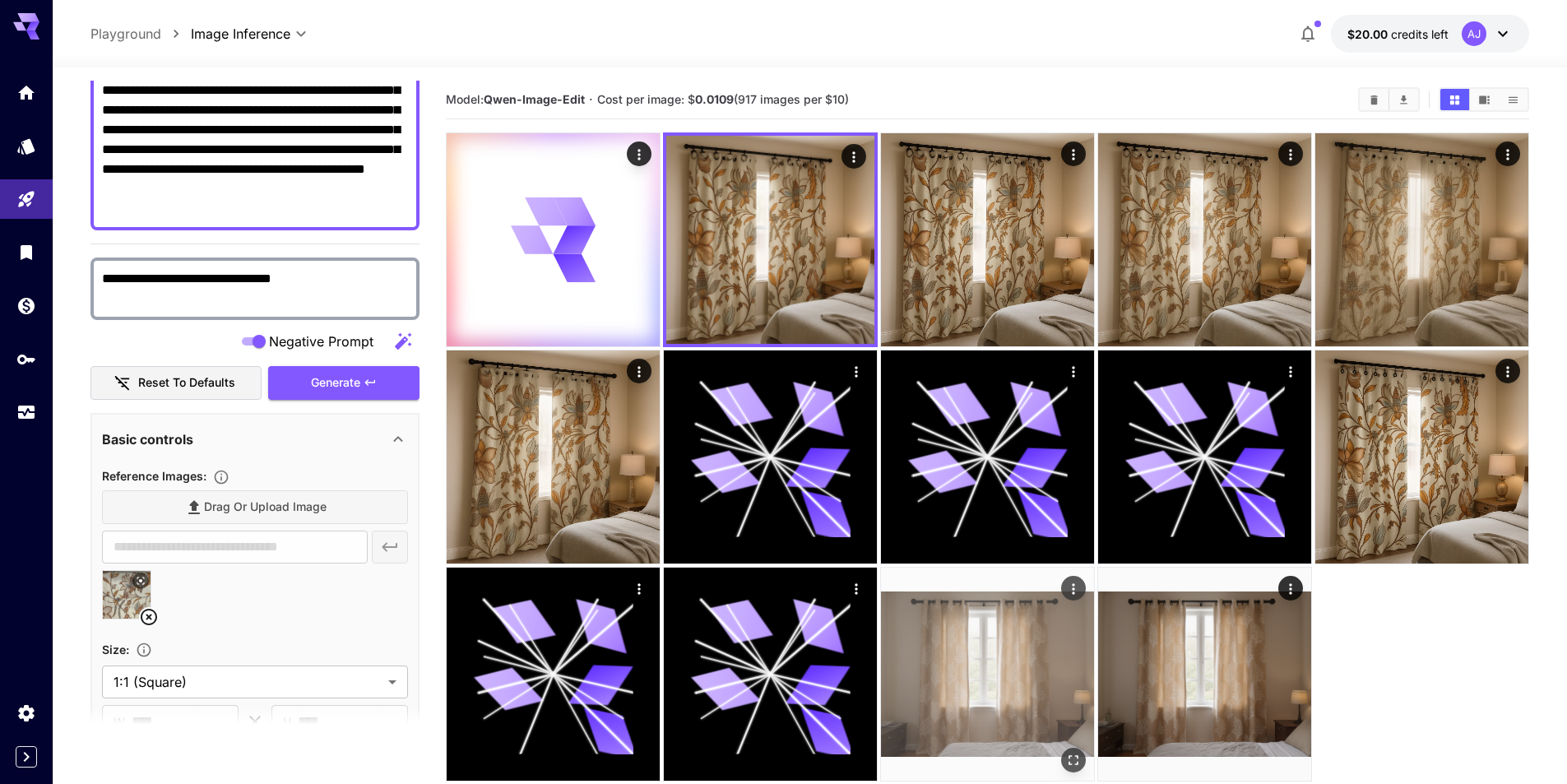
click at [1066, 751] on button "Open in fullscreen" at bounding box center [1074, 759] width 25 height 25
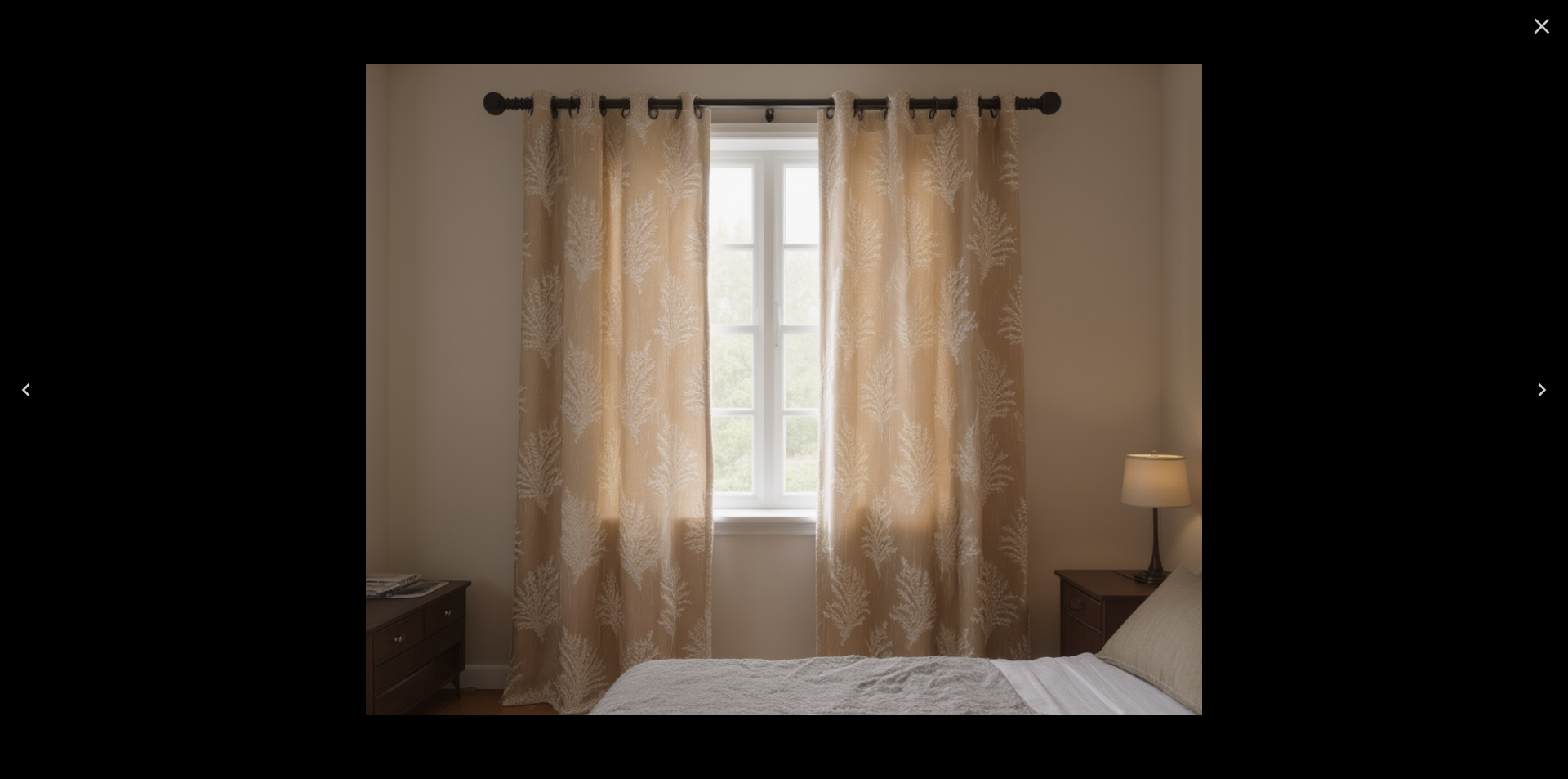
click at [1394, 219] on div at bounding box center [784, 390] width 1568 height 779
click at [1366, 245] on div at bounding box center [784, 390] width 1568 height 779
click at [1536, 15] on icon "Close" at bounding box center [1542, 26] width 26 height 26
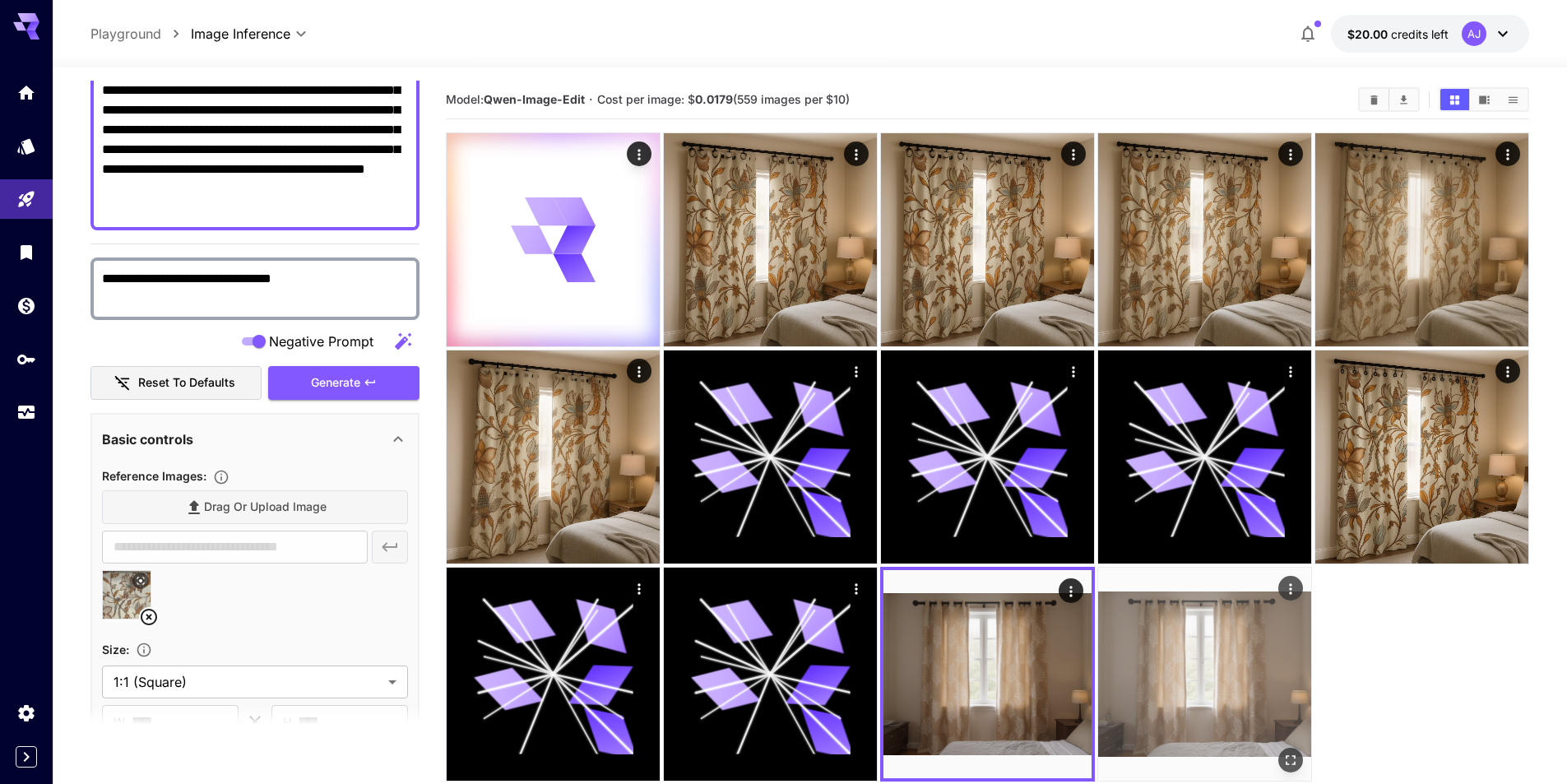
click at [1256, 726] on img at bounding box center [1204, 673] width 213 height 213
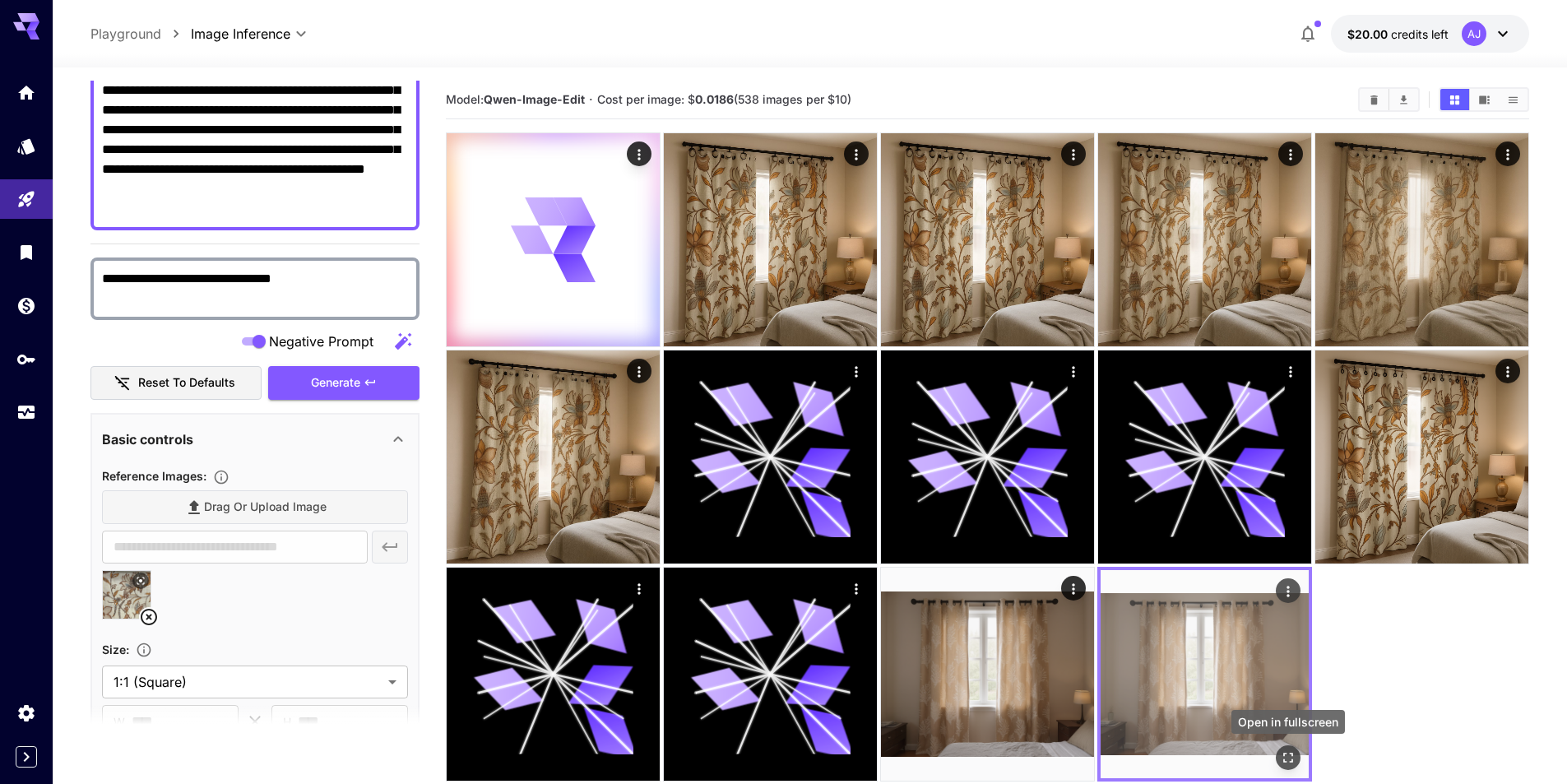
click at [1295, 757] on icon "Open in fullscreen" at bounding box center [1287, 757] width 16 height 16
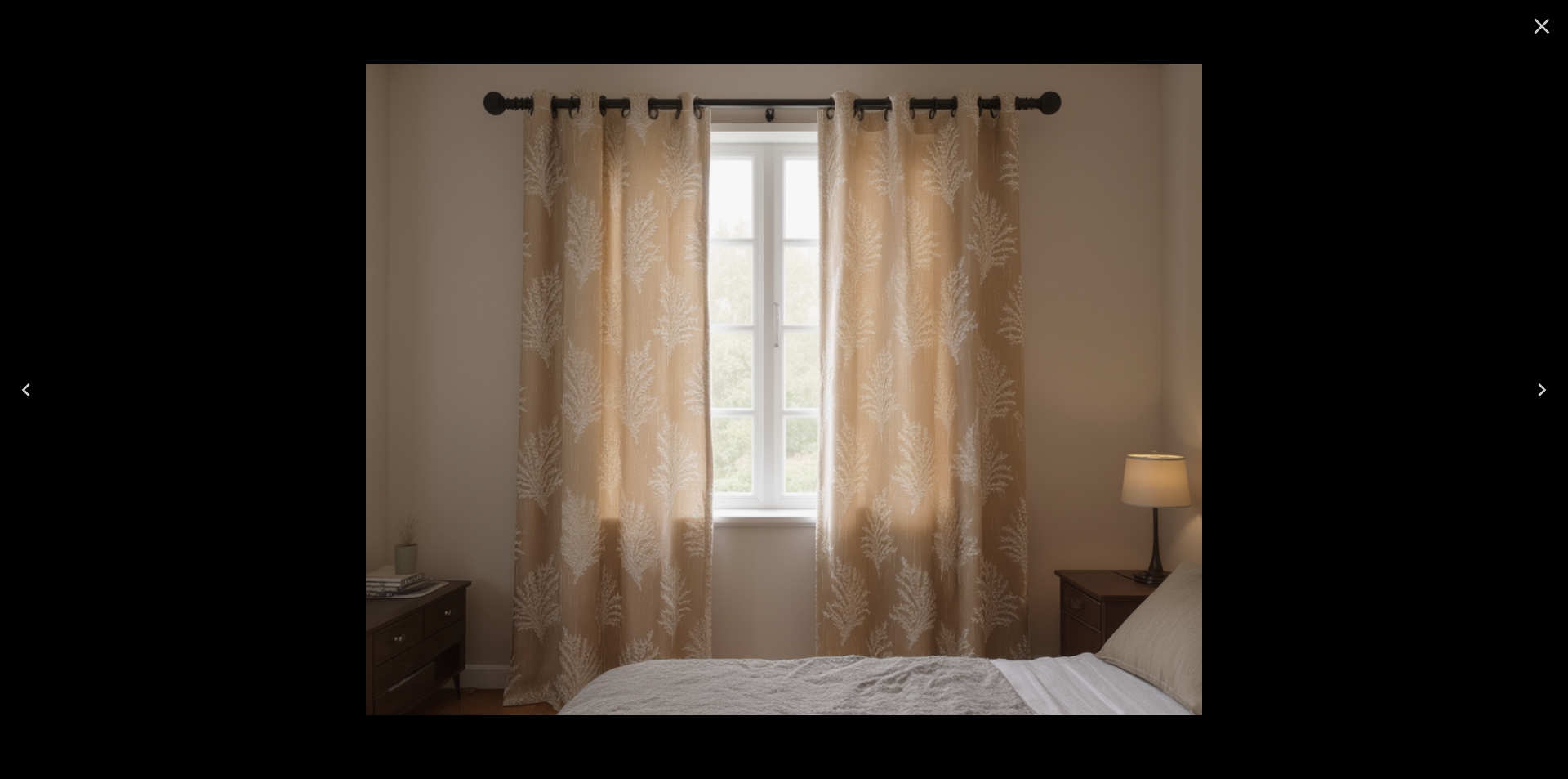
click at [1338, 274] on div at bounding box center [784, 390] width 1568 height 779
click at [1541, 32] on icon "Close" at bounding box center [1542, 26] width 26 height 26
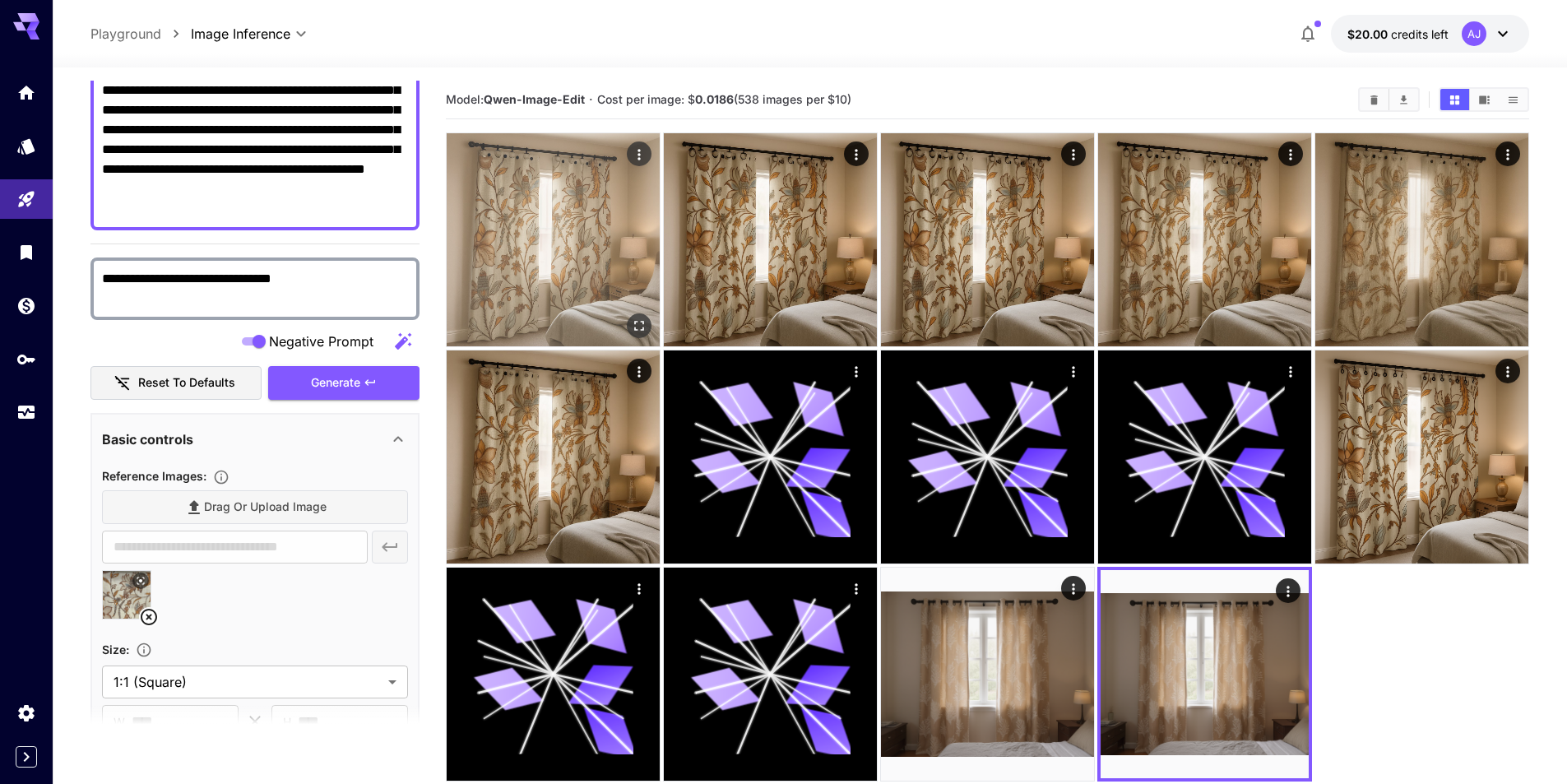
click at [518, 220] on img at bounding box center [553, 239] width 213 height 213
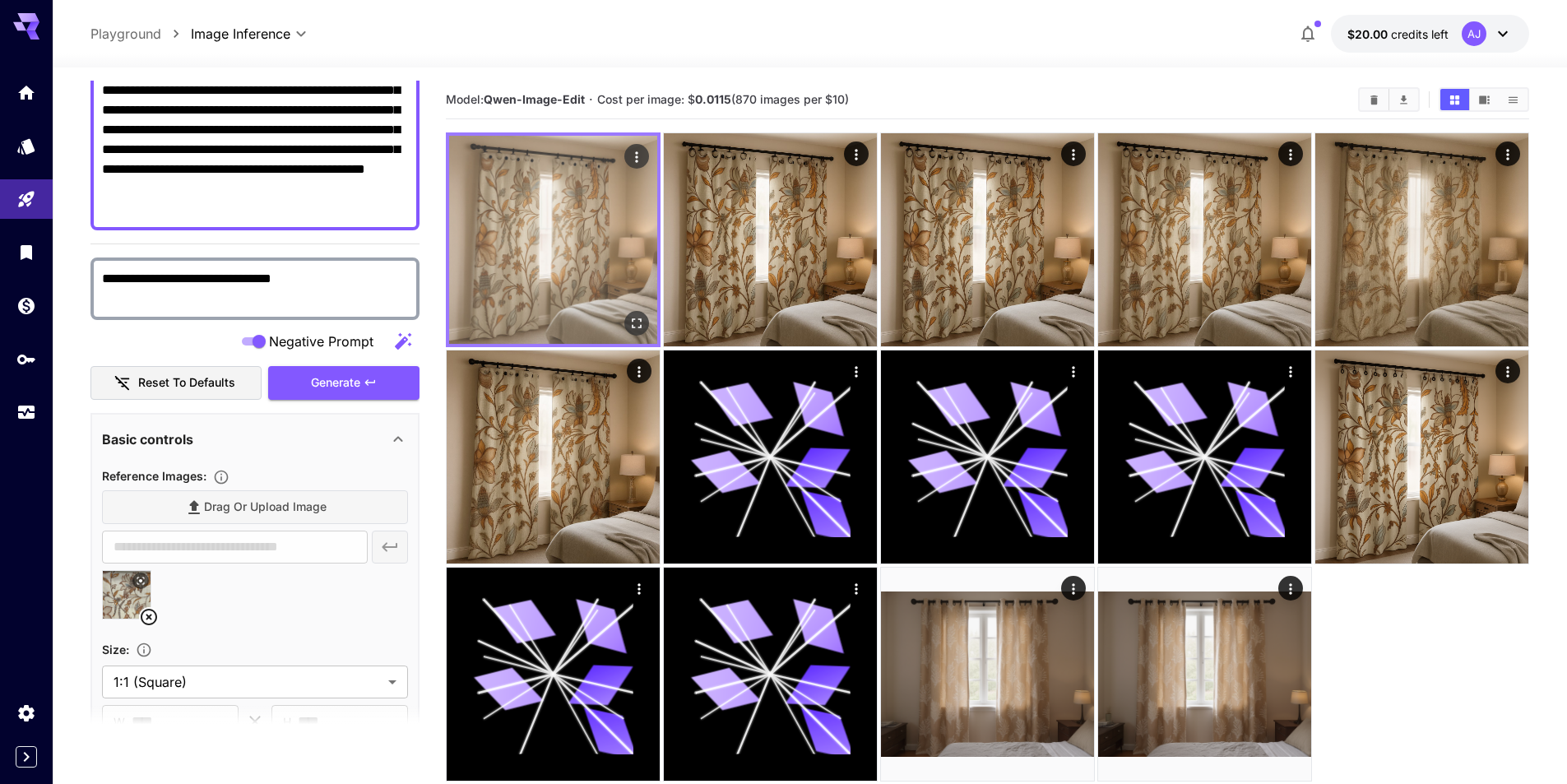
click at [641, 317] on icon "Open in fullscreen" at bounding box center [636, 322] width 16 height 16
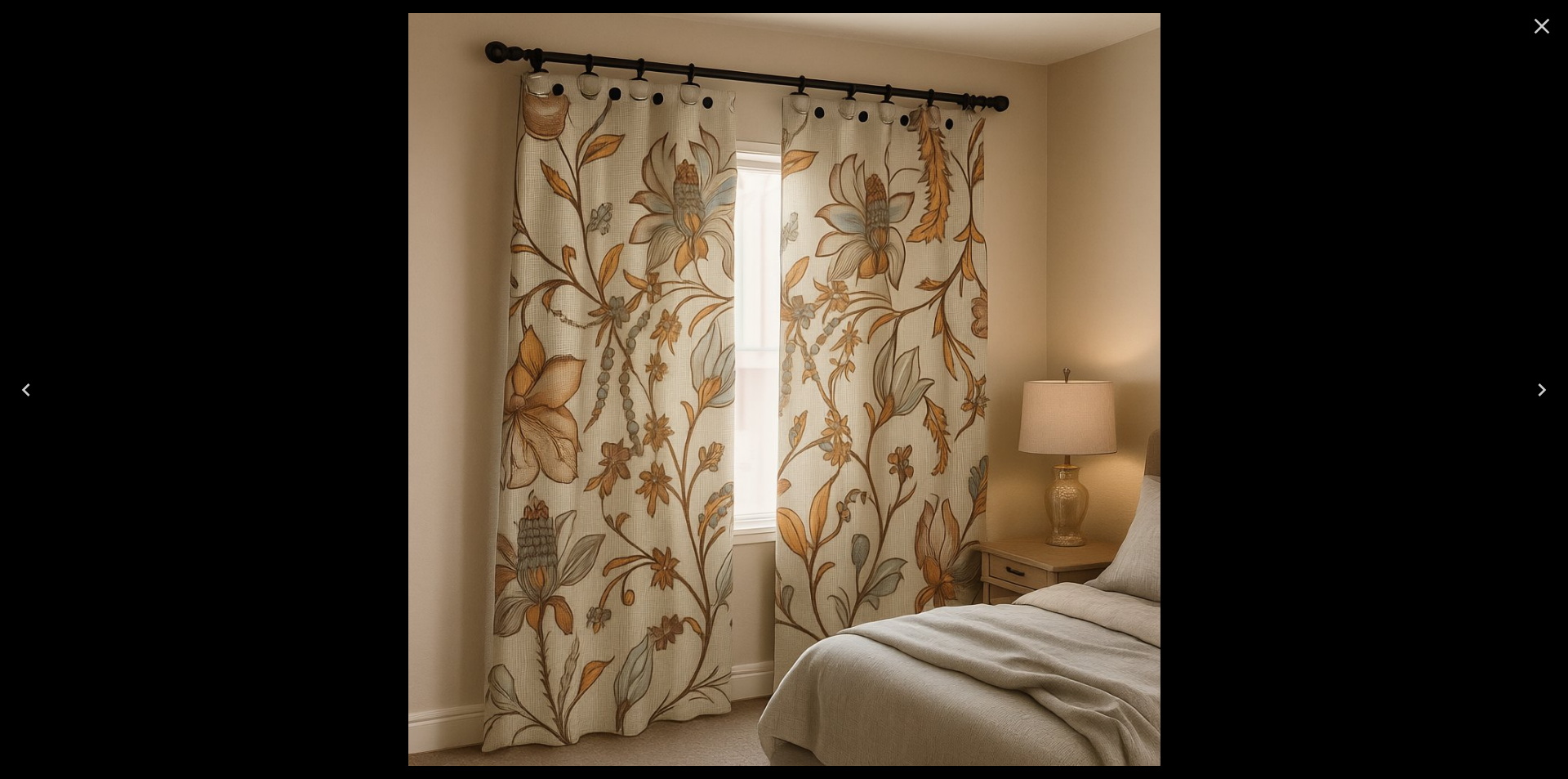
click at [1190, 193] on div at bounding box center [784, 390] width 1568 height 779
click at [1545, 29] on icon "Close" at bounding box center [1542, 26] width 26 height 26
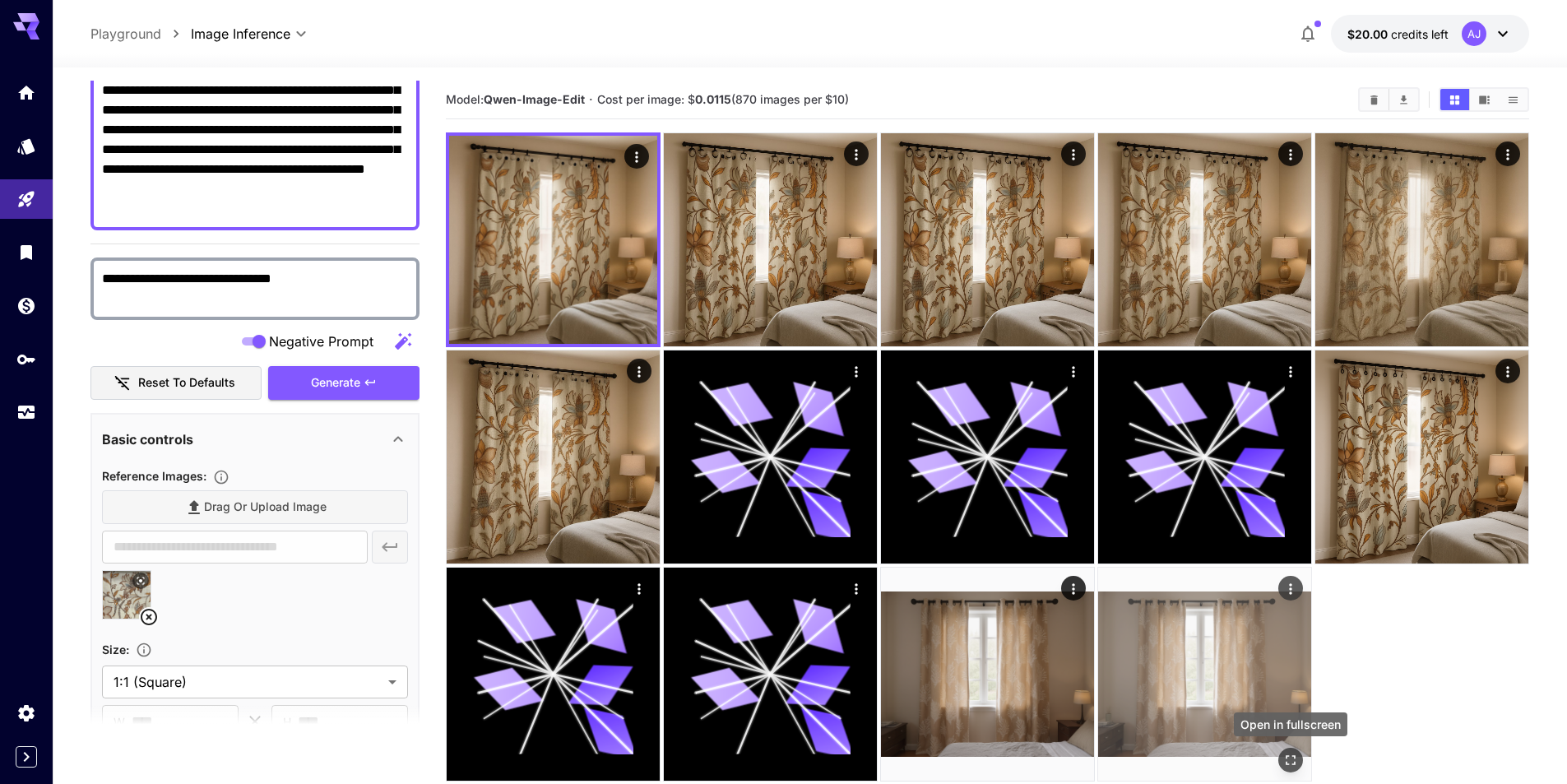
click at [1293, 753] on icon "Open in fullscreen" at bounding box center [1290, 759] width 16 height 16
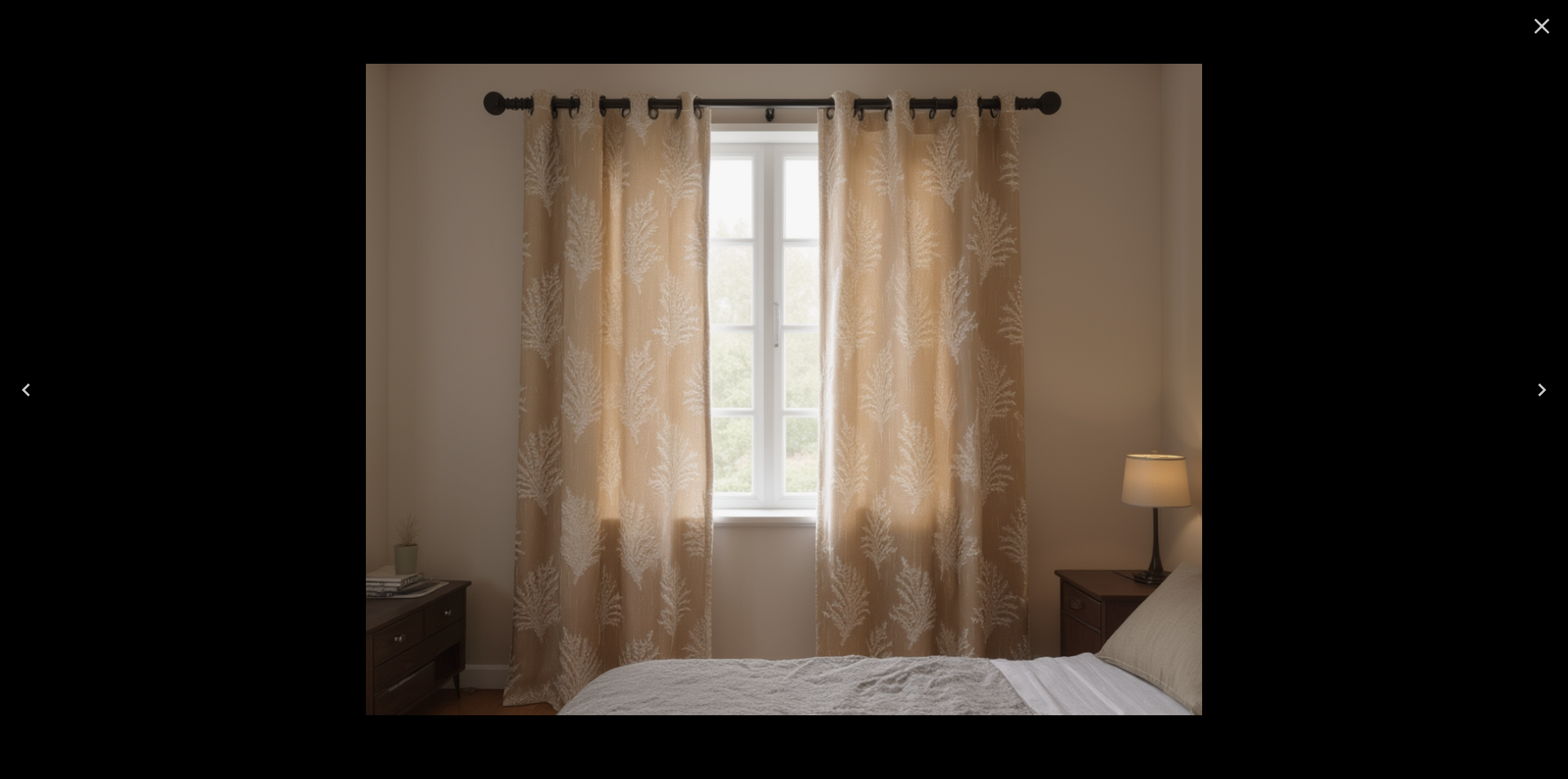
click at [1529, 32] on icon "Close" at bounding box center [1542, 26] width 26 height 26
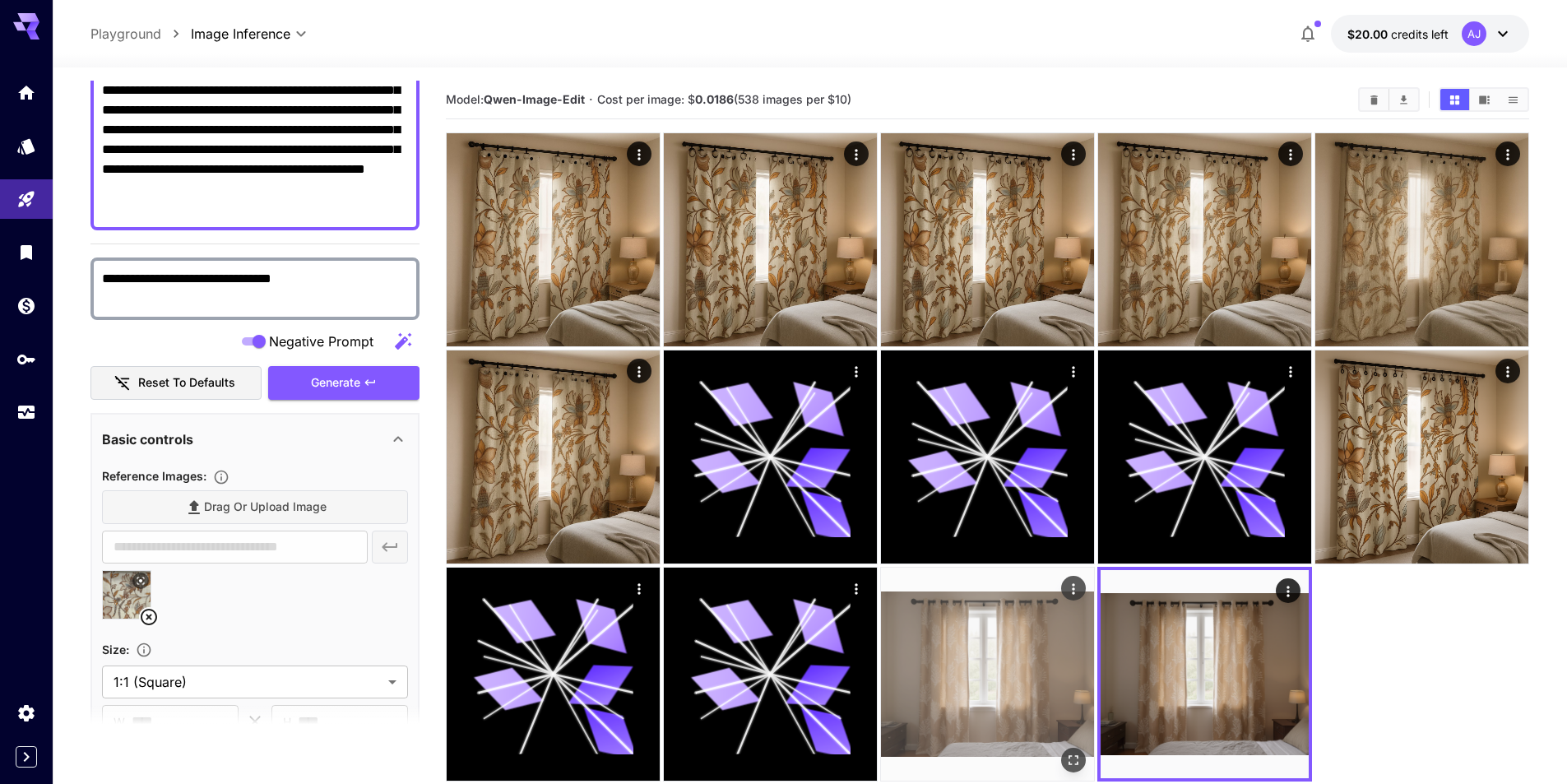
click at [1063, 656] on img at bounding box center [987, 673] width 213 height 213
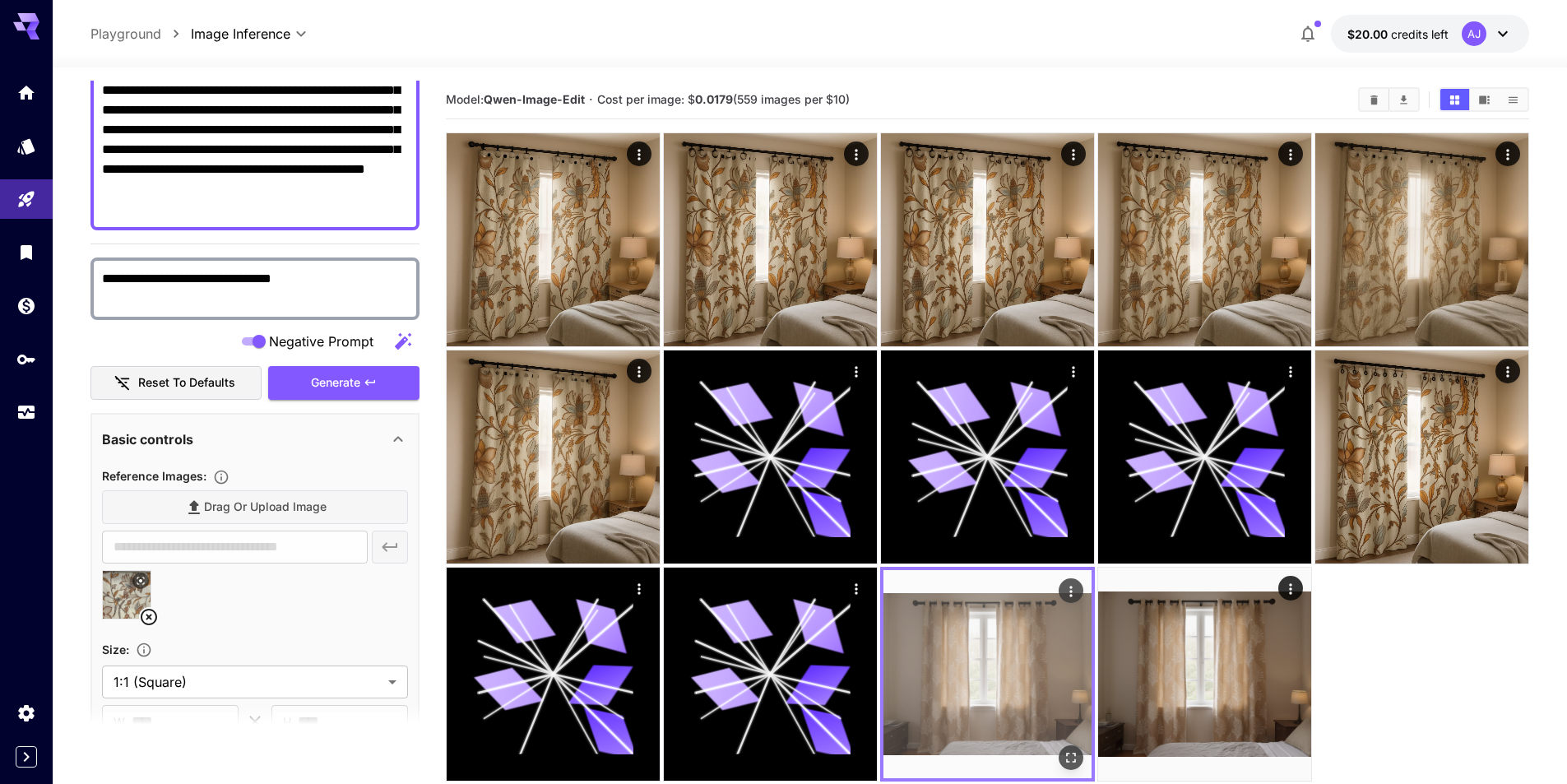
click at [1077, 581] on div "Actions" at bounding box center [1071, 590] width 16 height 20
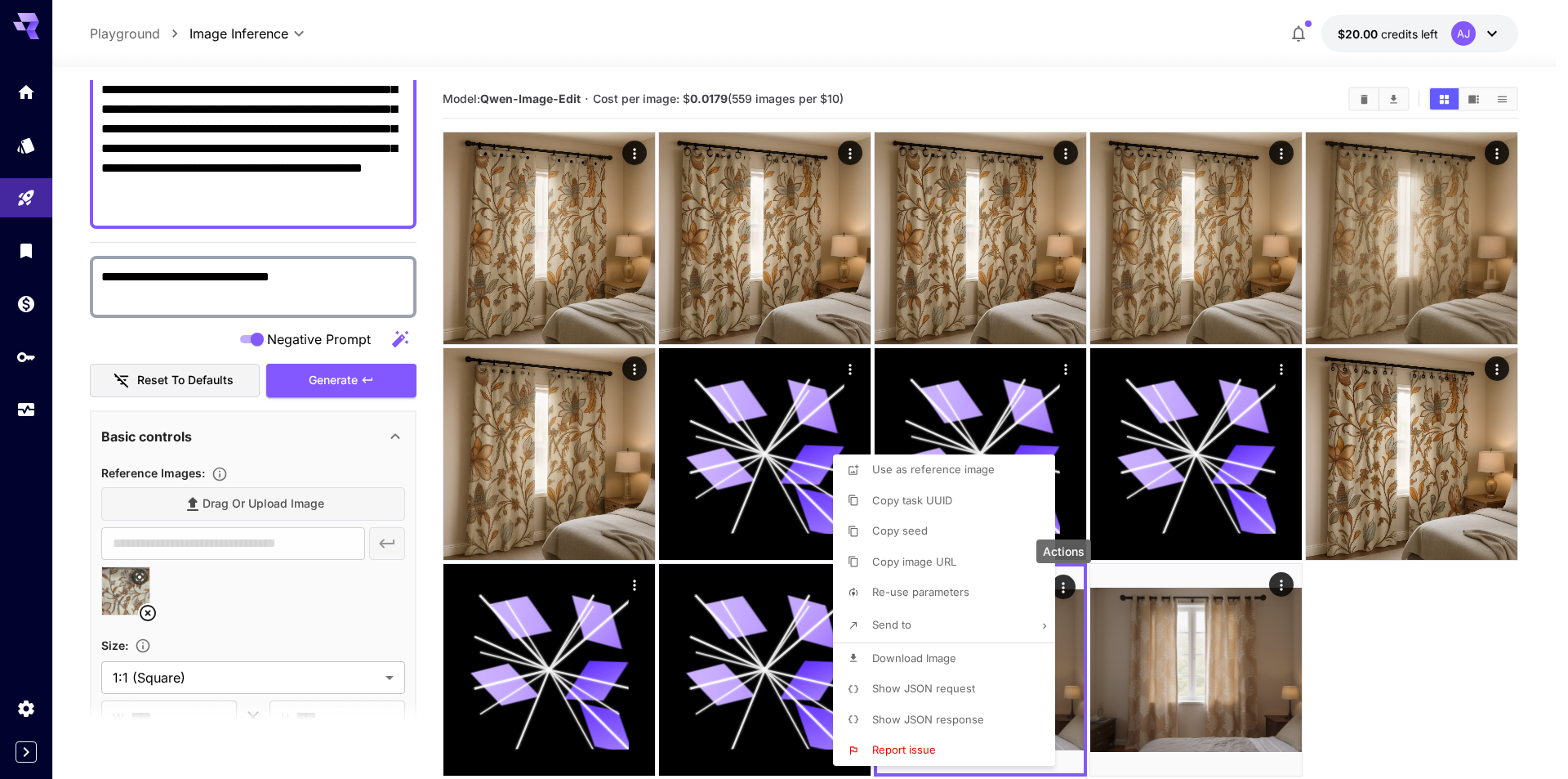
click at [1068, 578] on div at bounding box center [784, 390] width 1568 height 779
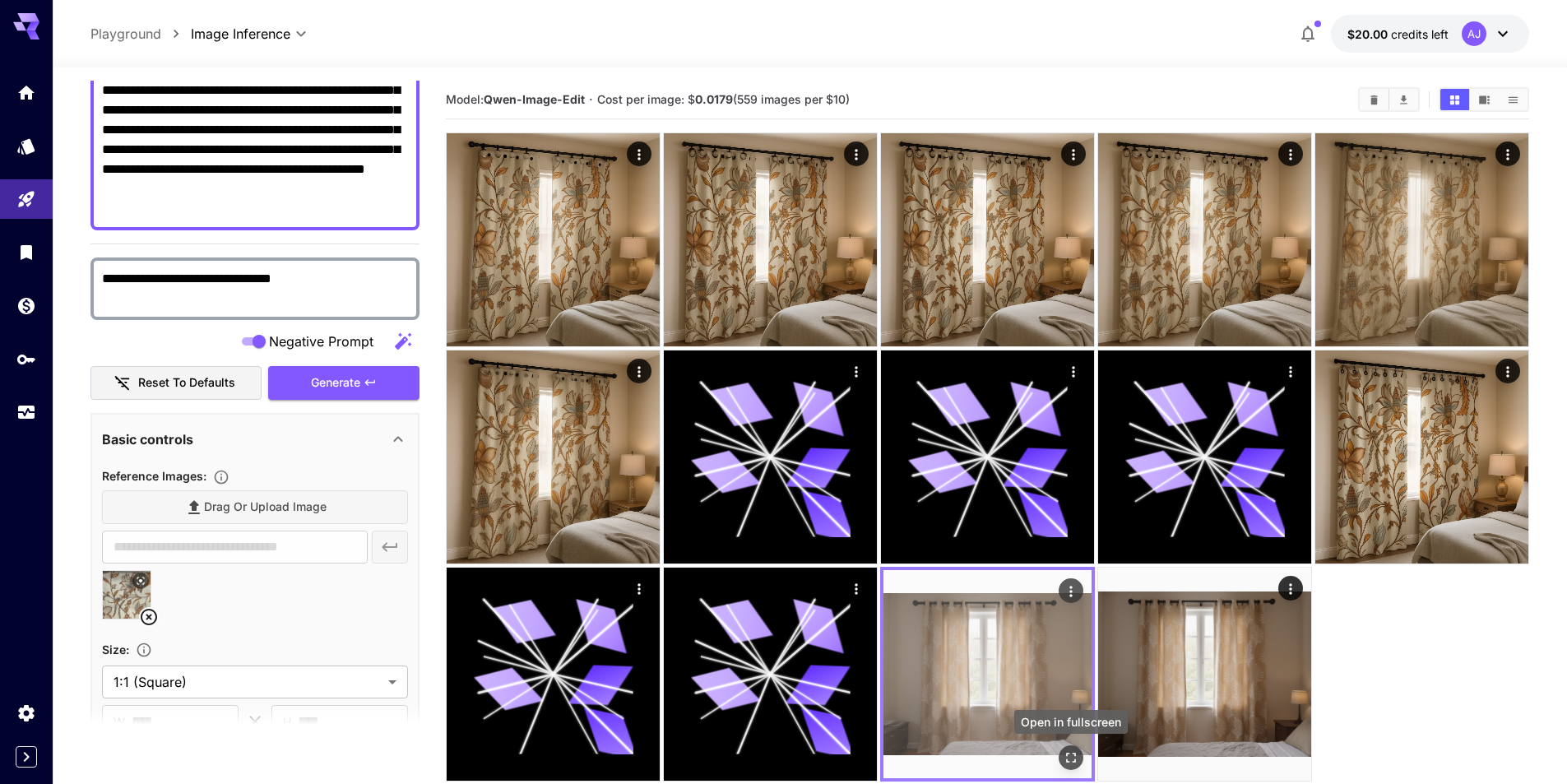
click at [1071, 749] on icon "Open in fullscreen" at bounding box center [1071, 757] width 16 height 16
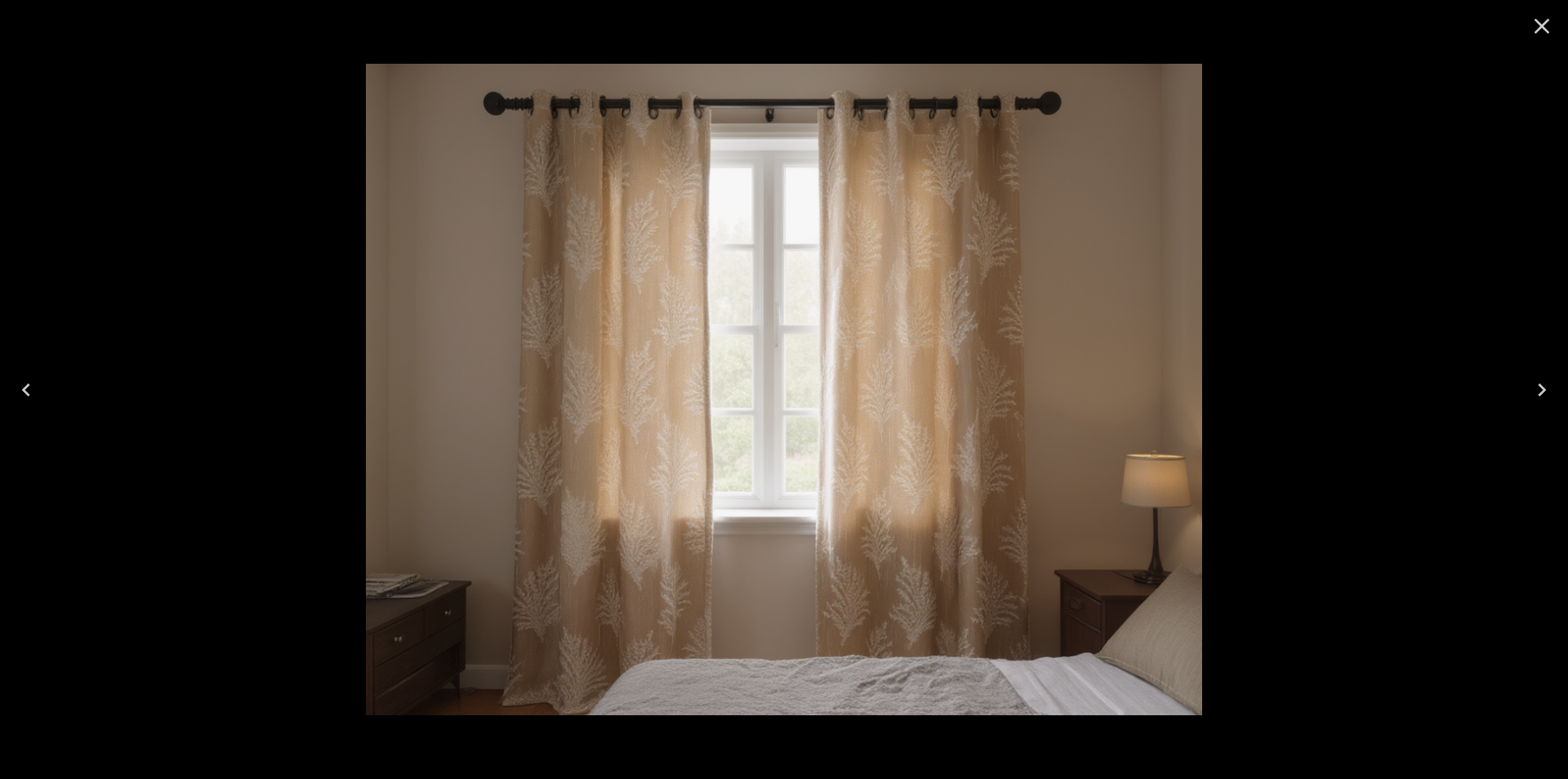
click at [1258, 254] on div at bounding box center [784, 390] width 1568 height 779
click at [1390, 299] on div at bounding box center [784, 390] width 1568 height 779
click at [1538, 32] on icon "Close" at bounding box center [1542, 26] width 26 height 26
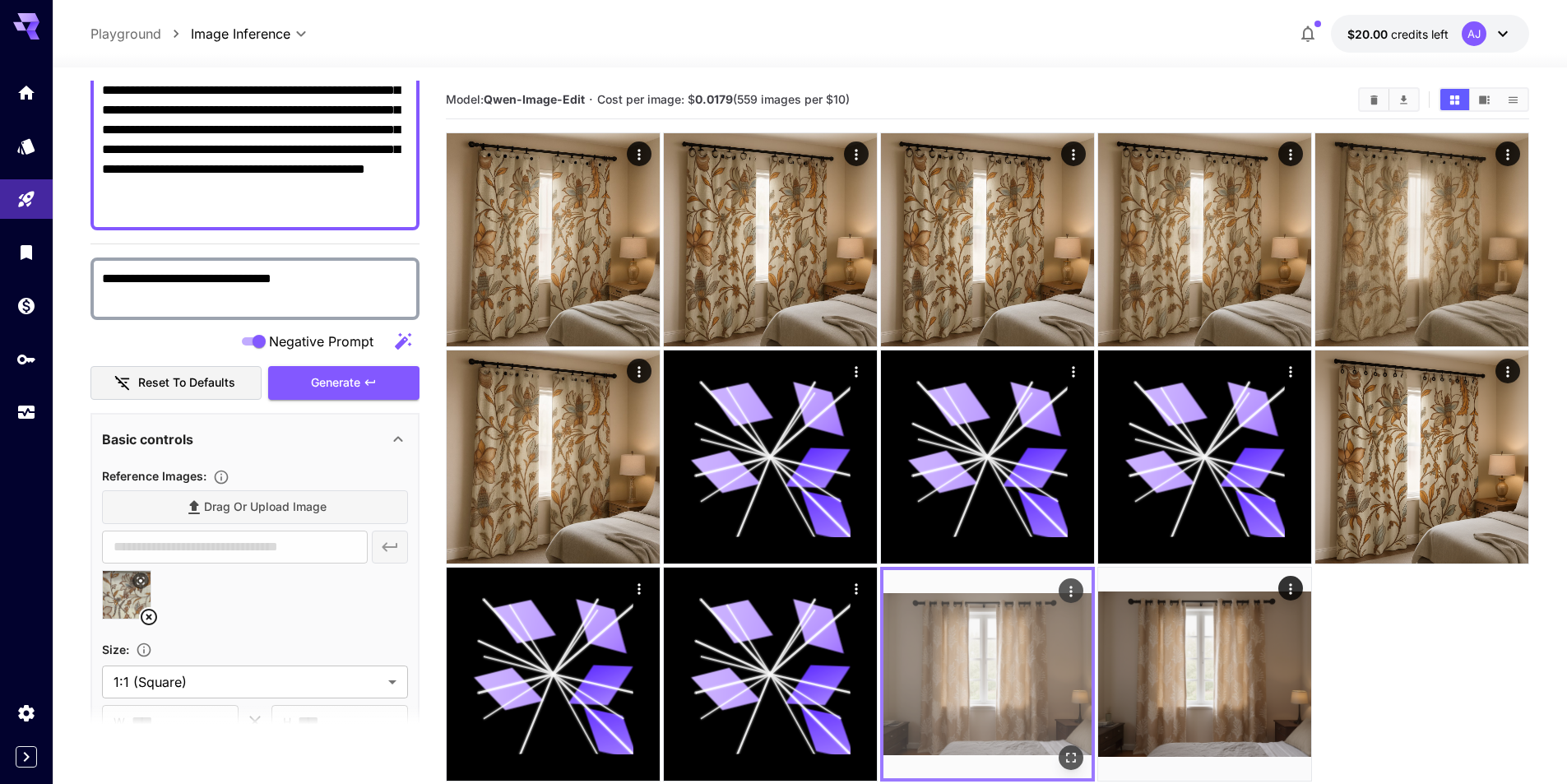
click at [1078, 745] on div "Open in fullscreen" at bounding box center [1071, 758] width 25 height 25
click at [1076, 587] on icon "Actions" at bounding box center [1071, 590] width 16 height 16
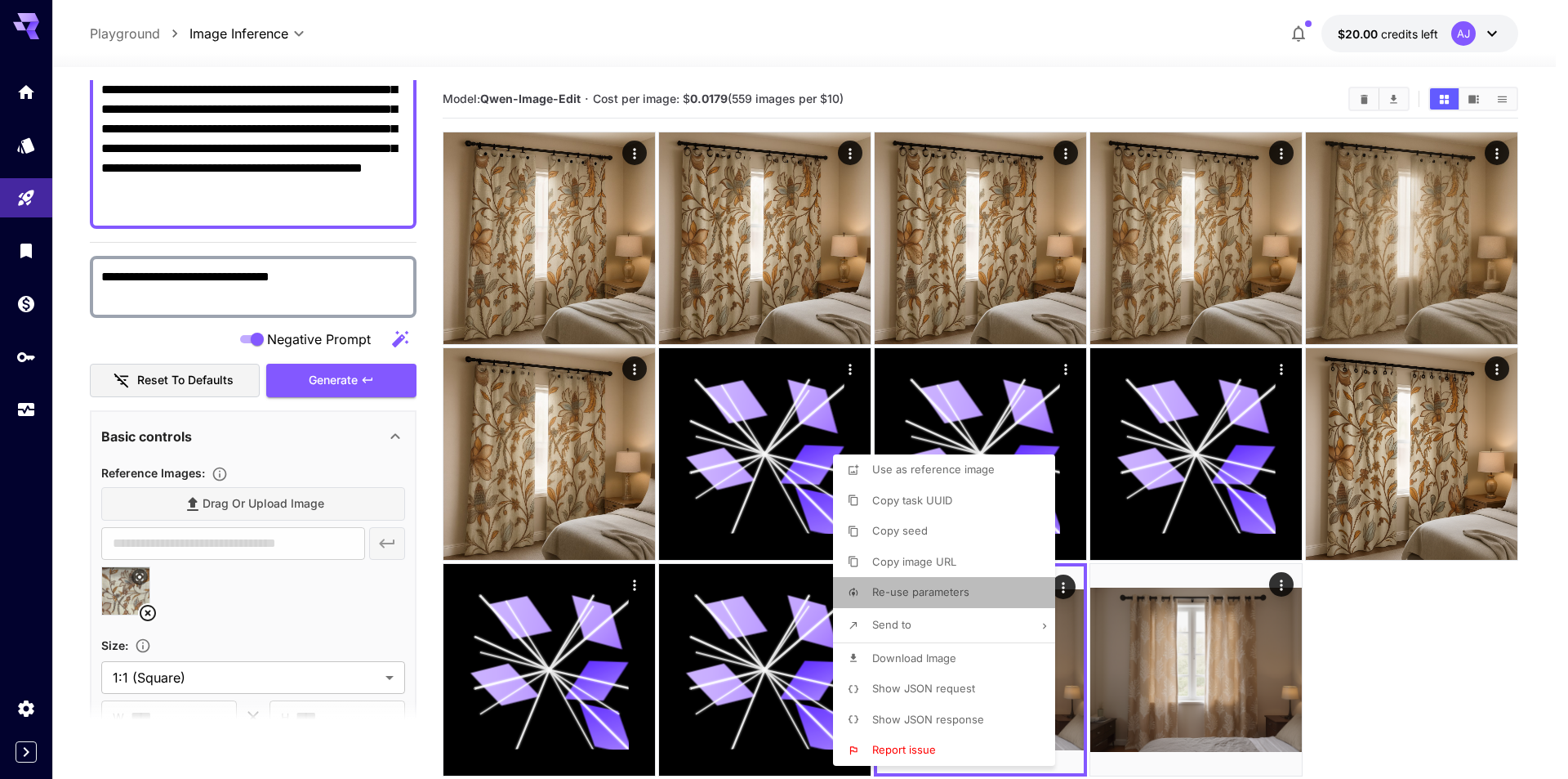
click at [993, 605] on li "Re-use parameters" at bounding box center [949, 592] width 232 height 31
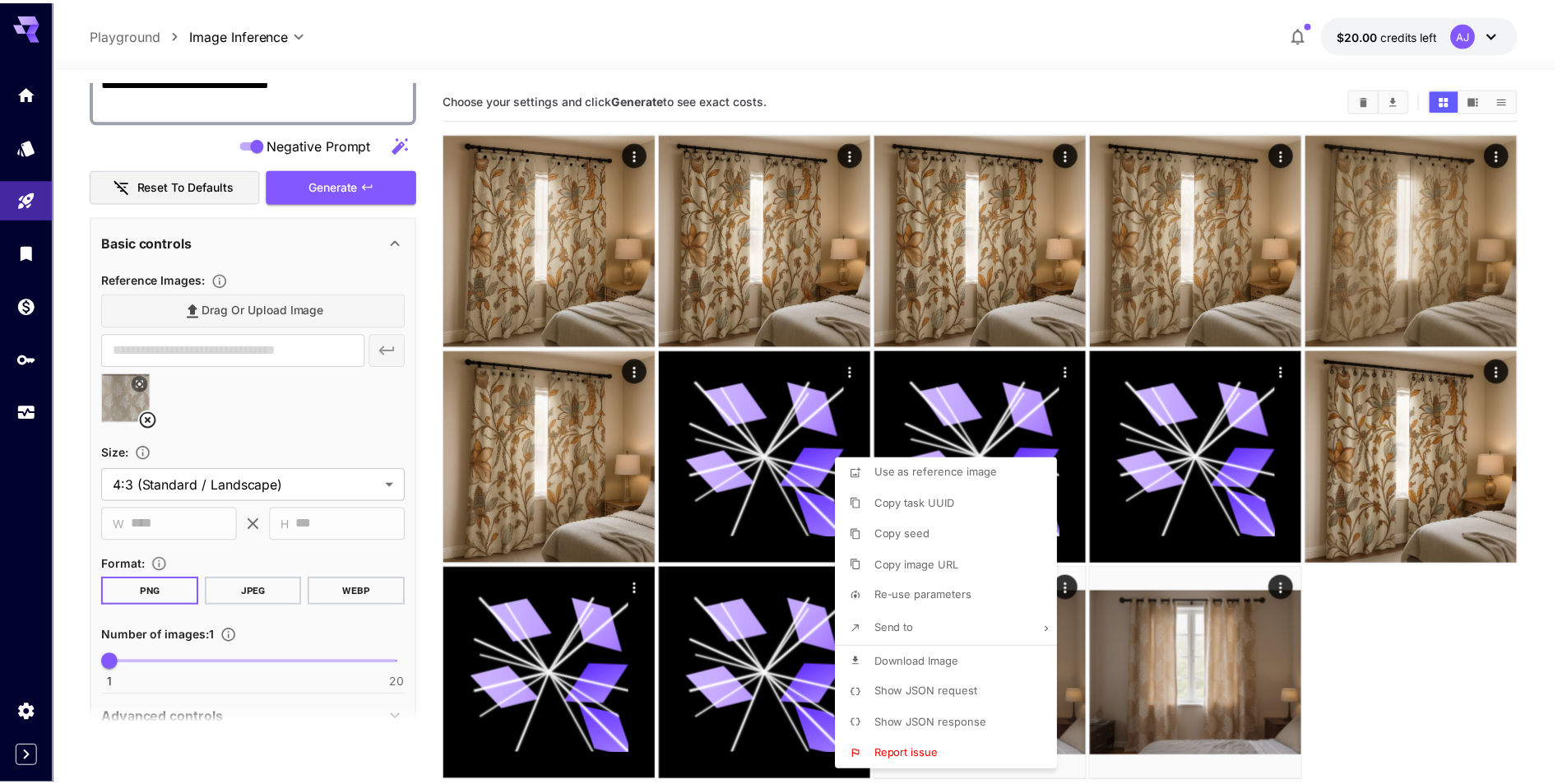
scroll to position [238, 0]
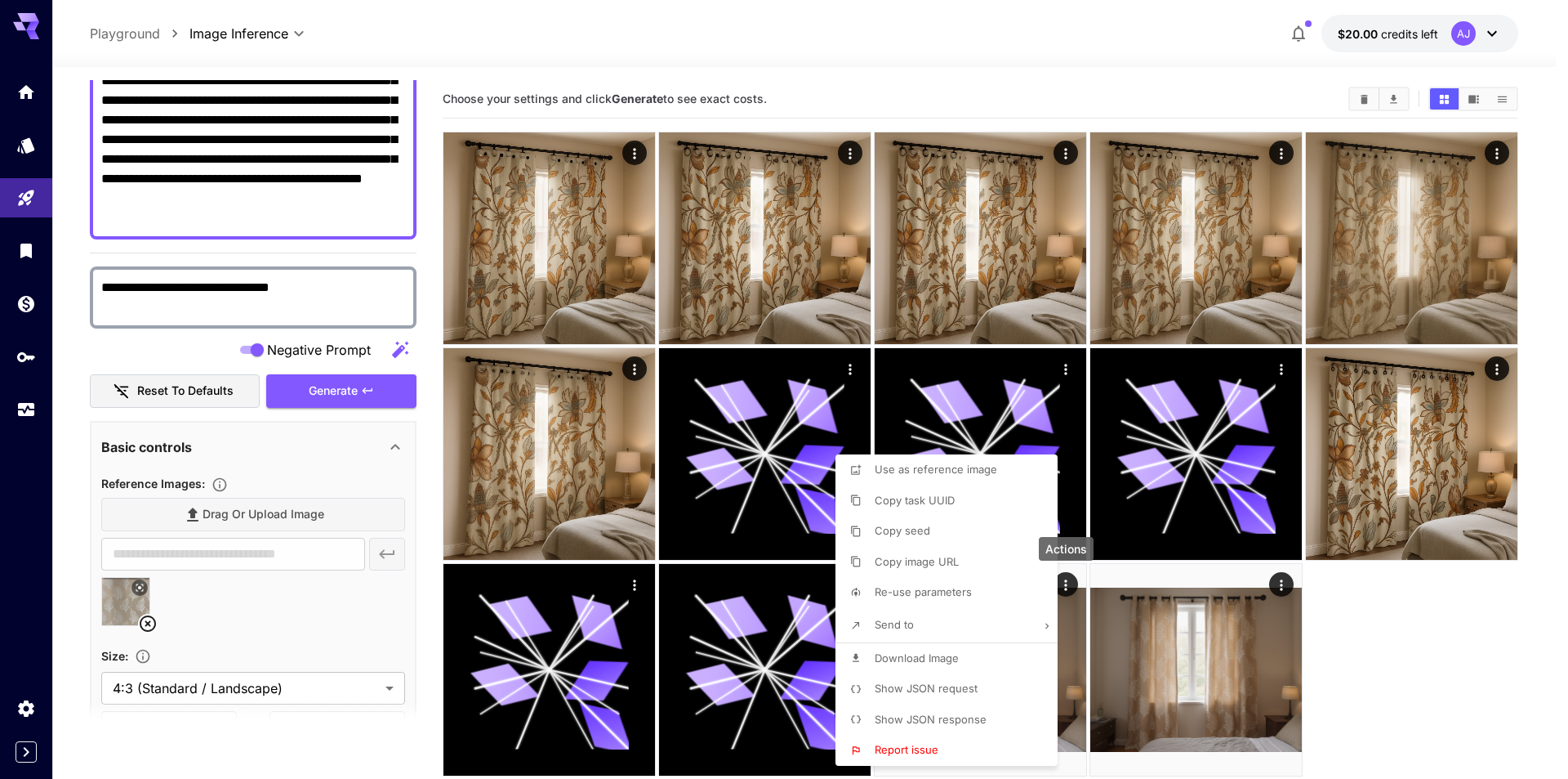
click at [287, 451] on div at bounding box center [784, 390] width 1568 height 779
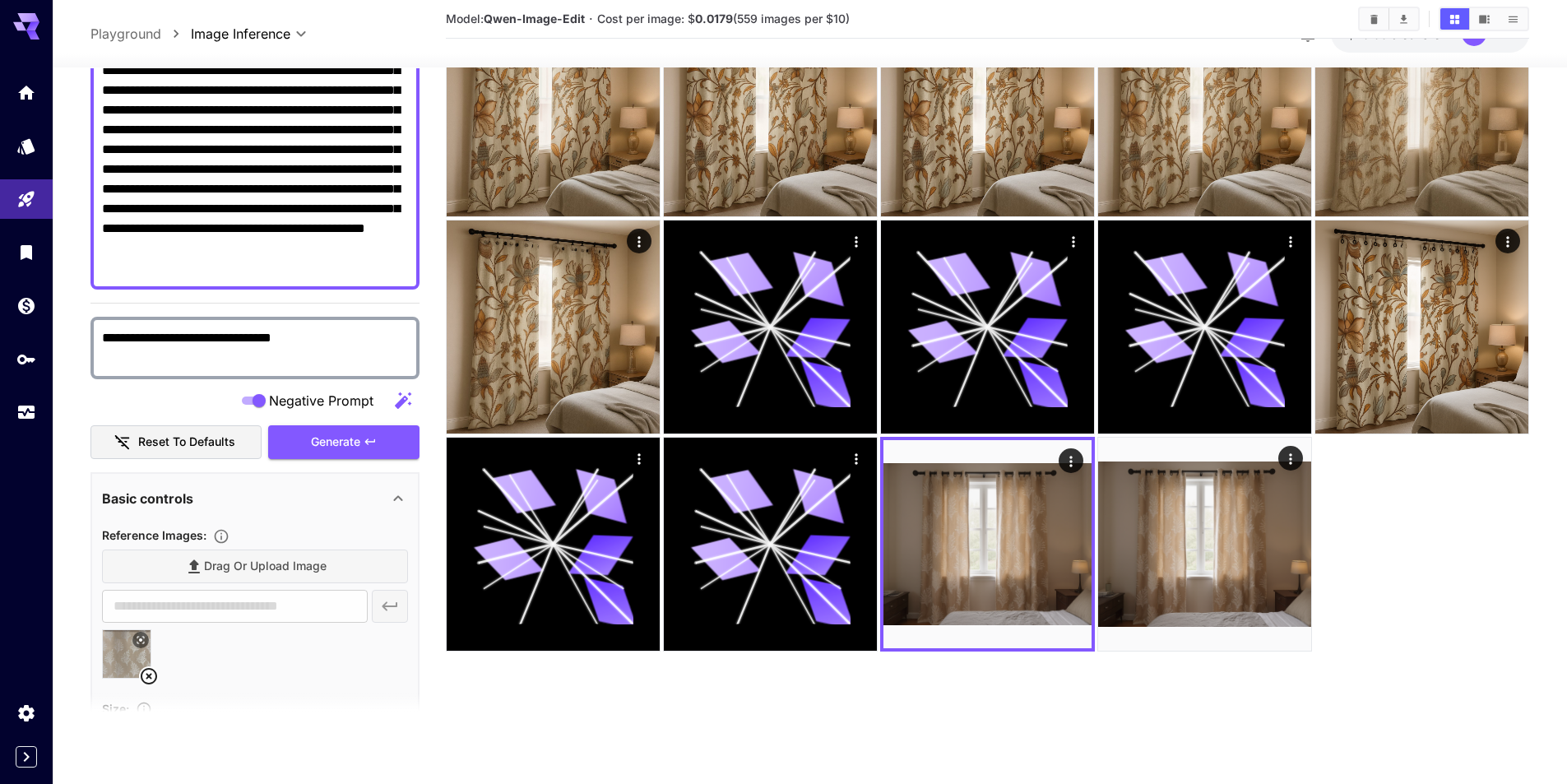
scroll to position [159, 0]
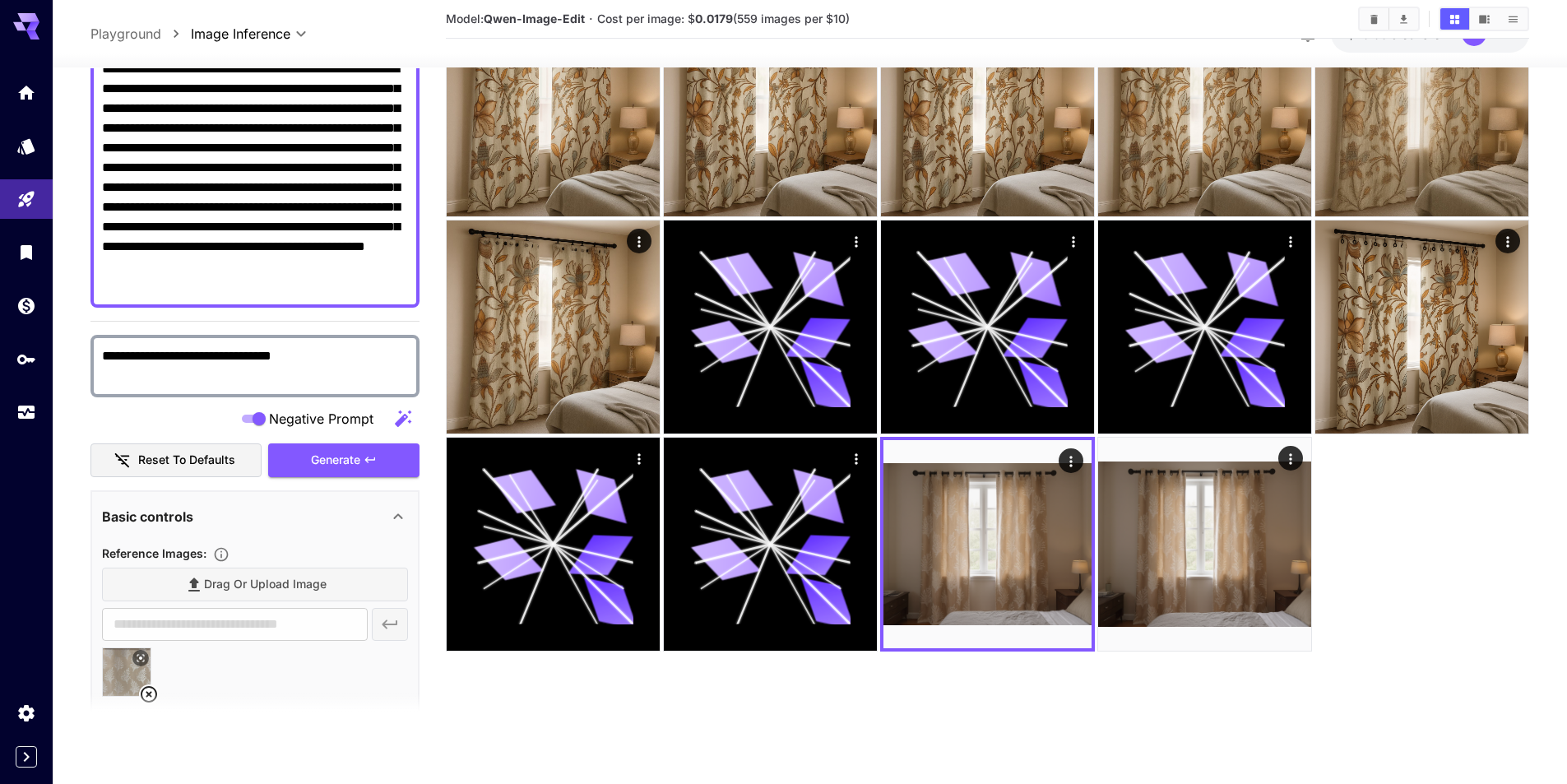
click at [149, 690] on icon at bounding box center [148, 693] width 20 height 20
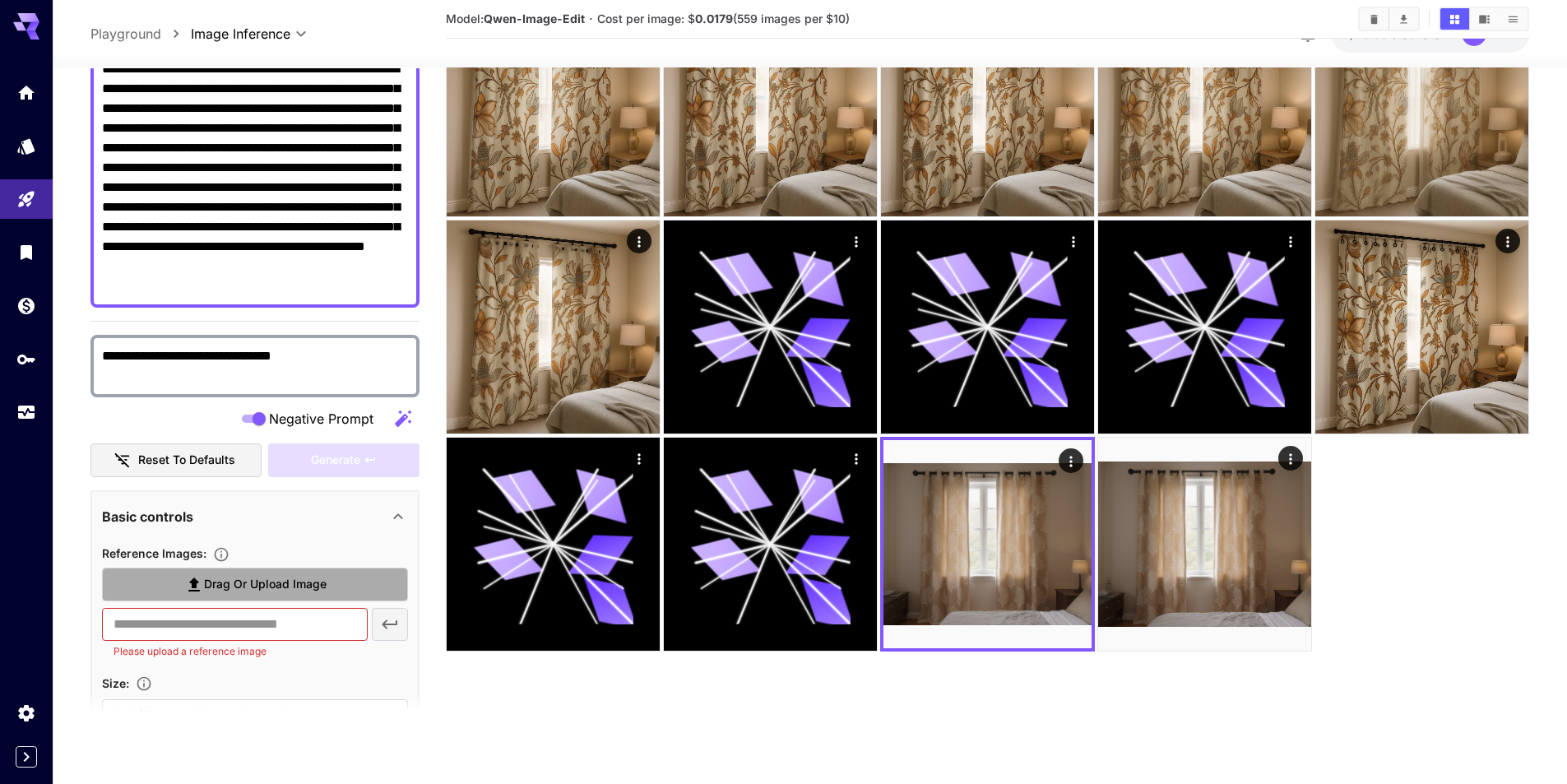
click at [328, 587] on label "Drag or upload image" at bounding box center [255, 585] width 306 height 34
click at [0, 0] on input "Drag or upload image" at bounding box center [0, 0] width 0 height 0
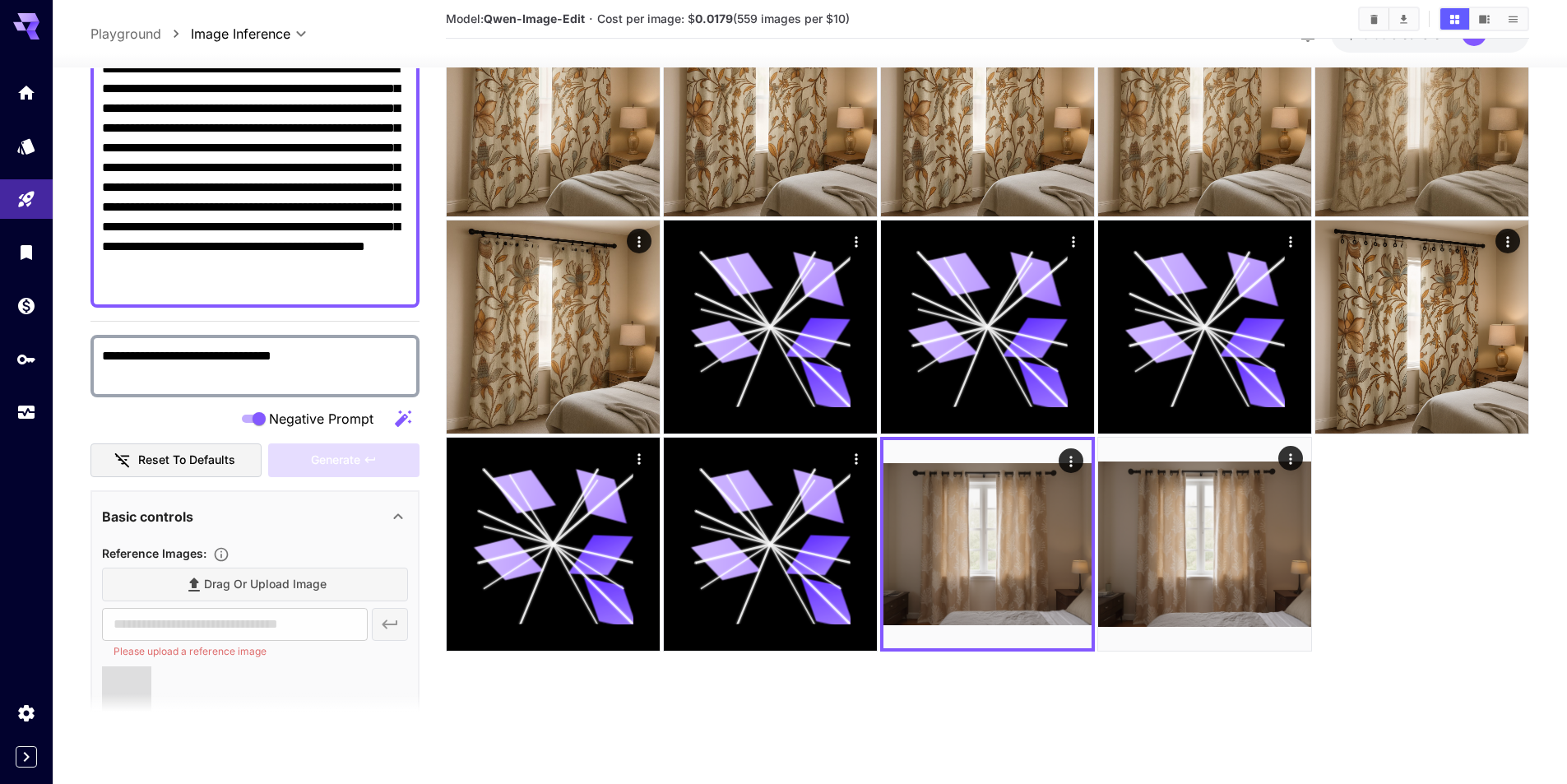
type input "**********"
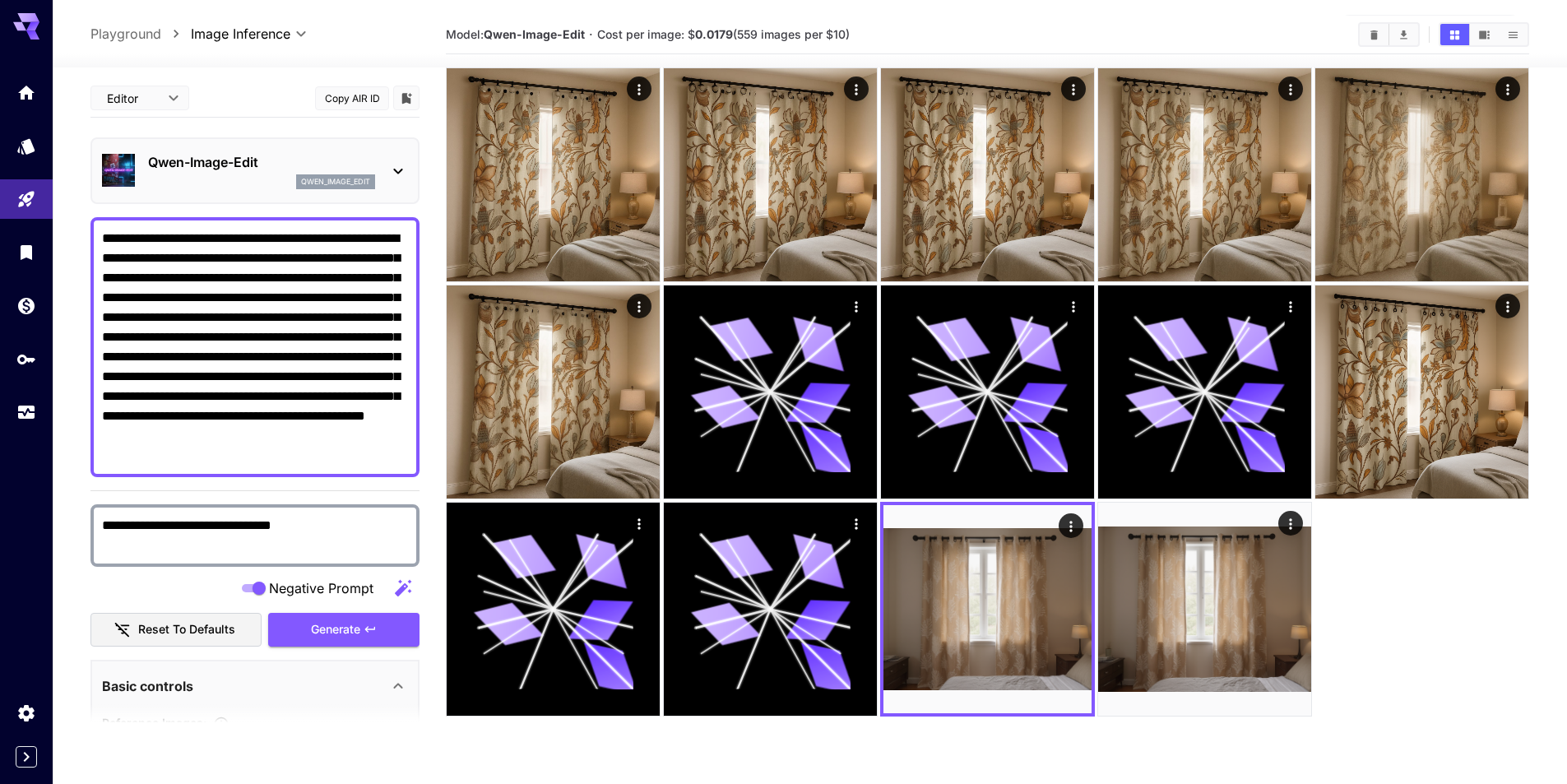
scroll to position [0, 0]
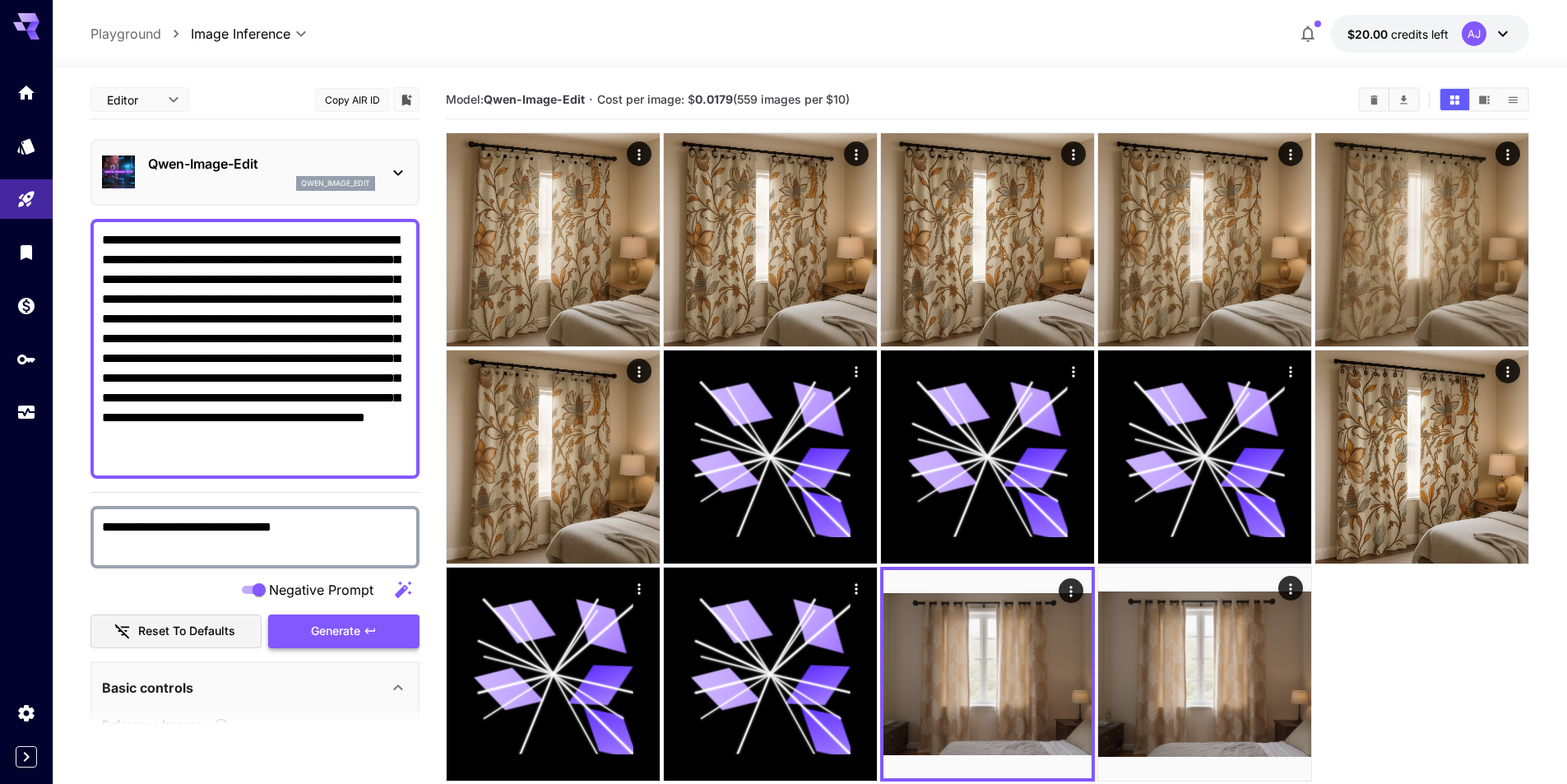
click at [365, 622] on button "Generate" at bounding box center [344, 631] width 151 height 34
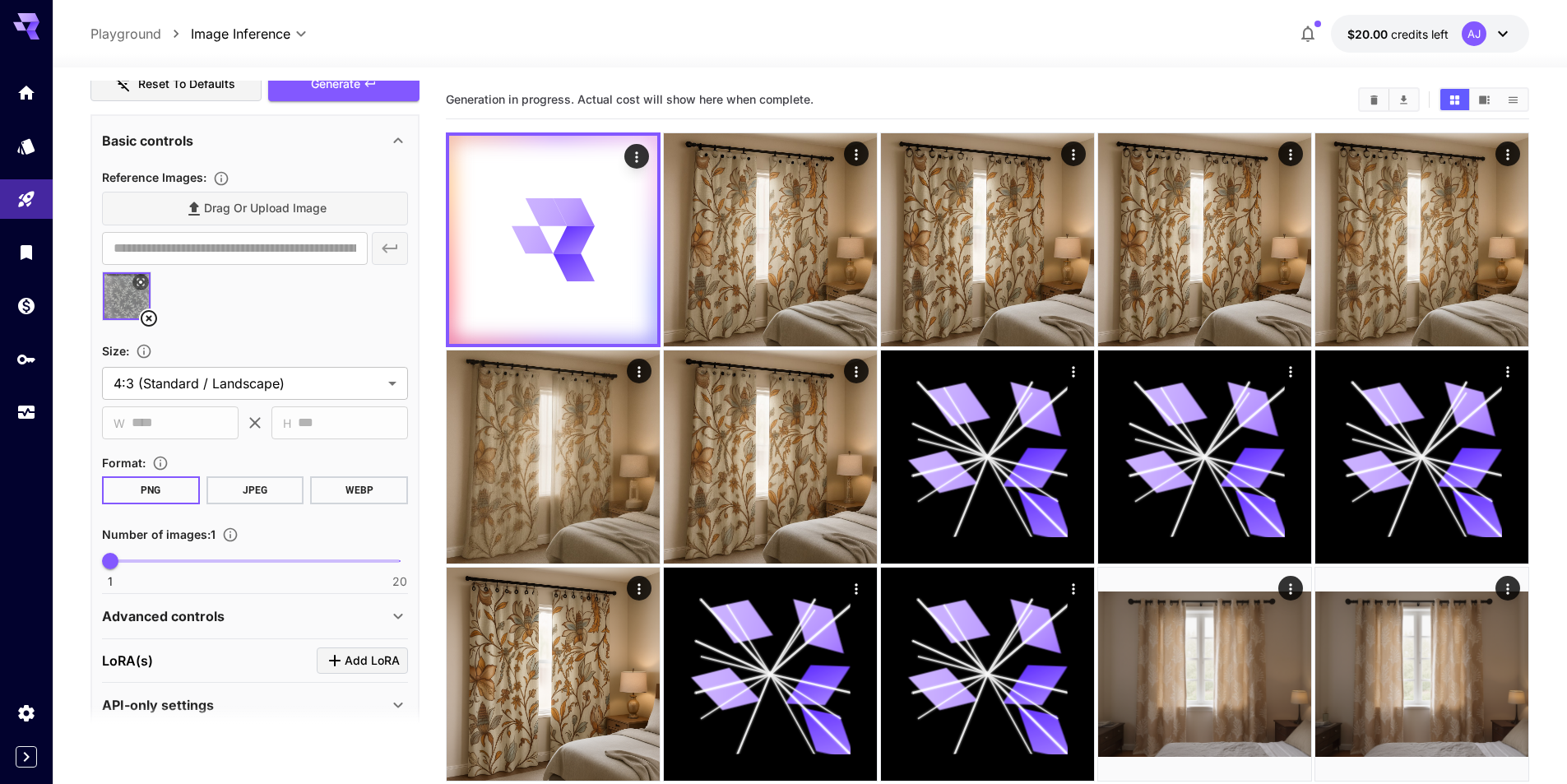
scroll to position [570, 0]
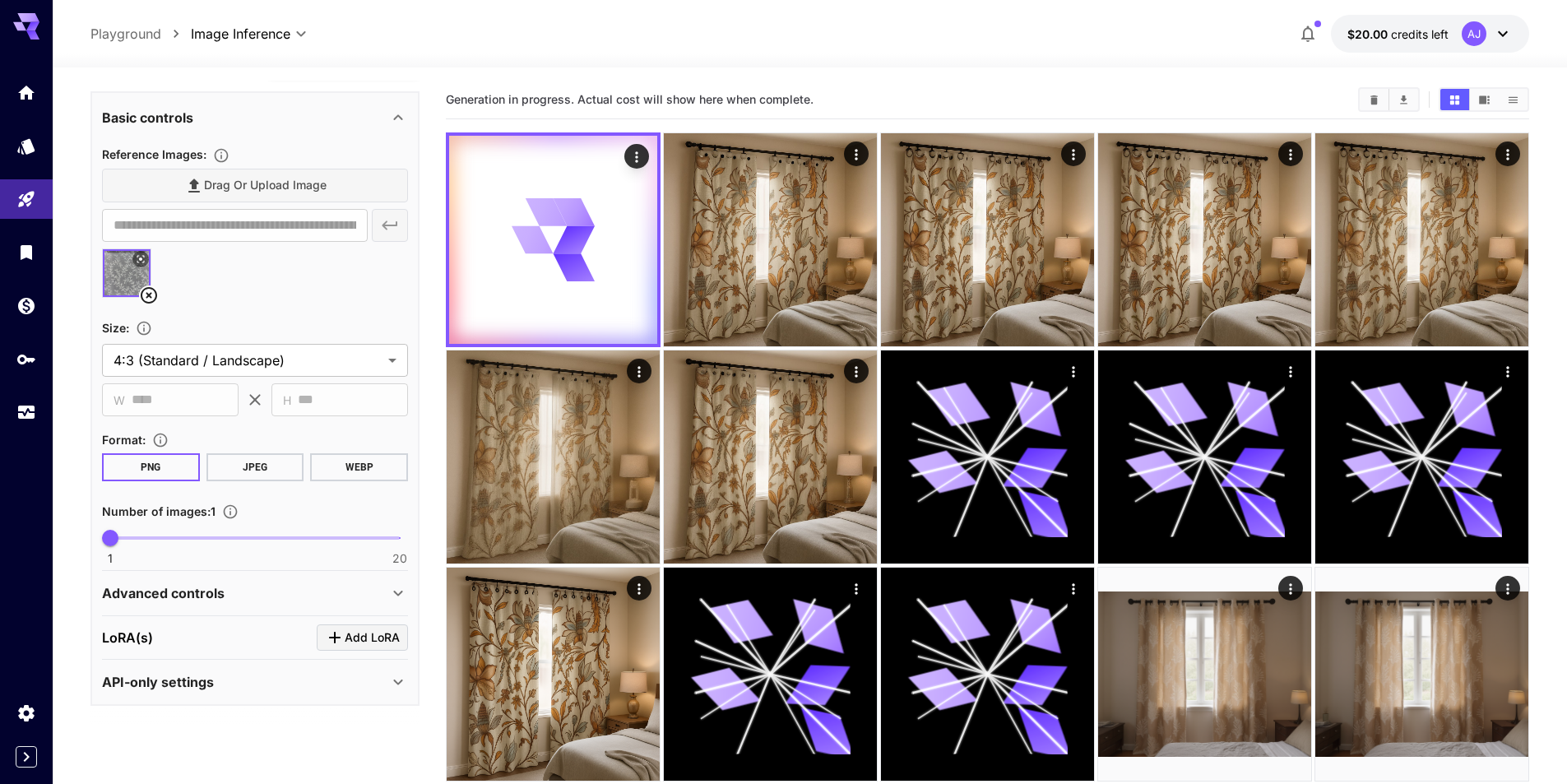
click at [317, 588] on div "Advanced controls" at bounding box center [245, 592] width 286 height 20
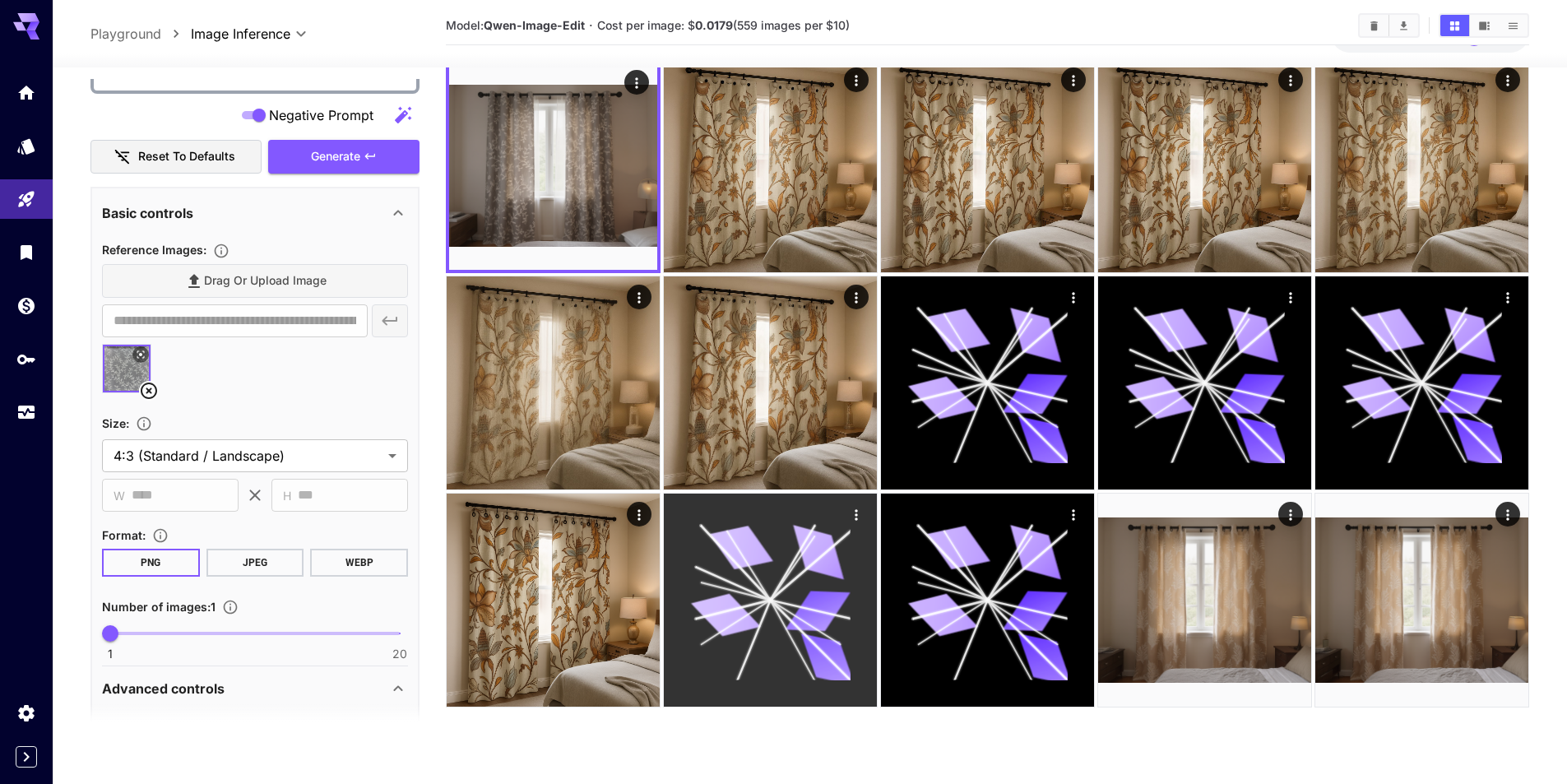
scroll to position [0, 0]
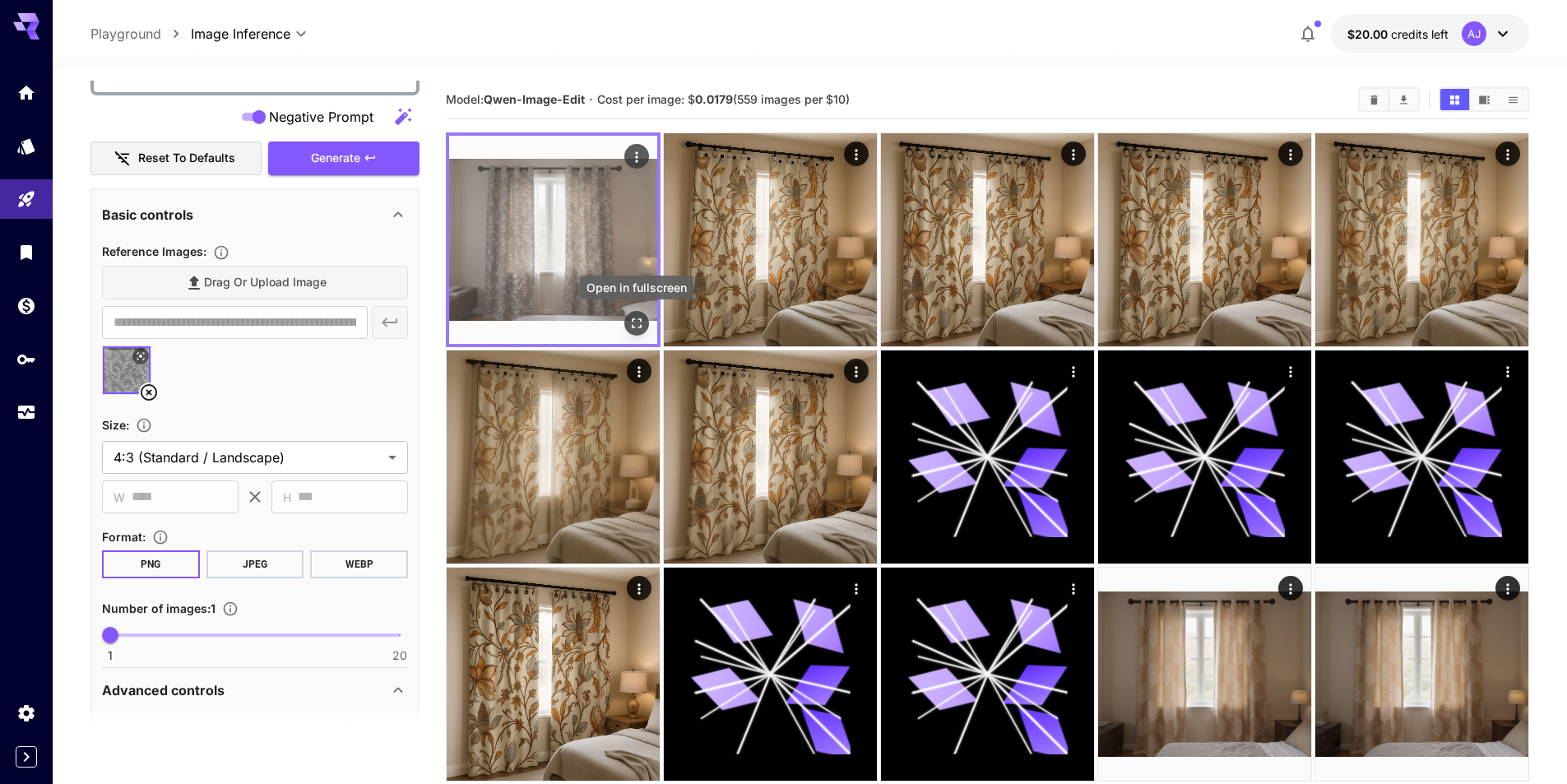
click at [632, 322] on icon "Open in fullscreen" at bounding box center [636, 322] width 16 height 16
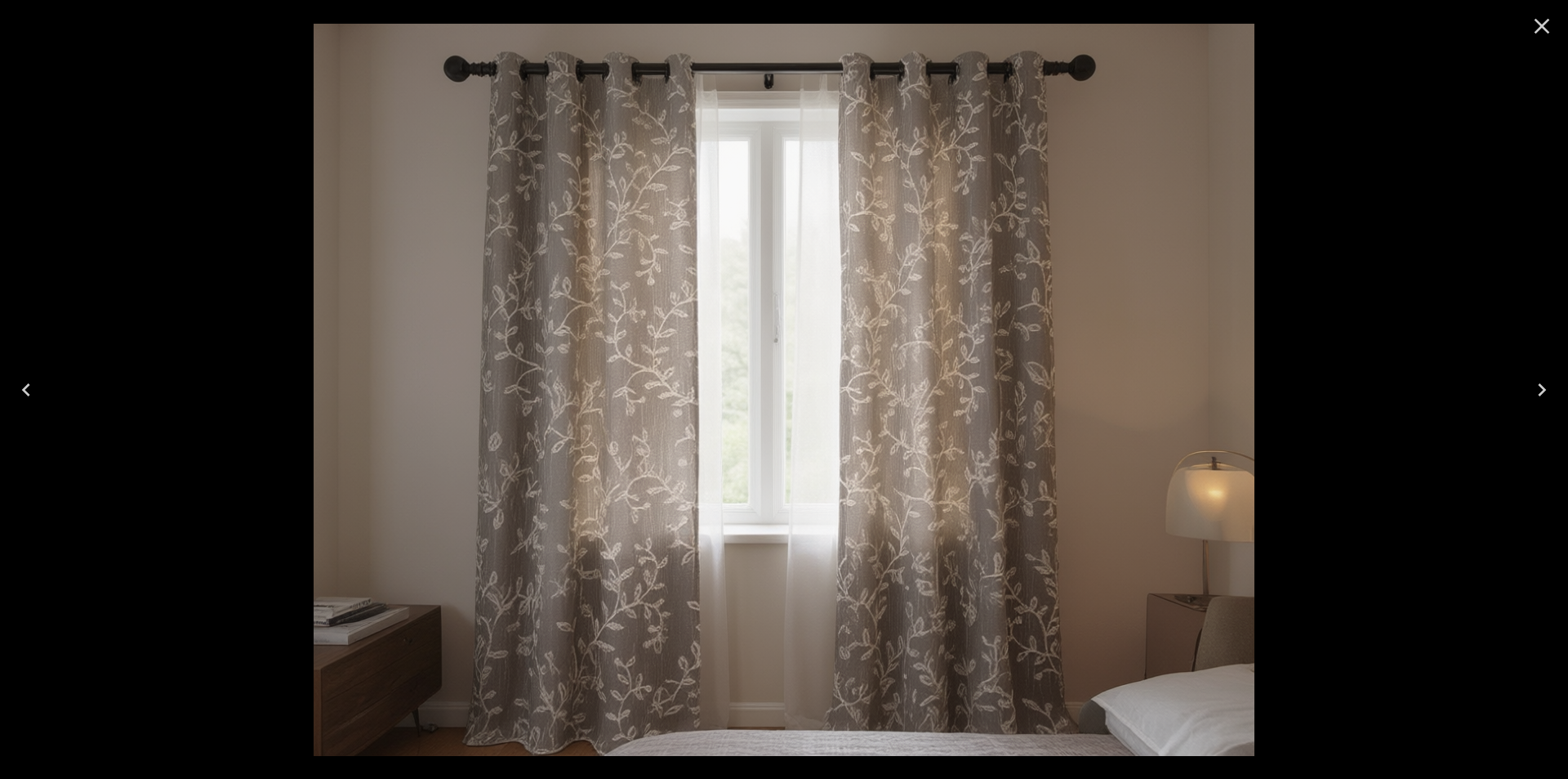
click at [1389, 301] on div at bounding box center [784, 390] width 1568 height 779
click at [1532, 21] on icon "Close" at bounding box center [1542, 26] width 26 height 26
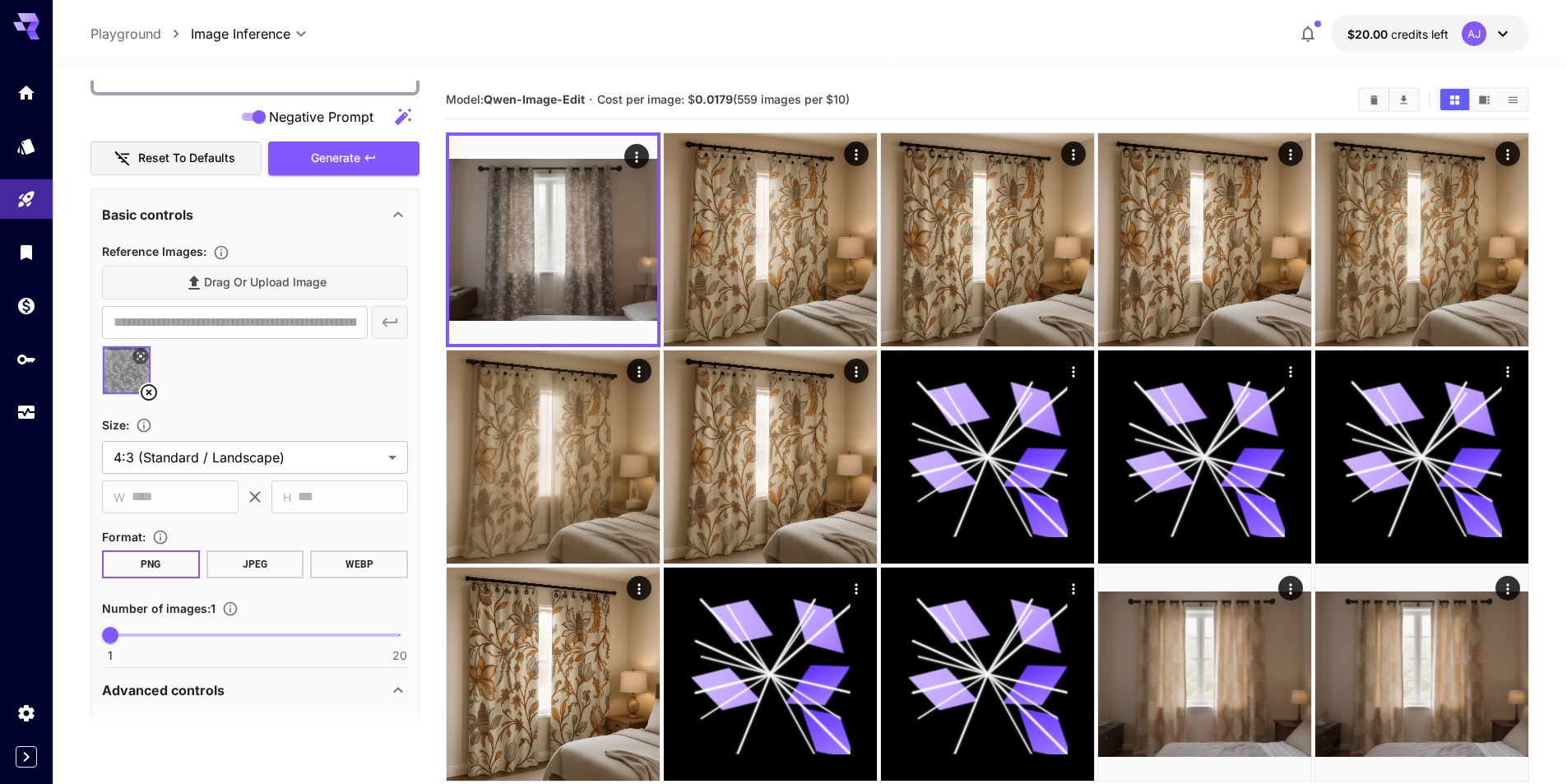
click at [366, 285] on div "Drag or upload image" at bounding box center [255, 282] width 306 height 34
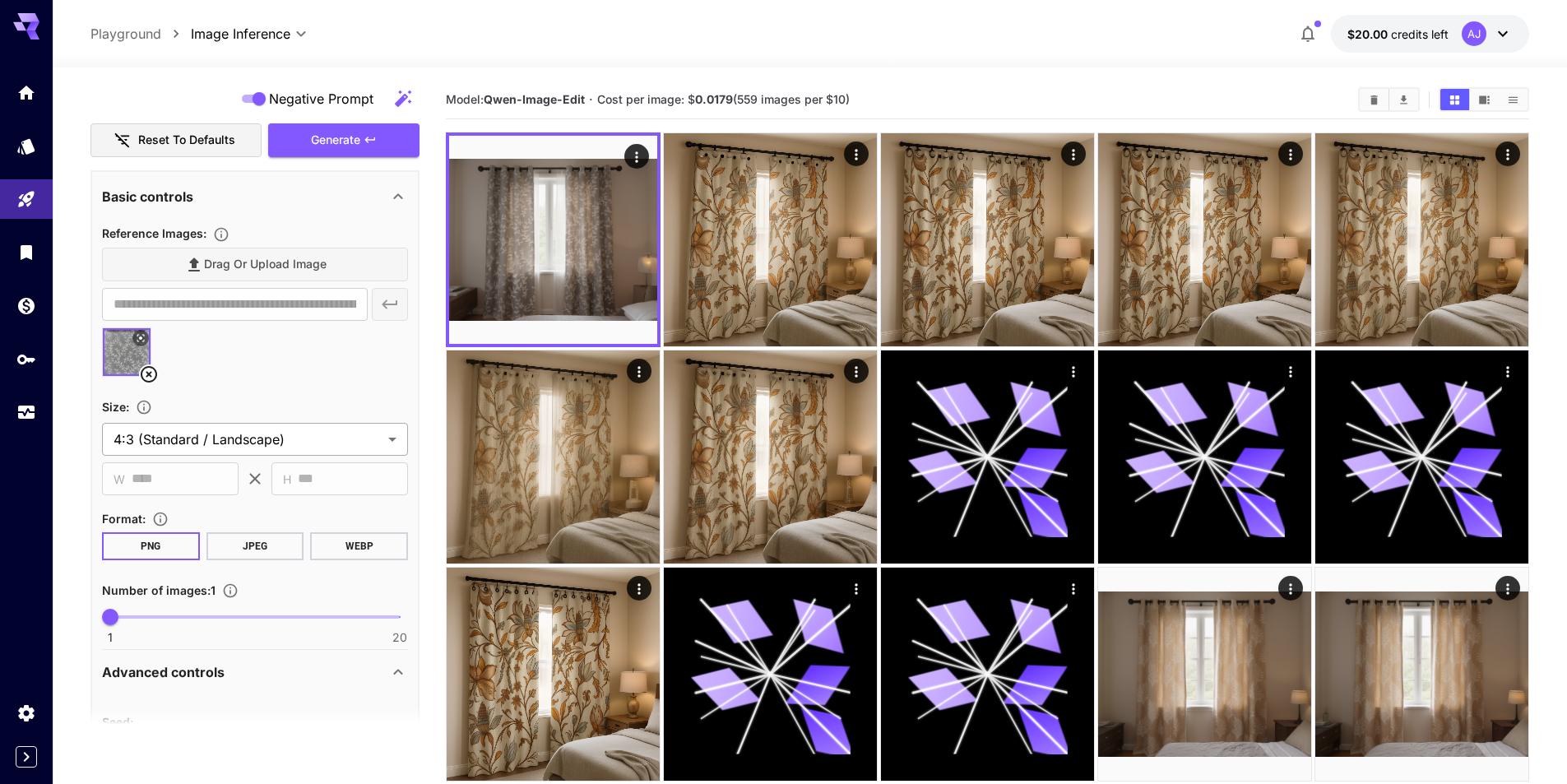
scroll to position [473, 0]
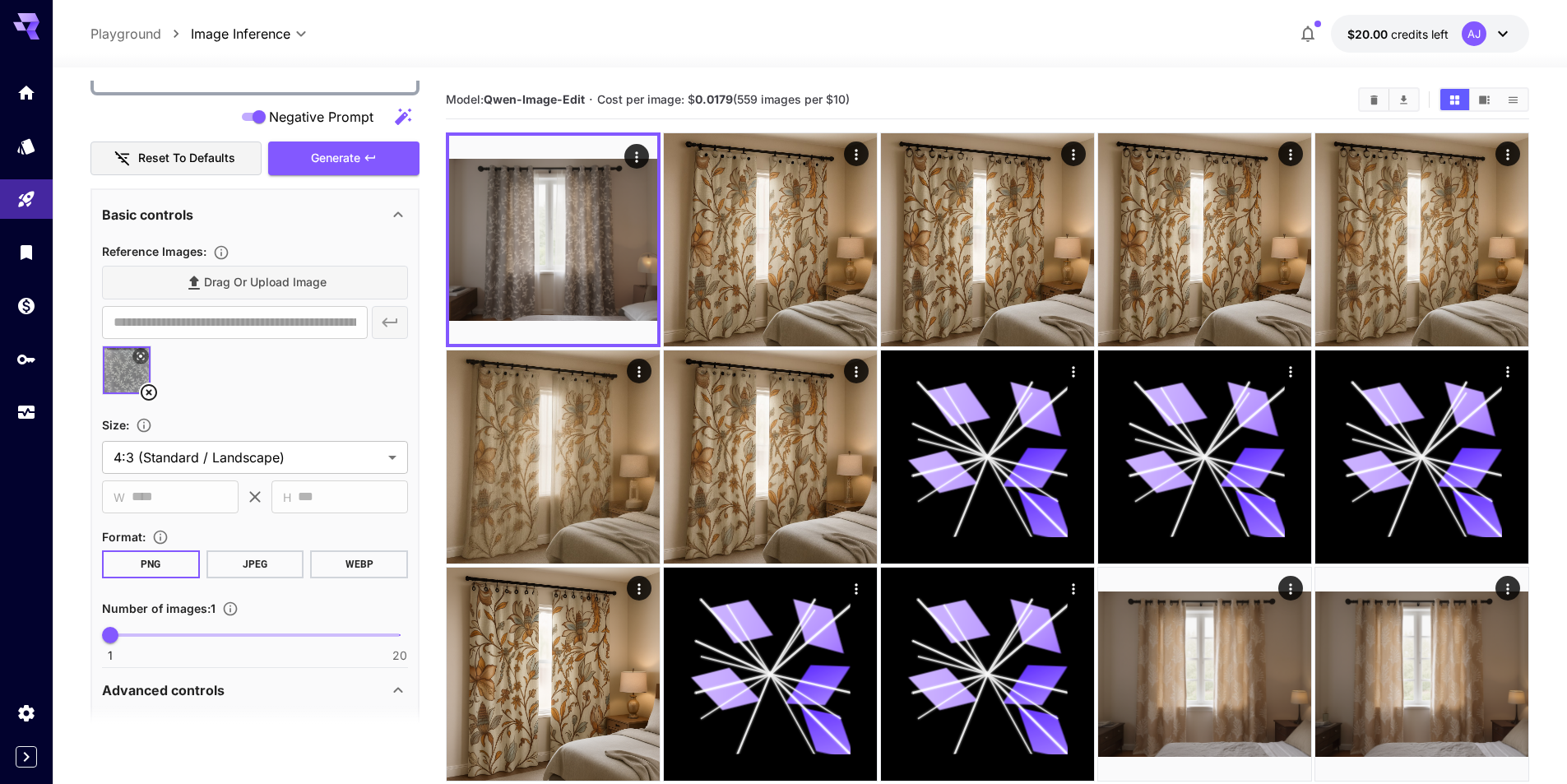
click at [339, 284] on div "Drag or upload image" at bounding box center [255, 282] width 306 height 34
click at [155, 386] on icon at bounding box center [148, 391] width 16 height 16
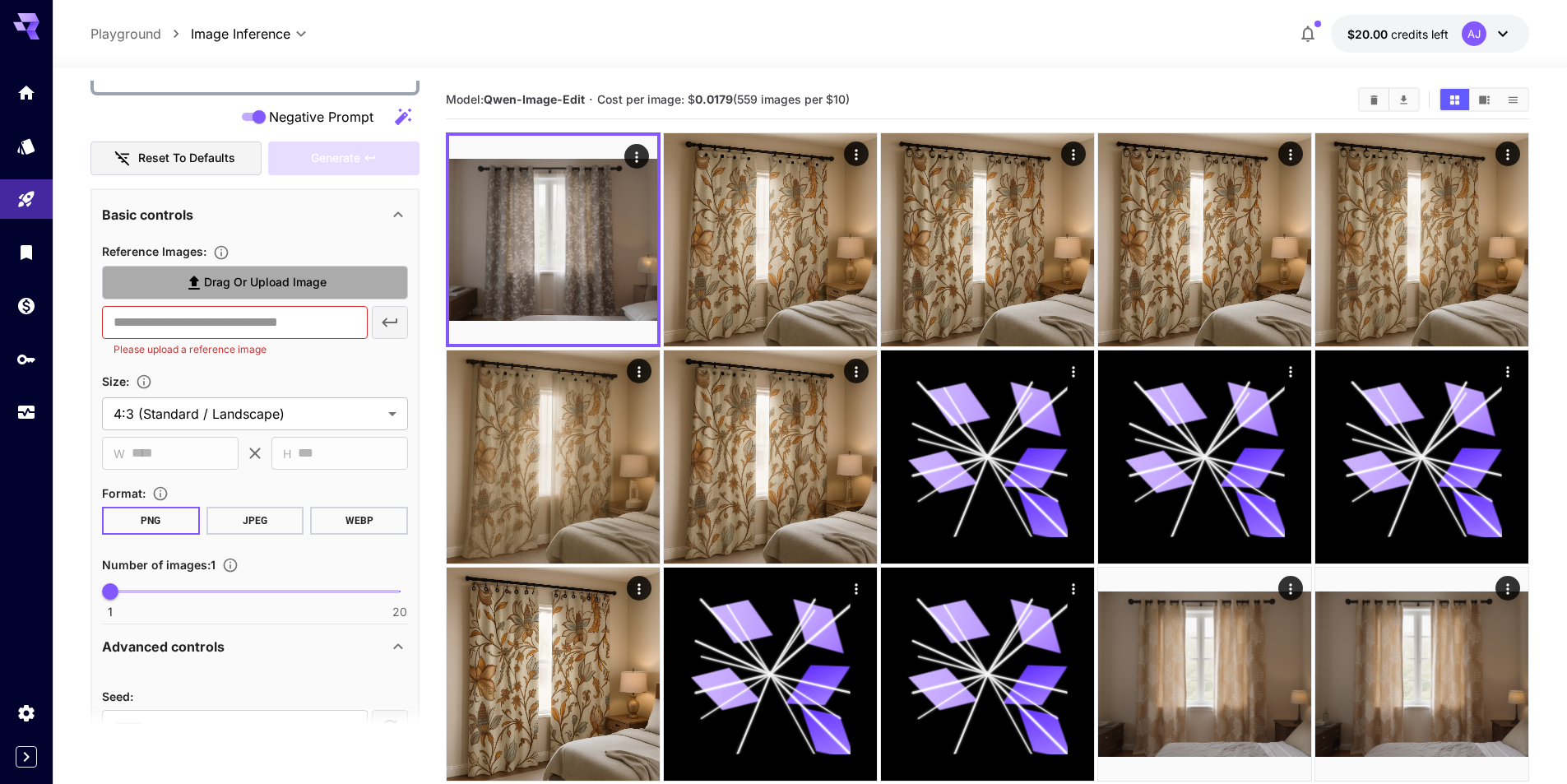
click at [244, 285] on span "Drag or upload image" at bounding box center [266, 282] width 123 height 21
click at [0, 0] on input "Drag or upload image" at bounding box center [0, 0] width 0 height 0
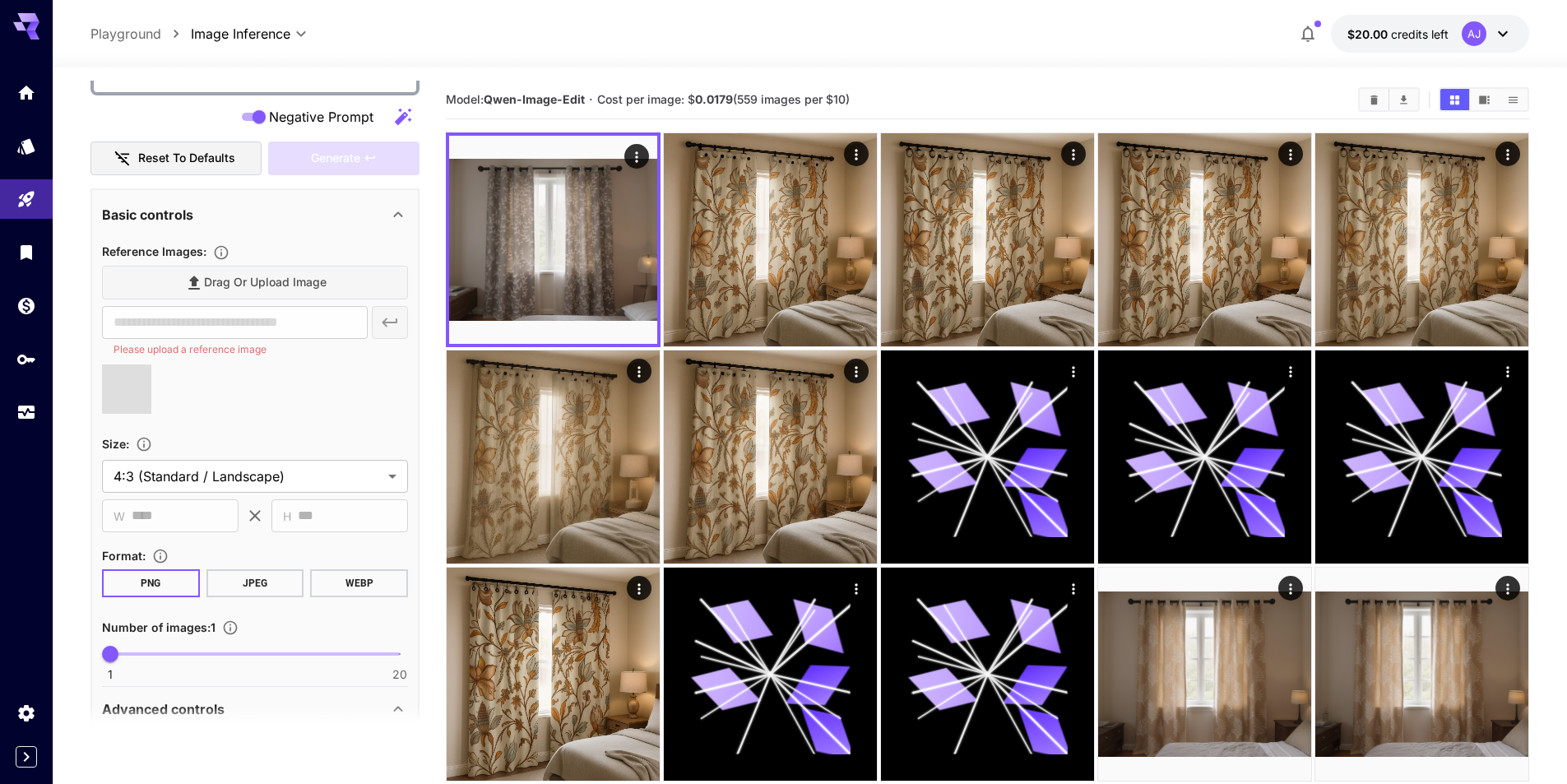
type input "**********"
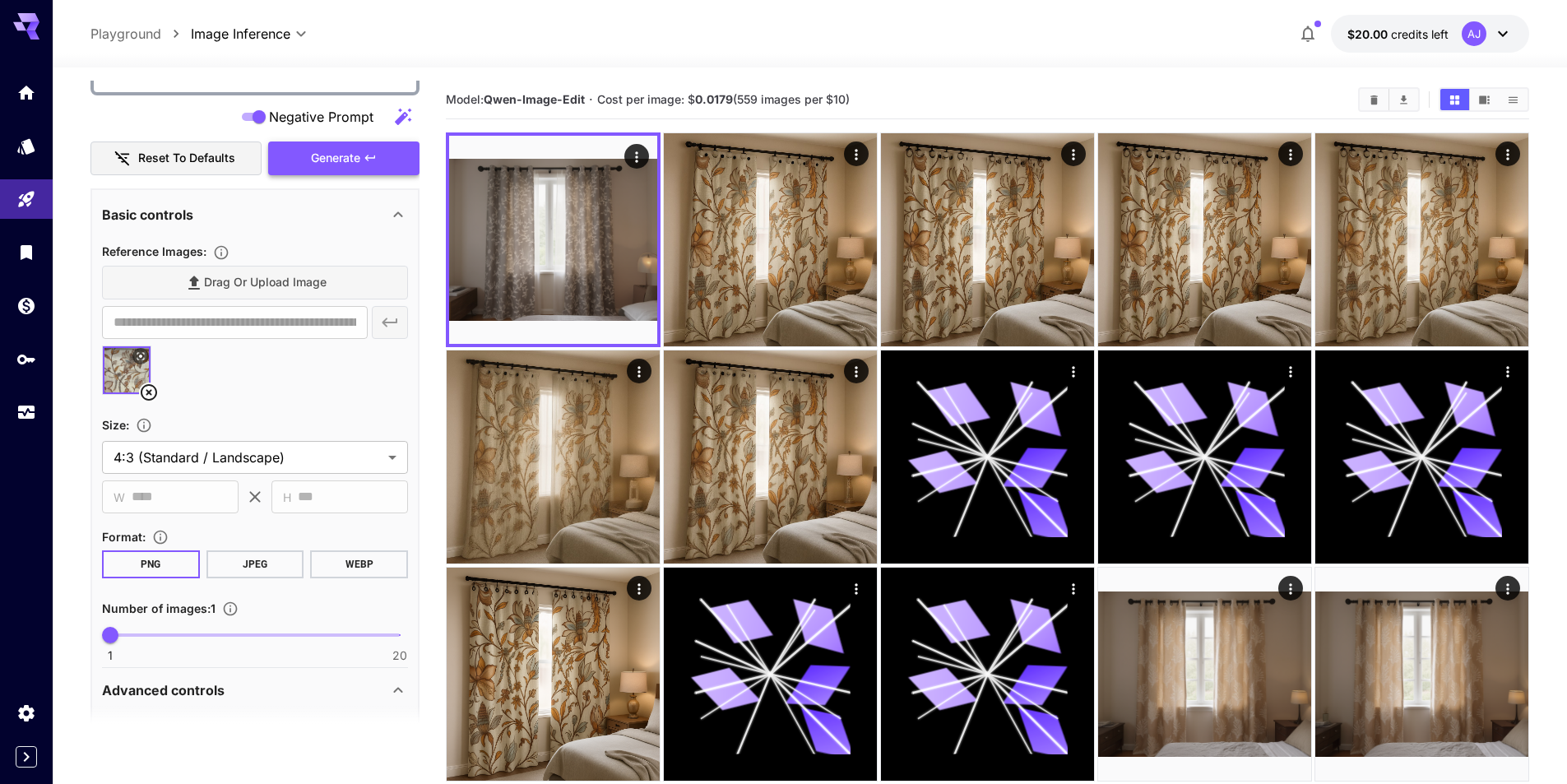
click at [363, 156] on button "Generate" at bounding box center [344, 159] width 151 height 34
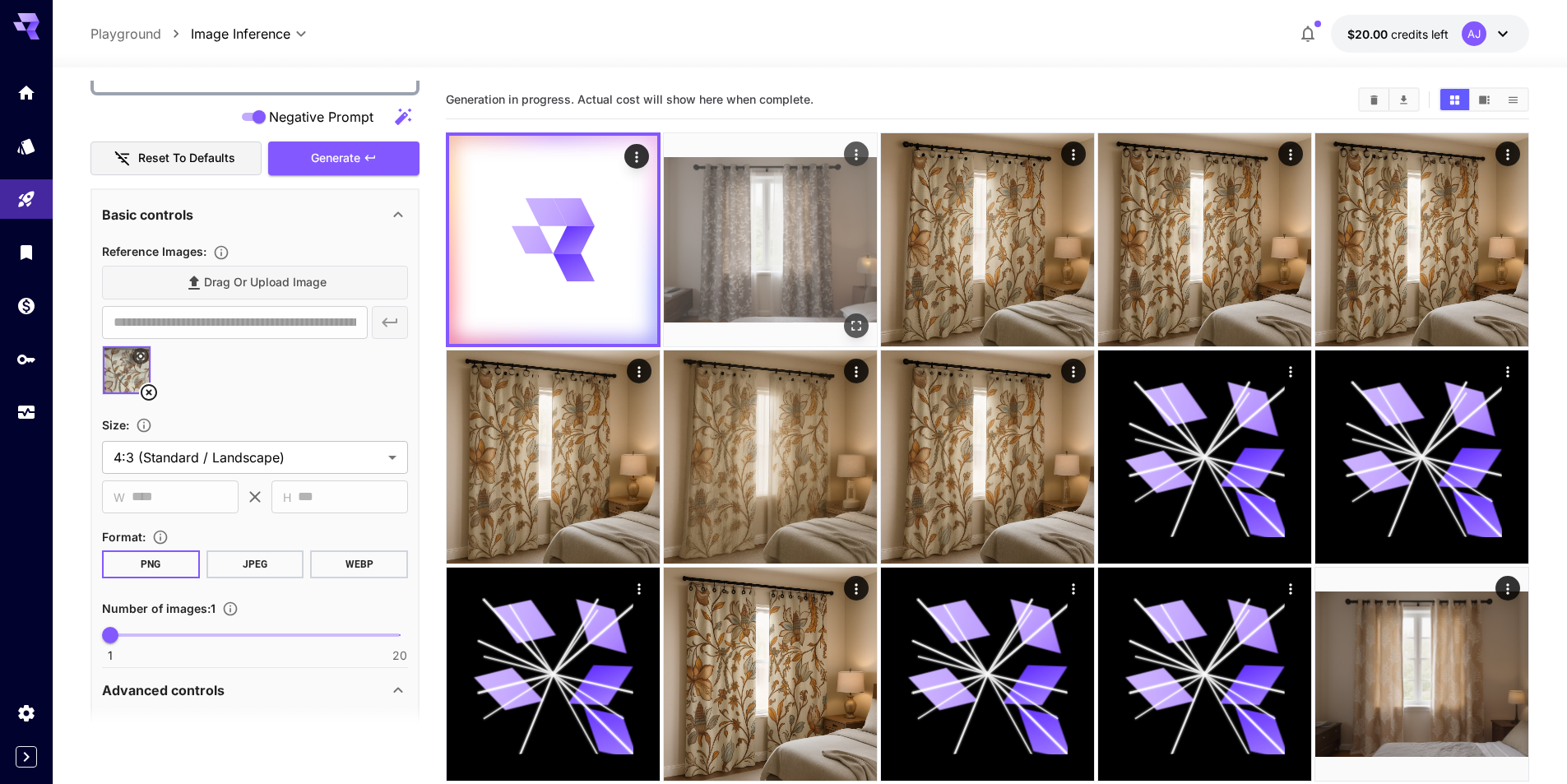
click at [807, 224] on img at bounding box center [769, 239] width 213 height 213
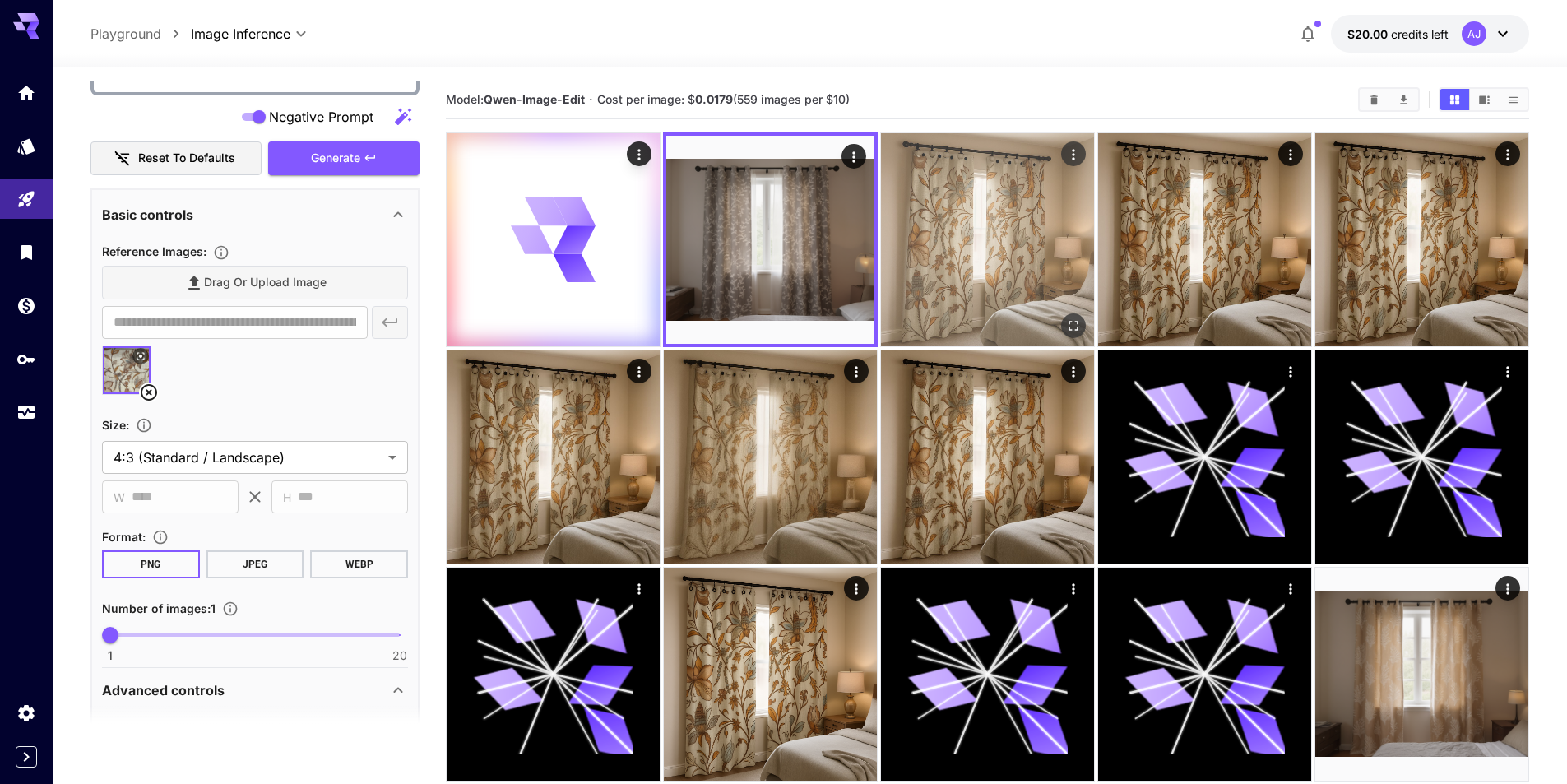
click at [936, 213] on img at bounding box center [987, 239] width 213 height 213
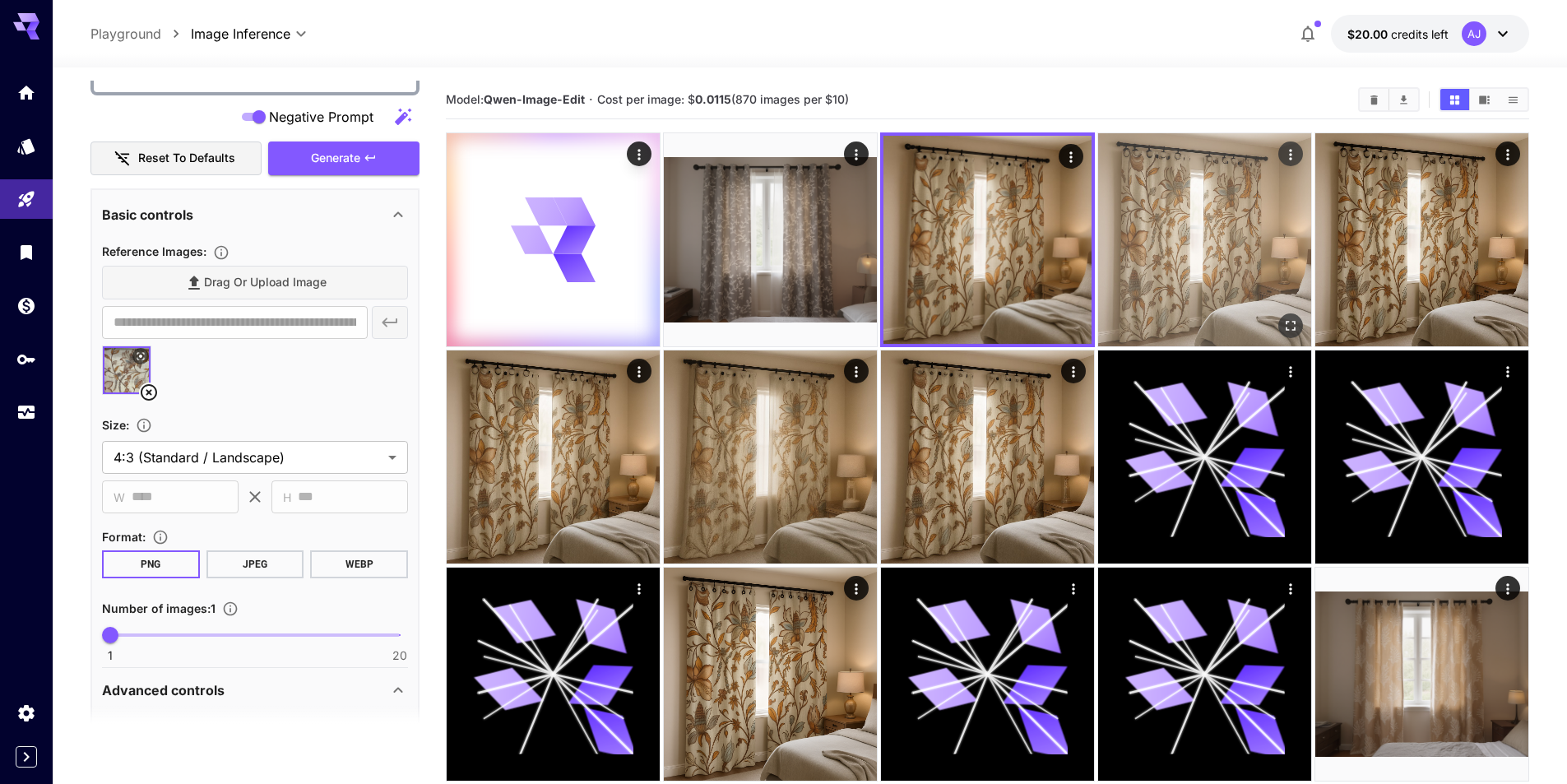
click at [1173, 221] on img at bounding box center [1204, 239] width 213 height 213
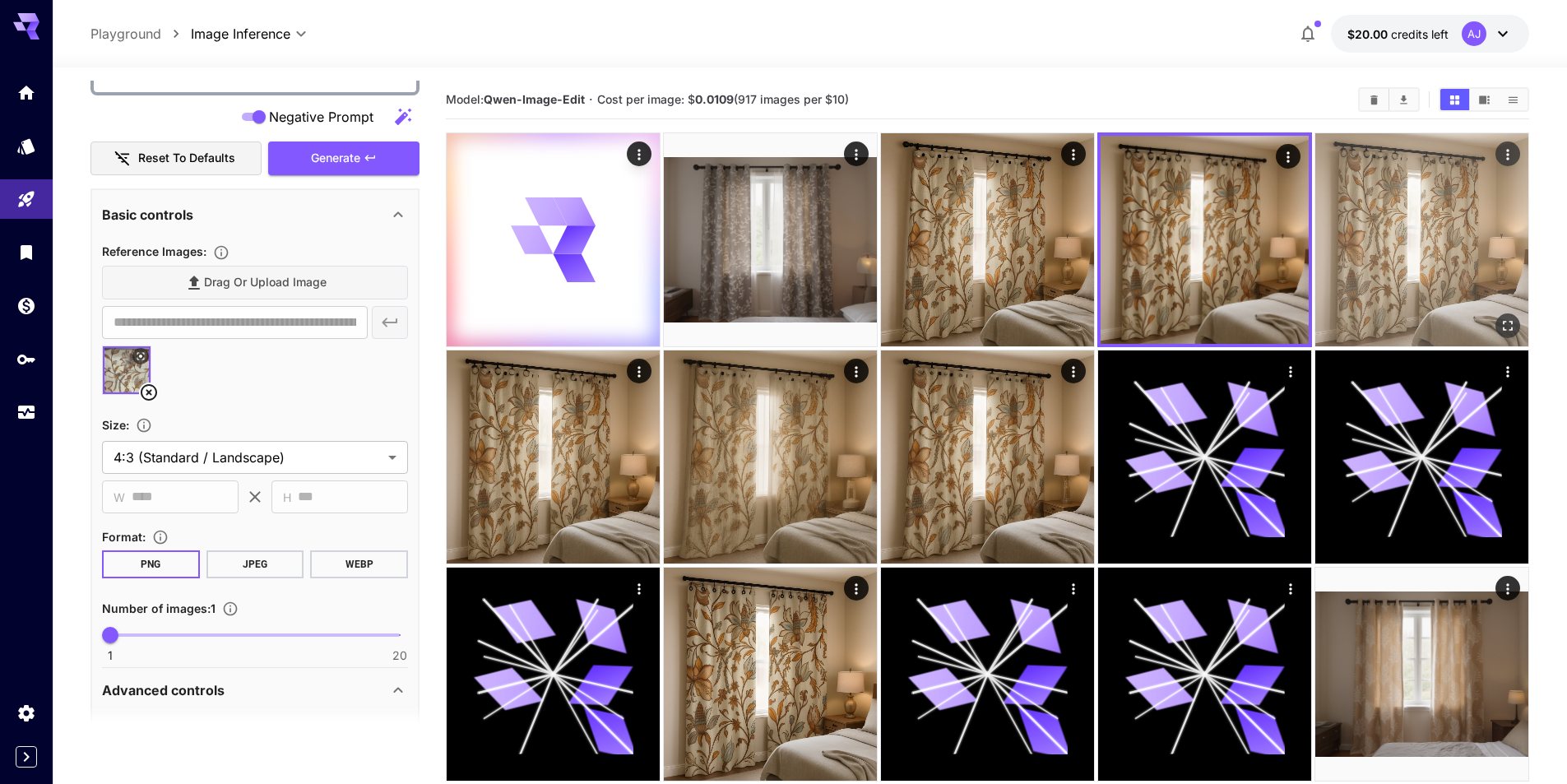
click at [1406, 226] on img at bounding box center [1421, 239] width 213 height 213
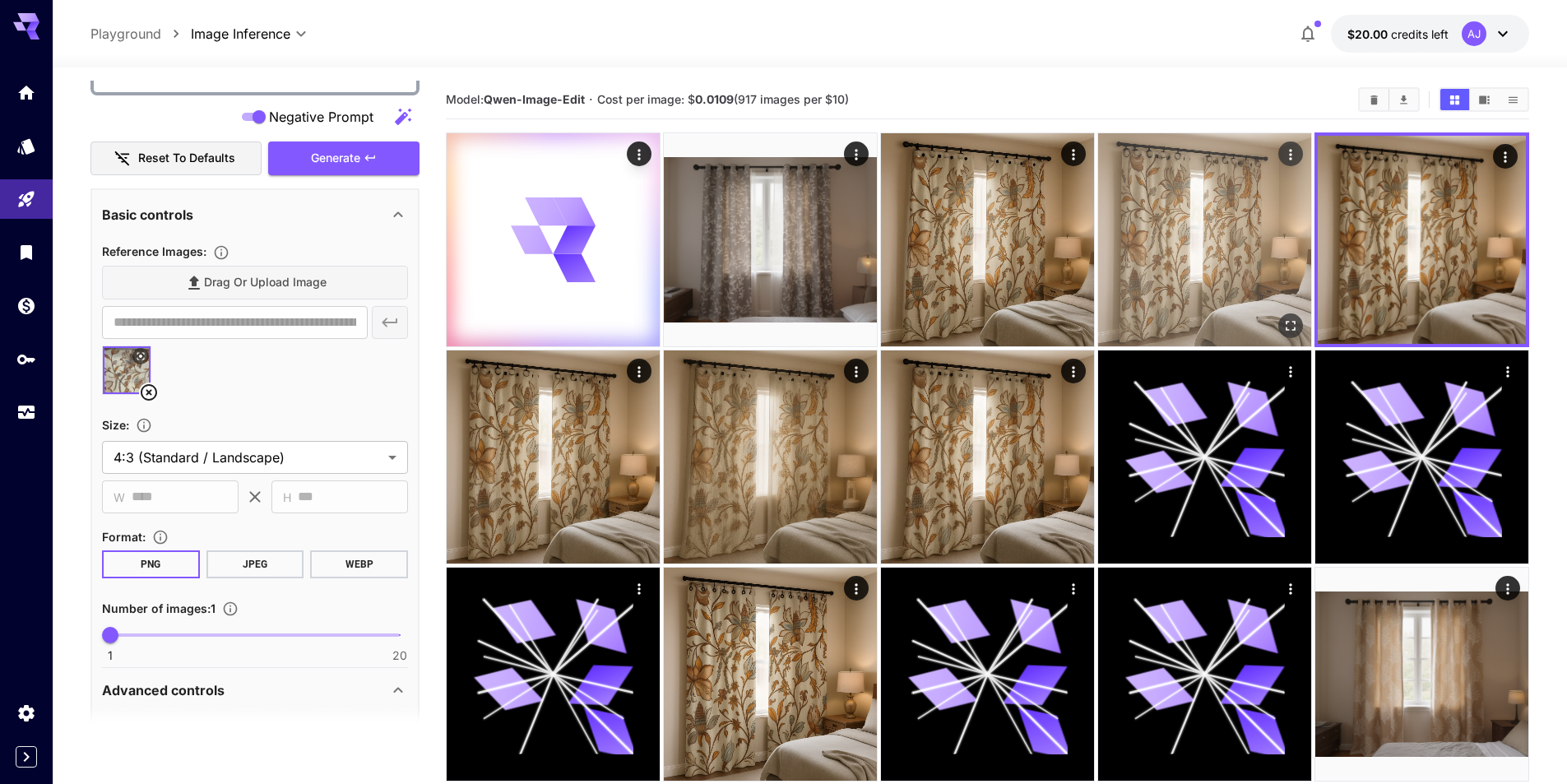
click at [1213, 245] on img at bounding box center [1204, 239] width 213 height 213
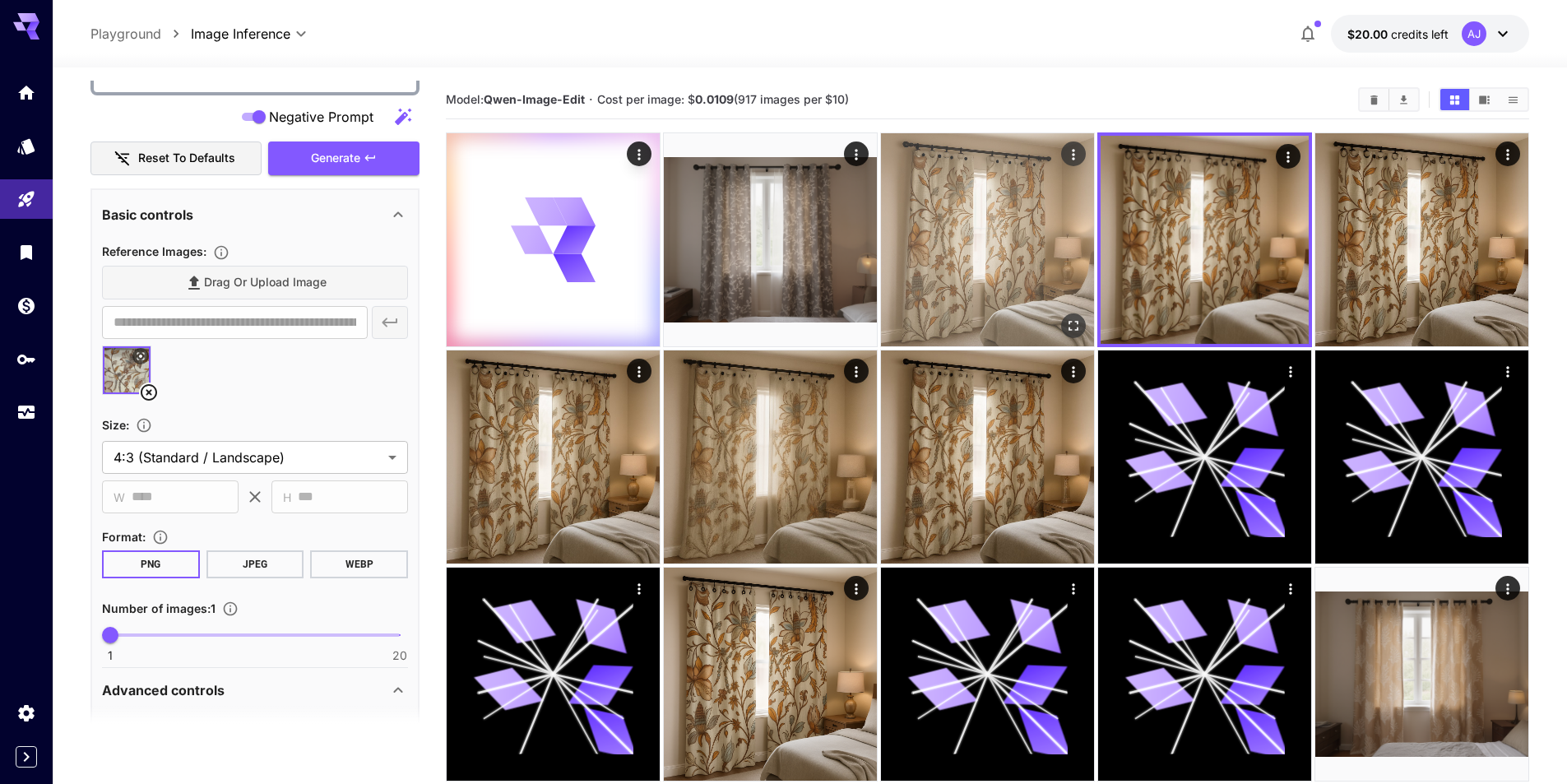
click at [982, 219] on img at bounding box center [987, 239] width 213 height 213
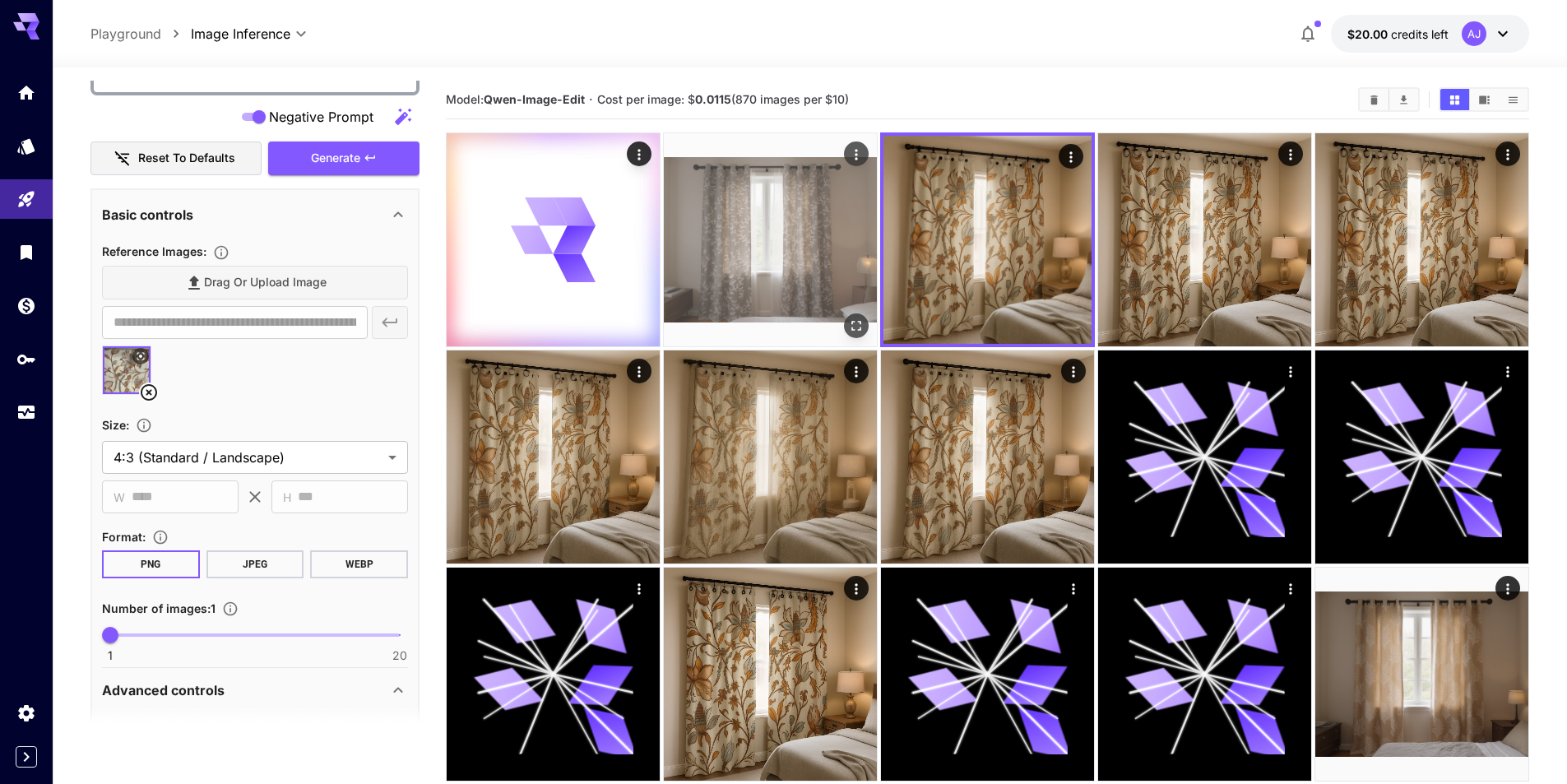
click at [851, 215] on img at bounding box center [769, 239] width 213 height 213
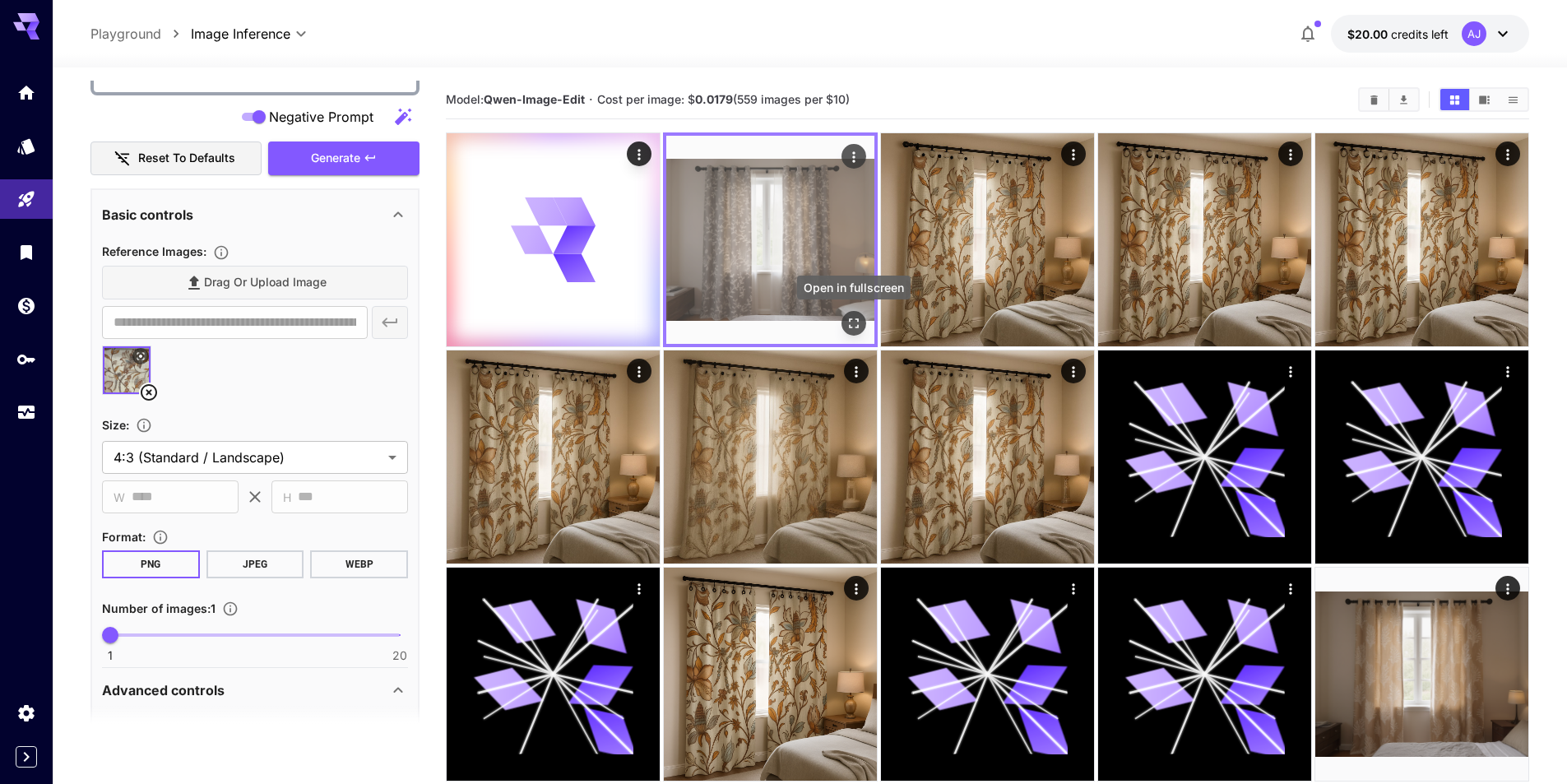
click at [861, 325] on icon "Open in fullscreen" at bounding box center [853, 322] width 16 height 16
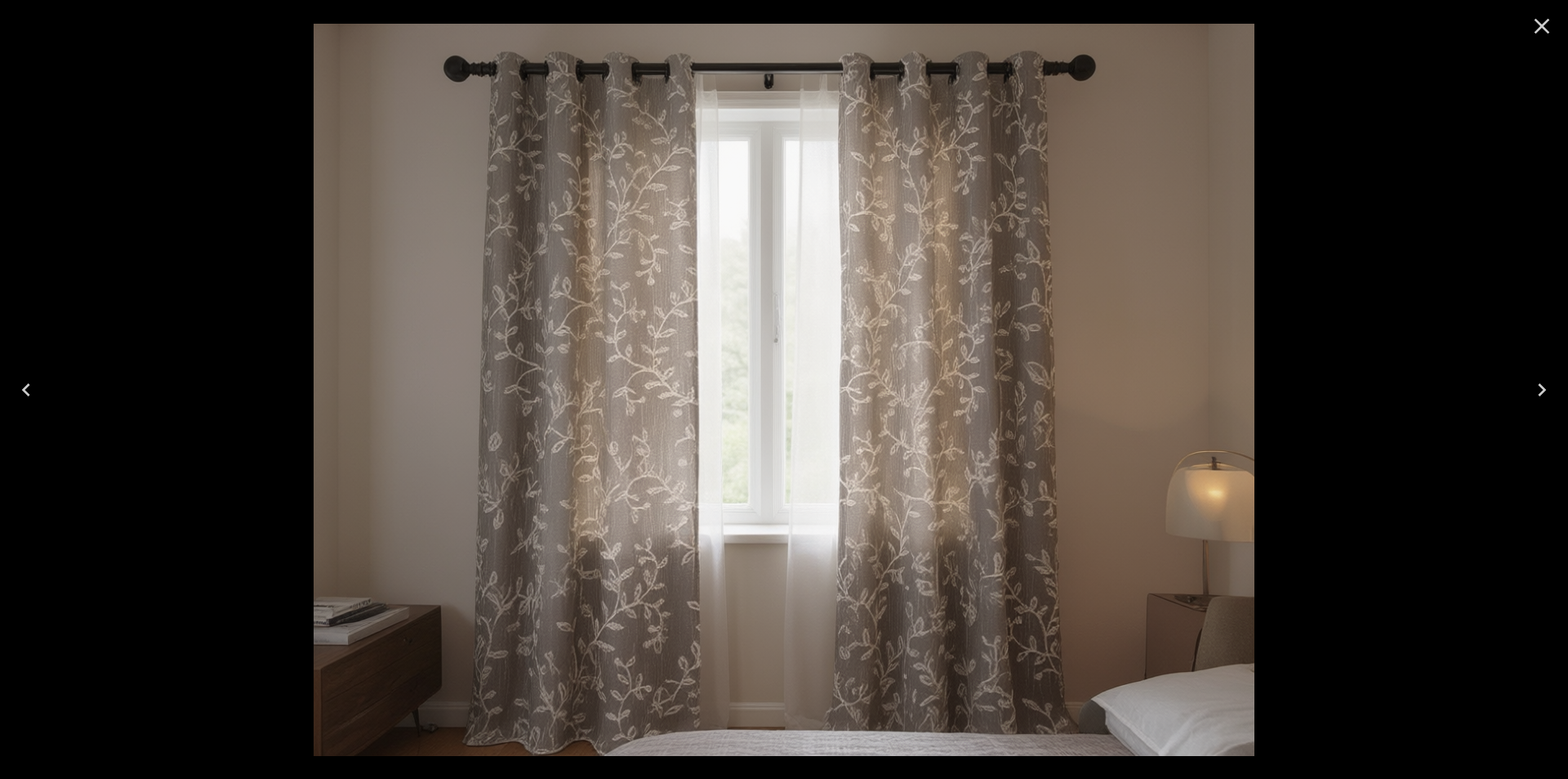
click at [1545, 23] on icon "Close" at bounding box center [1543, 26] width 16 height 16
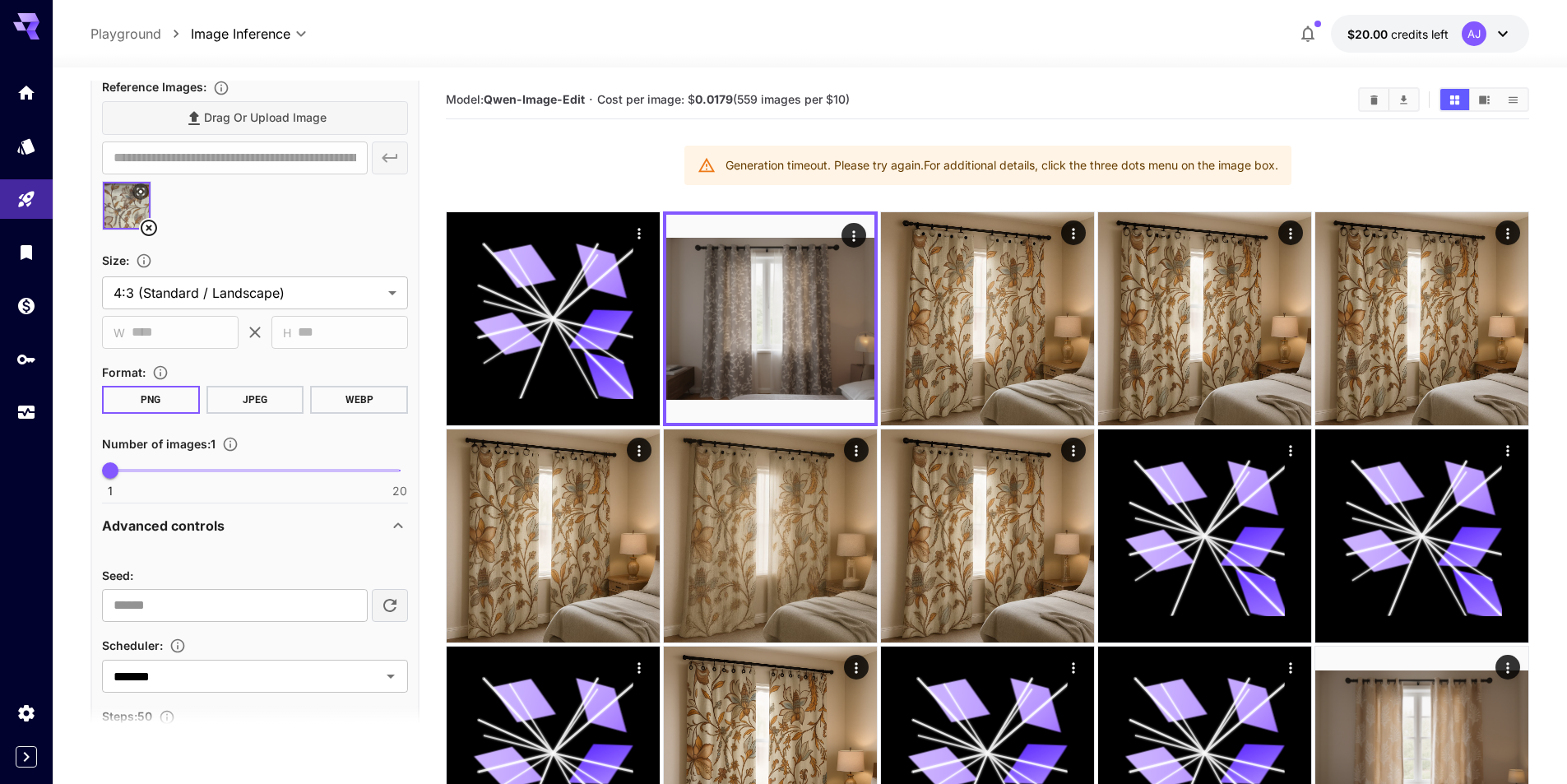
scroll to position [802, 0]
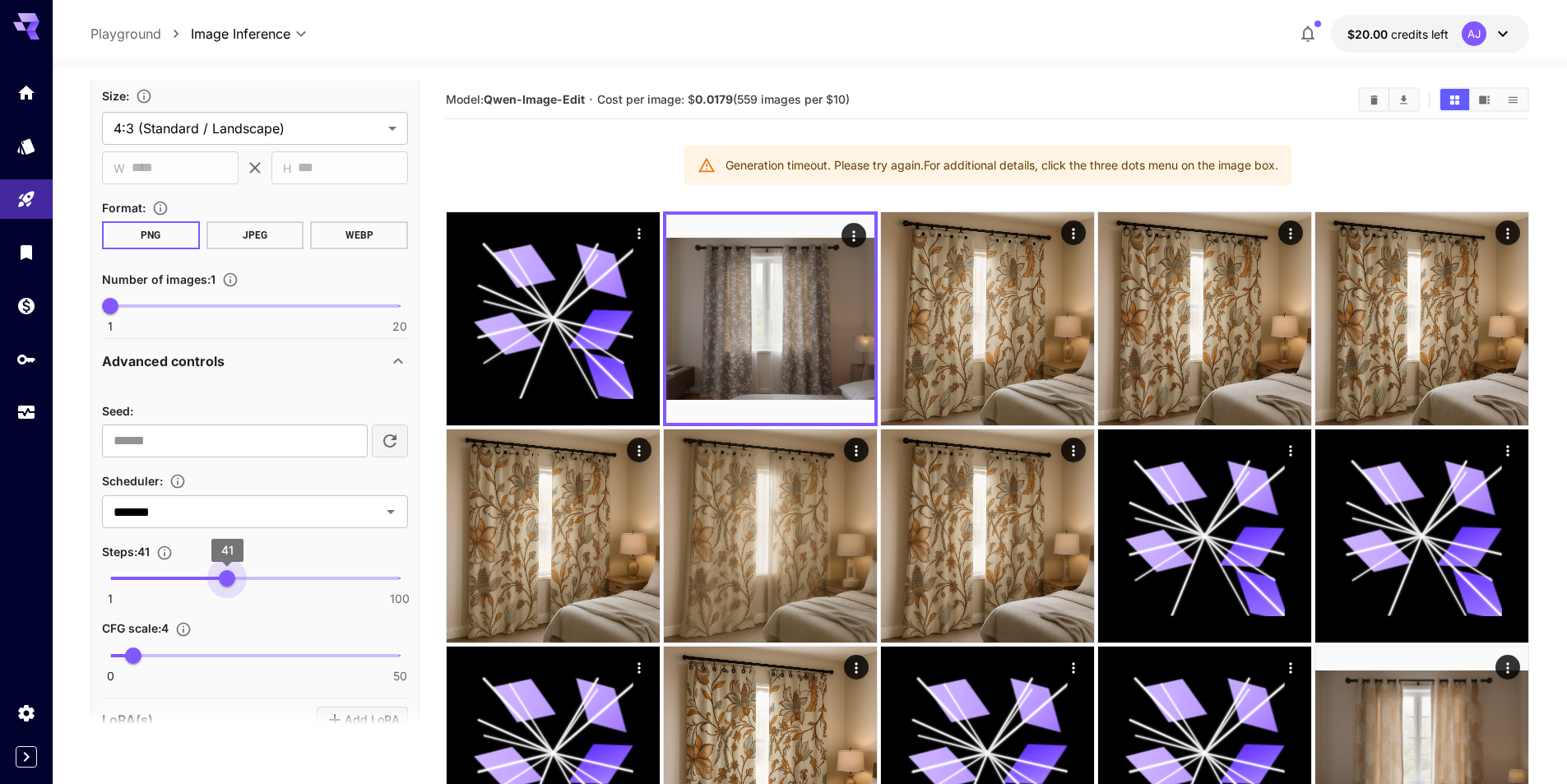
type input "**"
drag, startPoint x: 256, startPoint y: 577, endPoint x: 225, endPoint y: 577, distance: 31.0
click at [225, 577] on span "40" at bounding box center [224, 577] width 16 height 16
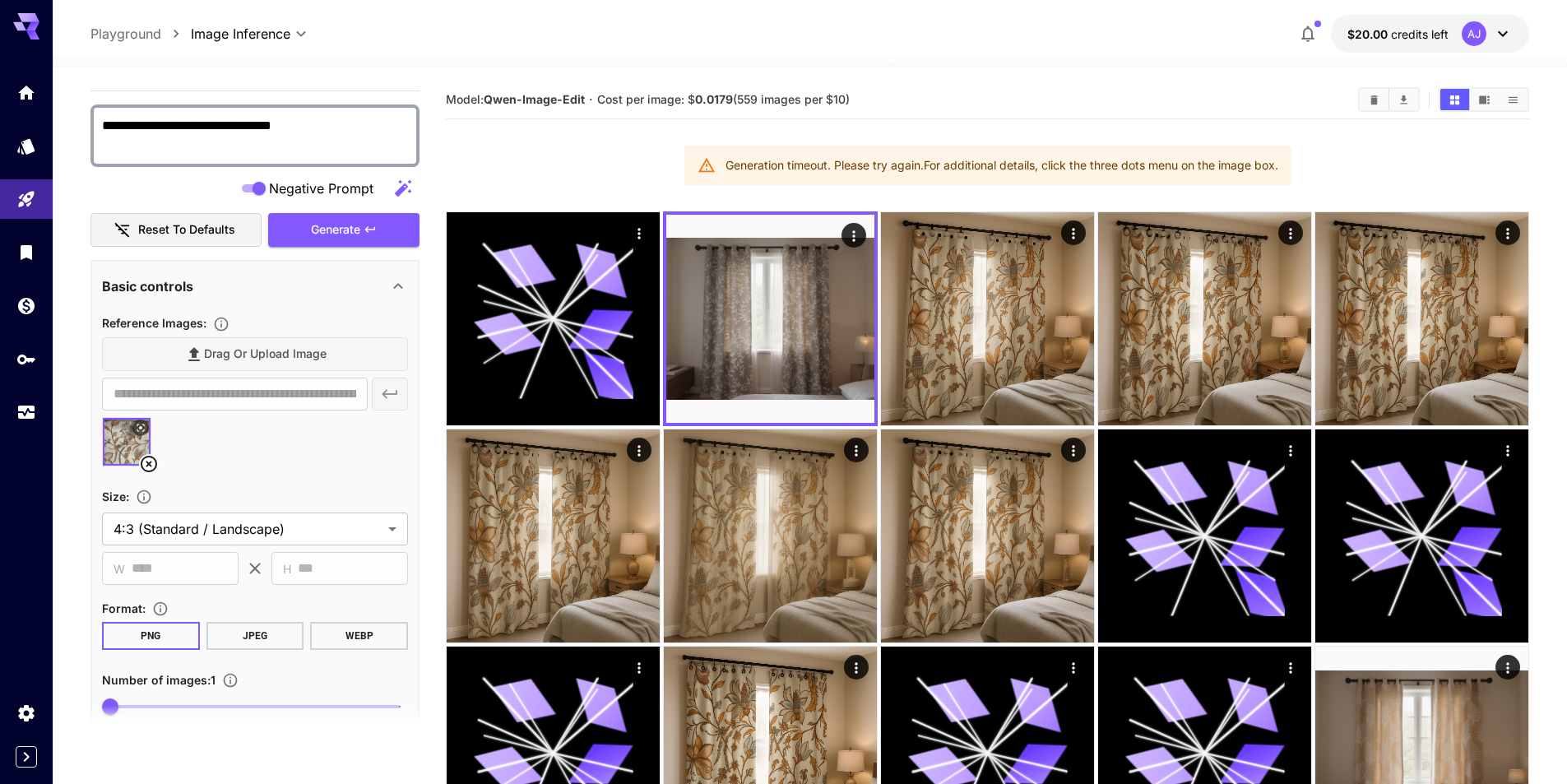
scroll to position [390, 0]
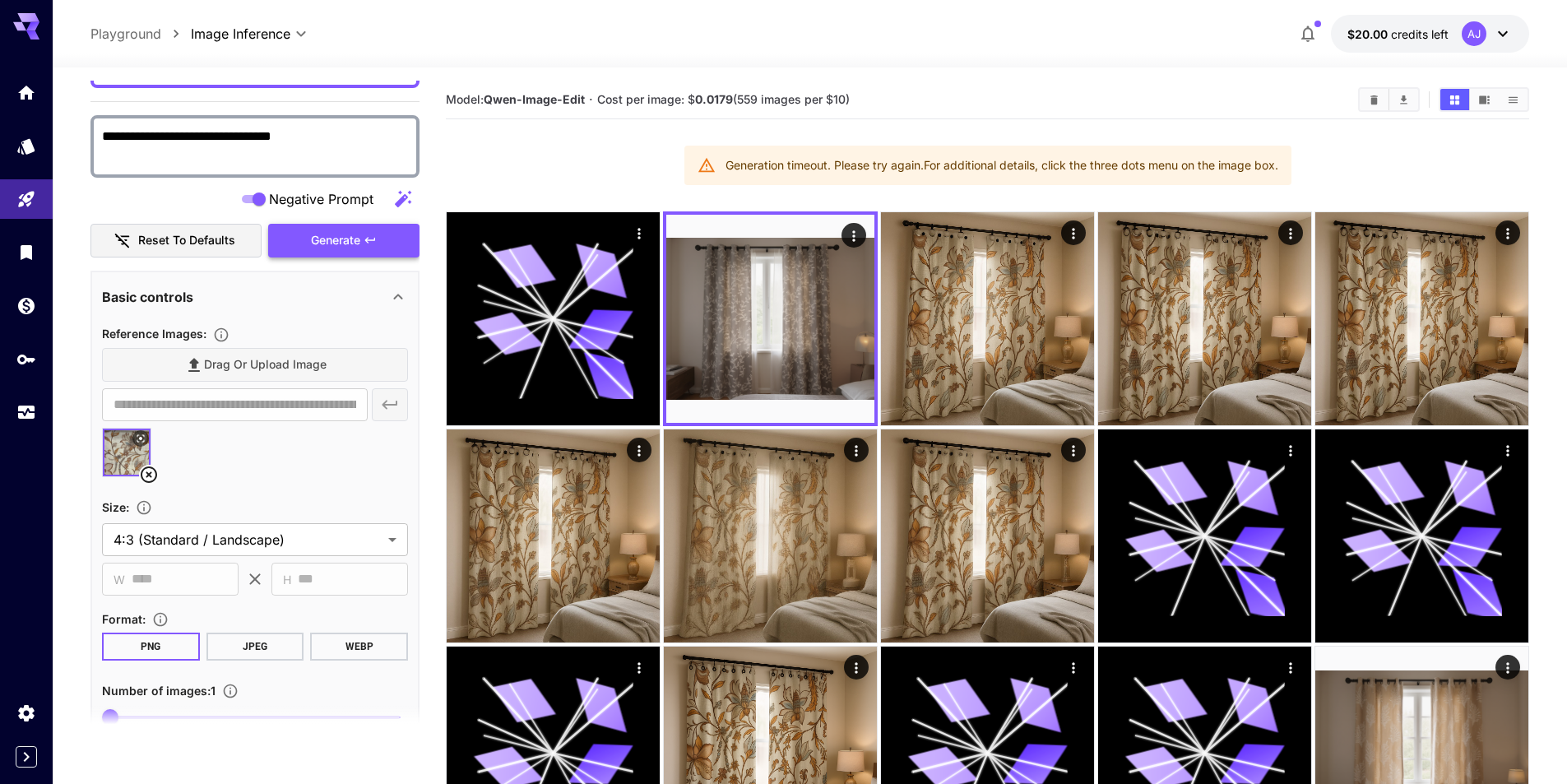
click at [356, 245] on span "Generate" at bounding box center [336, 241] width 49 height 21
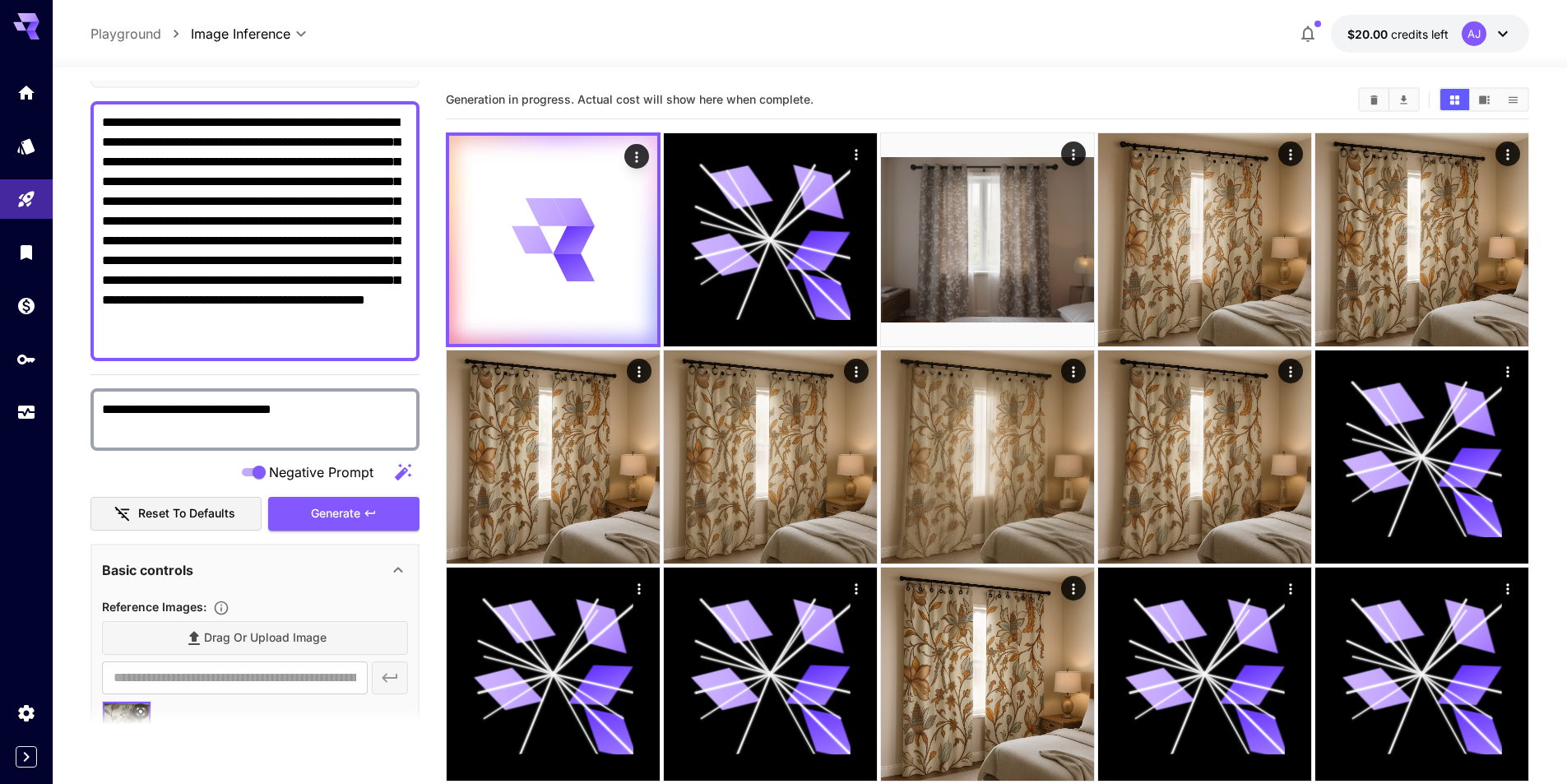
scroll to position [61, 0]
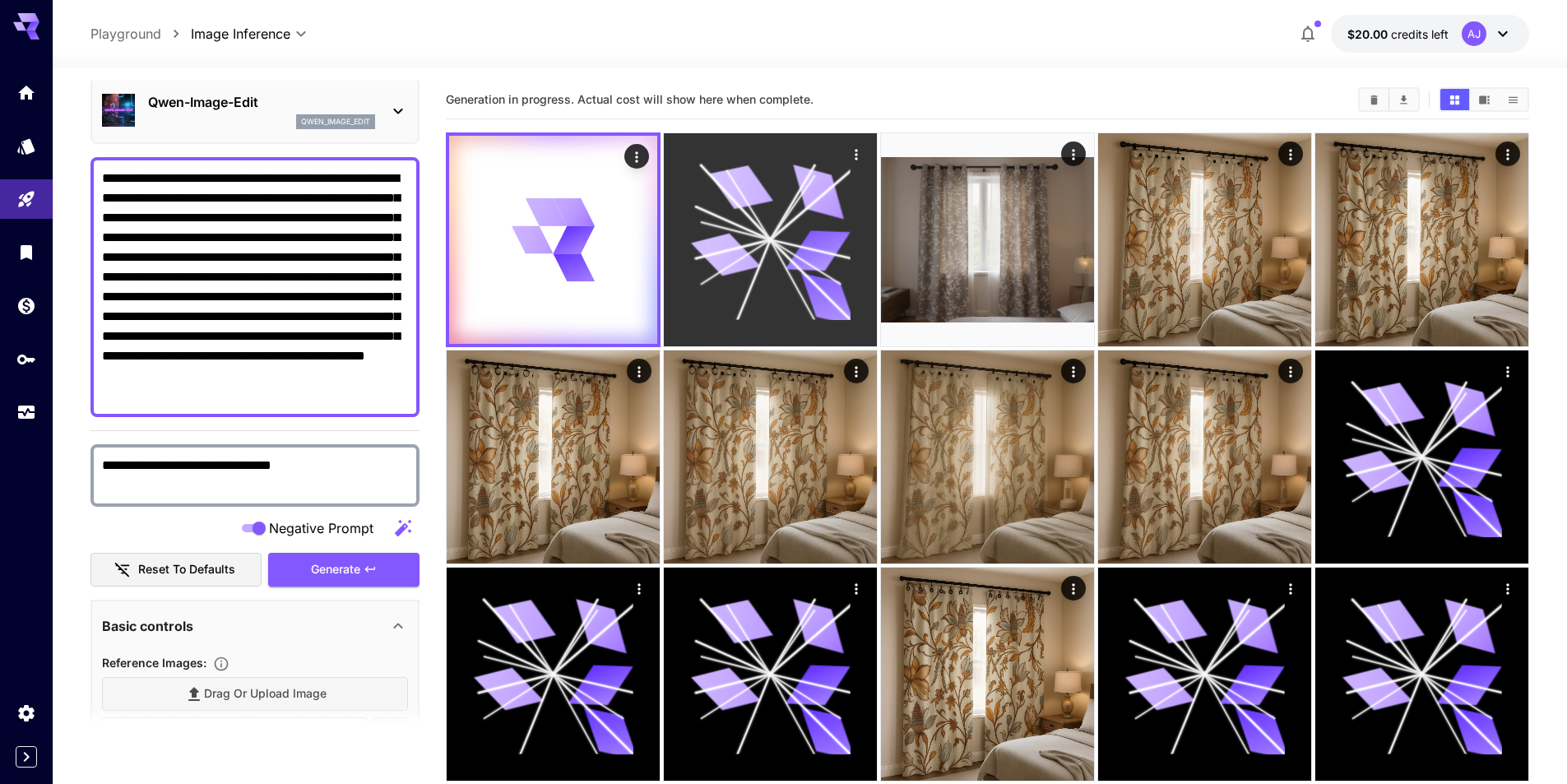
click at [708, 238] on icon at bounding box center [769, 239] width 160 height 160
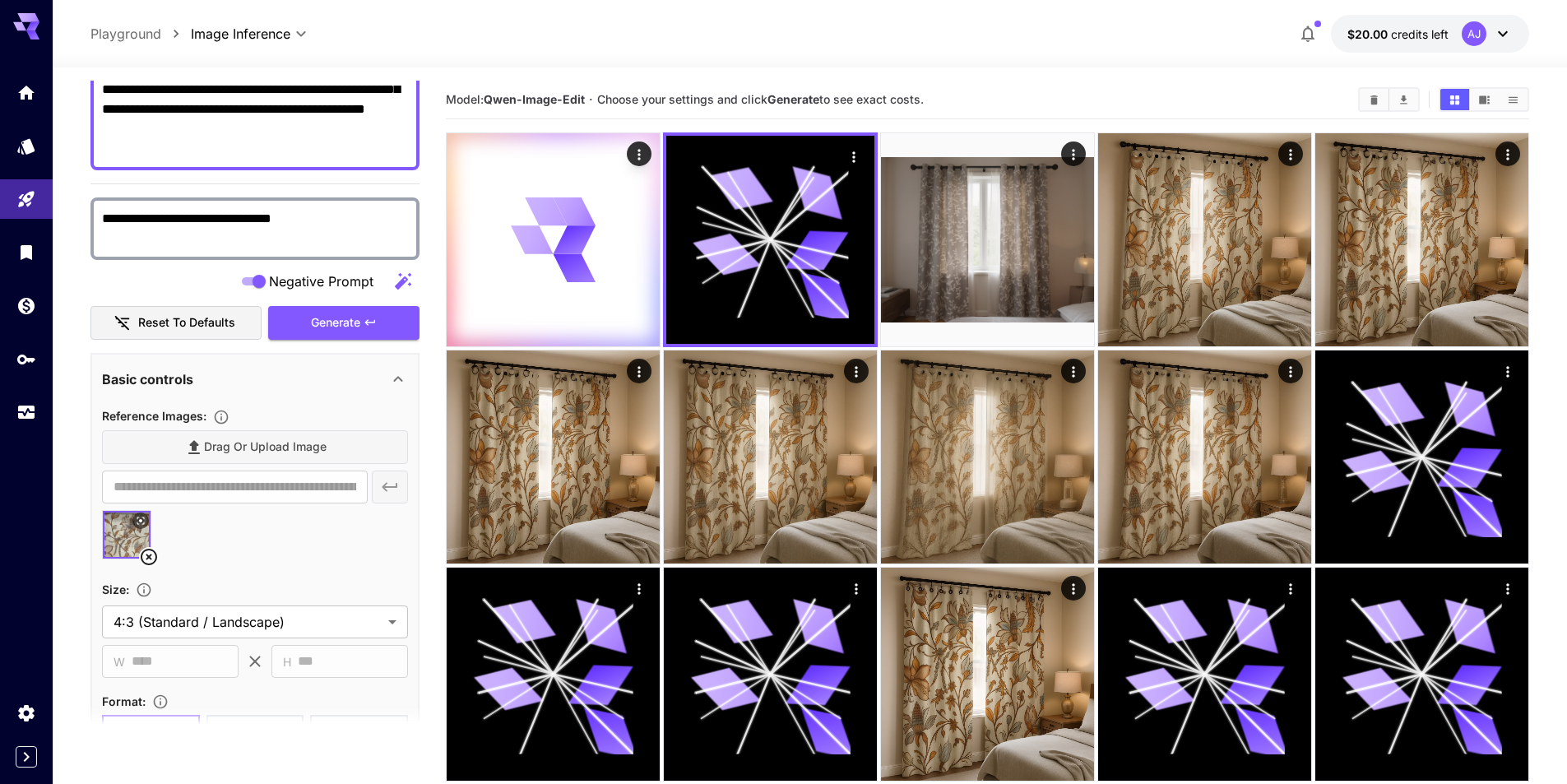
scroll to position [473, 0]
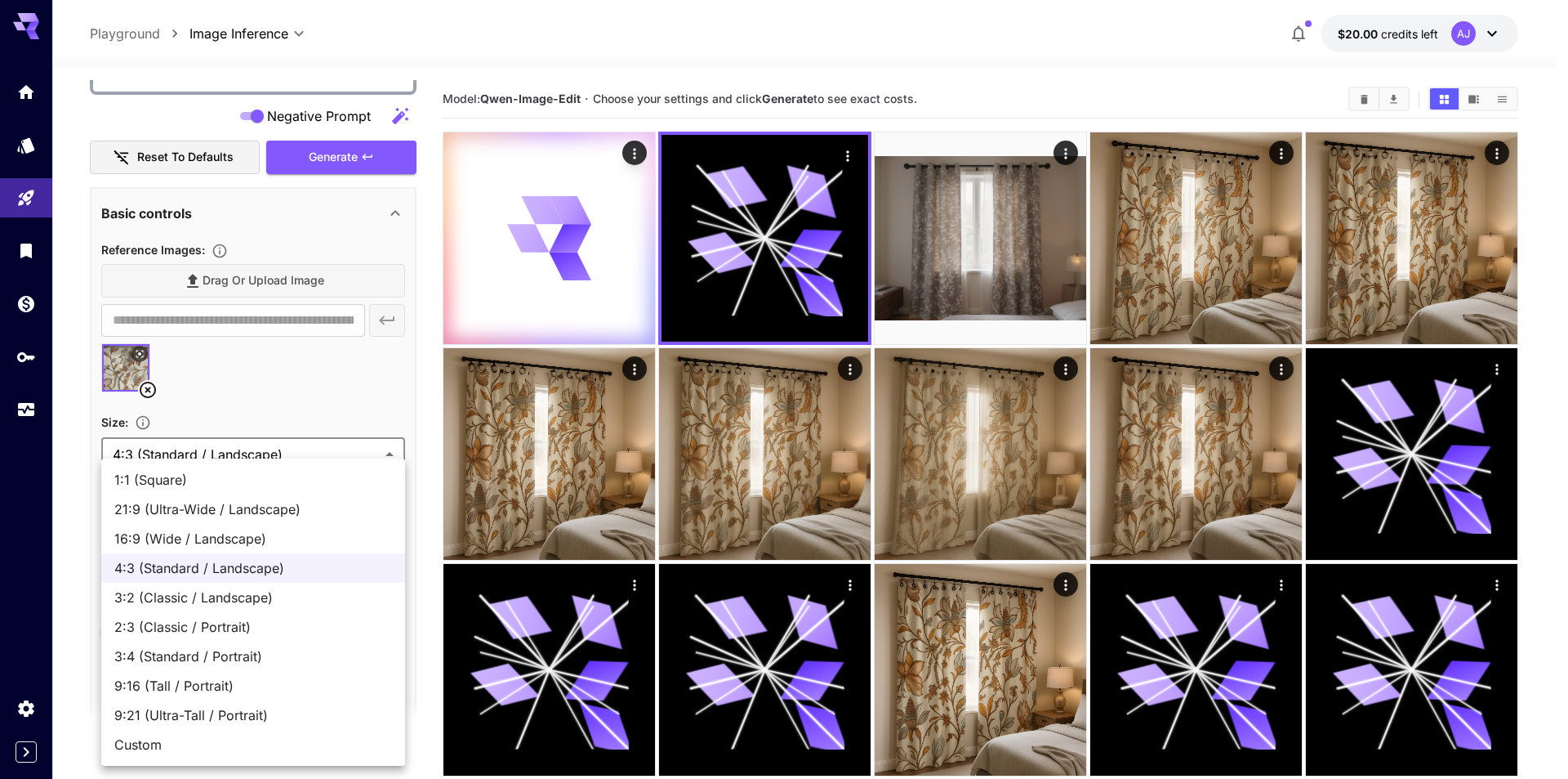
click at [297, 447] on body "**********" at bounding box center [784, 520] width 1568 height 1041
click at [157, 741] on span "Custom" at bounding box center [253, 744] width 278 height 20
type input "******"
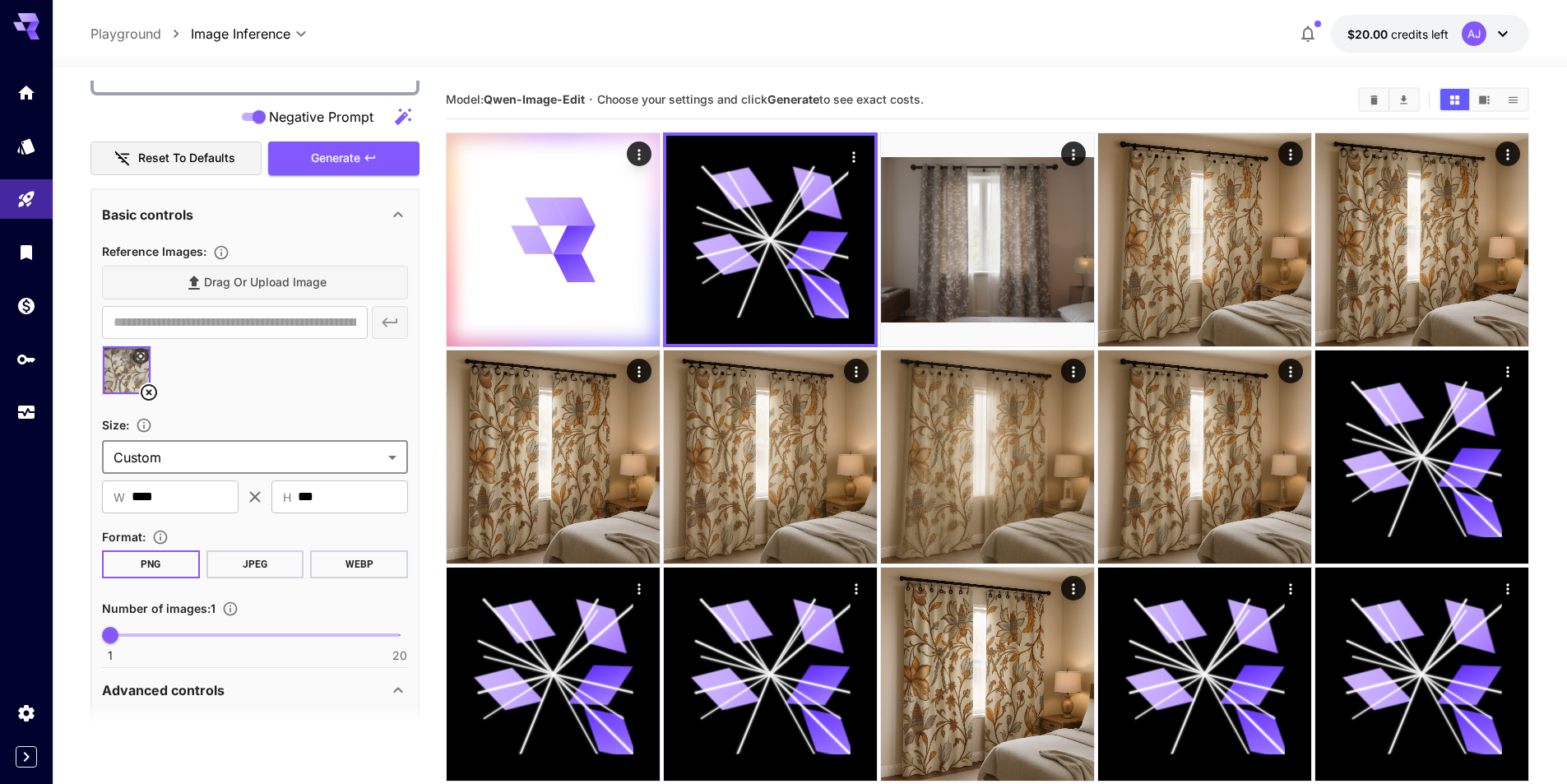
click at [244, 455] on body "**********" at bounding box center [784, 523] width 1567 height 1048
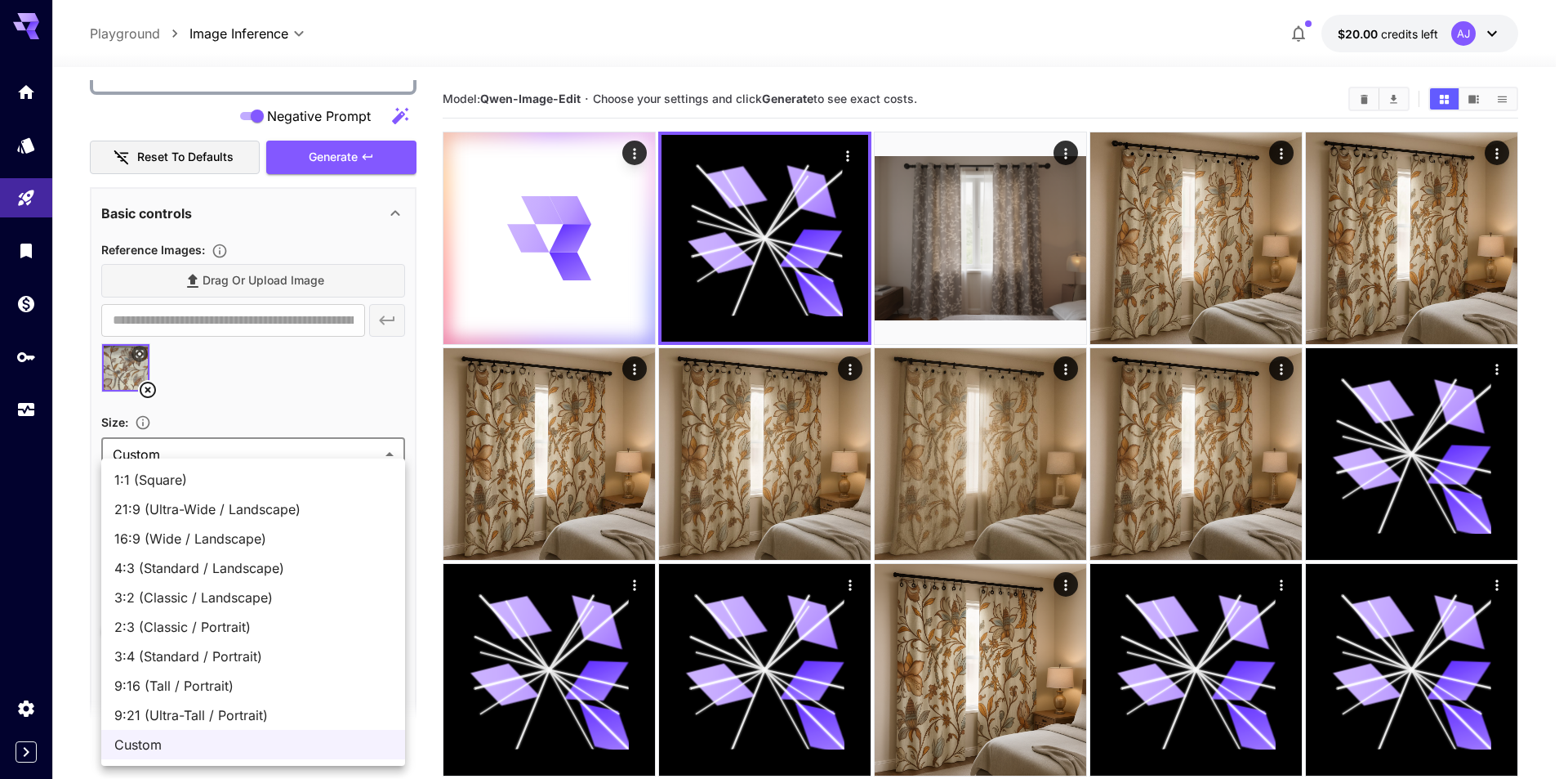
click at [64, 533] on div at bounding box center [784, 390] width 1568 height 779
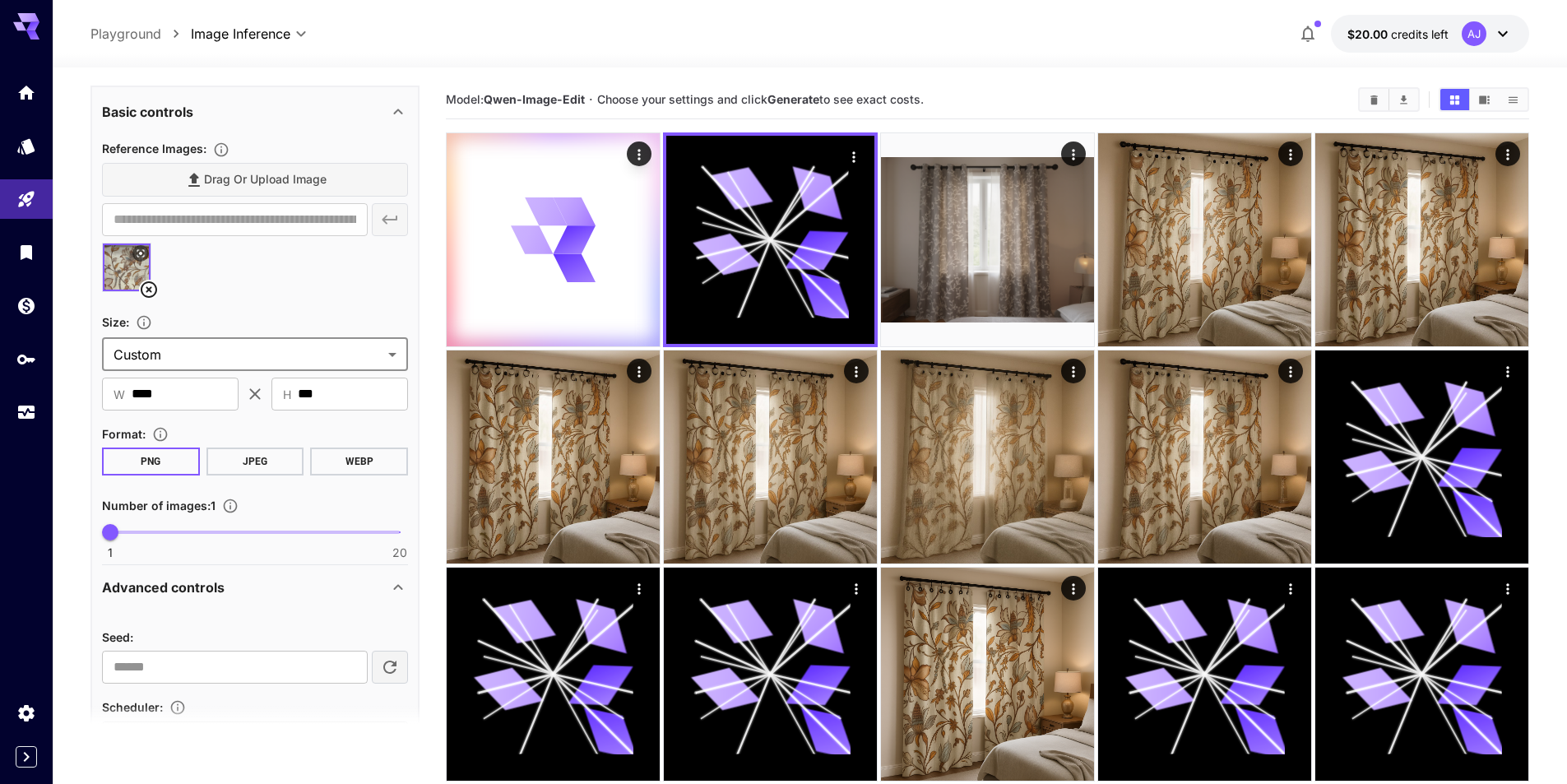
scroll to position [822, 0]
